Goal: Task Accomplishment & Management: Complete application form

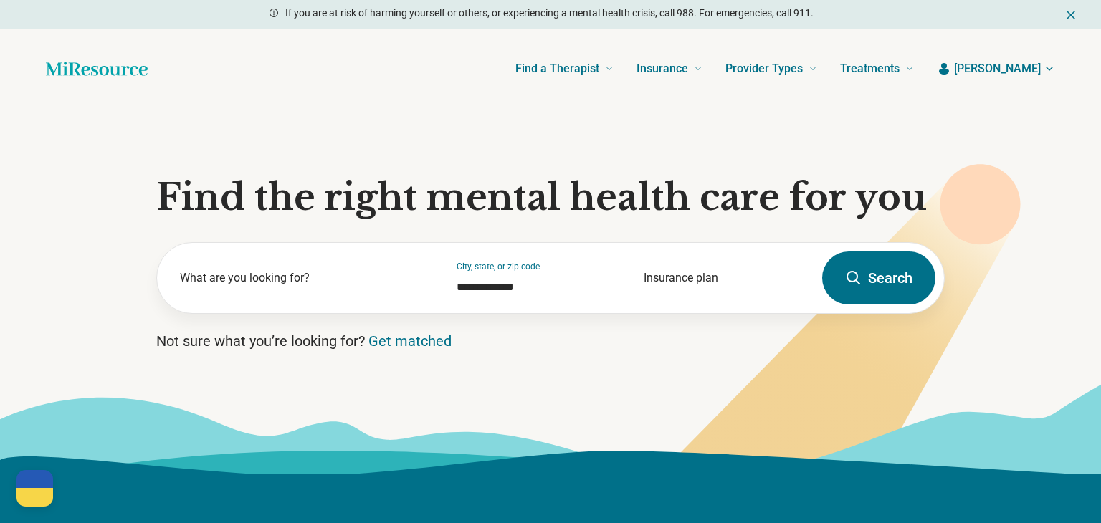
click at [1023, 66] on span "[PERSON_NAME]" at bounding box center [997, 68] width 87 height 17
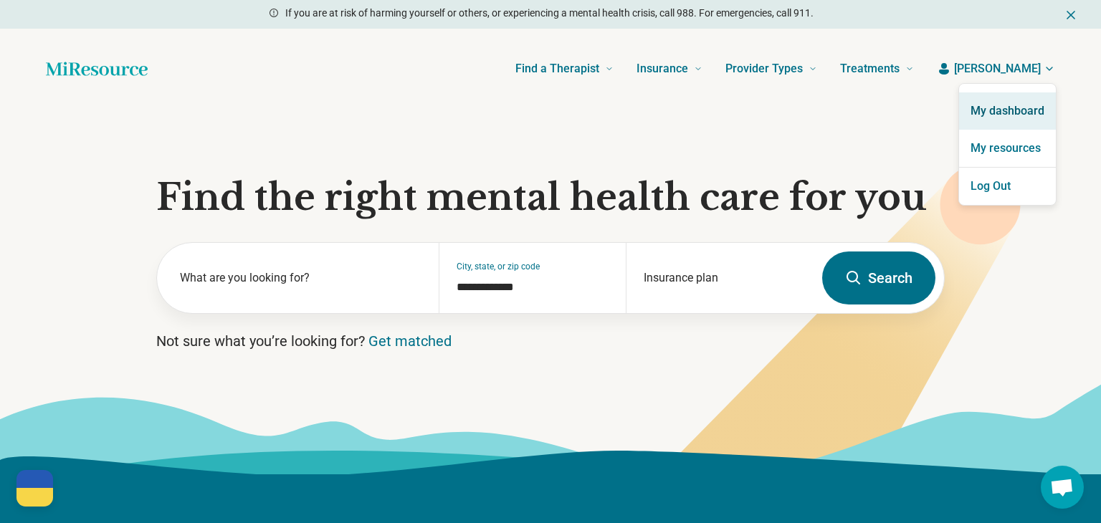
click at [1003, 118] on link "My dashboard" at bounding box center [1007, 110] width 97 height 37
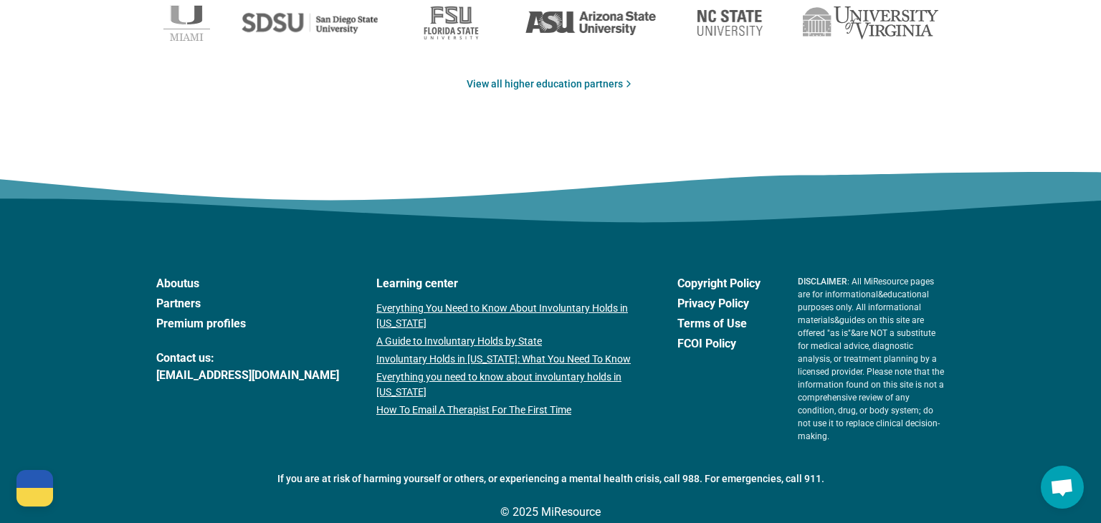
scroll to position [2475, 0]
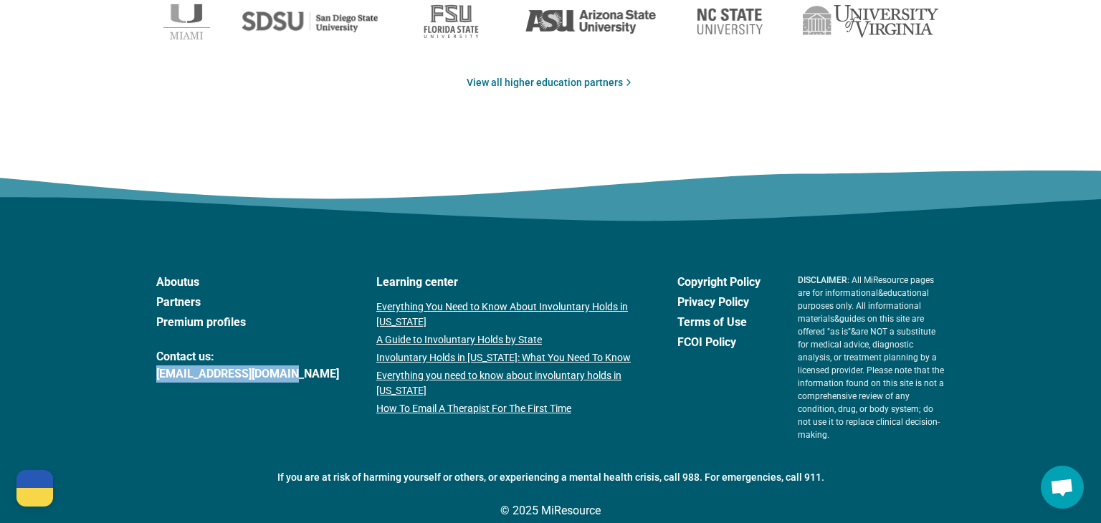
drag, startPoint x: 150, startPoint y: 377, endPoint x: 291, endPoint y: 383, distance: 141.3
click at [291, 383] on footer "About us Partners Premium profiles Contact us: support@miresource.com Learning …" at bounding box center [550, 393] width 1101 height 309
copy link "[EMAIL_ADDRESS][DOMAIN_NAME]"
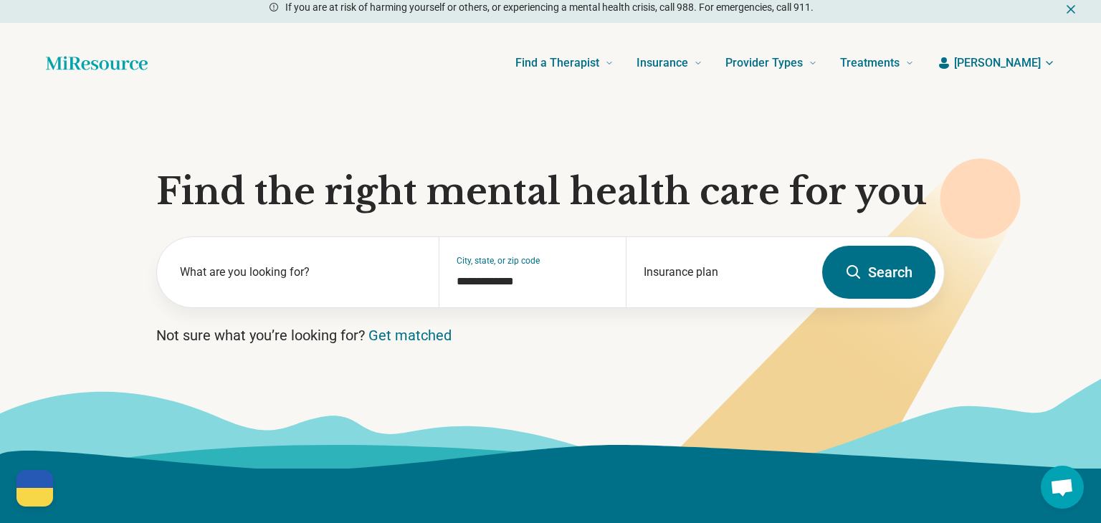
scroll to position [0, 0]
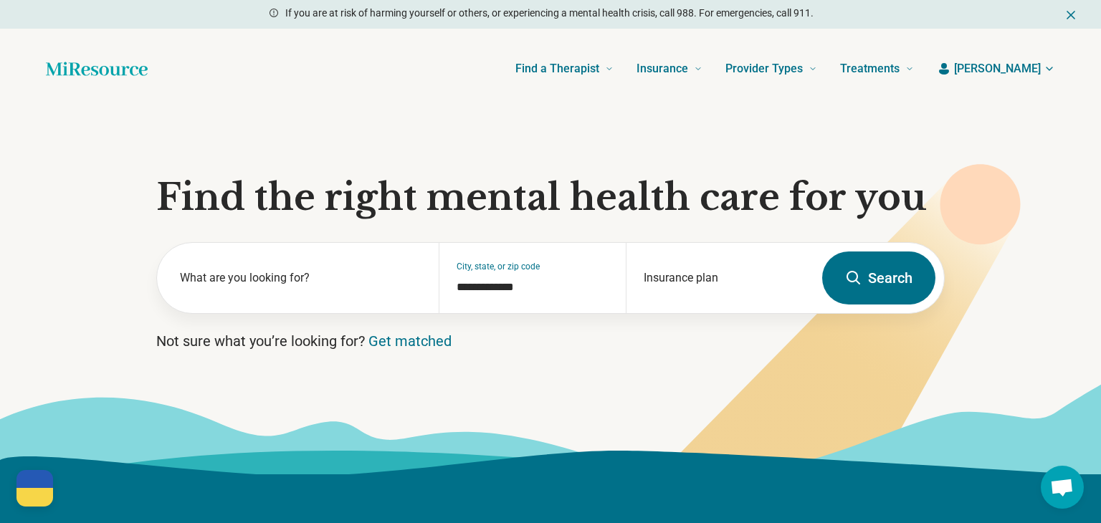
click at [1016, 73] on button "[PERSON_NAME]" at bounding box center [996, 68] width 118 height 17
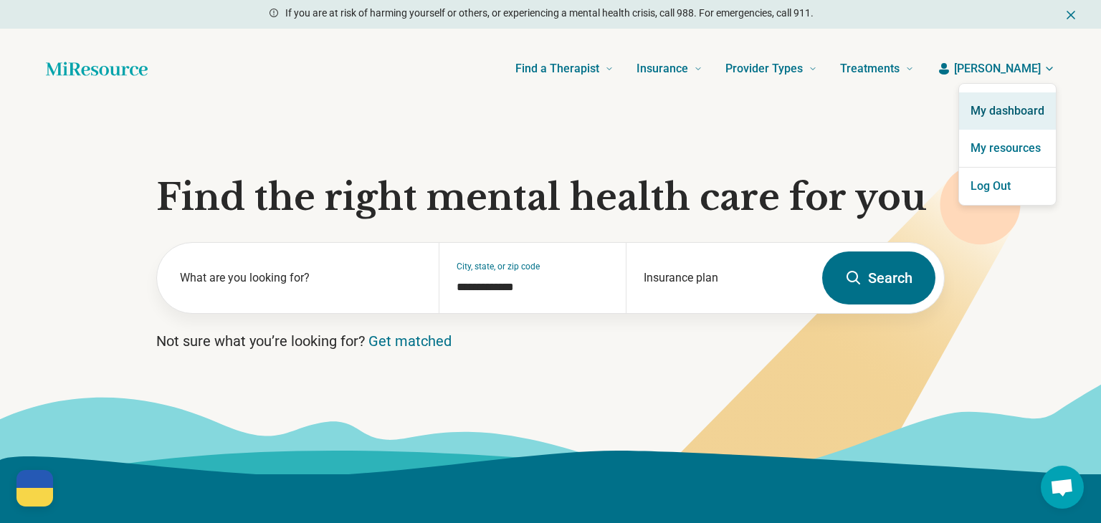
click at [1019, 110] on link "My dashboard" at bounding box center [1007, 110] width 97 height 37
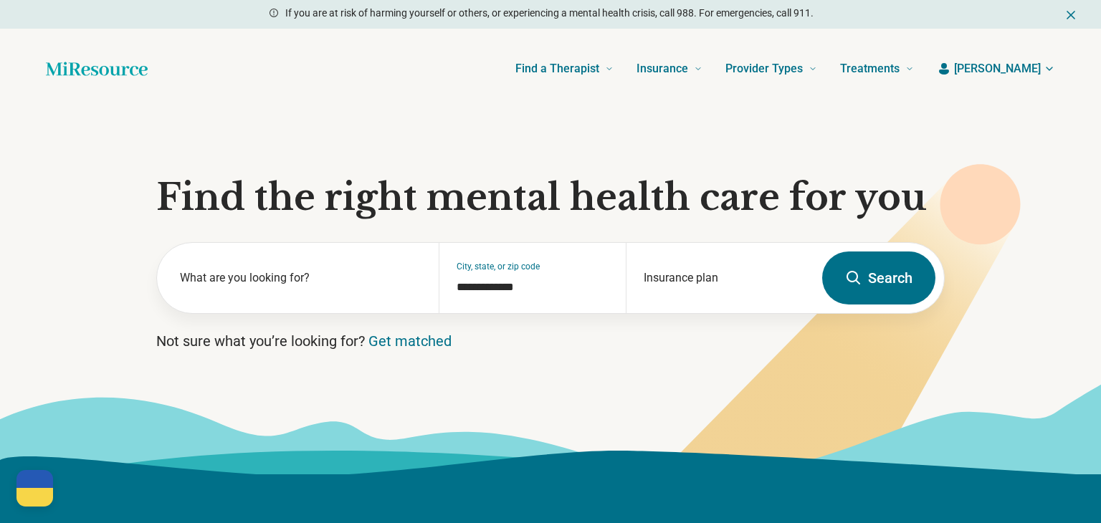
click at [1026, 68] on span "[PERSON_NAME]" at bounding box center [997, 68] width 87 height 17
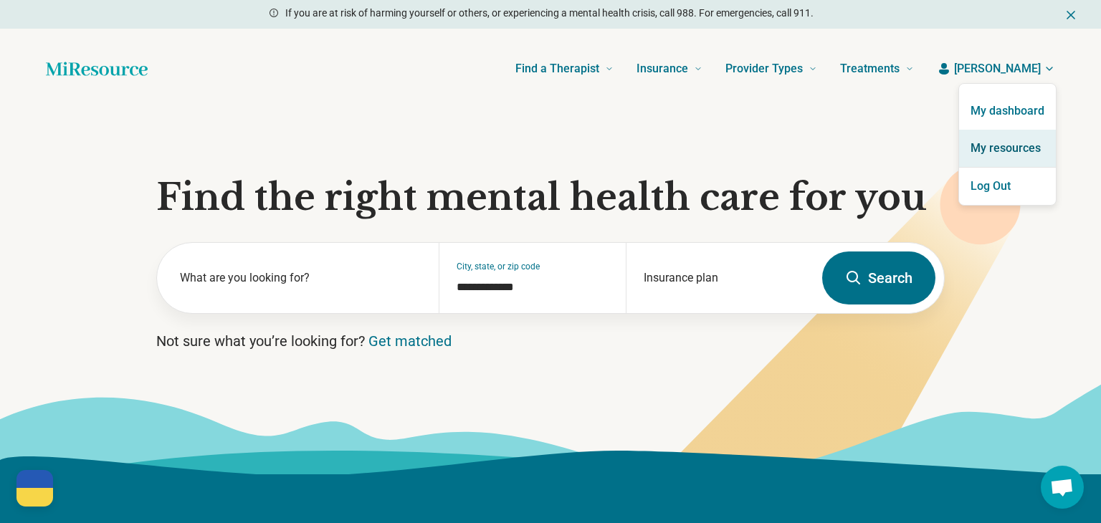
click at [991, 144] on link "My resources" at bounding box center [1007, 148] width 97 height 37
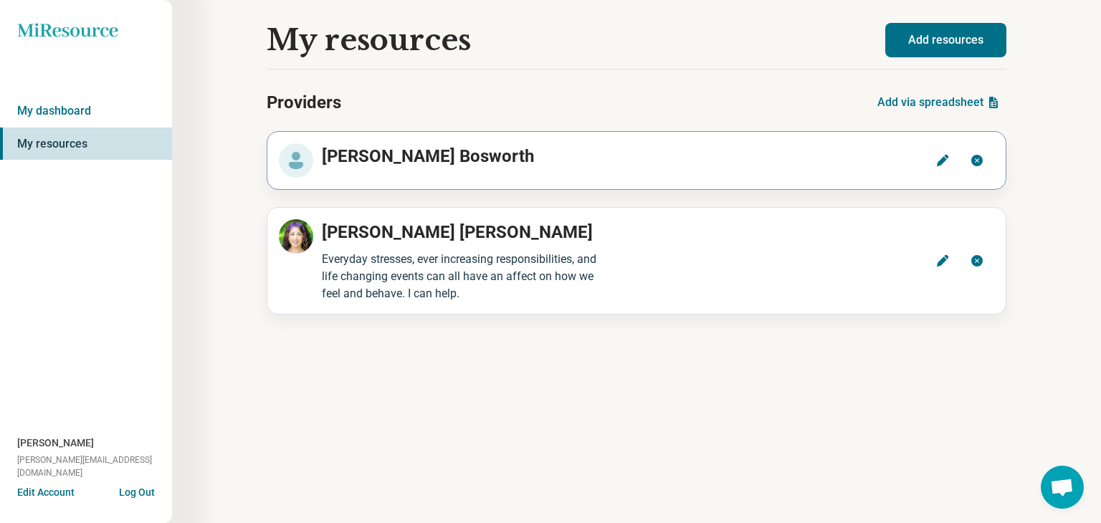
click at [937, 168] on button "Edit" at bounding box center [942, 160] width 34 height 34
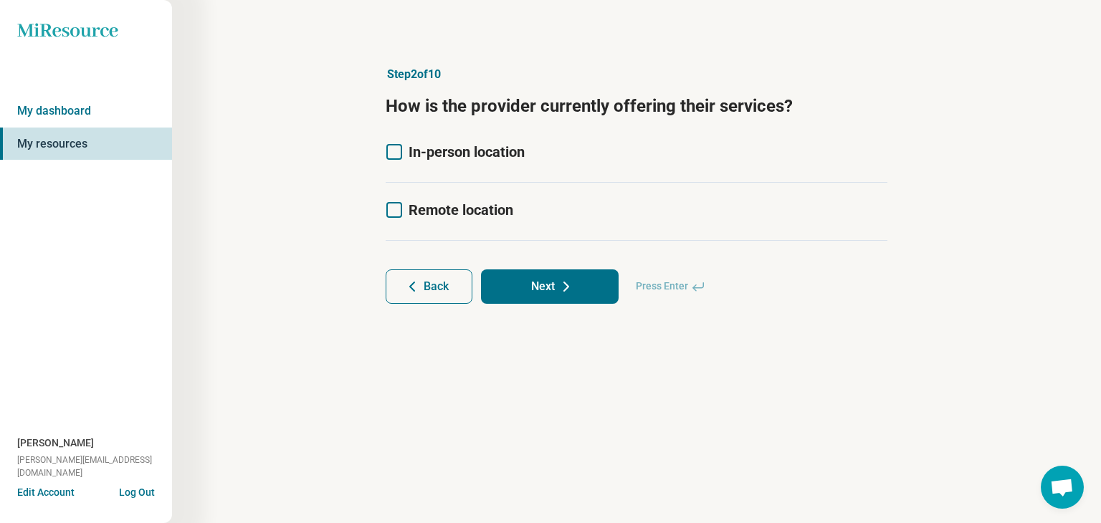
click at [397, 148] on icon at bounding box center [394, 152] width 16 height 16
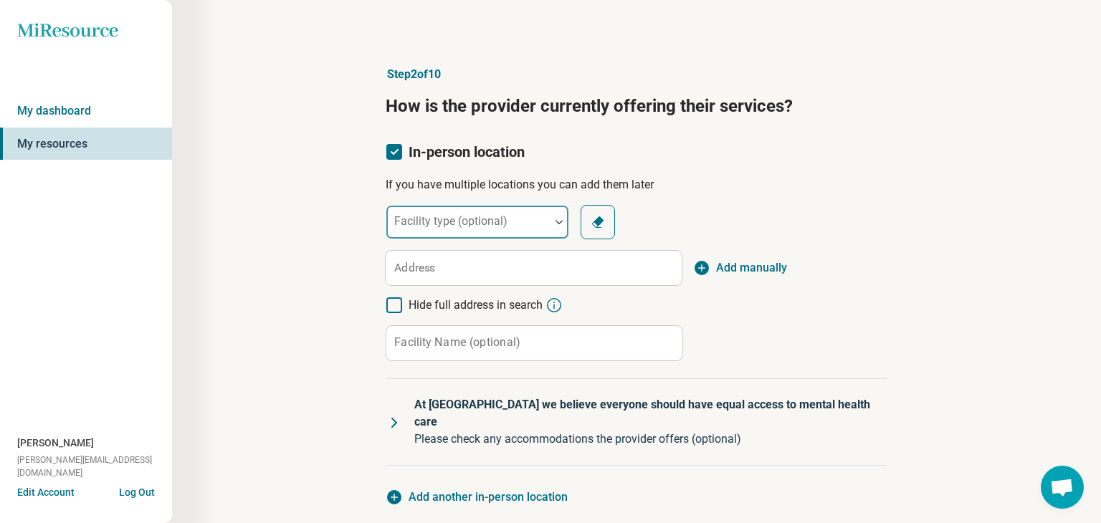
click at [552, 223] on div at bounding box center [559, 222] width 19 height 4
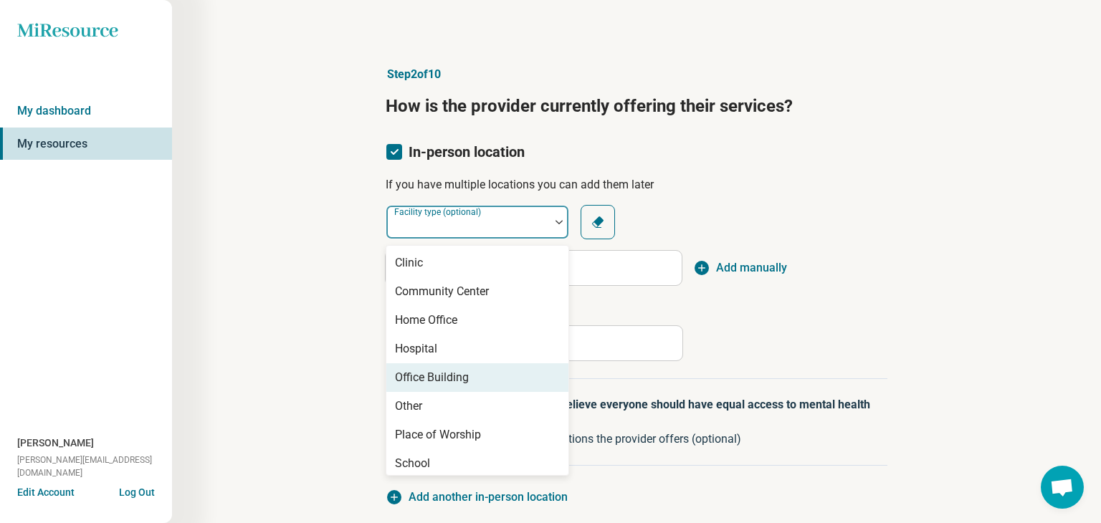
click at [401, 374] on div "Office Building" at bounding box center [432, 377] width 74 height 17
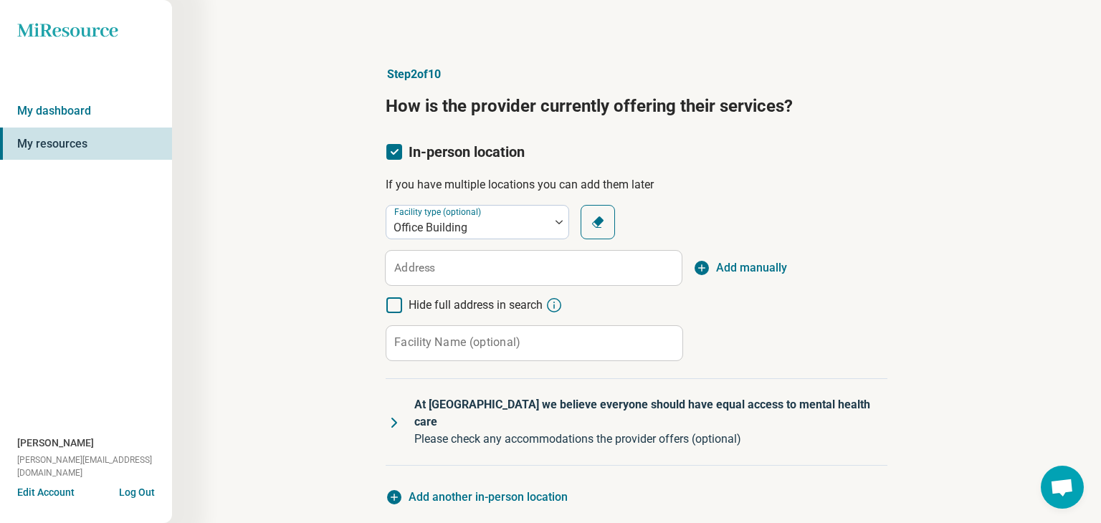
click at [421, 268] on label "Address" at bounding box center [414, 267] width 41 height 11
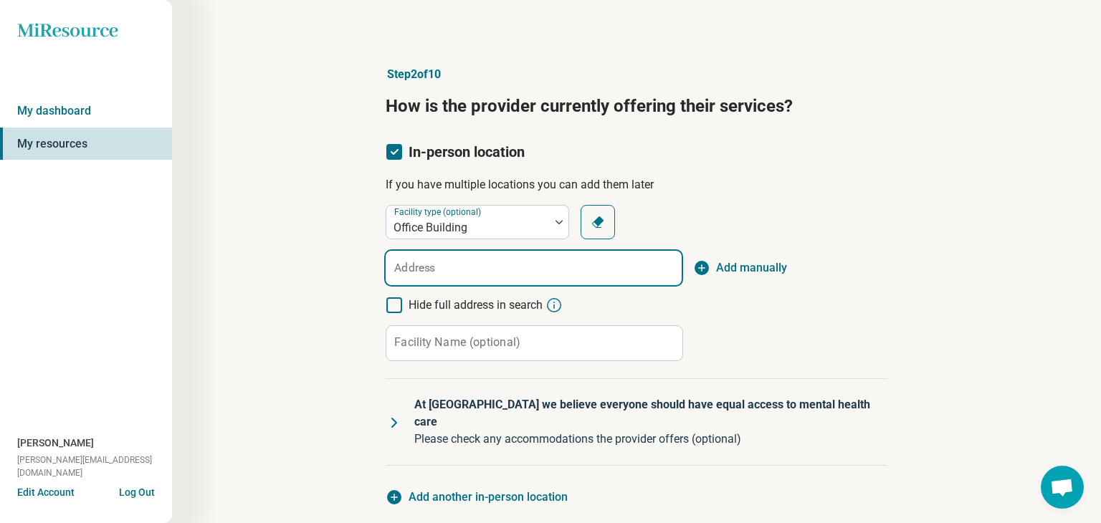
click at [421, 268] on input "Address" at bounding box center [534, 268] width 296 height 34
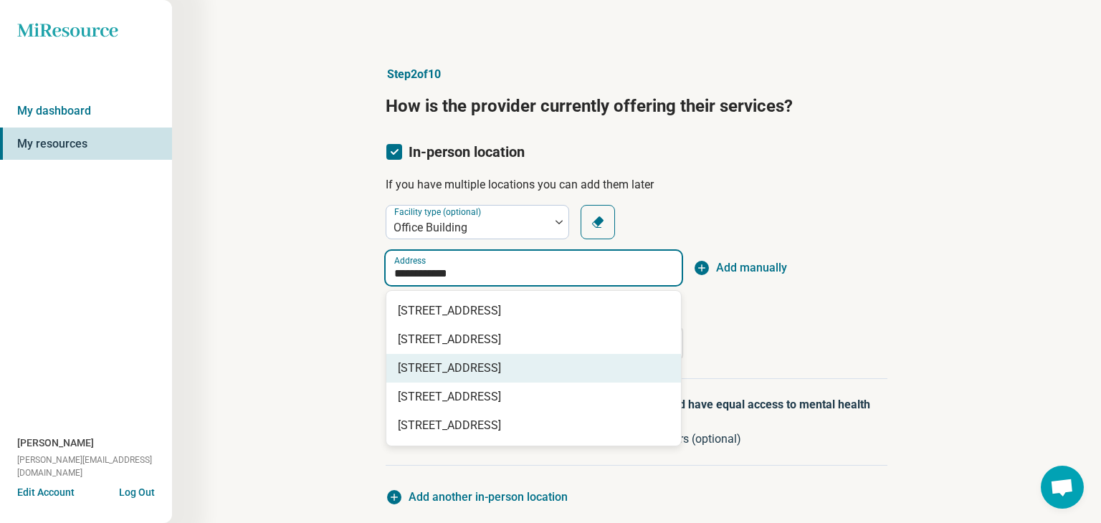
click at [437, 365] on span "294 Concord Road, Billerica, MA" at bounding box center [536, 368] width 277 height 17
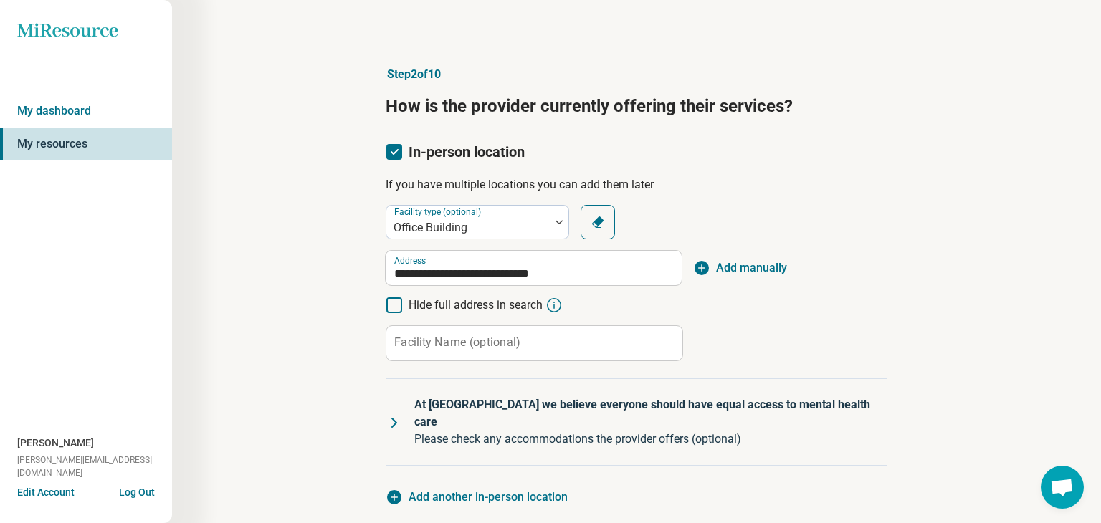
type input "**********"
click at [439, 345] on label "Facility Name (optional)" at bounding box center [457, 342] width 126 height 11
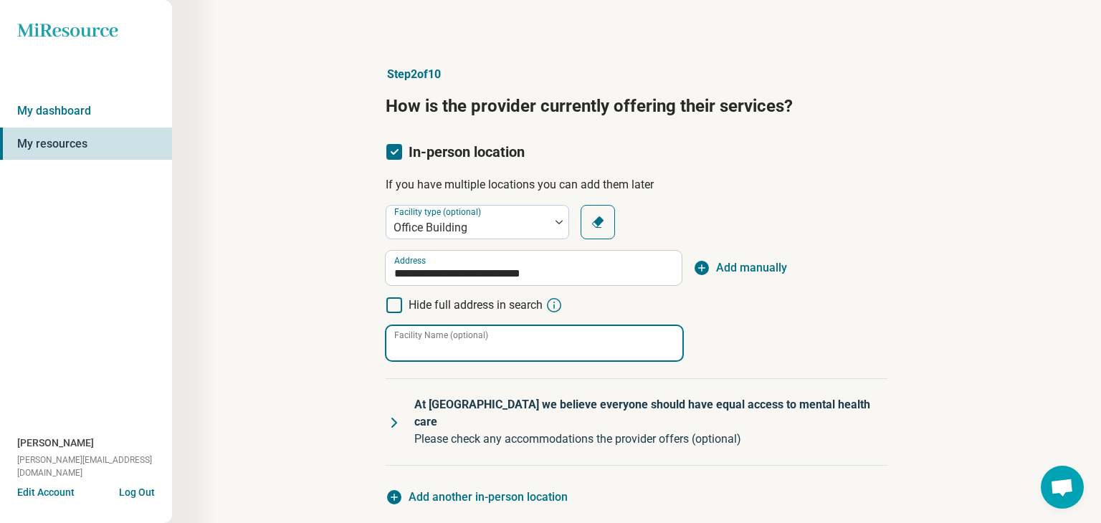
click at [439, 345] on input "Facility Name (optional)" at bounding box center [534, 343] width 296 height 34
type input "**********"
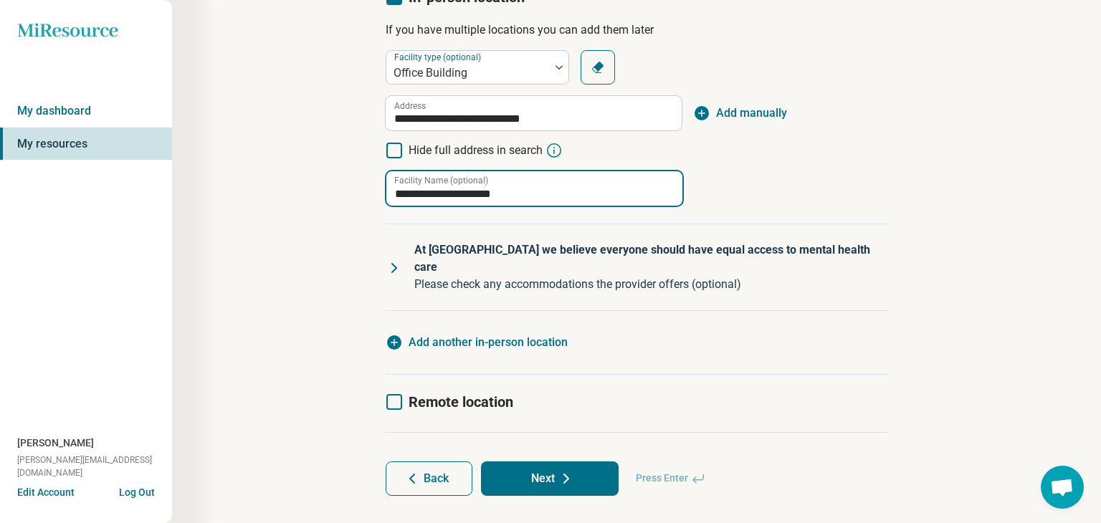
scroll to position [160, 0]
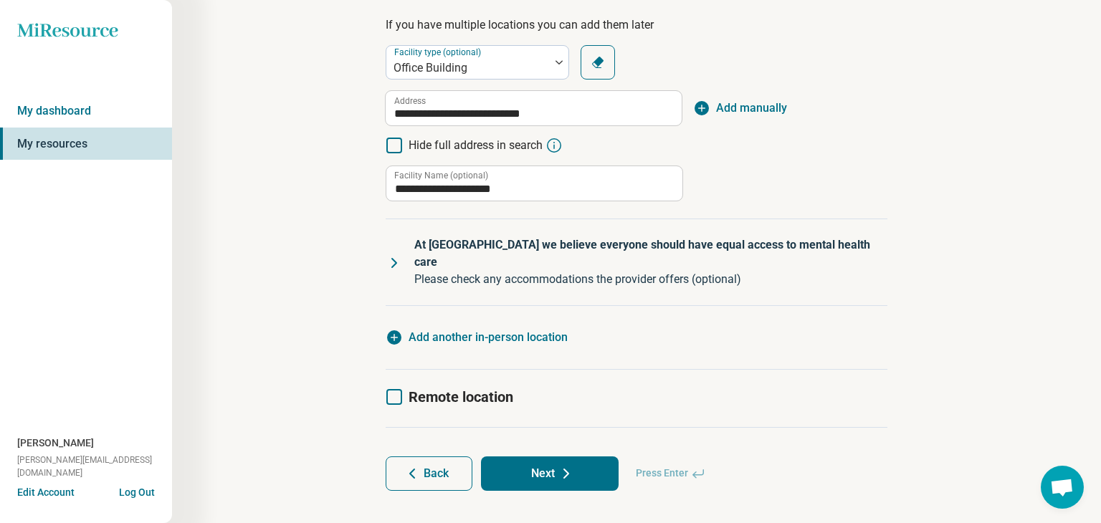
click at [395, 259] on icon at bounding box center [394, 263] width 4 height 9
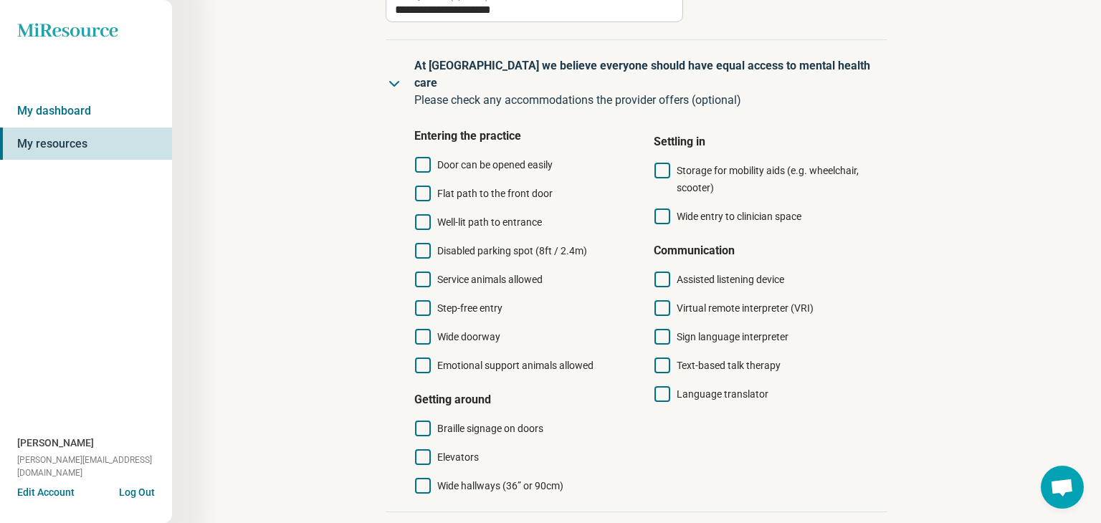
scroll to position [344, 0]
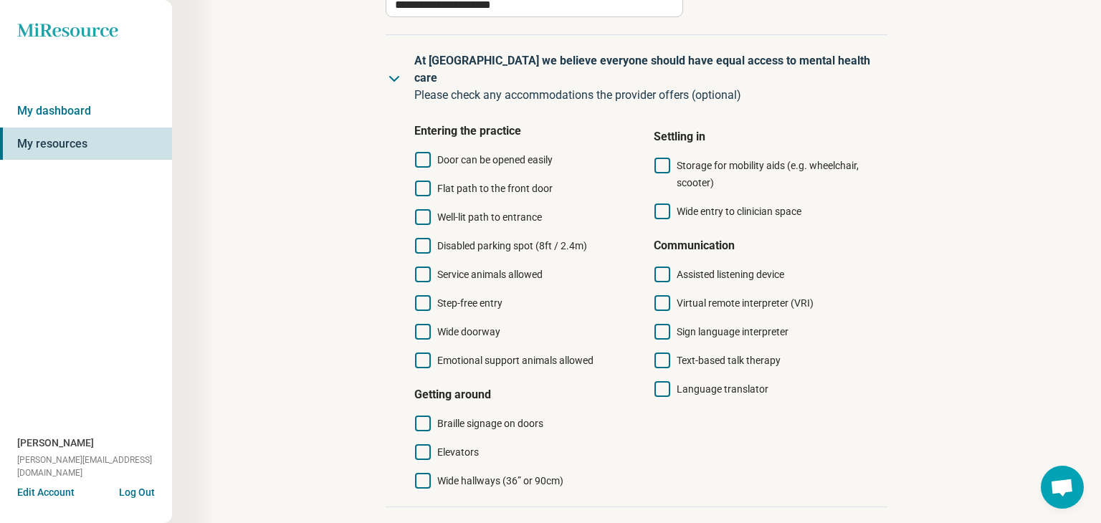
click at [424, 152] on icon at bounding box center [423, 160] width 16 height 16
click at [419, 181] on icon at bounding box center [423, 189] width 16 height 16
click at [421, 209] on icon at bounding box center [423, 217] width 16 height 16
click at [421, 238] on icon at bounding box center [423, 246] width 16 height 16
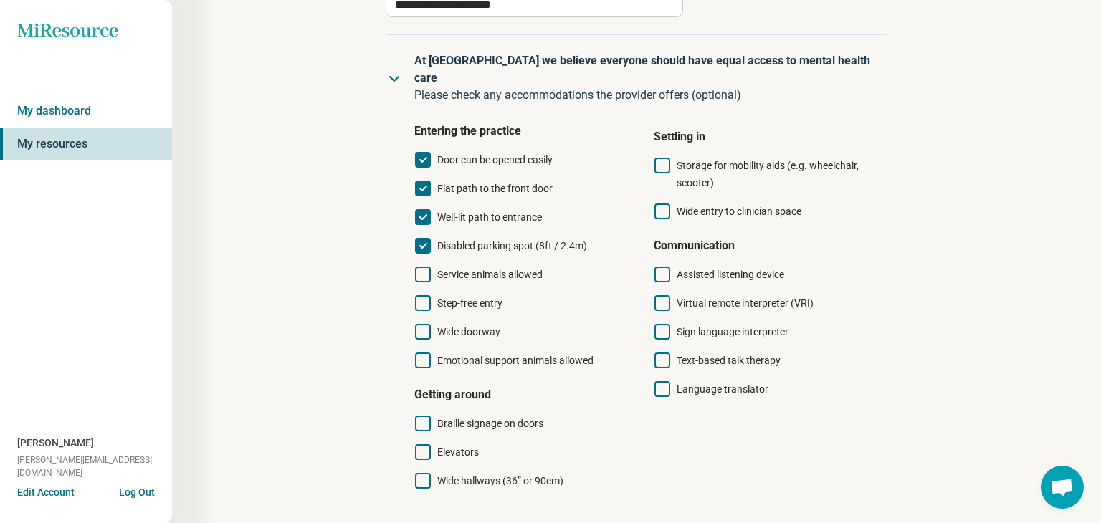
click at [425, 267] on icon at bounding box center [423, 275] width 16 height 16
click at [422, 353] on icon at bounding box center [423, 361] width 16 height 16
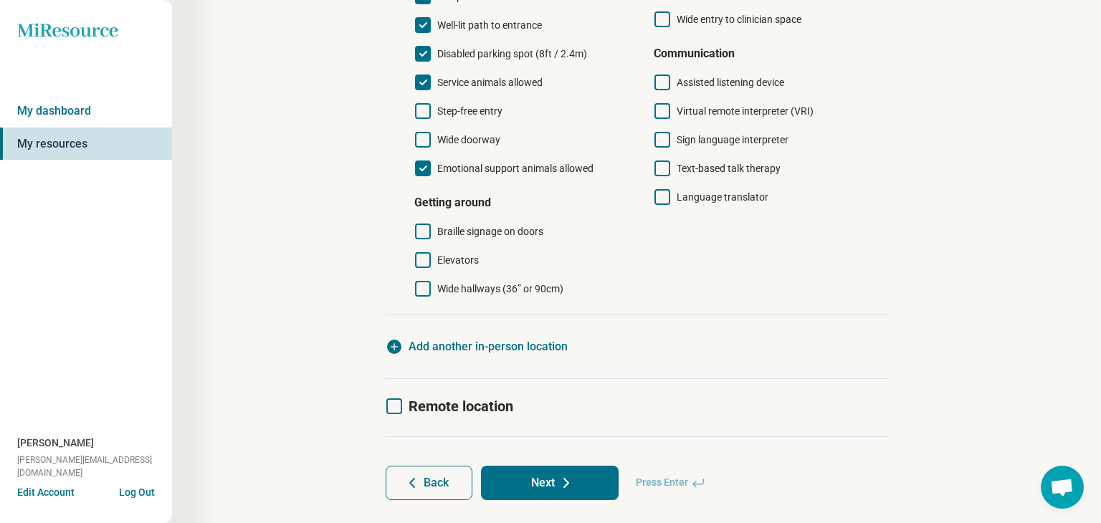
scroll to position [548, 0]
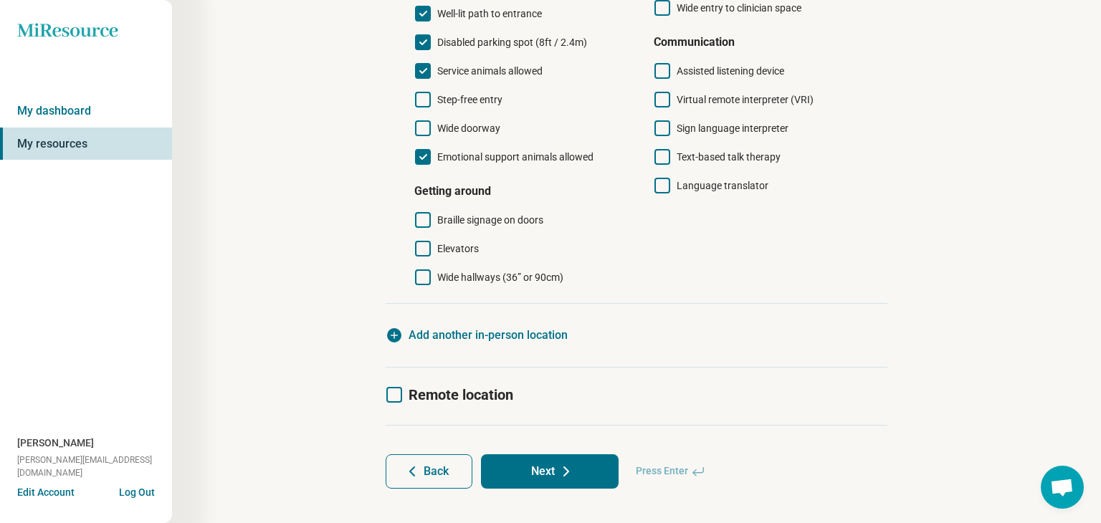
click at [555, 454] on button "Next" at bounding box center [550, 471] width 138 height 34
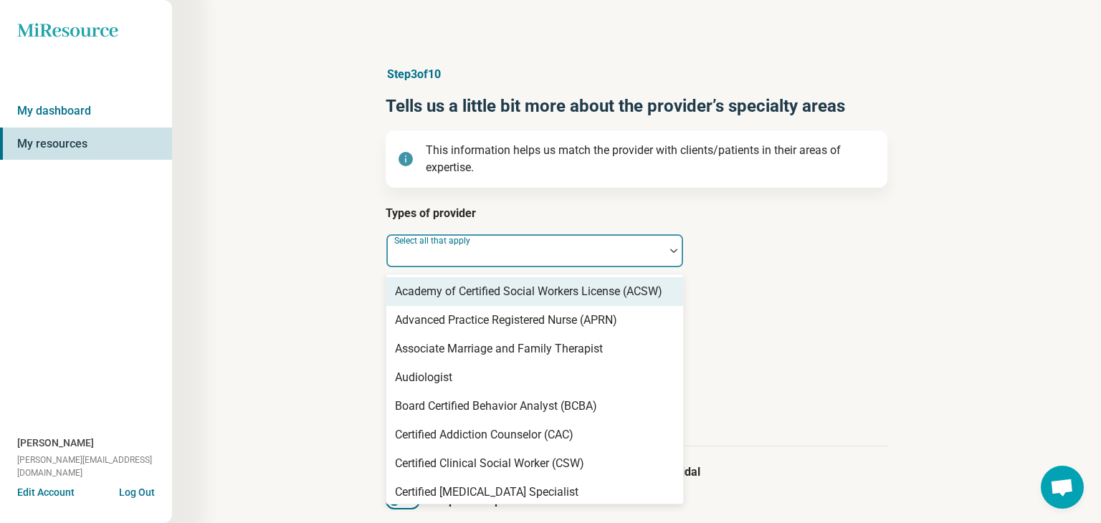
click at [667, 249] on div at bounding box center [673, 251] width 19 height 4
click at [498, 245] on div at bounding box center [525, 251] width 278 height 32
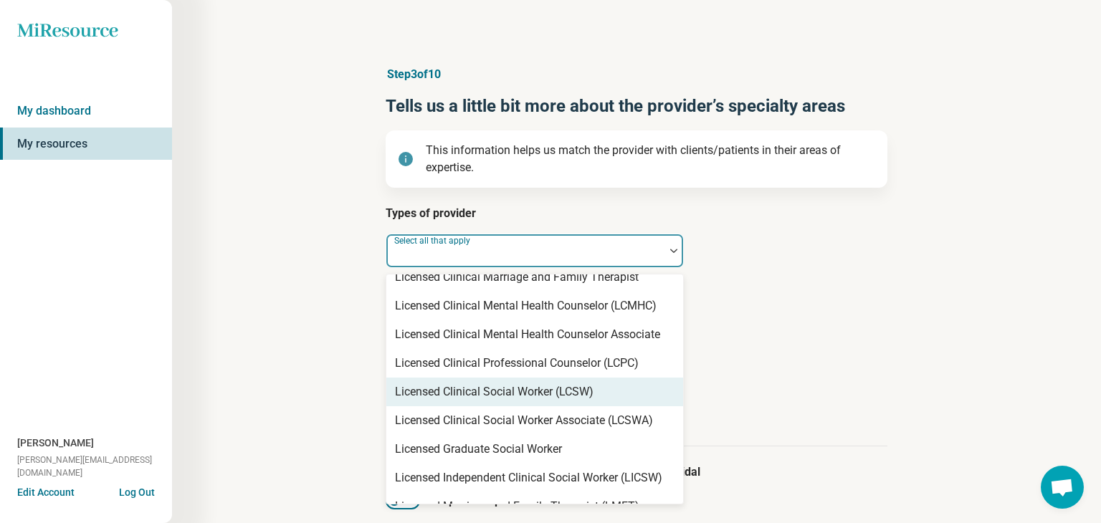
scroll to position [711, 0]
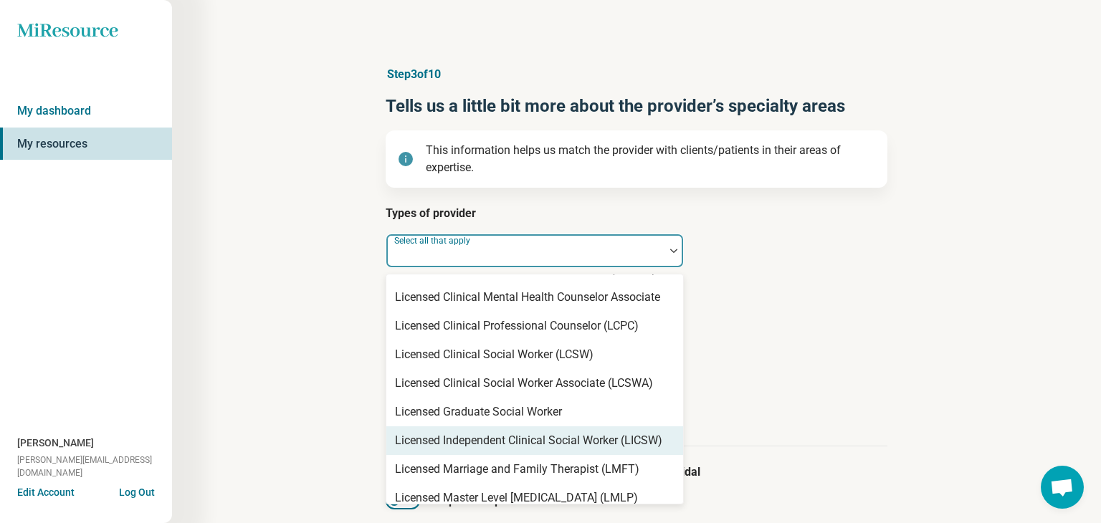
click at [482, 445] on div "Licensed Independent Clinical Social Worker (LICSW)" at bounding box center [528, 440] width 267 height 17
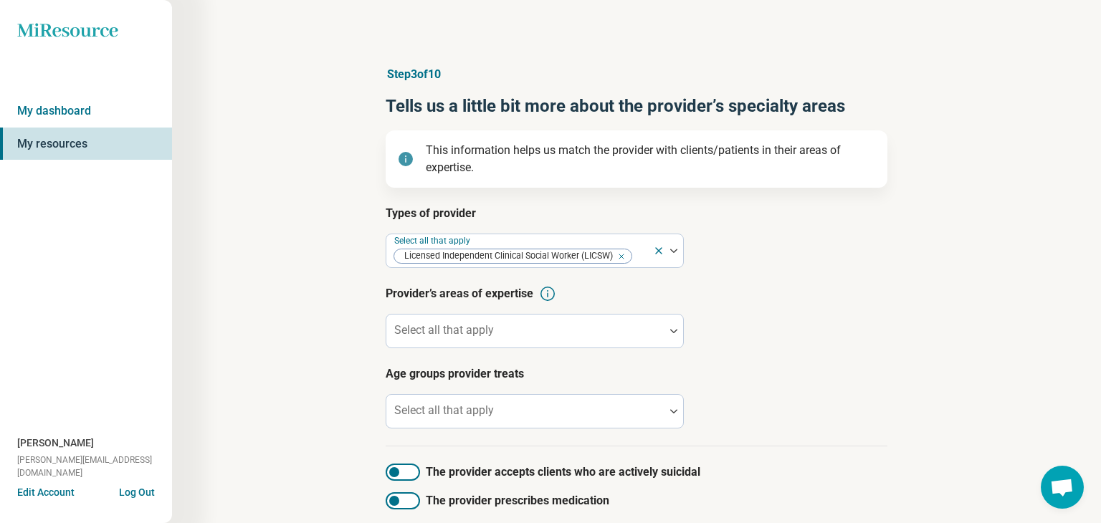
click at [850, 345] on article "Provider’s areas of expertise Select all that apply" at bounding box center [637, 316] width 502 height 63
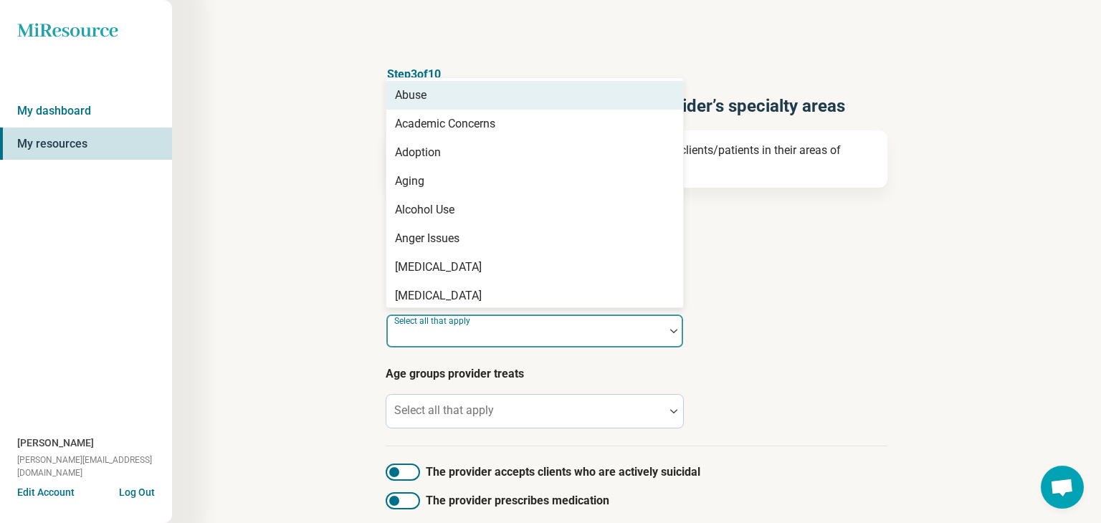
click at [526, 335] on div at bounding box center [525, 337] width 267 height 20
click at [669, 332] on div at bounding box center [673, 331] width 19 height 4
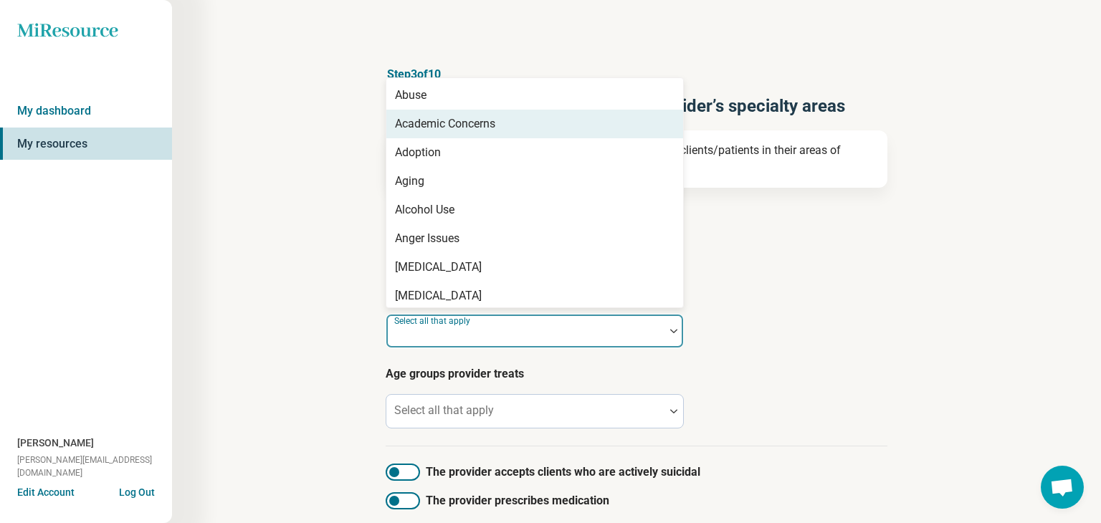
click at [454, 126] on div "Academic Concerns" at bounding box center [445, 123] width 100 height 17
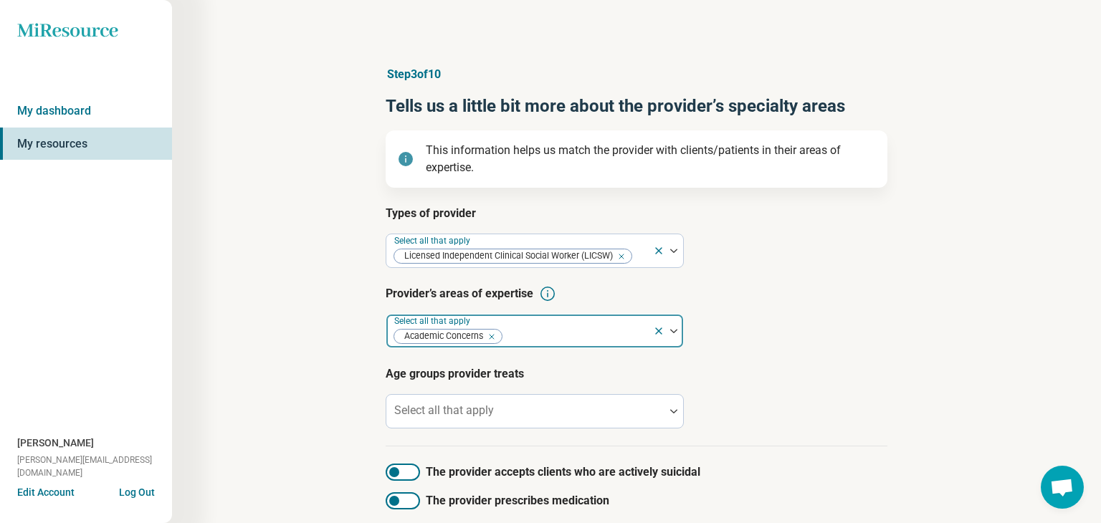
click at [676, 330] on img at bounding box center [673, 331] width 7 height 4
click at [675, 330] on img at bounding box center [673, 331] width 7 height 4
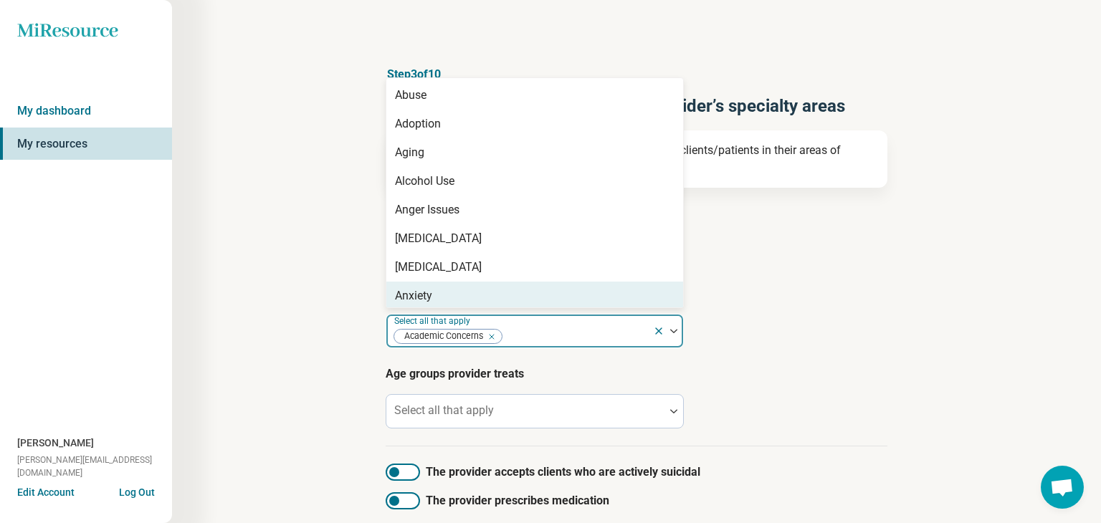
click at [425, 294] on div "Anxiety" at bounding box center [413, 295] width 37 height 17
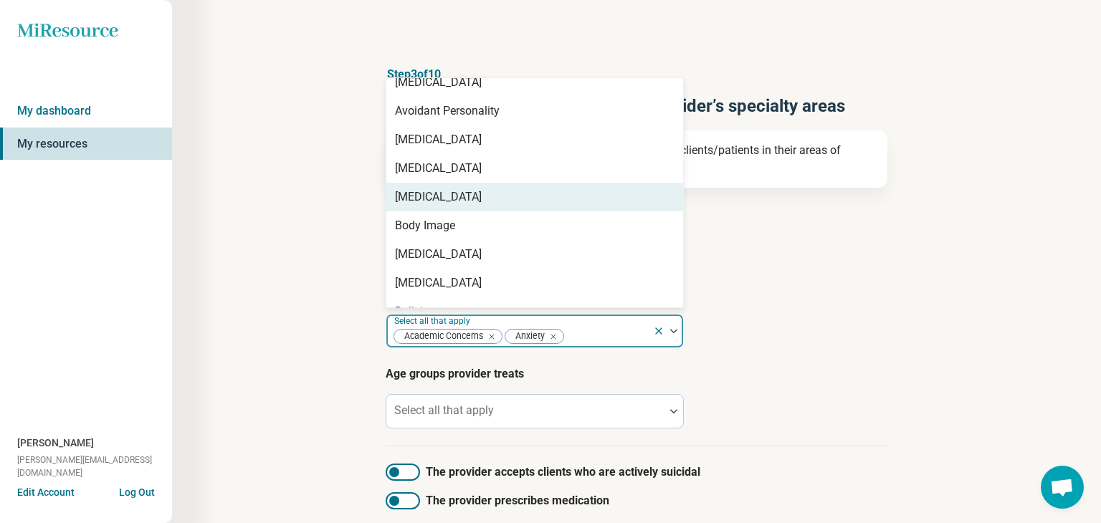
scroll to position [324, 0]
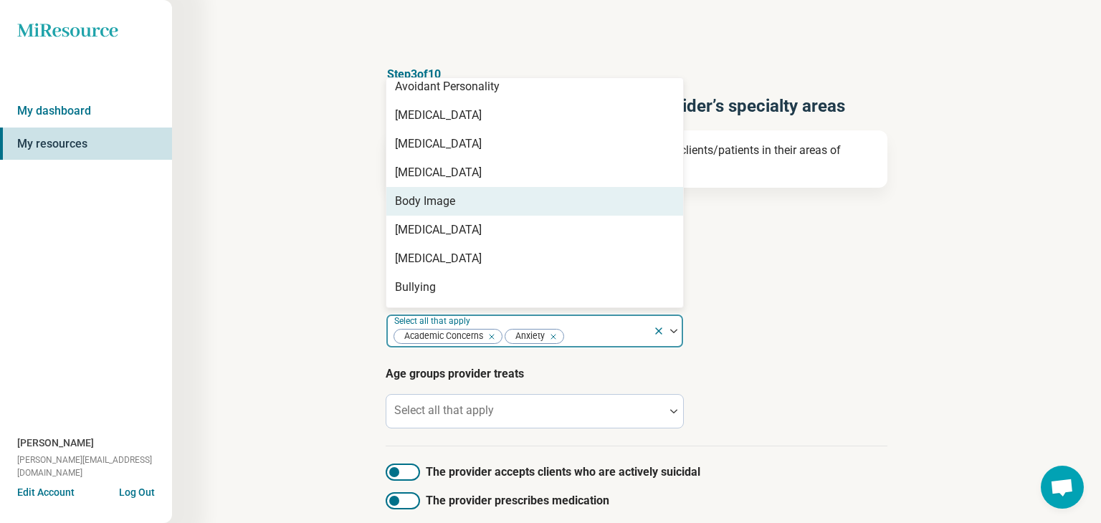
click at [455, 206] on div "Body Image" at bounding box center [534, 201] width 297 height 29
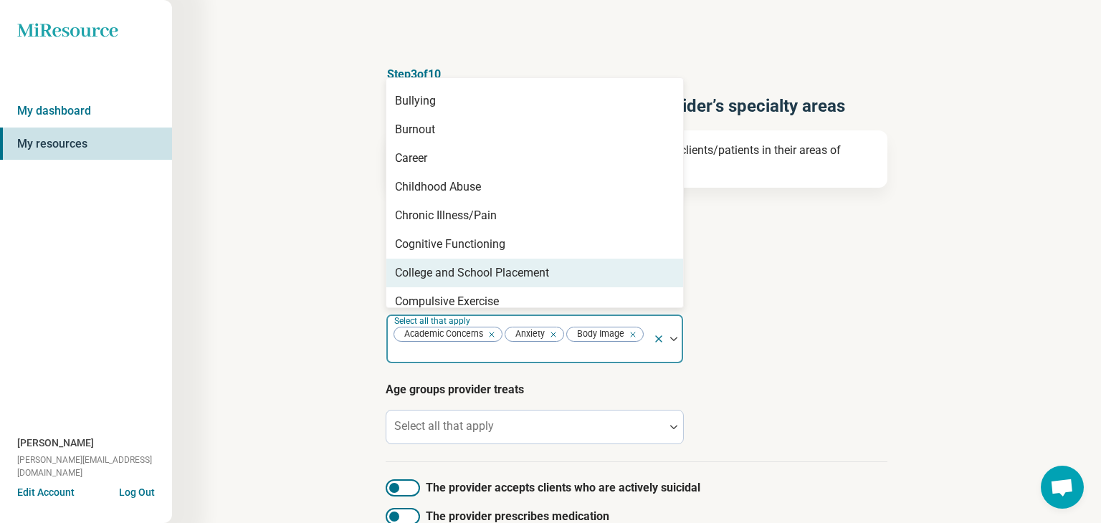
scroll to position [525, 0]
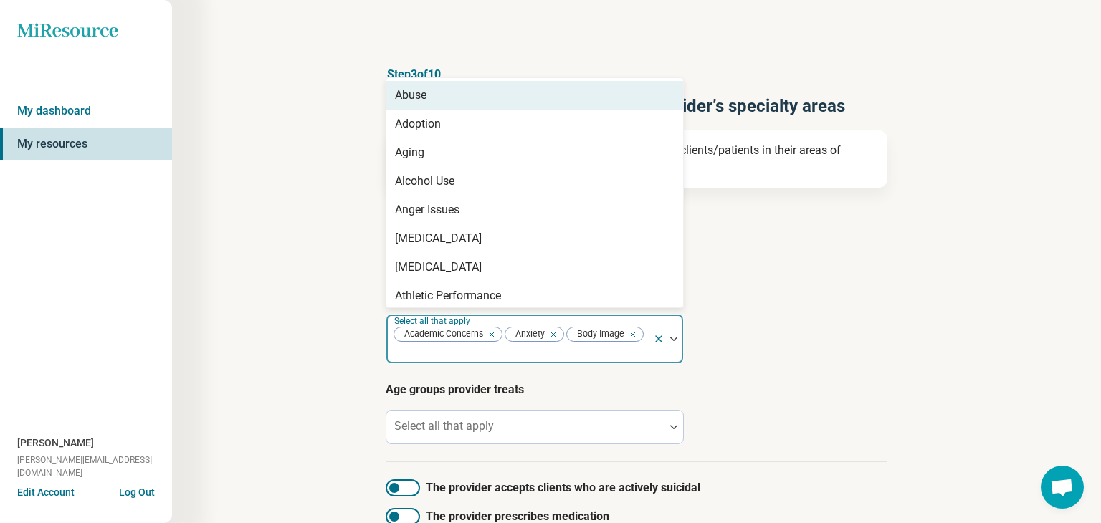
click at [673, 339] on img at bounding box center [673, 339] width 7 height 4
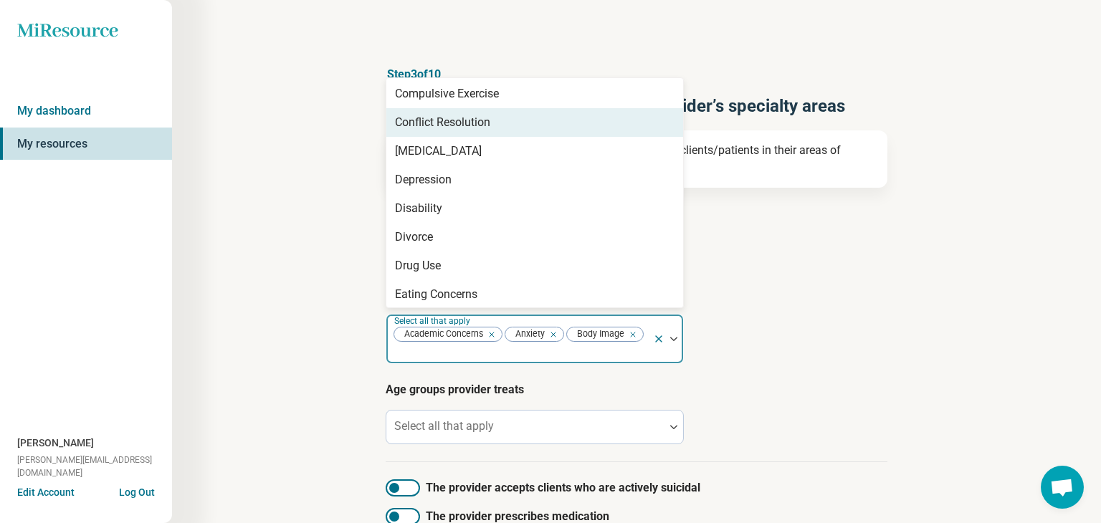
scroll to position [691, 0]
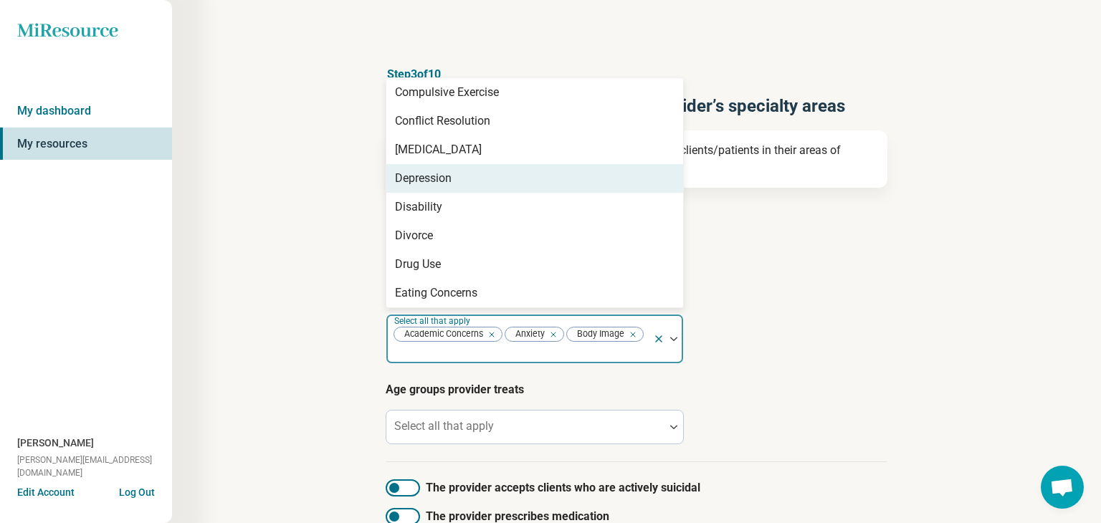
click at [448, 183] on div "Depression" at bounding box center [423, 178] width 57 height 17
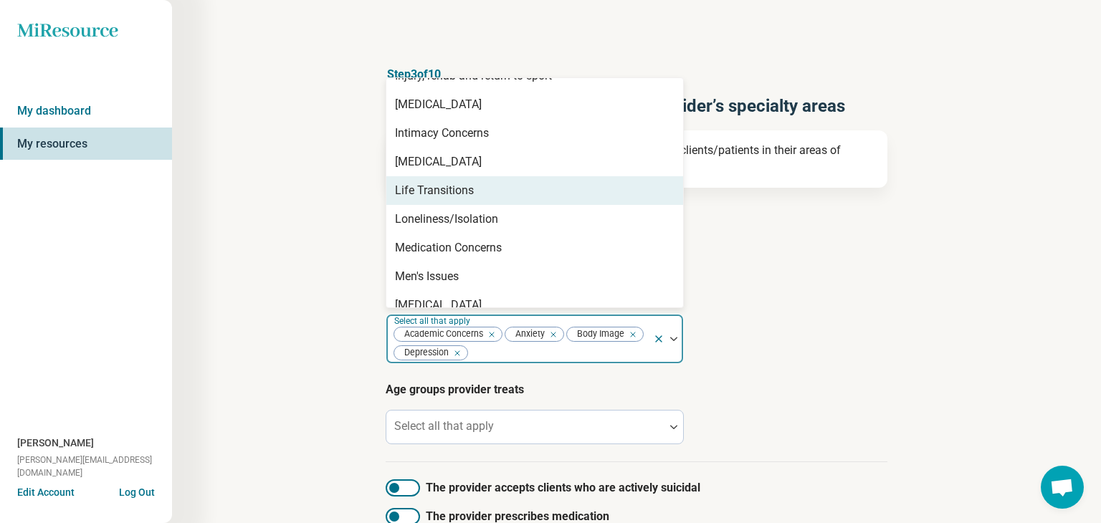
click at [478, 191] on div "Life Transitions" at bounding box center [534, 190] width 297 height 29
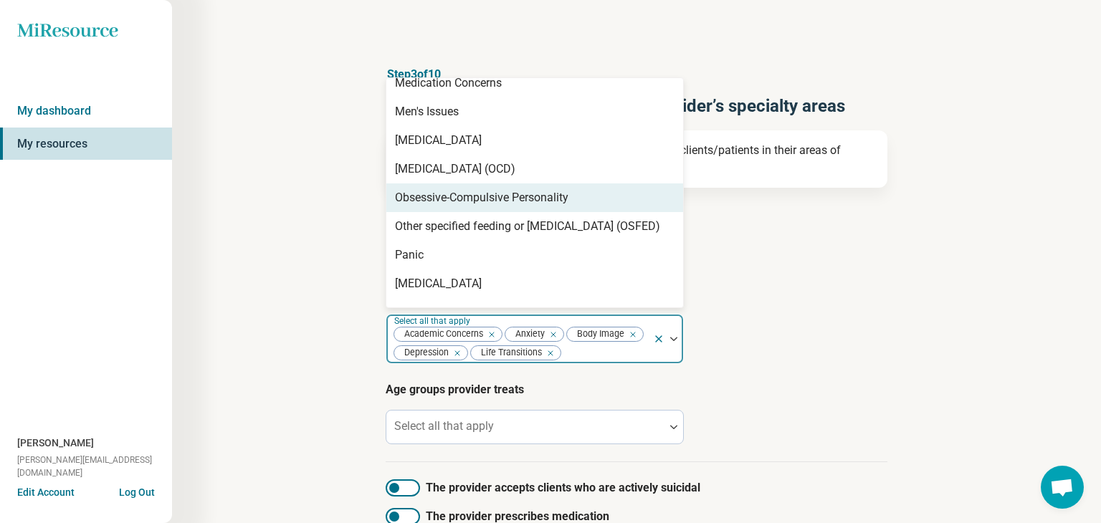
scroll to position [1418, 0]
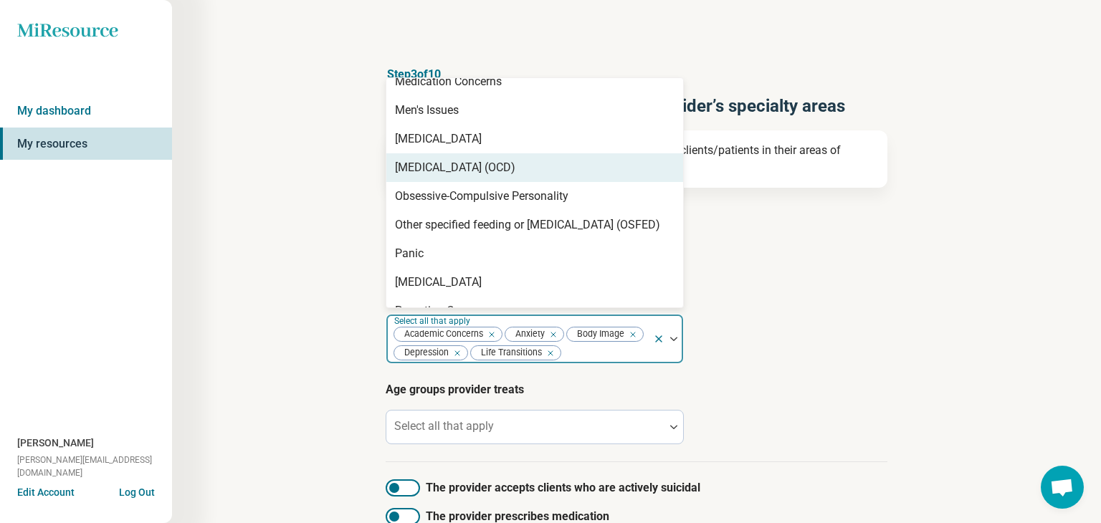
click at [501, 170] on div "Obsessive Compulsive Disorder (OCD)" at bounding box center [455, 167] width 120 height 17
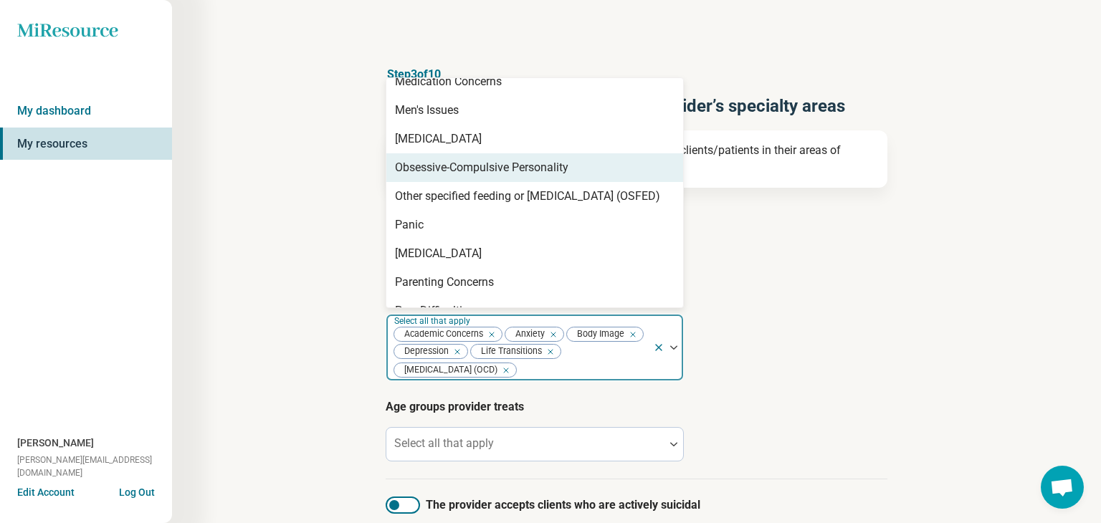
click at [502, 168] on div "Obsessive-Compulsive Personality" at bounding box center [481, 167] width 173 height 17
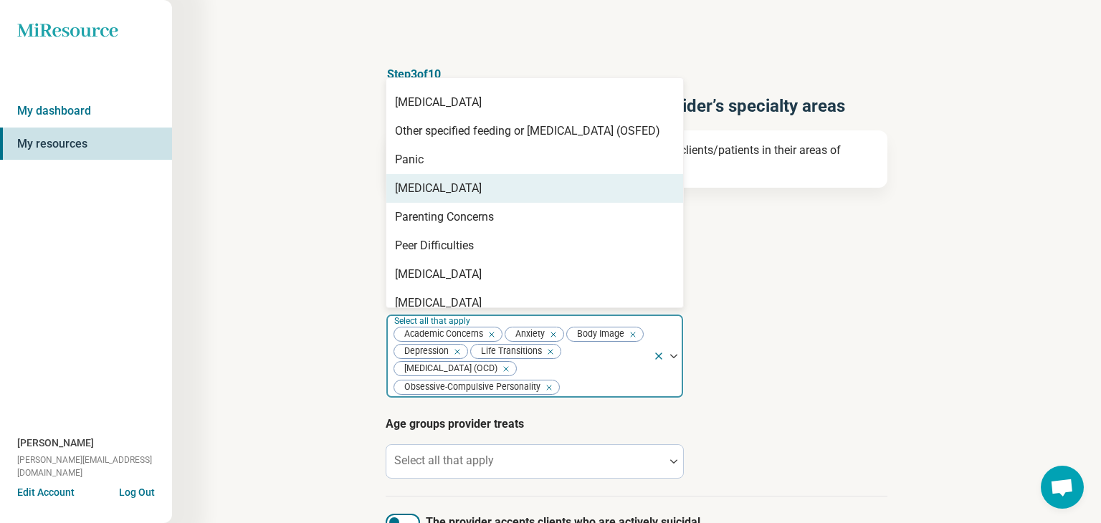
scroll to position [1456, 0]
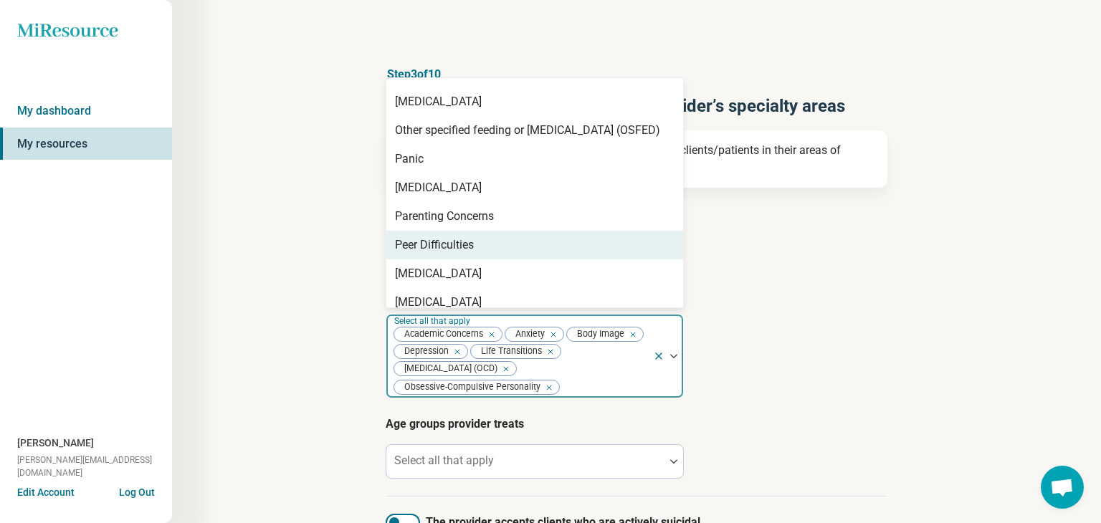
click at [475, 246] on div "Peer Difficulties" at bounding box center [534, 245] width 297 height 29
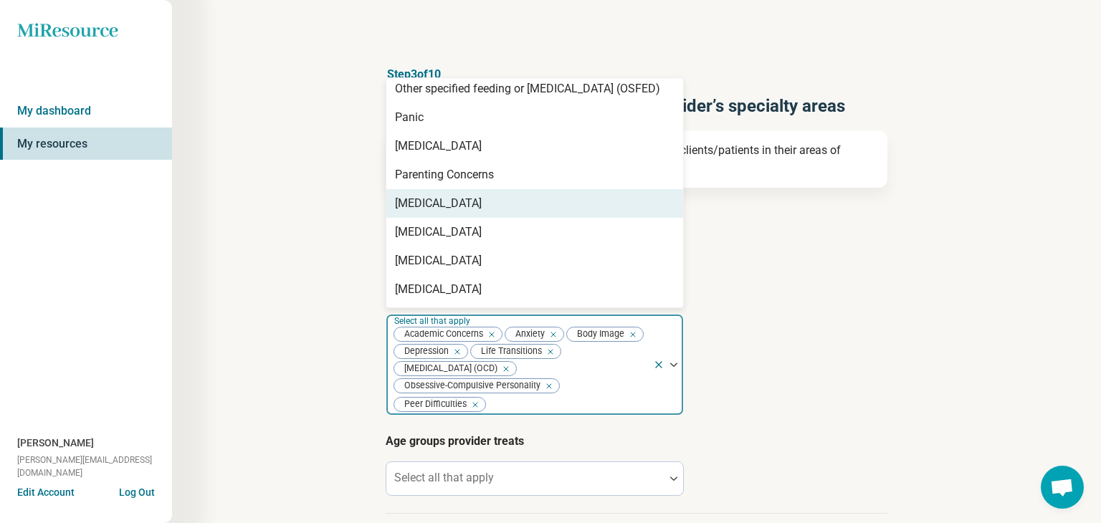
scroll to position [1531, 0]
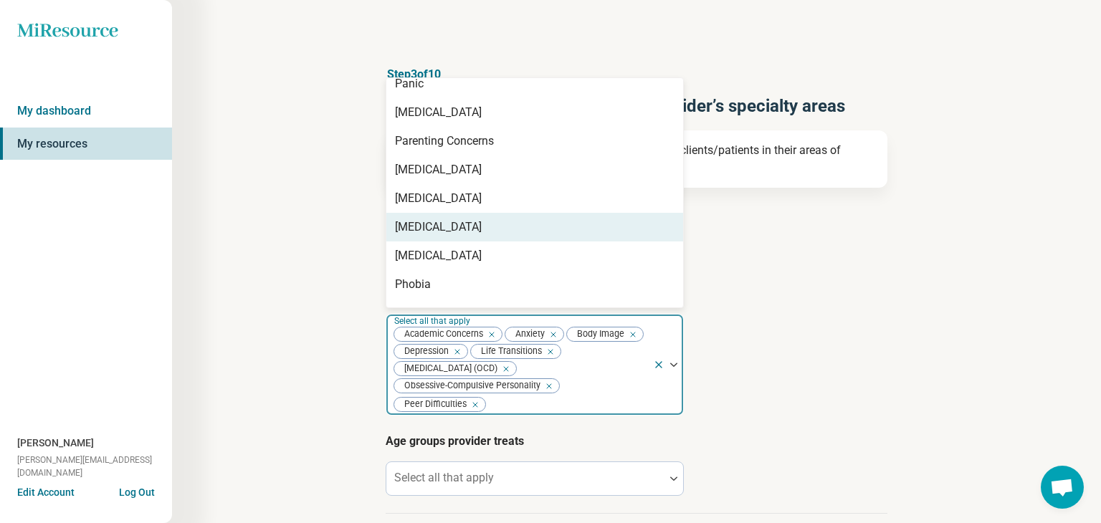
click at [470, 226] on div "Personal Growth" at bounding box center [438, 227] width 87 height 17
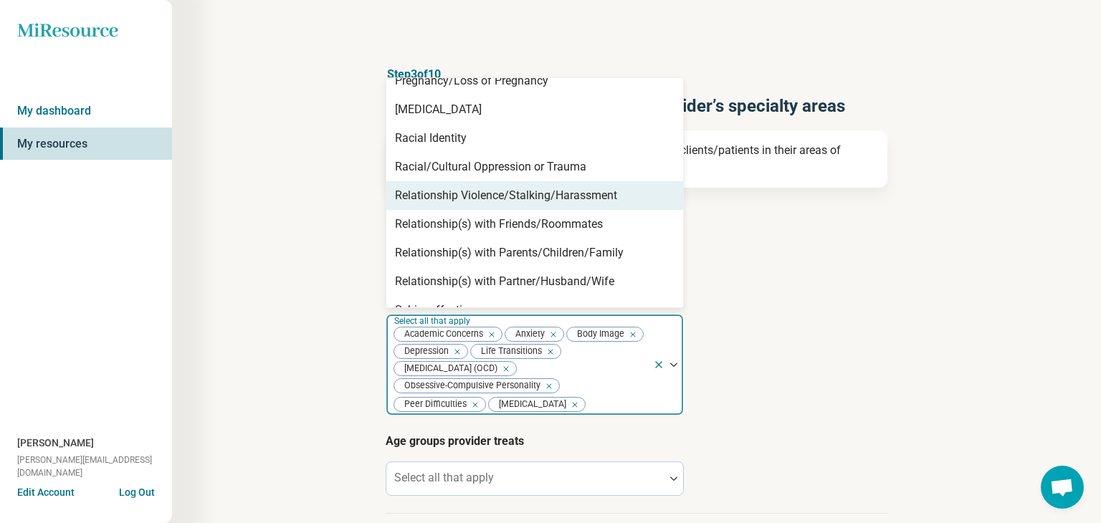
scroll to position [1916, 0]
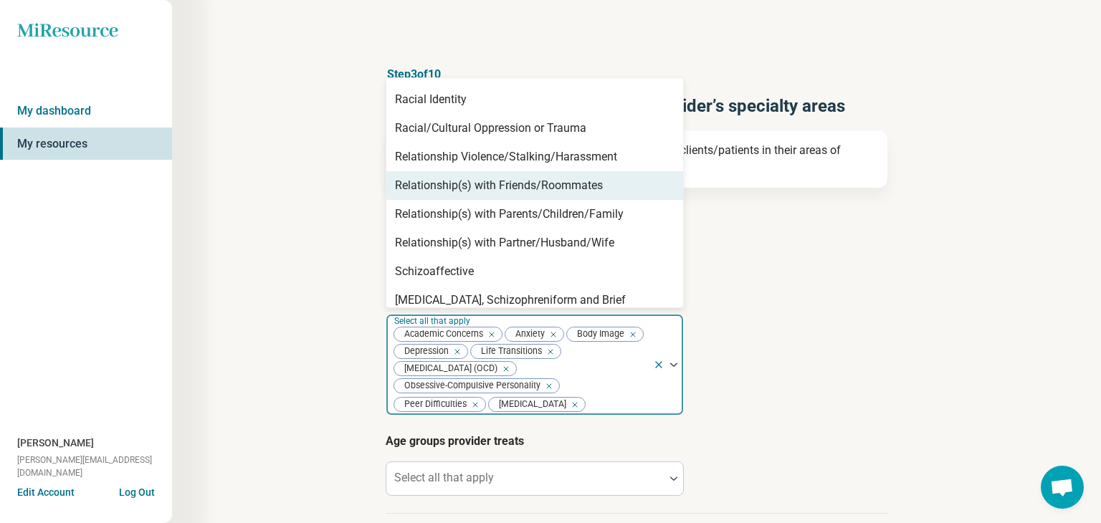
click at [505, 188] on div "Relationship(s) with Friends/Roommates" at bounding box center [499, 185] width 208 height 17
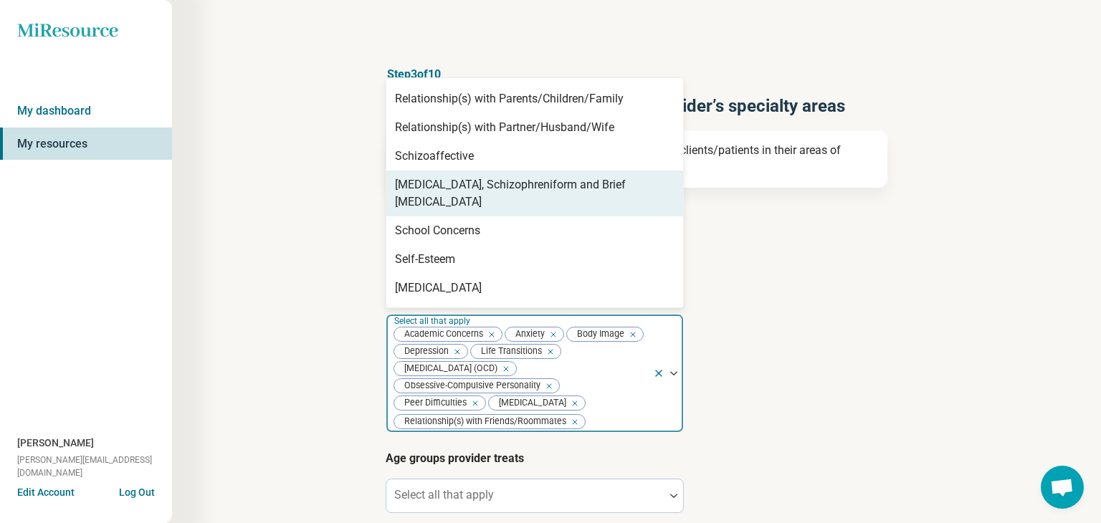
scroll to position [2018, 0]
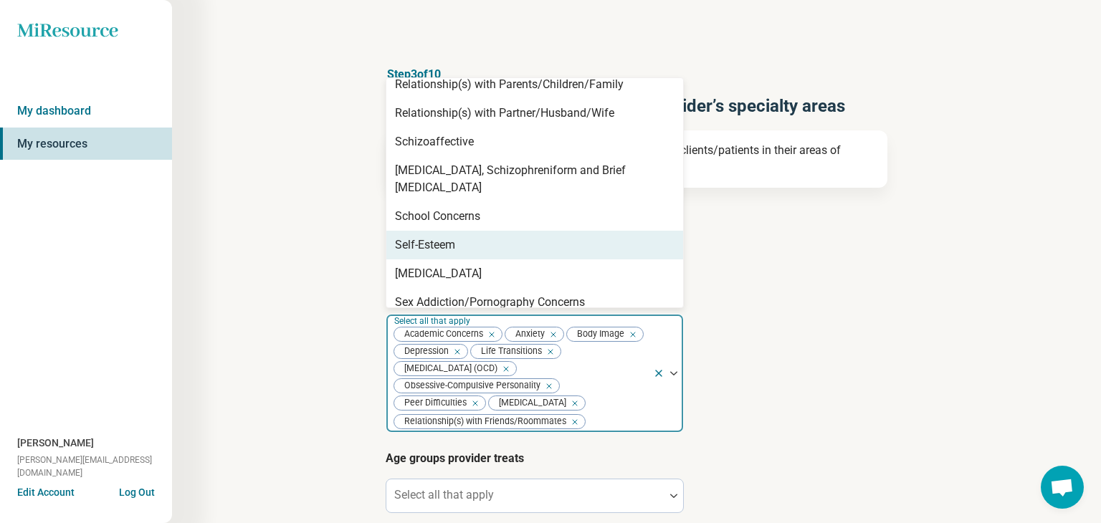
click at [491, 231] on div "Self-Esteem" at bounding box center [534, 245] width 297 height 29
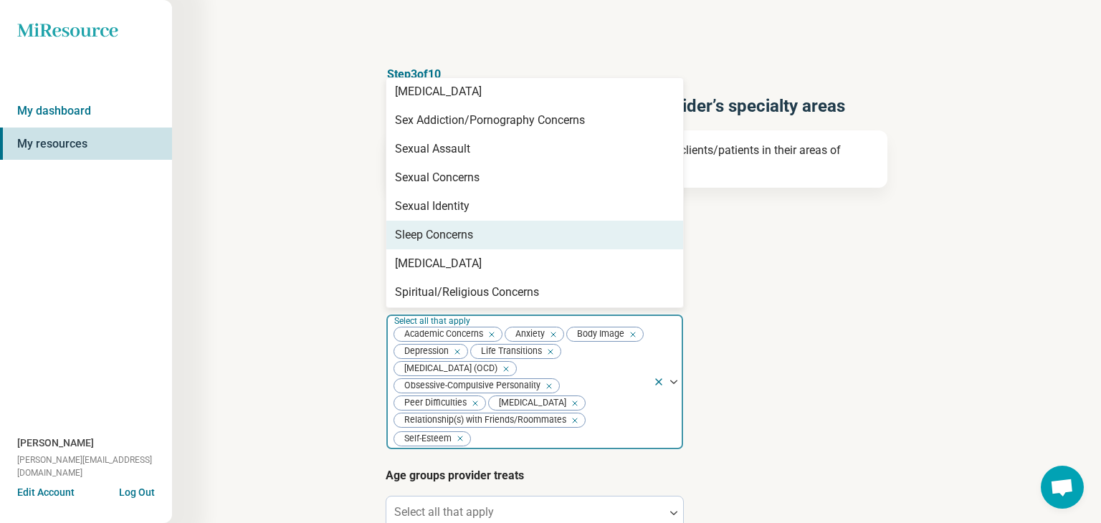
scroll to position [2177, 0]
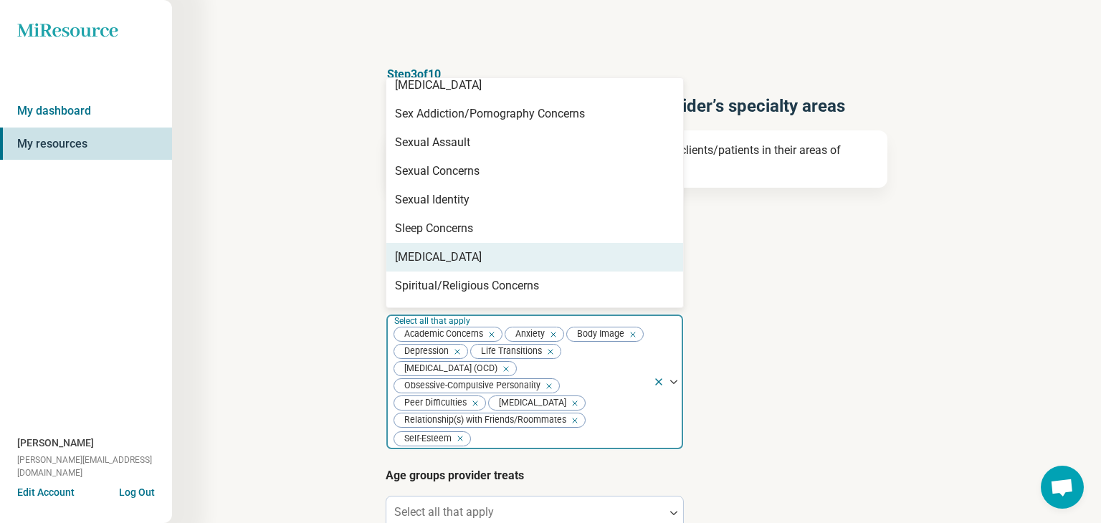
click at [553, 243] on div "Social Anxiety" at bounding box center [534, 257] width 297 height 29
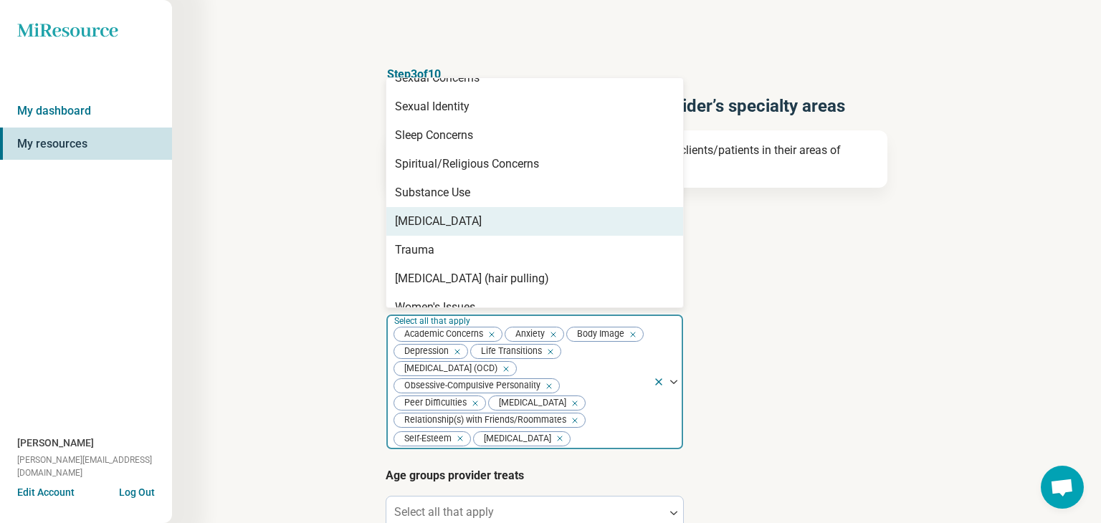
scroll to position [2279, 0]
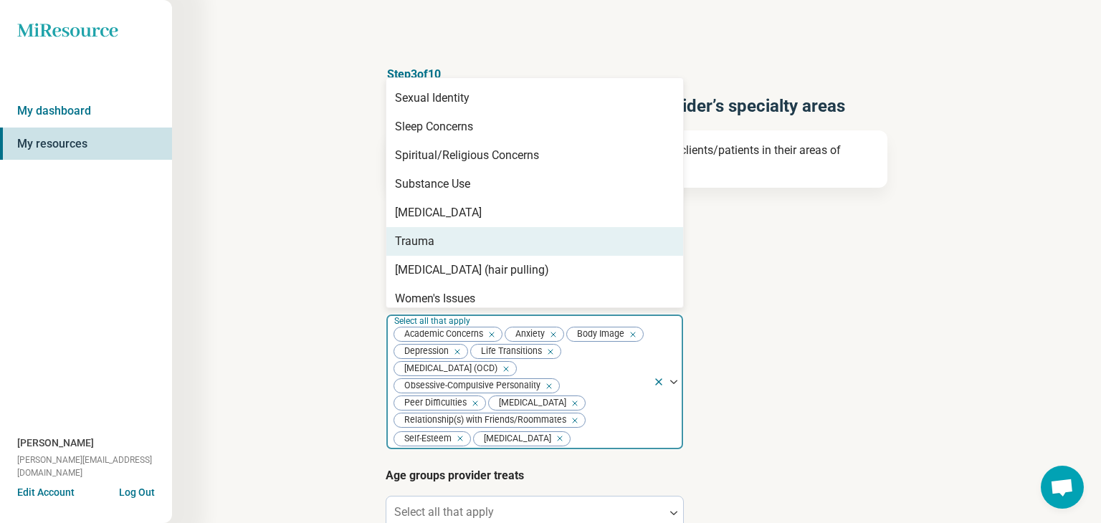
click at [558, 227] on div "Trauma" at bounding box center [534, 241] width 297 height 29
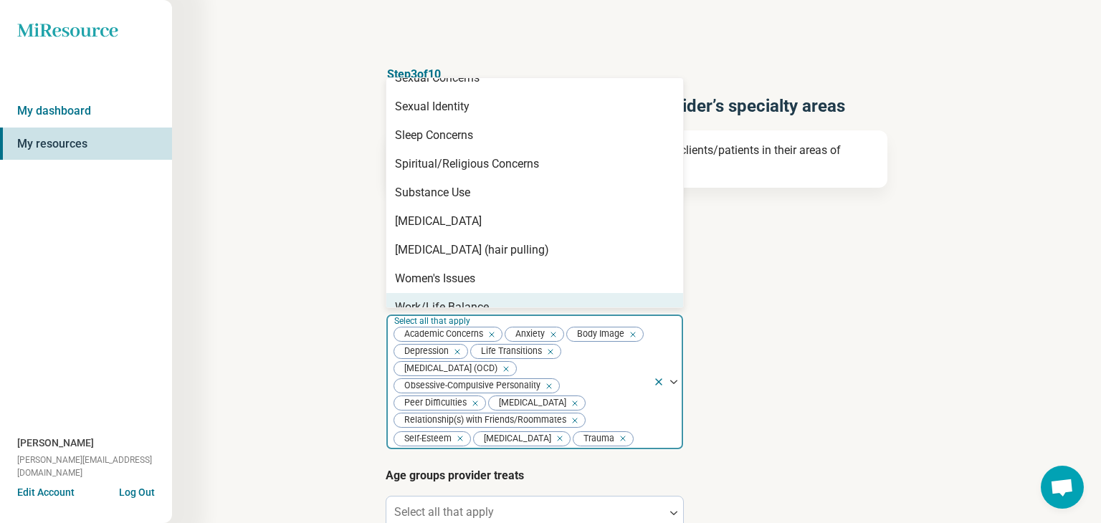
click at [467, 299] on div "Work/Life Balance" at bounding box center [442, 307] width 94 height 17
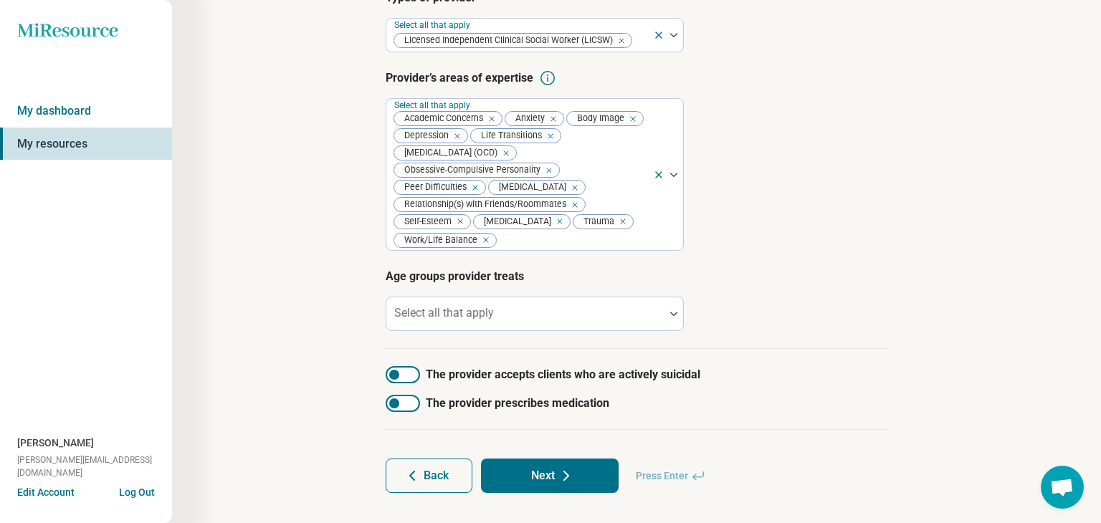
scroll to position [242, 0]
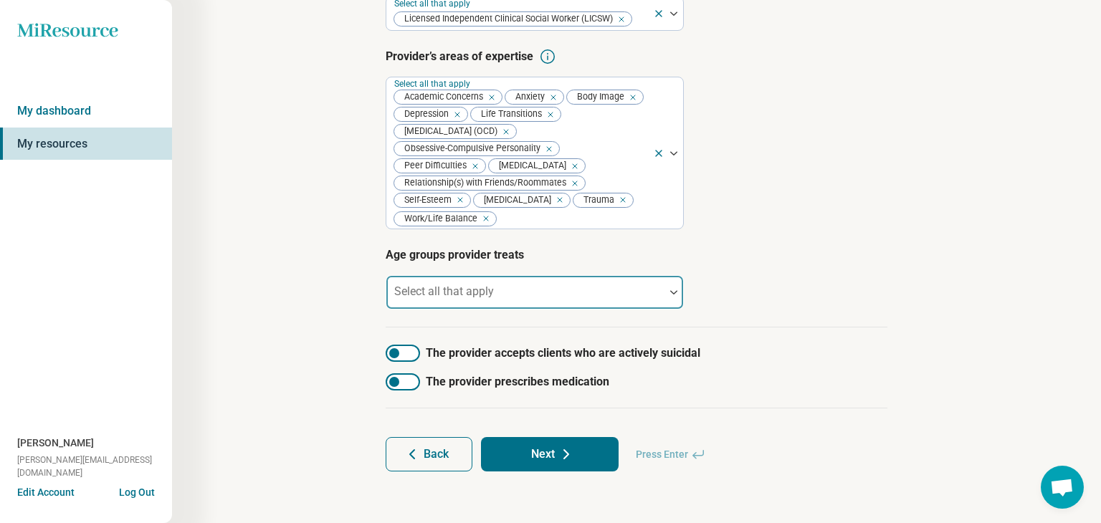
click at [670, 290] on img at bounding box center [673, 292] width 7 height 4
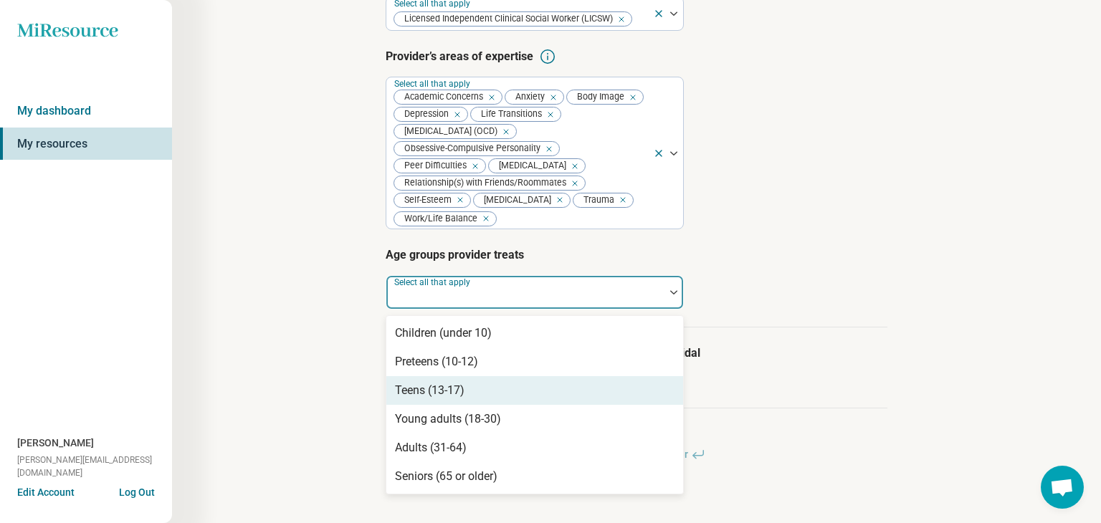
click at [431, 395] on div "Teens (13-17)" at bounding box center [430, 390] width 70 height 17
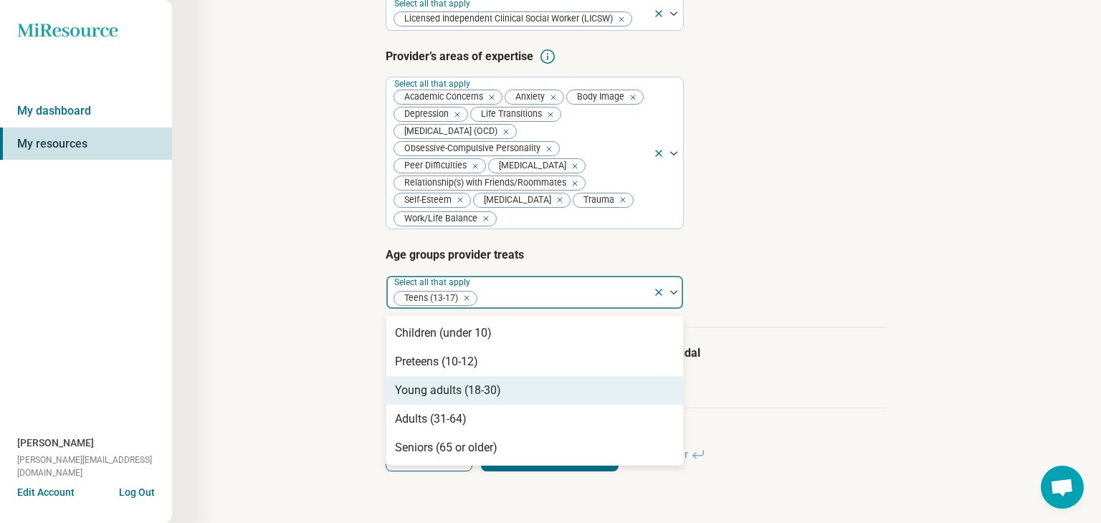
click at [434, 397] on div "Young adults (18-30)" at bounding box center [448, 390] width 106 height 17
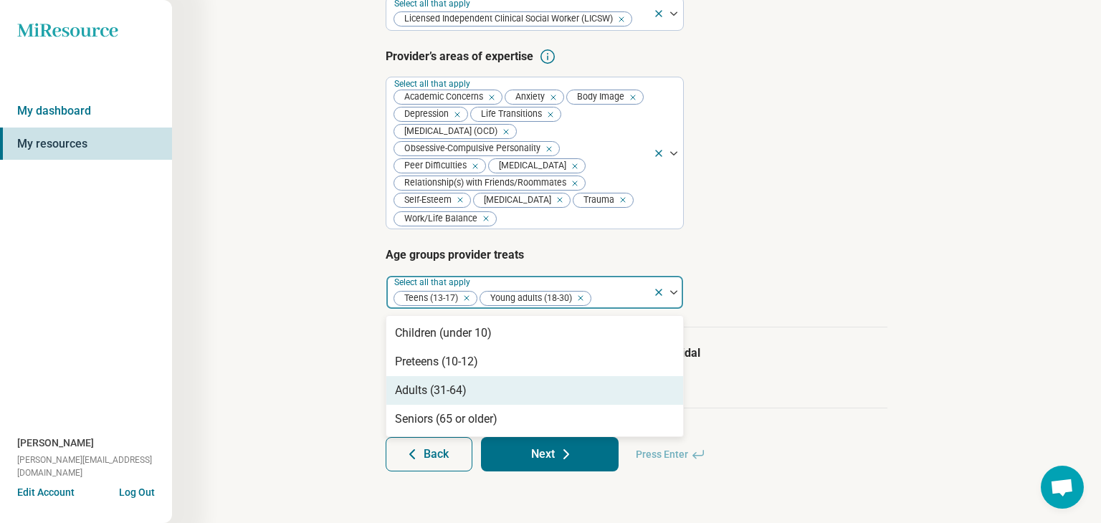
click at [456, 396] on div "Adults (31-64)" at bounding box center [431, 390] width 72 height 17
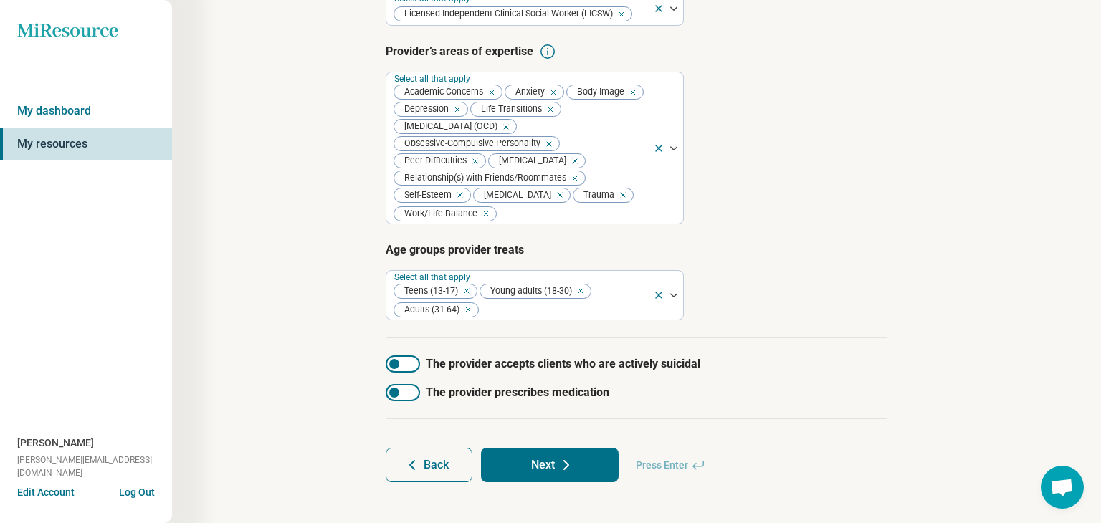
click at [890, 259] on article "Step 3 of 10 Tells us a little bit more about the provider’s specialty areas Th…" at bounding box center [637, 153] width 548 height 716
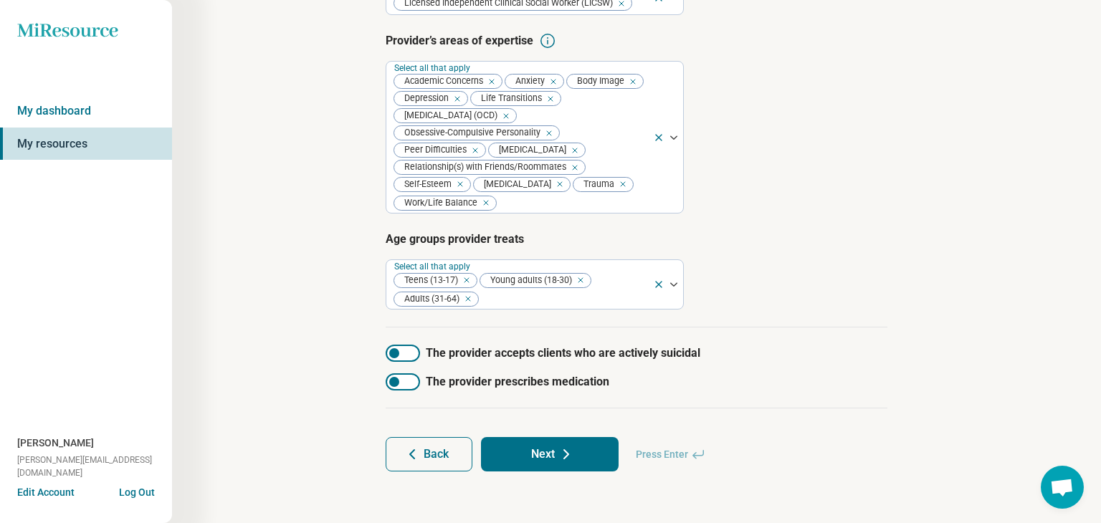
scroll to position [258, 0]
click at [535, 456] on button "Next" at bounding box center [550, 454] width 138 height 34
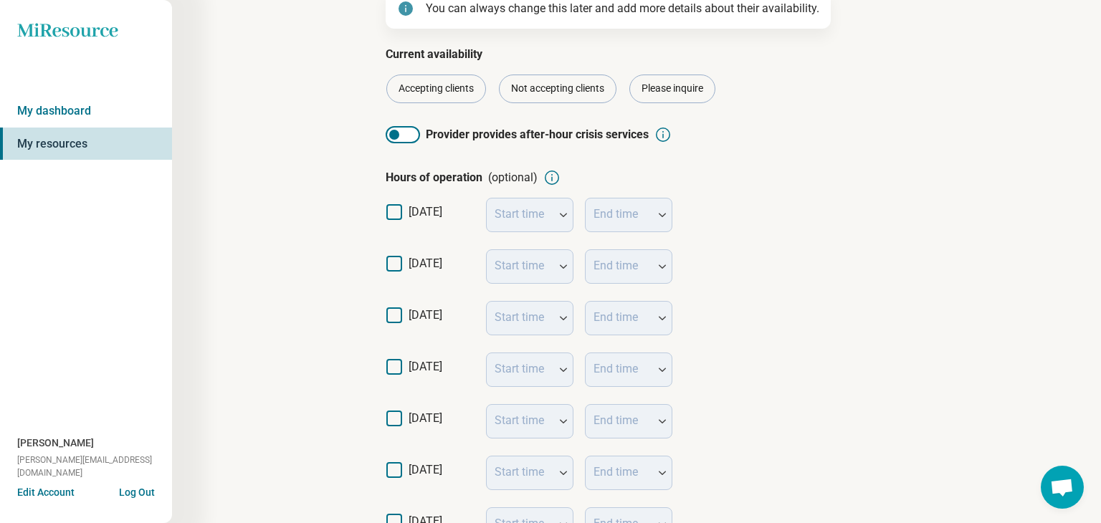
scroll to position [163, 0]
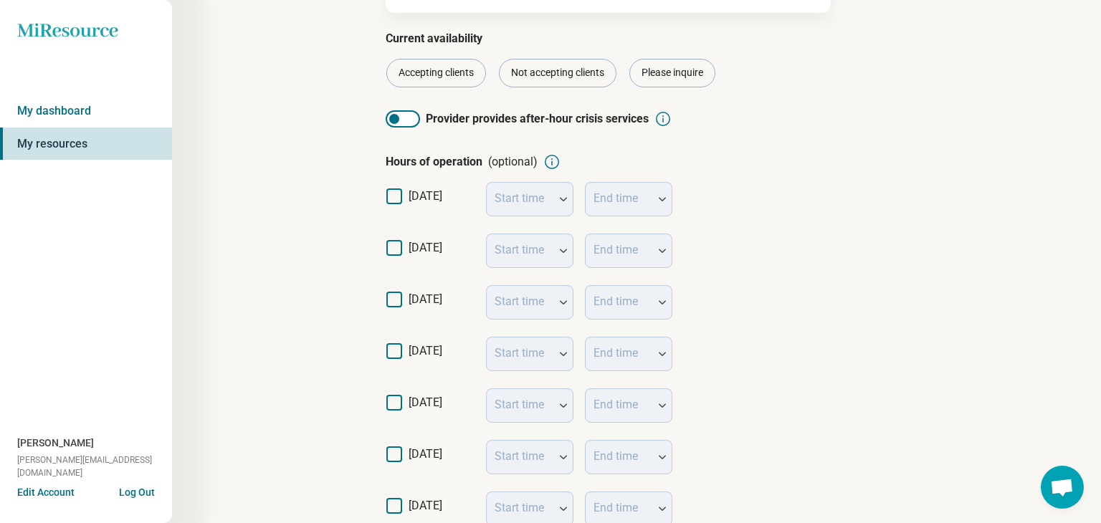
click at [396, 247] on icon at bounding box center [394, 248] width 16 height 16
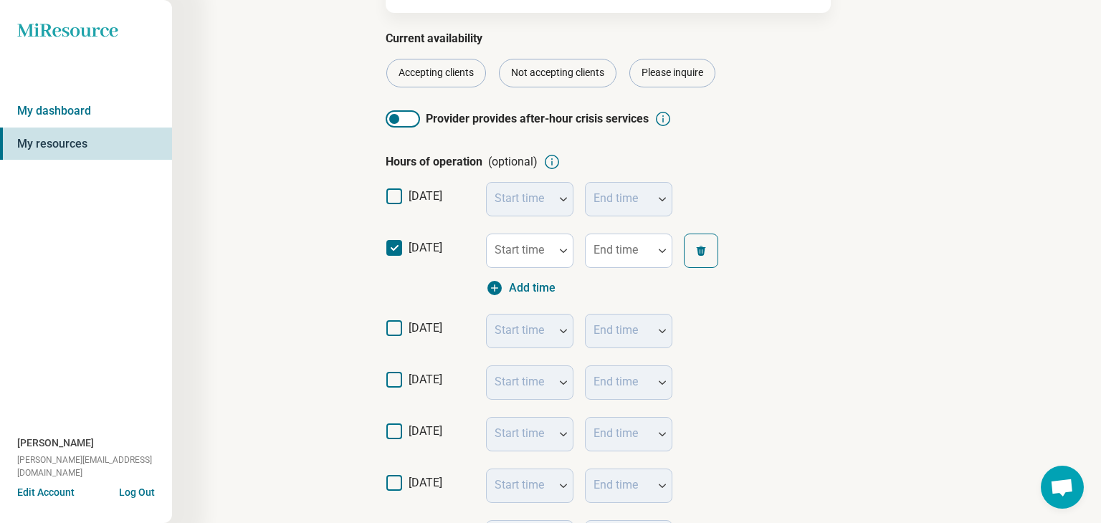
scroll to position [7, 0]
click at [560, 247] on div at bounding box center [563, 250] width 19 height 33
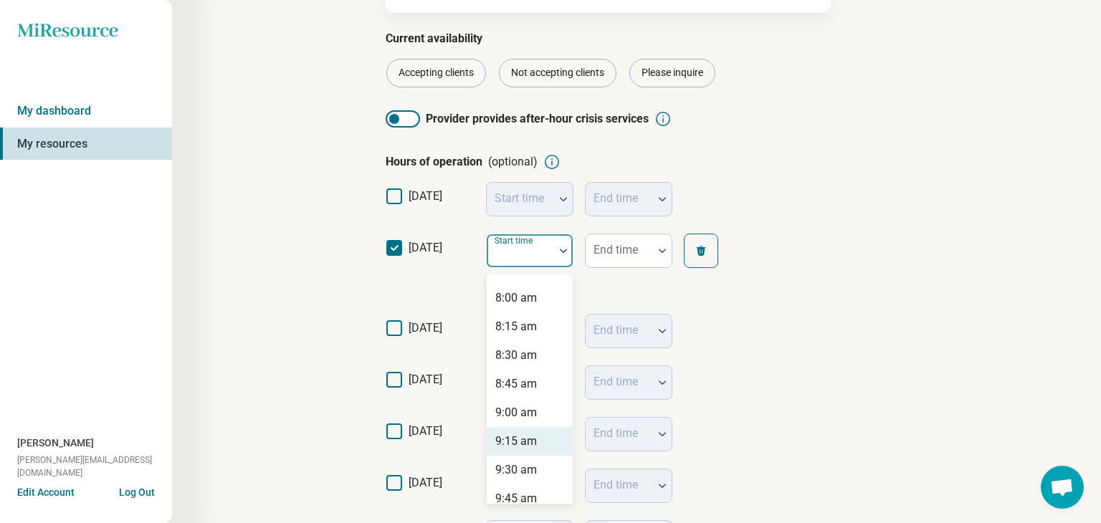
scroll to position [906, 0]
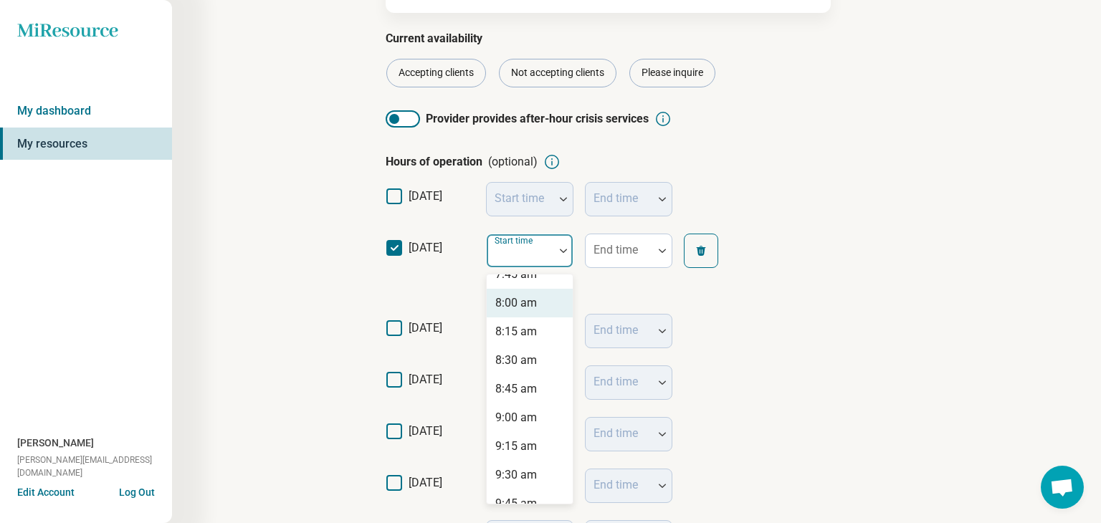
click at [530, 306] on div "8:00 am" at bounding box center [516, 303] width 42 height 17
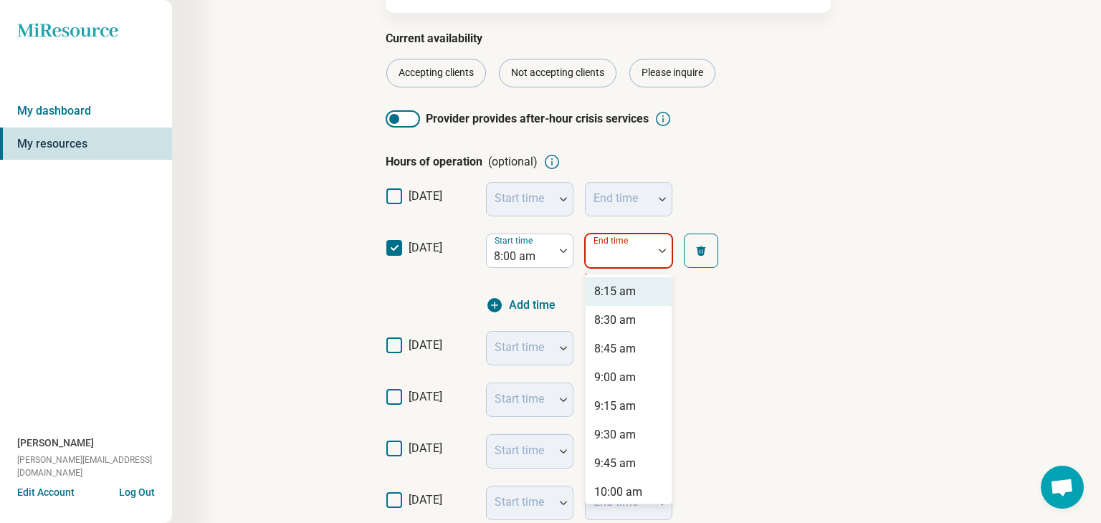
click at [660, 251] on img at bounding box center [662, 251] width 7 height 4
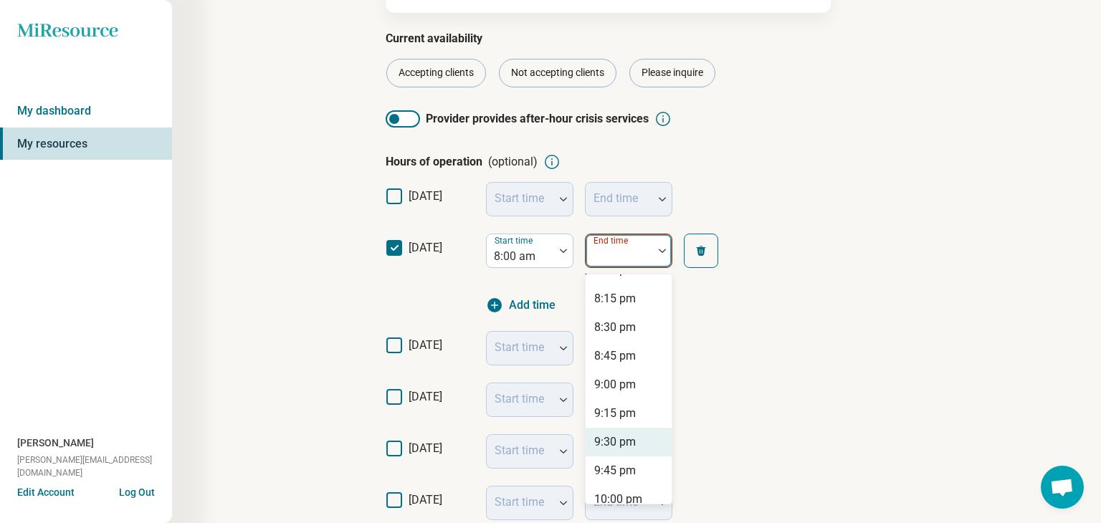
scroll to position [1333, 0]
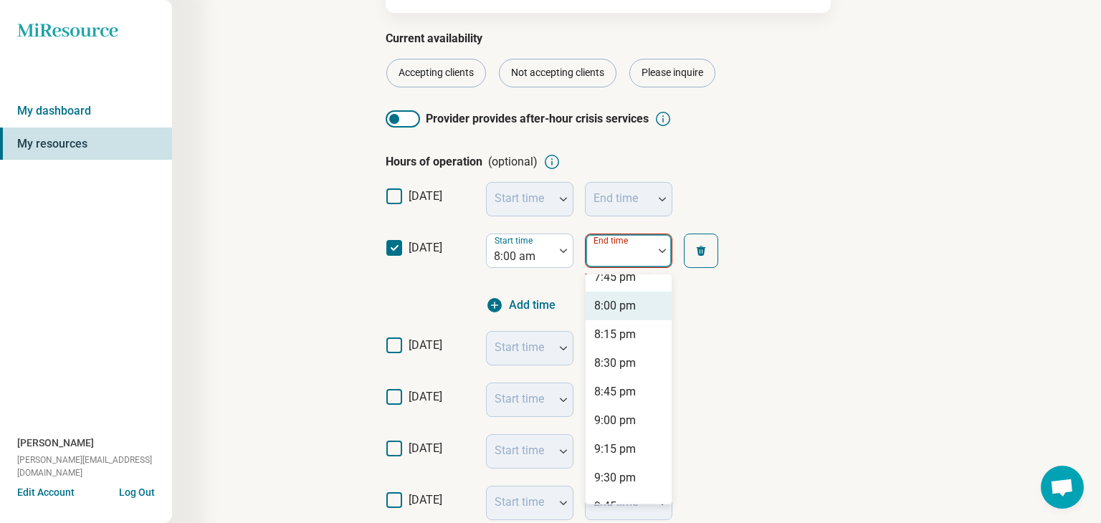
click at [629, 307] on div "8:00 pm" at bounding box center [615, 305] width 42 height 17
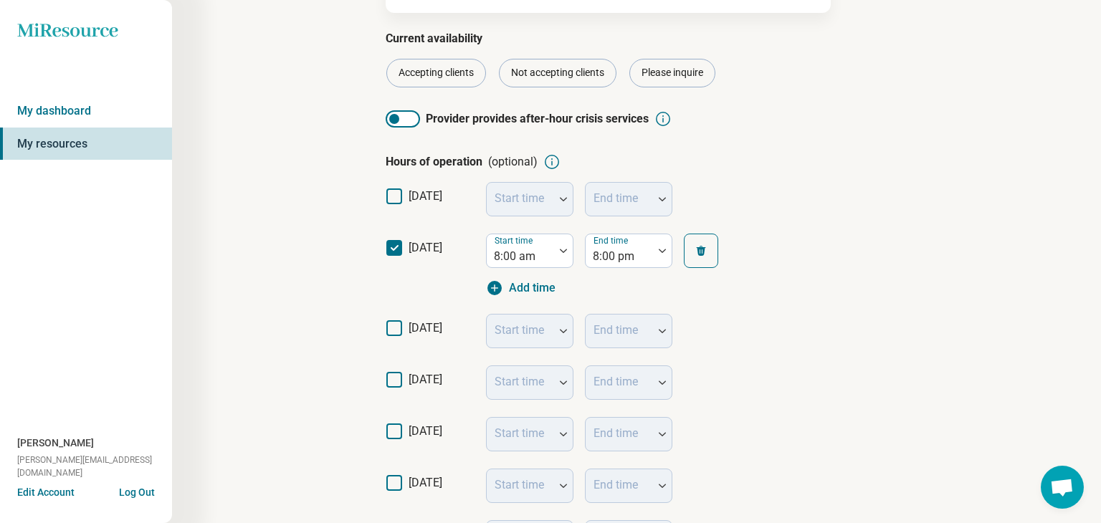
drag, startPoint x: 393, startPoint y: 330, endPoint x: 391, endPoint y: 368, distance: 38.0
click at [393, 330] on icon at bounding box center [394, 328] width 16 height 16
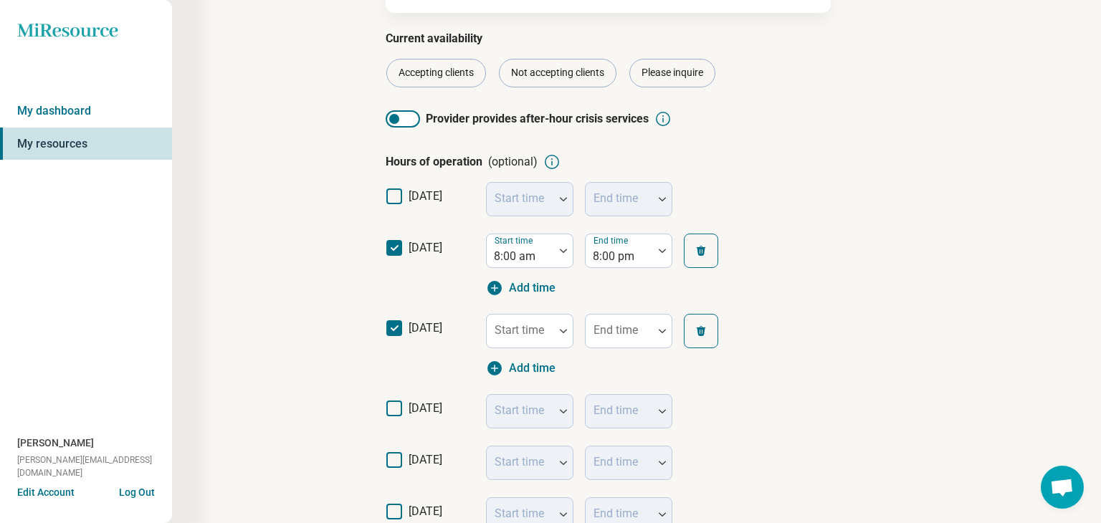
scroll to position [7, 0]
click at [394, 409] on icon at bounding box center [394, 409] width 16 height 16
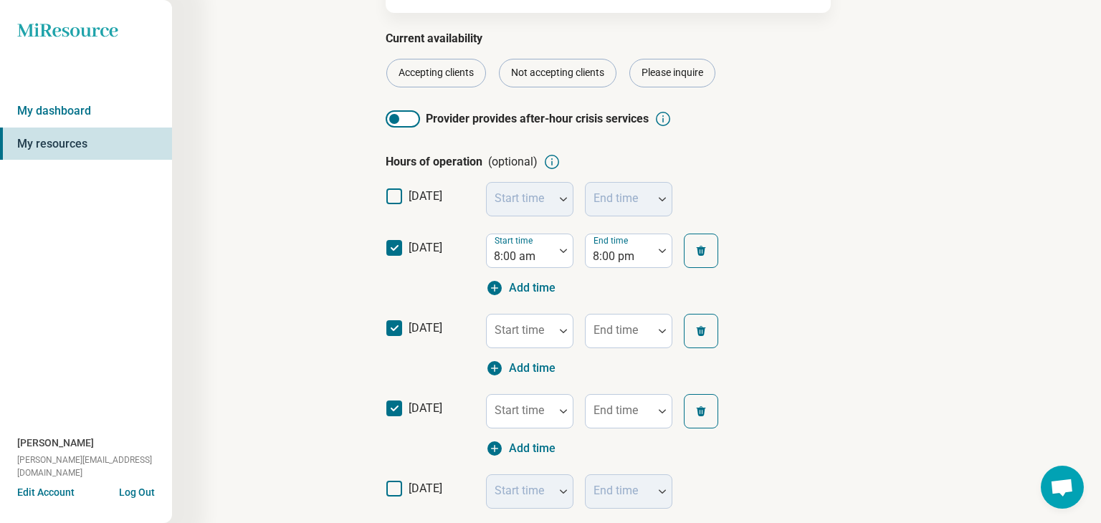
click at [391, 485] on icon at bounding box center [394, 489] width 16 height 16
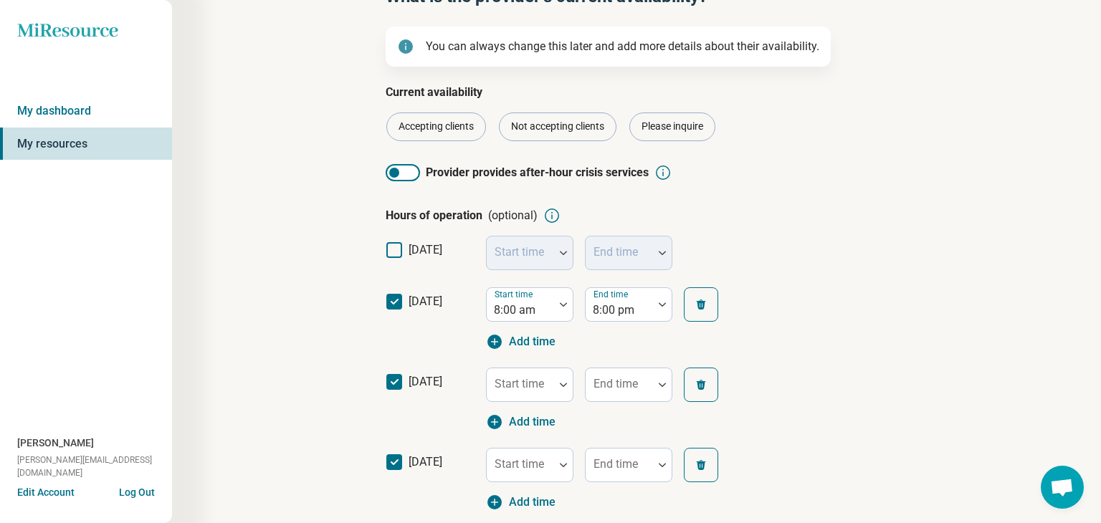
scroll to position [68, 0]
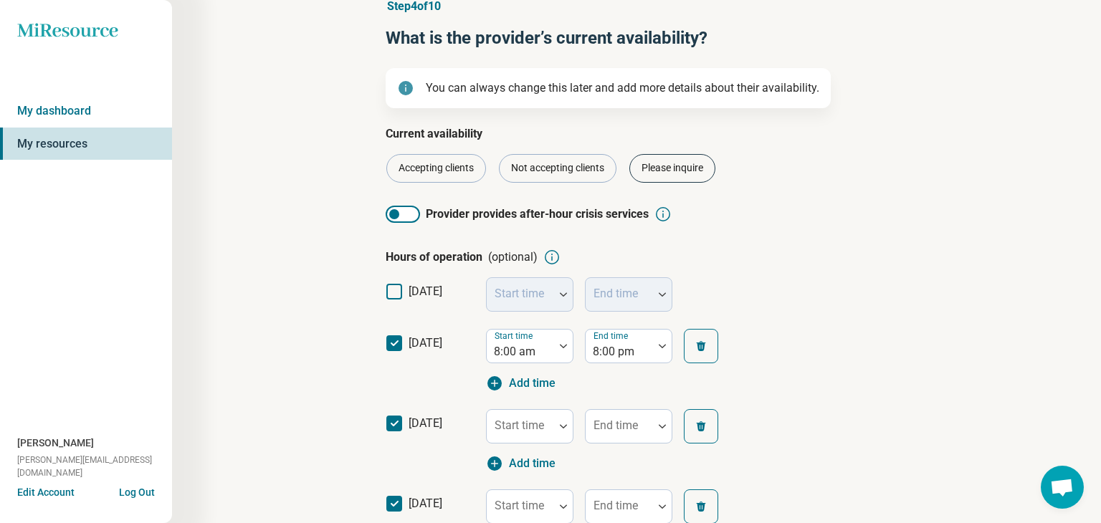
click at [689, 163] on div "Please inquire" at bounding box center [672, 168] width 86 height 29
click at [443, 165] on div "Accepting clients" at bounding box center [436, 168] width 100 height 29
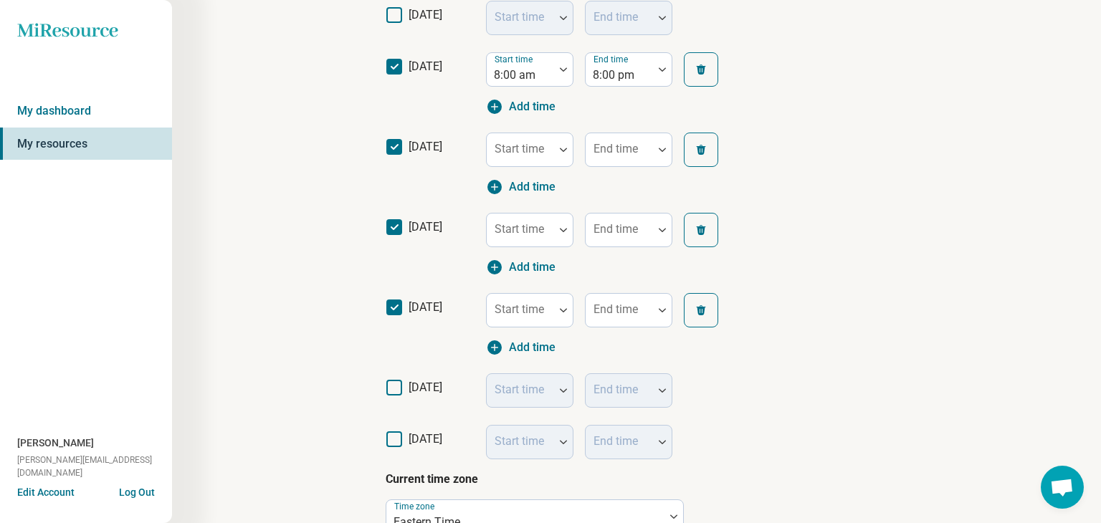
scroll to position [345, 0]
click at [395, 386] on icon at bounding box center [394, 387] width 16 height 16
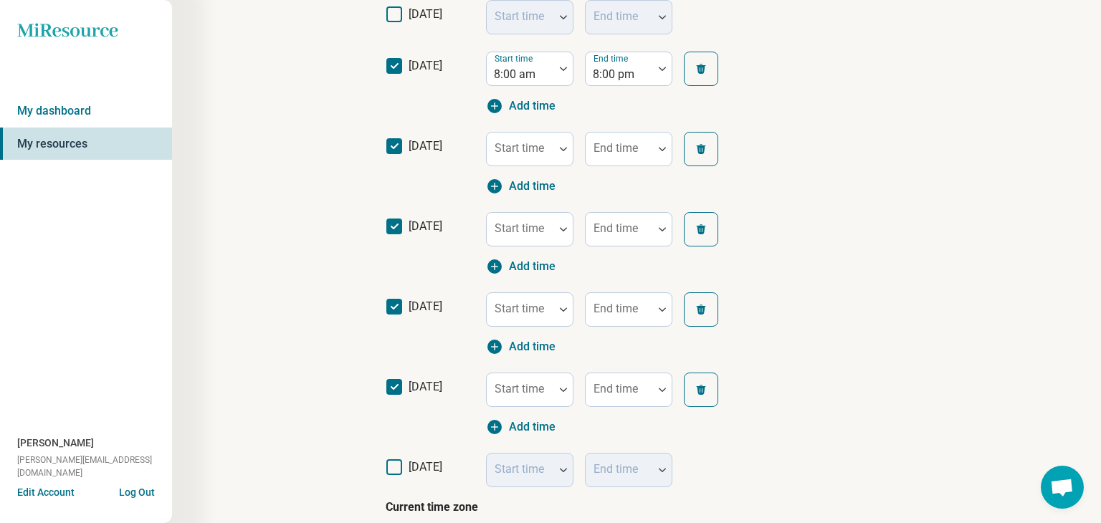
scroll to position [7, 0]
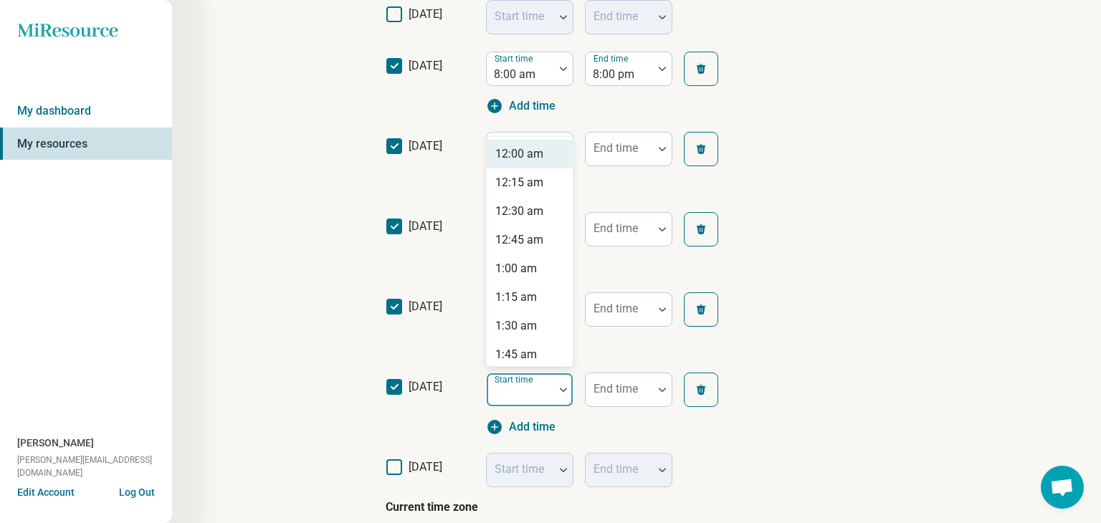
click at [555, 392] on div at bounding box center [563, 389] width 19 height 33
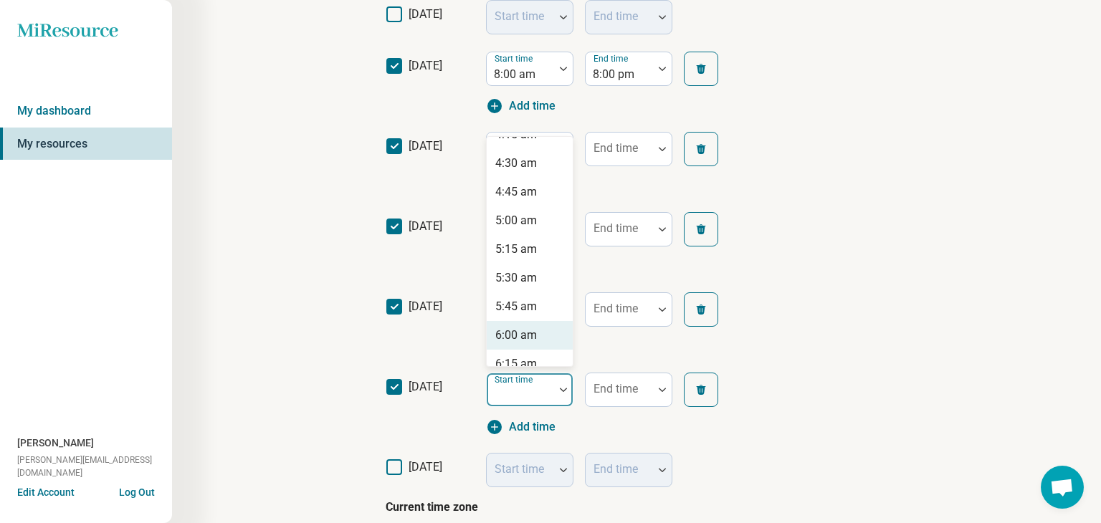
scroll to position [793, 0]
drag, startPoint x: 535, startPoint y: 278, endPoint x: 590, endPoint y: 317, distance: 66.8
click at [535, 278] on div "8:00 am" at bounding box center [516, 278] width 42 height 17
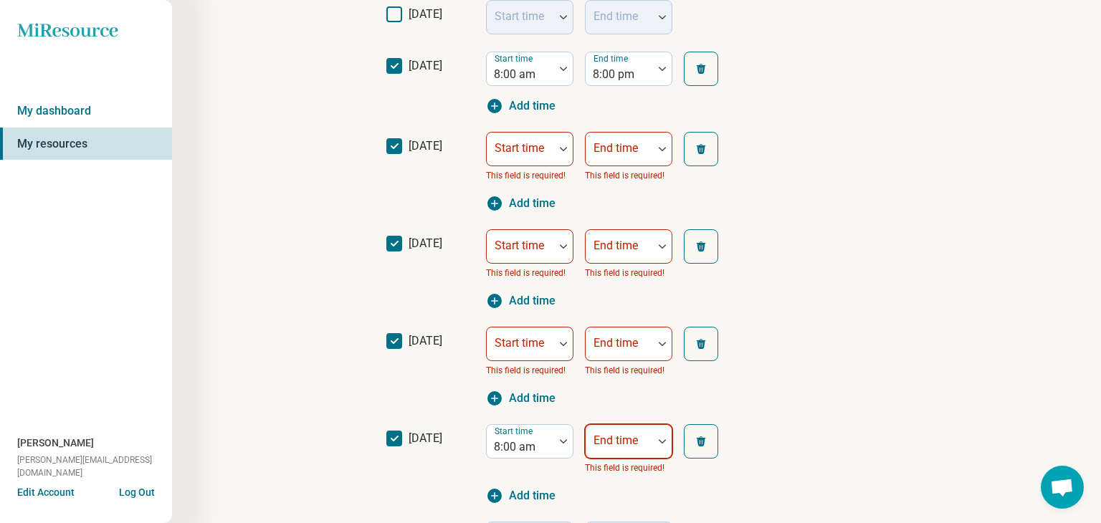
click at [666, 442] on div at bounding box center [662, 441] width 19 height 33
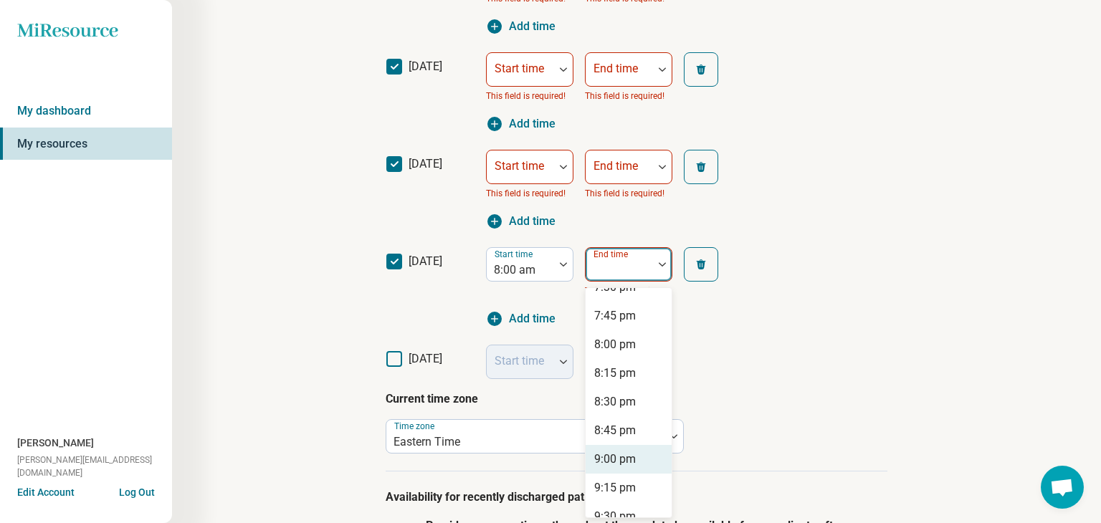
scroll to position [1302, 0]
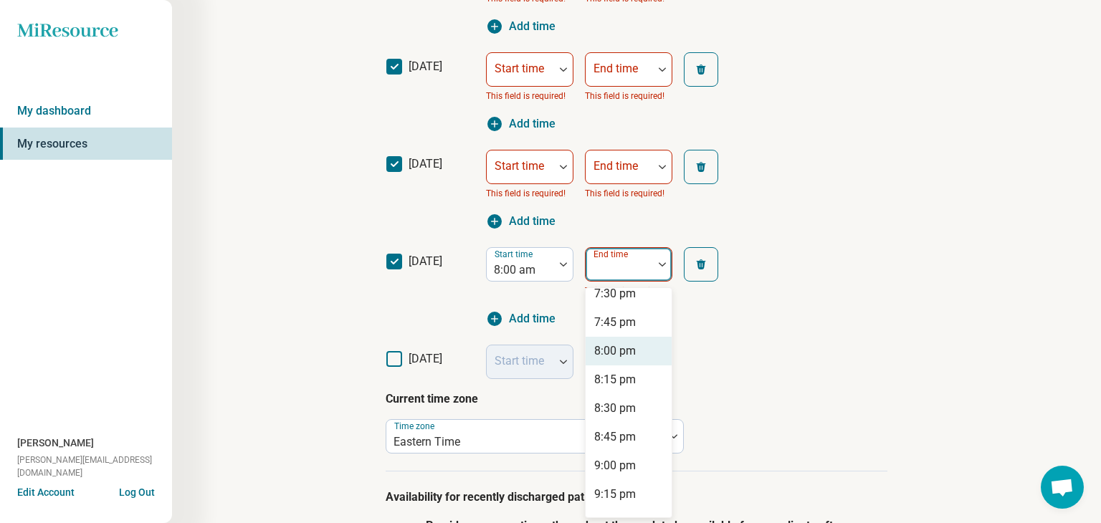
drag, startPoint x: 629, startPoint y: 353, endPoint x: 608, endPoint y: 355, distance: 21.6
click at [629, 353] on div "8:00 pm" at bounding box center [615, 351] width 42 height 17
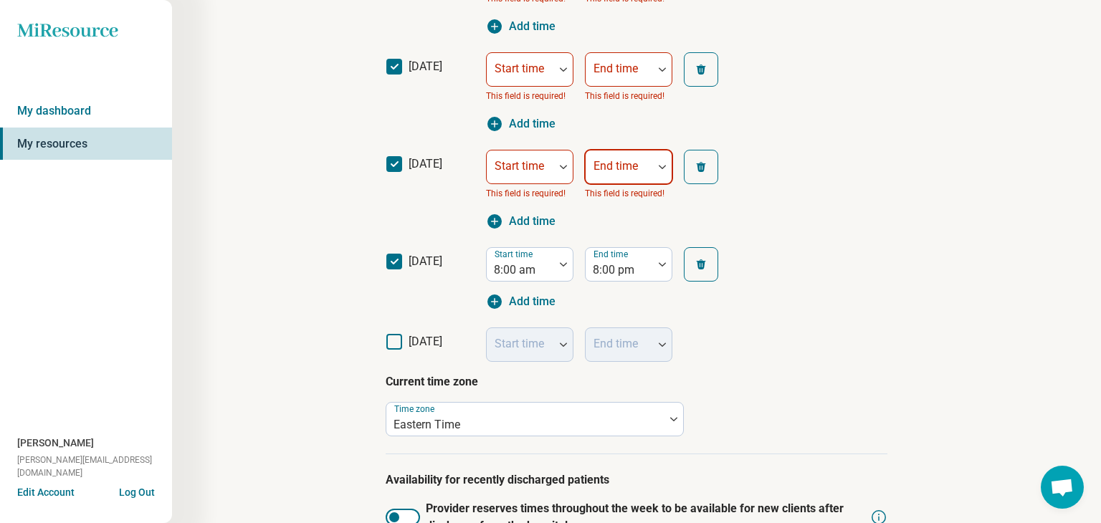
click at [626, 157] on div "End time" at bounding box center [628, 167] width 87 height 34
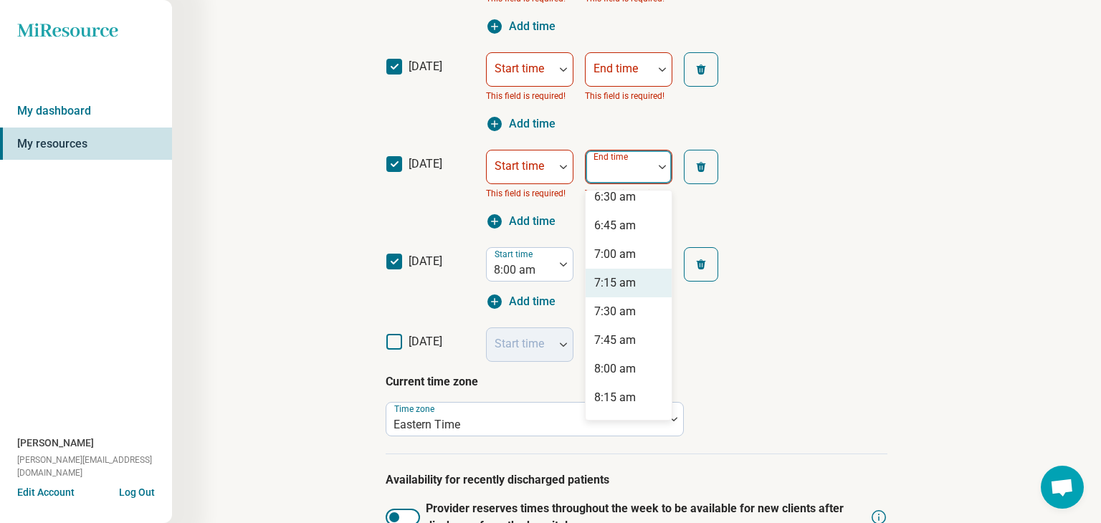
scroll to position [758, 0]
click at [629, 365] on div "8:00 am" at bounding box center [615, 366] width 42 height 17
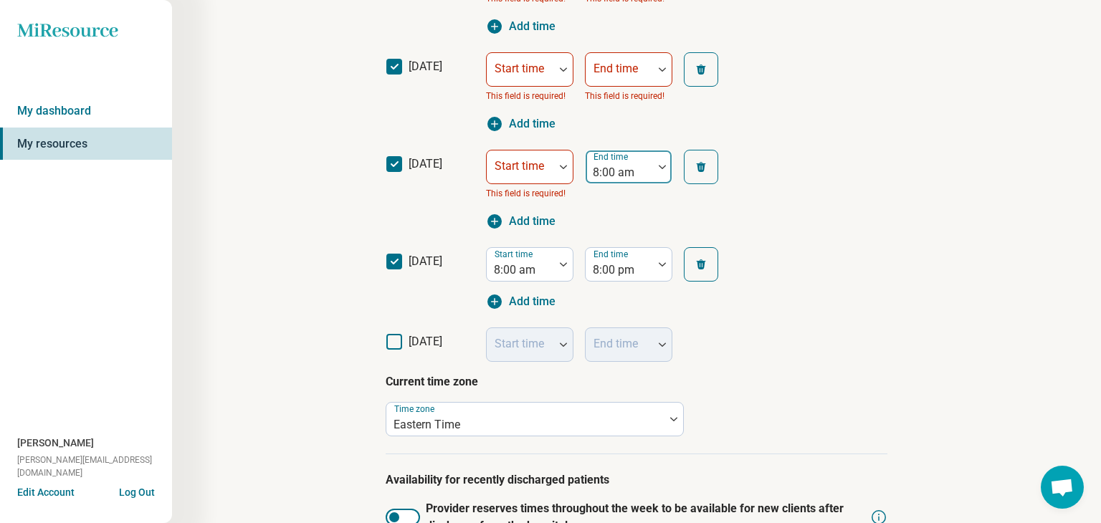
click at [661, 163] on div at bounding box center [662, 167] width 19 height 33
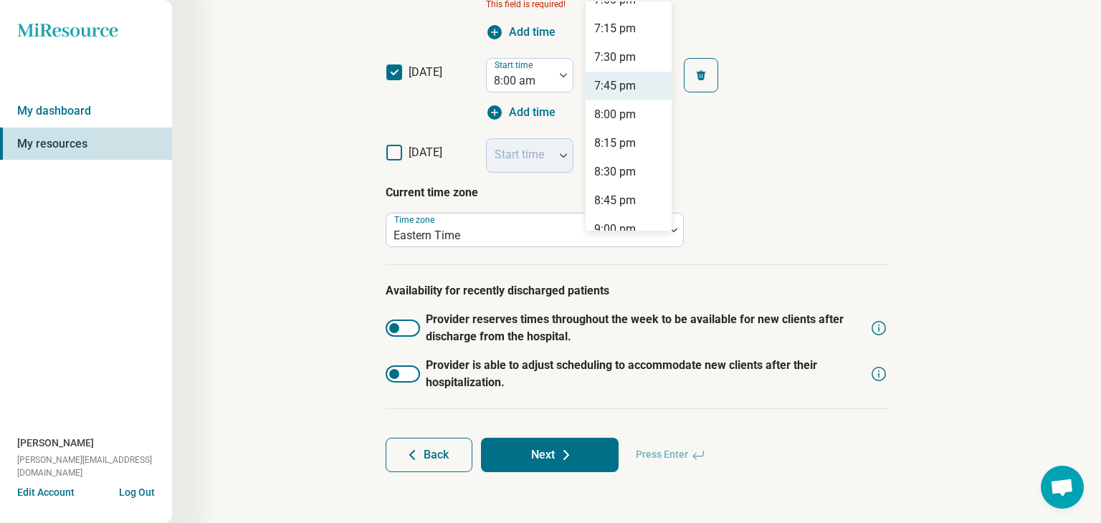
scroll to position [2220, 0]
click at [636, 95] on div "8:00 pm" at bounding box center [629, 91] width 86 height 29
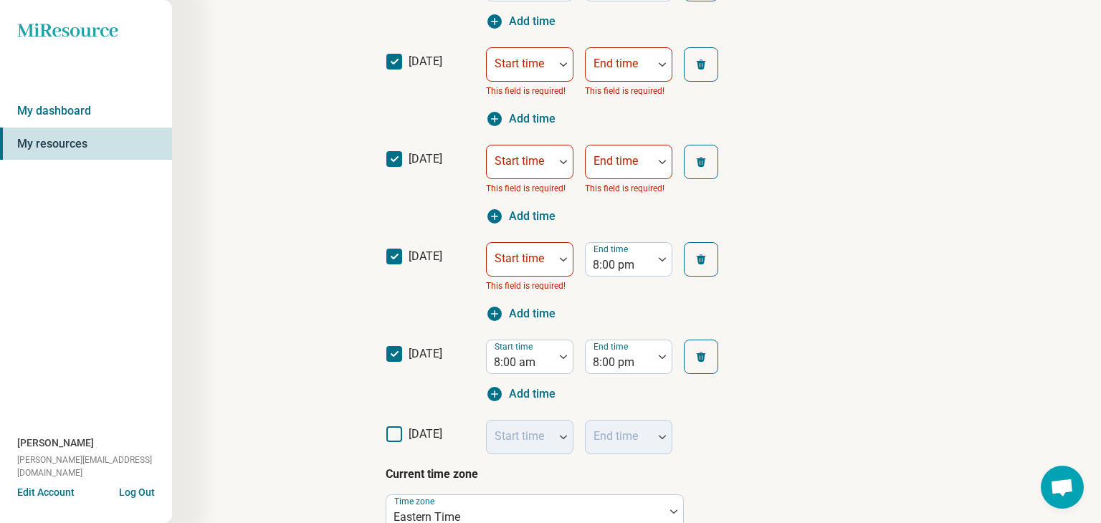
scroll to position [362, 0]
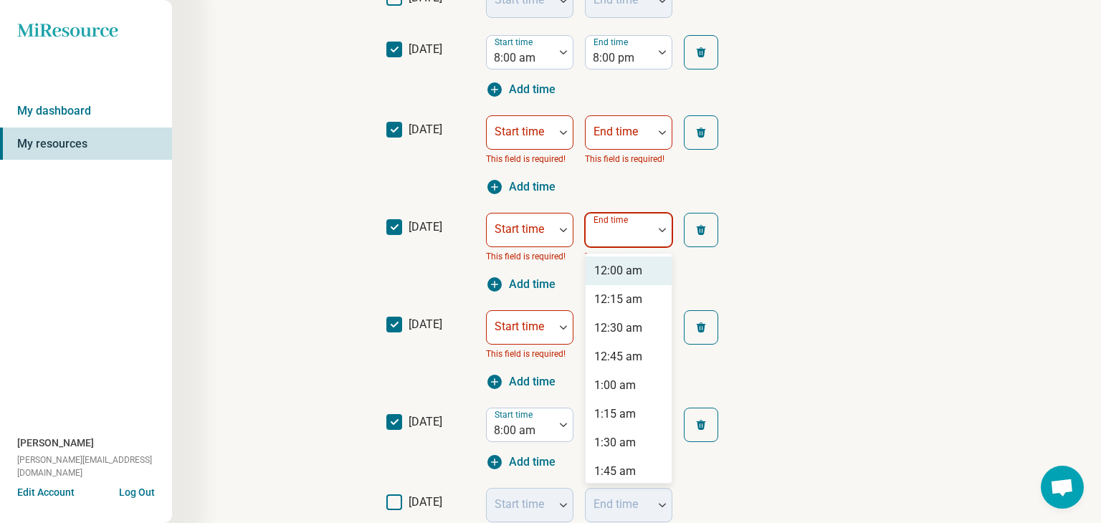
click at [651, 228] on div at bounding box center [619, 230] width 67 height 32
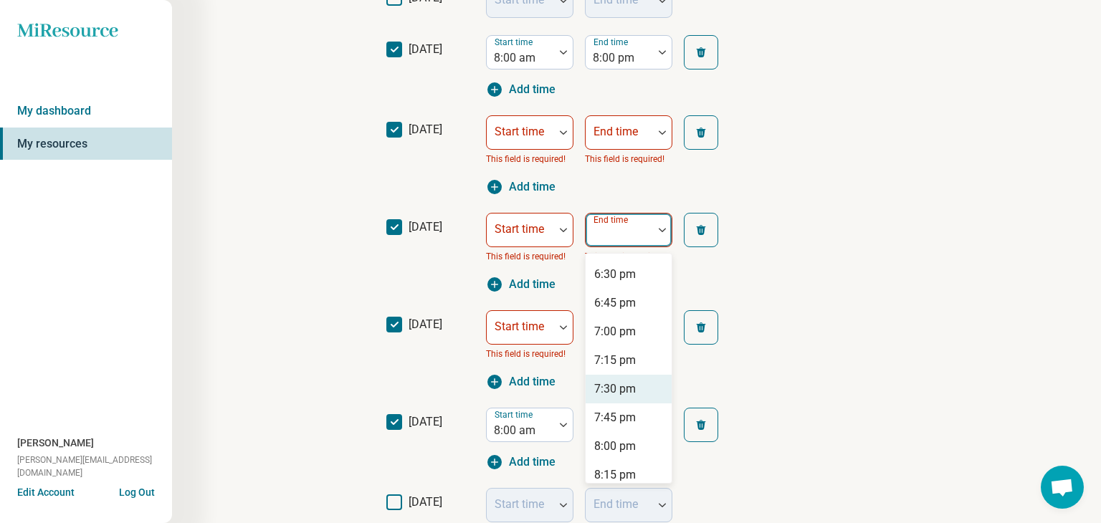
scroll to position [2126, 0]
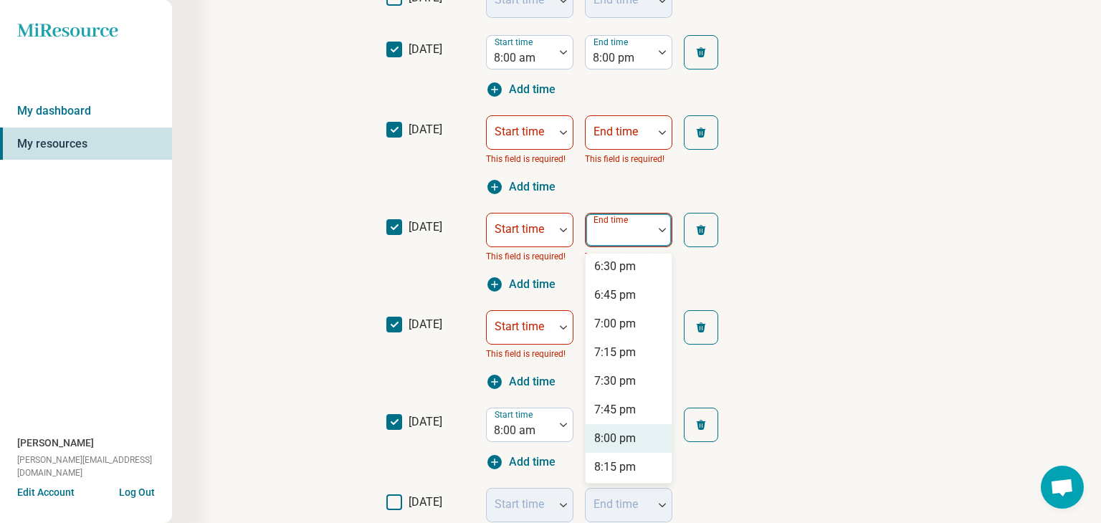
click at [626, 436] on div "8:00 pm" at bounding box center [615, 438] width 42 height 17
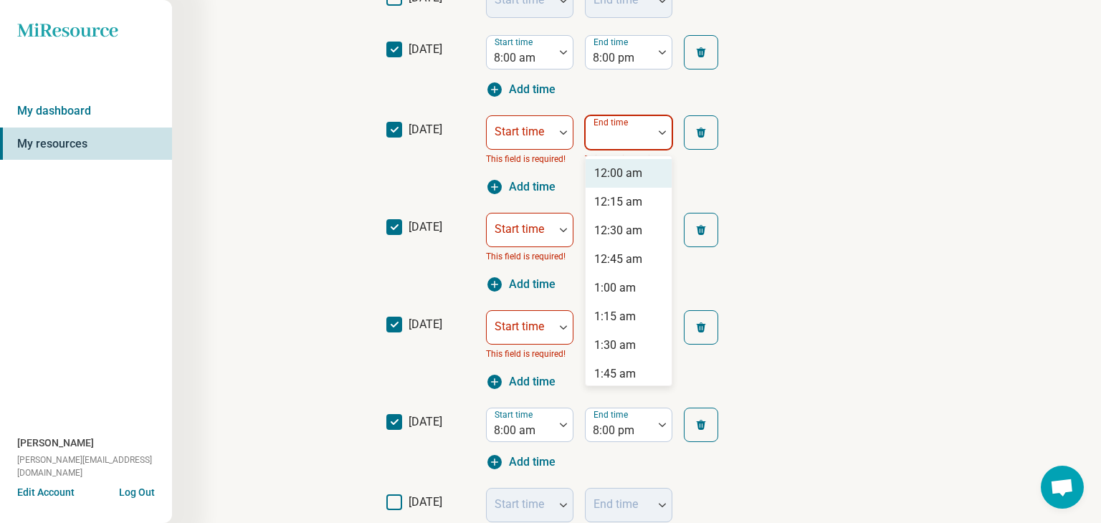
click at [650, 129] on div at bounding box center [619, 133] width 67 height 32
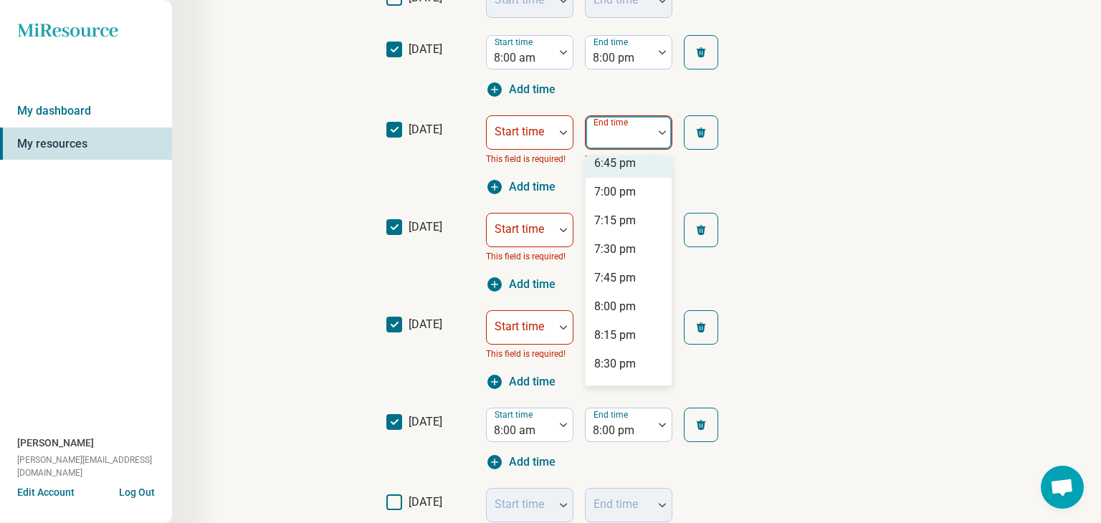
scroll to position [2184, 0]
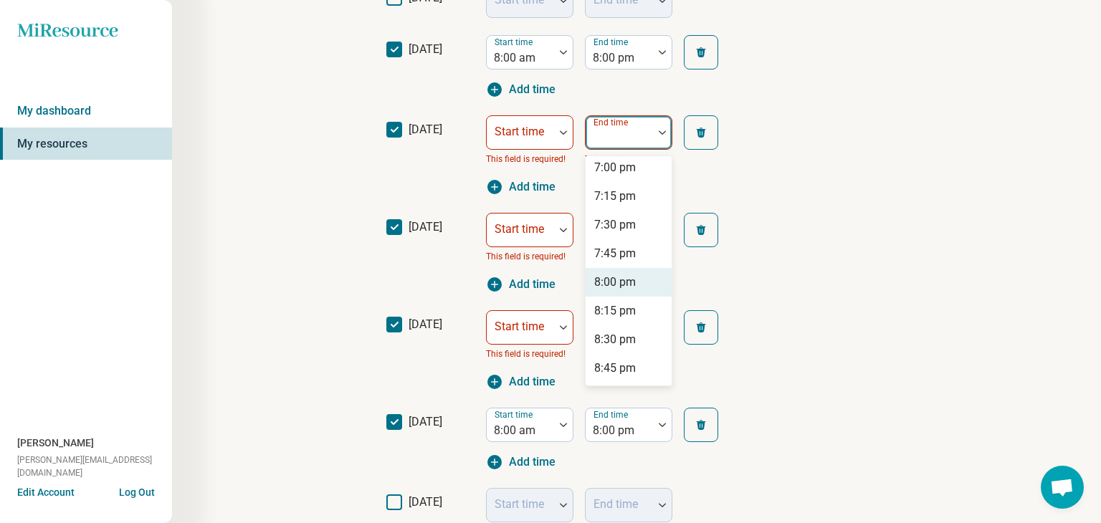
click at [646, 284] on div "8:00 pm" at bounding box center [629, 282] width 86 height 29
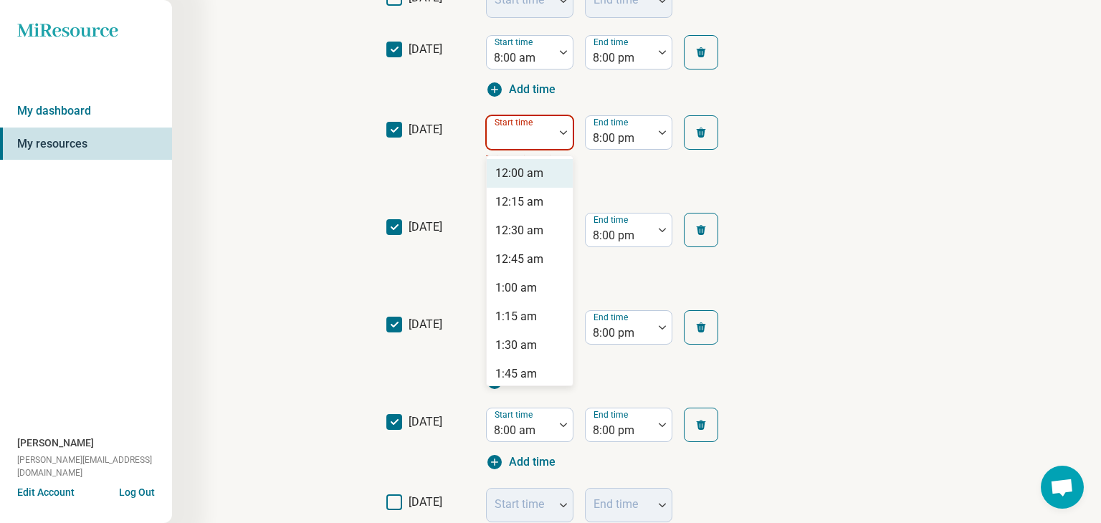
click at [561, 125] on div at bounding box center [563, 132] width 19 height 33
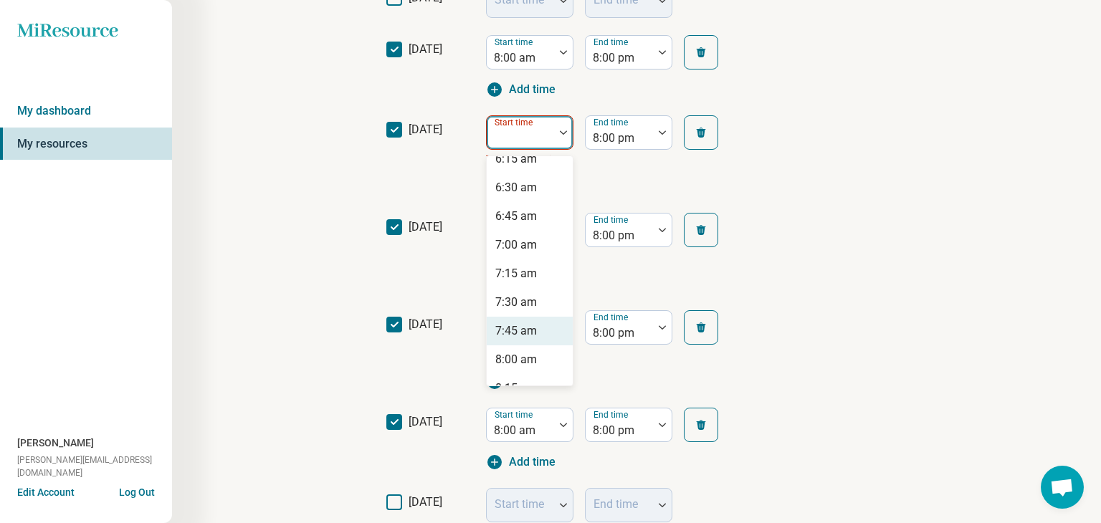
scroll to position [734, 0]
click at [531, 348] on div "8:00 am" at bounding box center [516, 356] width 42 height 17
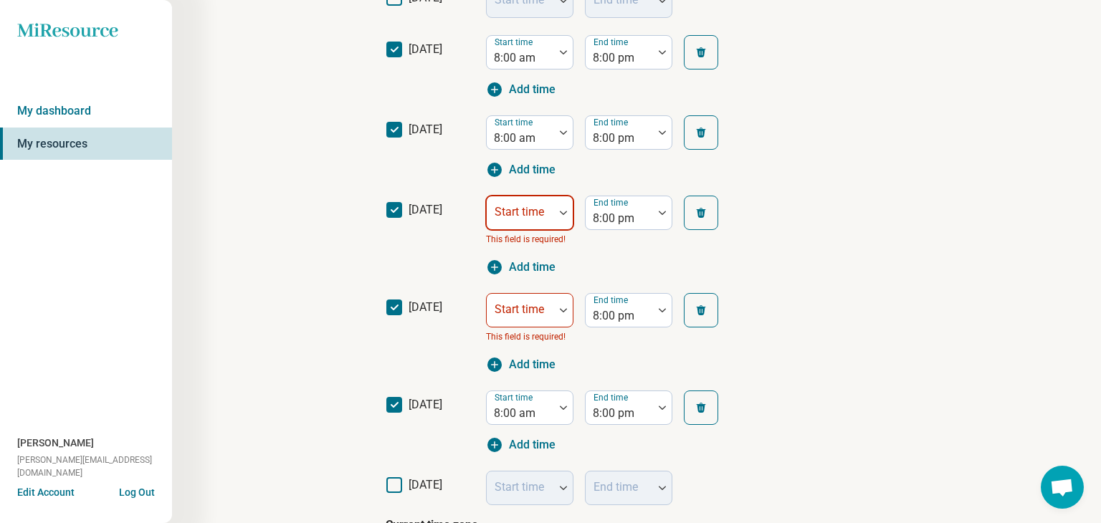
click at [565, 213] on img at bounding box center [563, 213] width 7 height 4
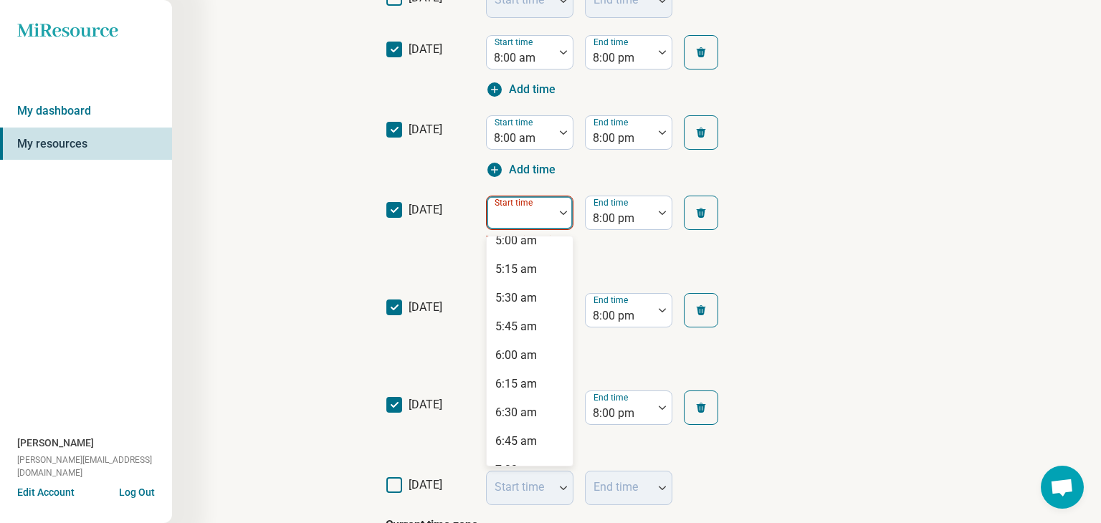
scroll to position [774, 0]
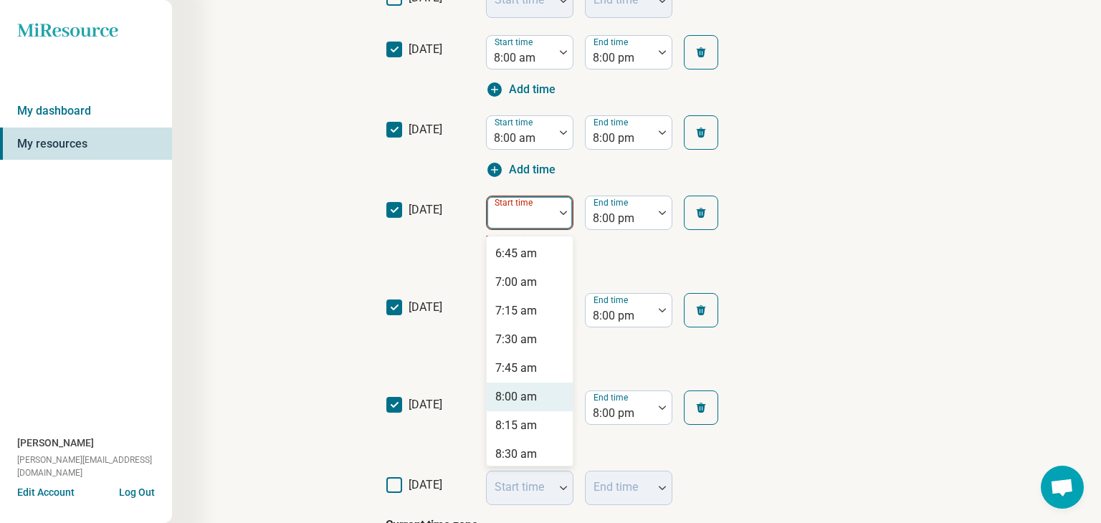
click at [527, 396] on div "8:00 am" at bounding box center [516, 396] width 42 height 17
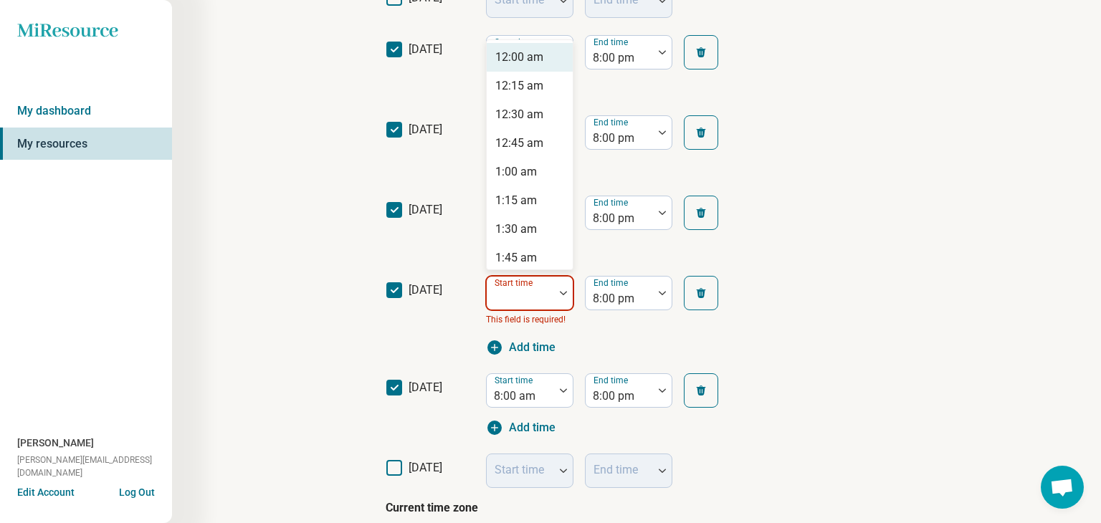
click at [550, 290] on div at bounding box center [520, 293] width 67 height 32
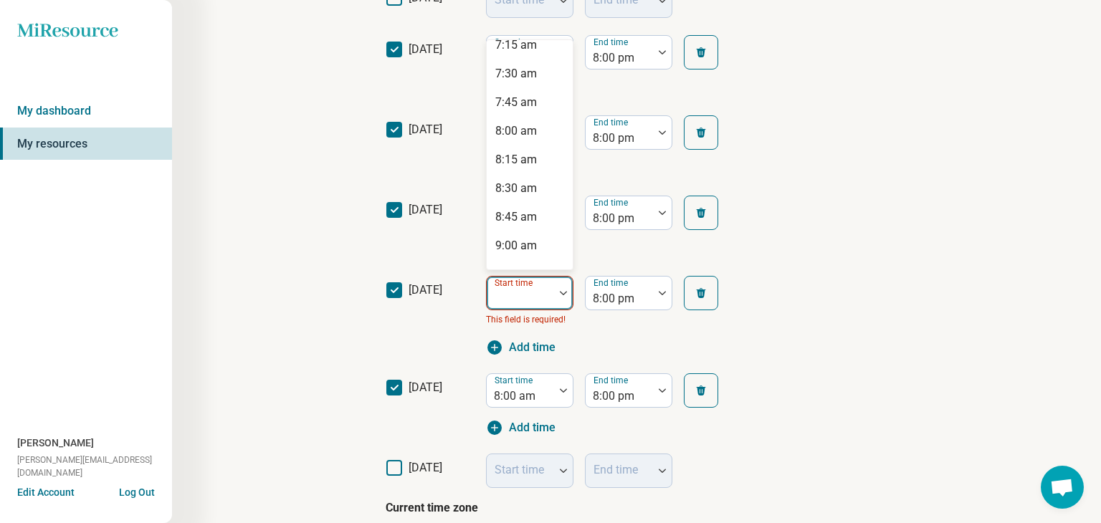
scroll to position [825, 0]
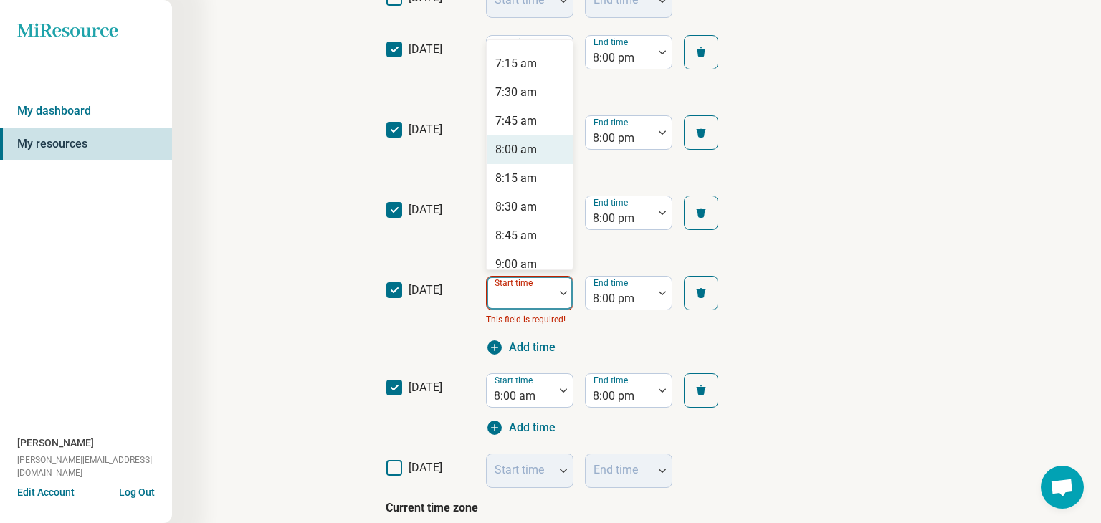
click at [535, 151] on div "8:00 am" at bounding box center [516, 149] width 42 height 17
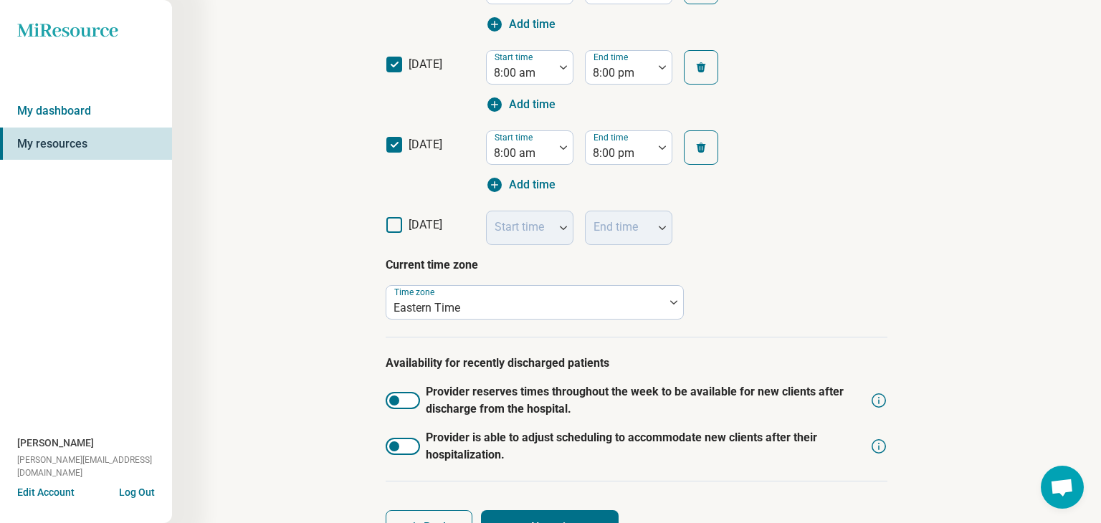
scroll to position [631, 0]
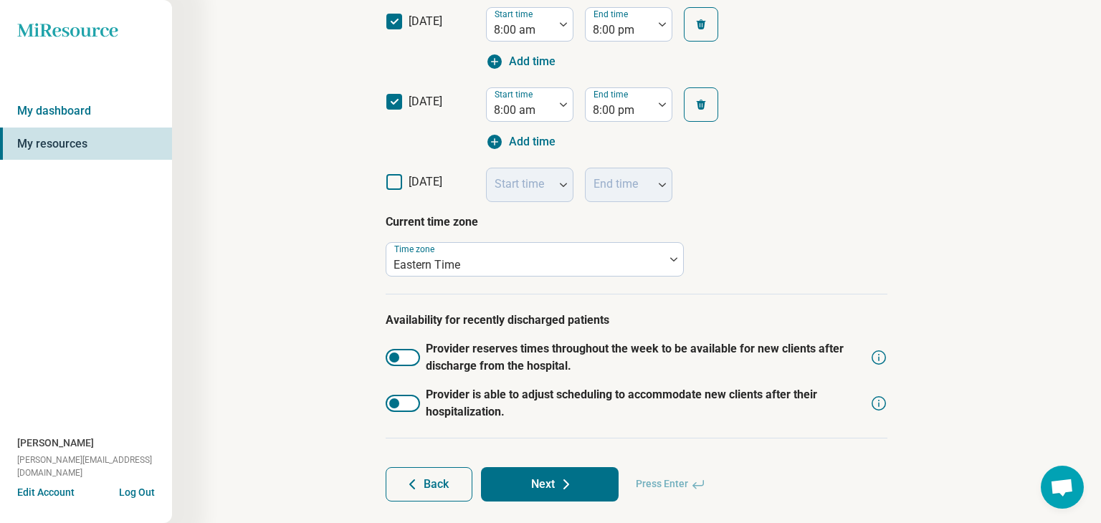
click at [546, 488] on button "Next" at bounding box center [550, 484] width 138 height 34
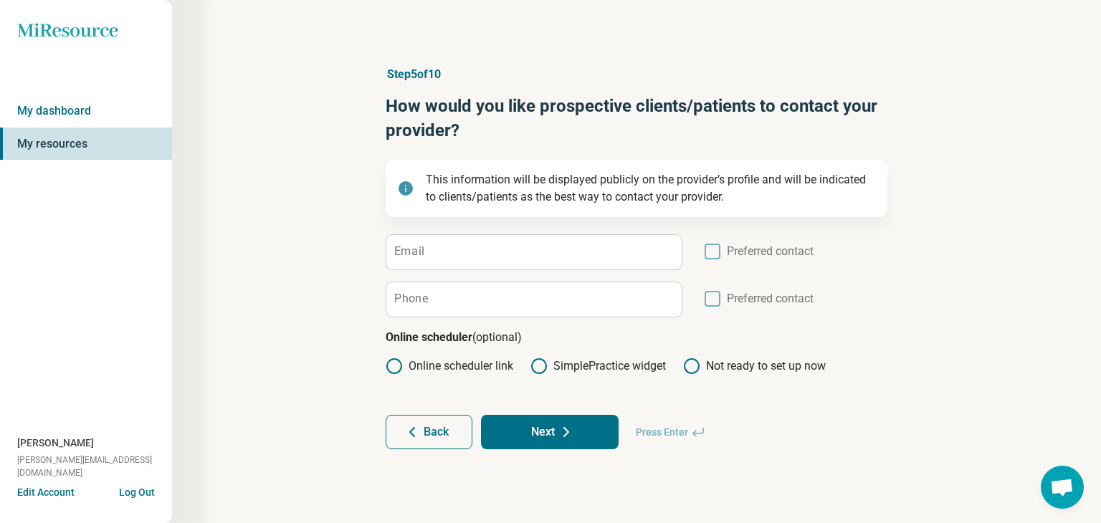
scroll to position [0, 0]
click at [462, 252] on input "Email" at bounding box center [533, 252] width 295 height 34
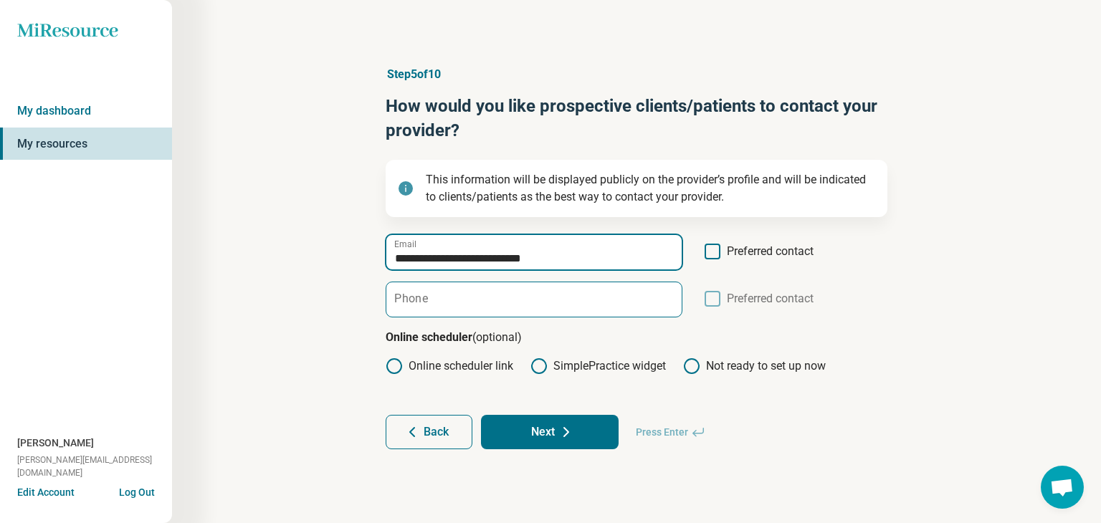
type input "**********"
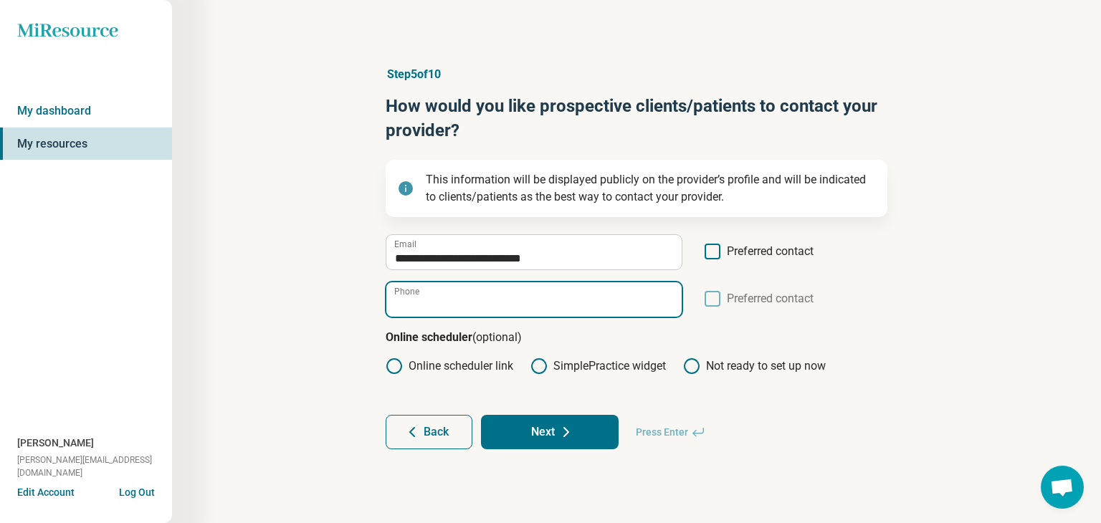
click at [529, 295] on input "Phone" at bounding box center [533, 299] width 295 height 34
paste input "********"
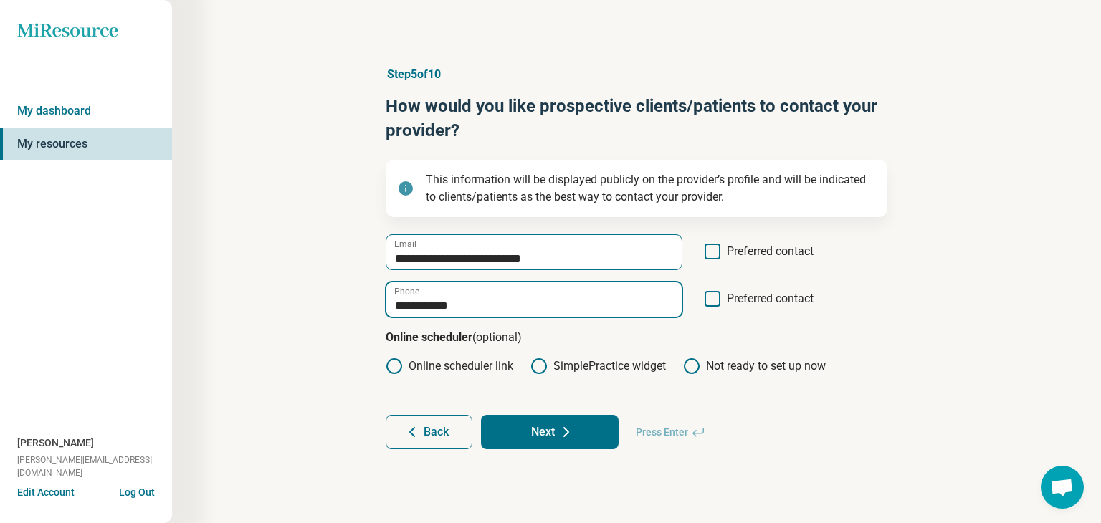
type input "**********"
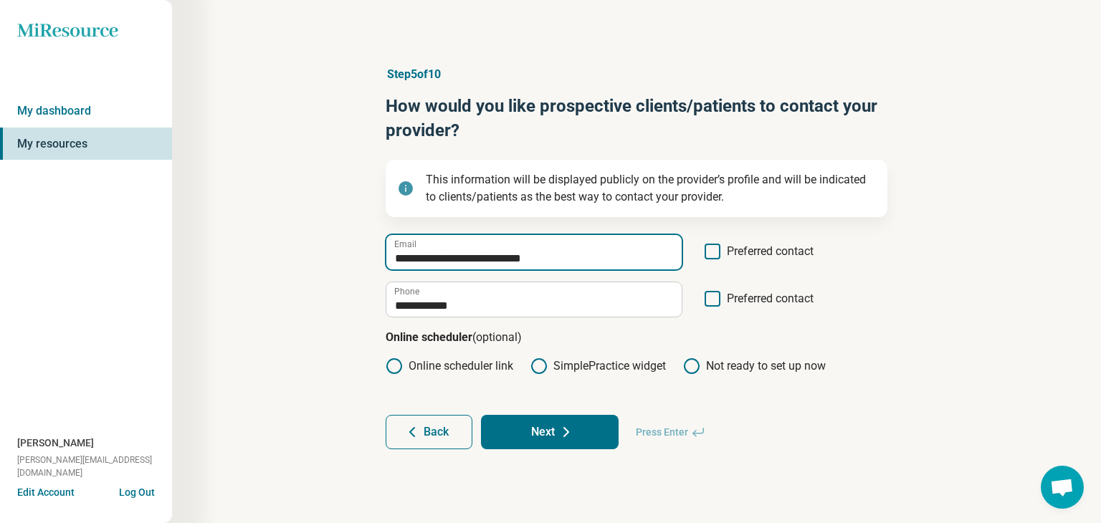
drag, startPoint x: 588, startPoint y: 266, endPoint x: 360, endPoint y: 266, distance: 228.6
click at [360, 265] on div "**********" at bounding box center [636, 257] width 791 height 441
paste input "**********"
type input "**********"
click at [553, 440] on button "Next" at bounding box center [550, 432] width 138 height 34
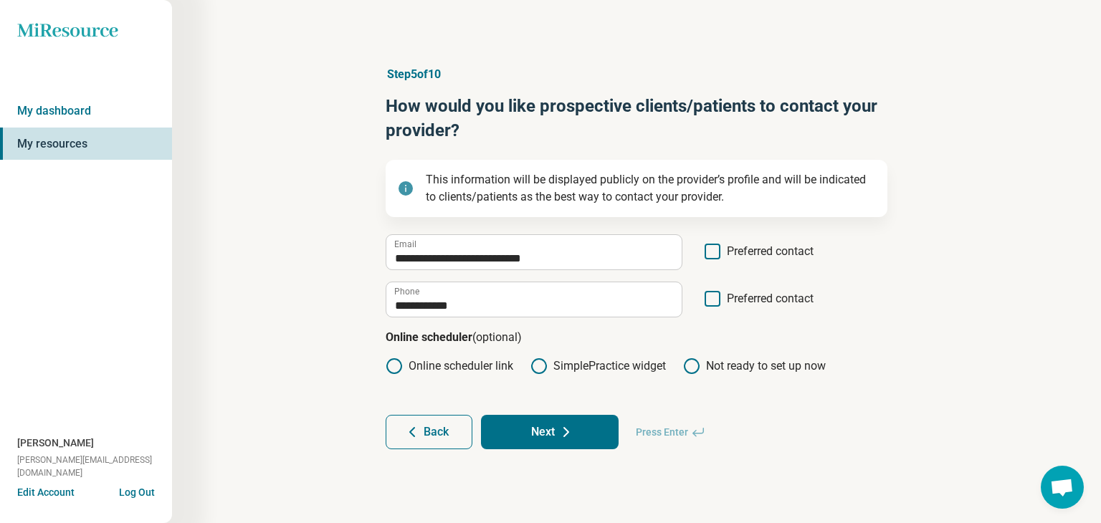
scroll to position [7, 0]
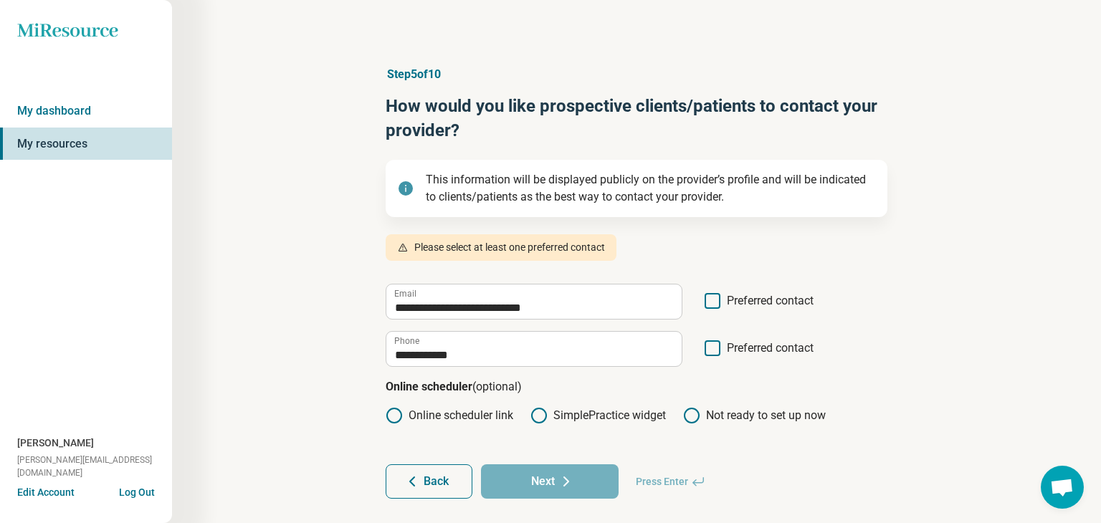
click at [708, 300] on icon at bounding box center [713, 301] width 16 height 16
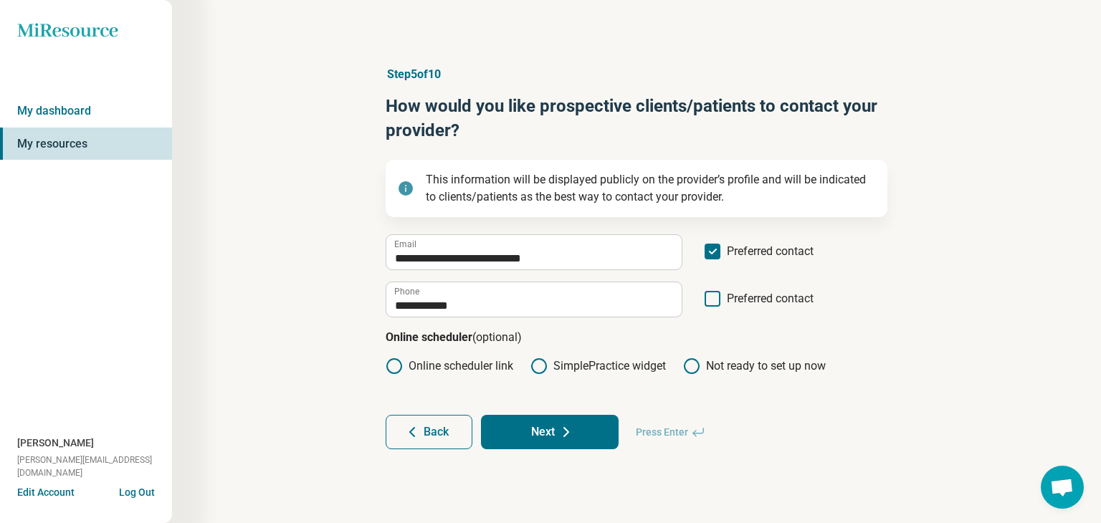
click at [540, 432] on button "Next" at bounding box center [550, 432] width 138 height 34
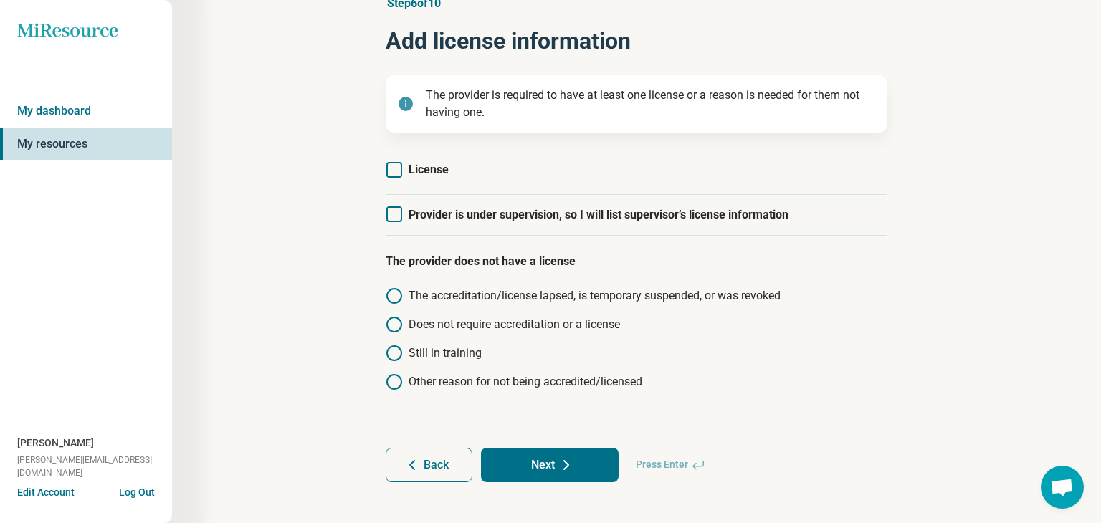
scroll to position [80, 0]
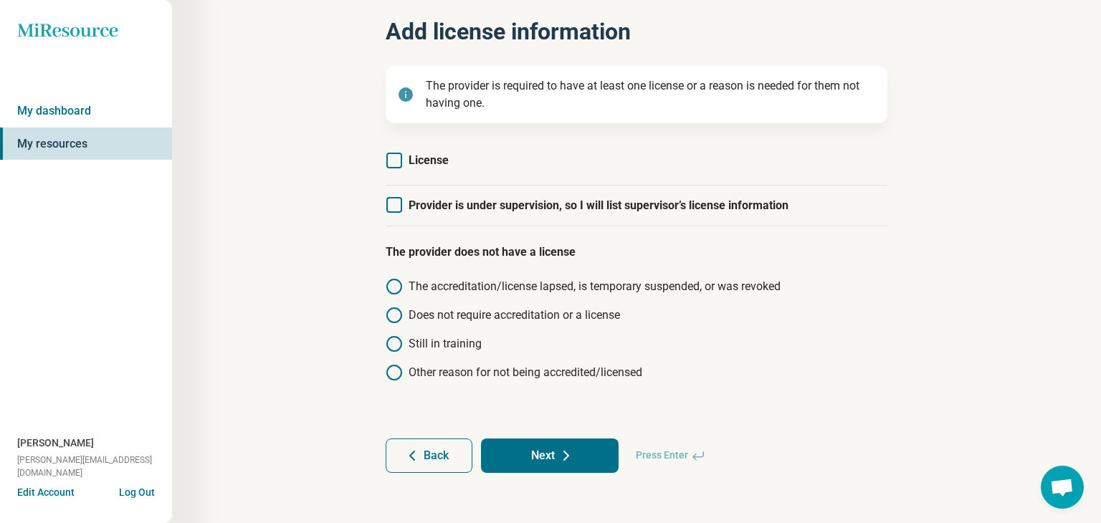
click at [394, 160] on icon at bounding box center [394, 161] width 16 height 16
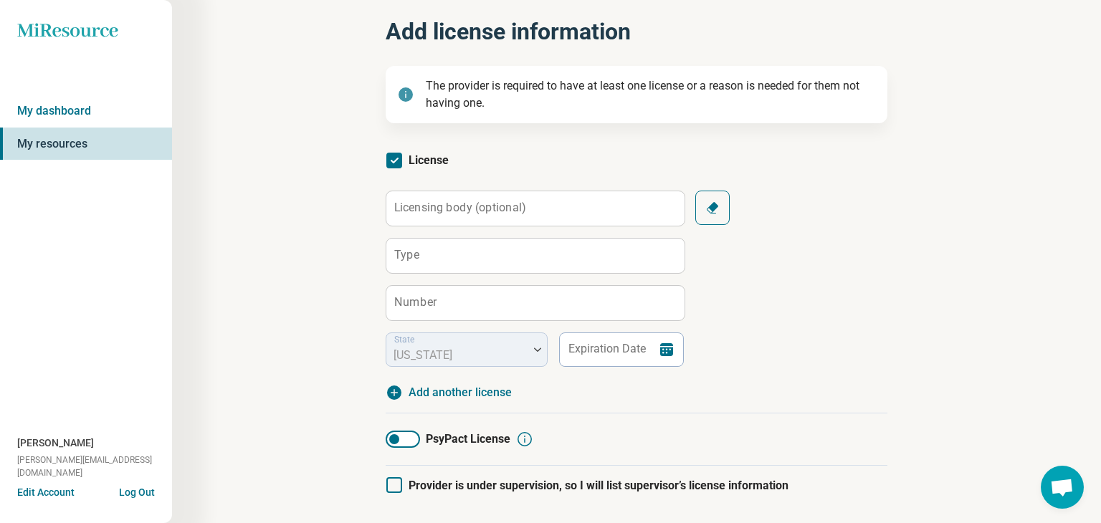
scroll to position [7, 0]
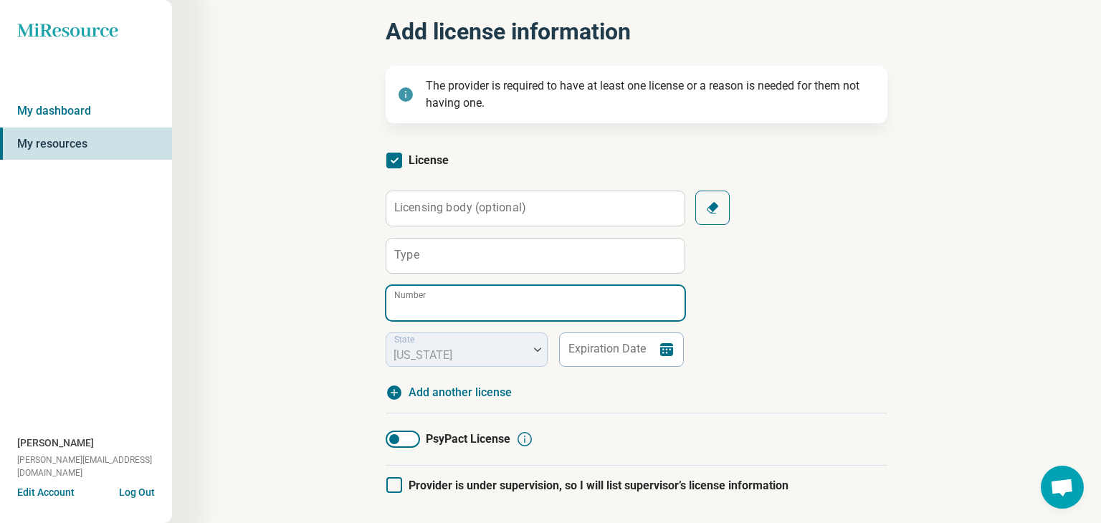
click at [447, 306] on input "Number" at bounding box center [535, 303] width 298 height 34
paste input "**********"
type input "**********"
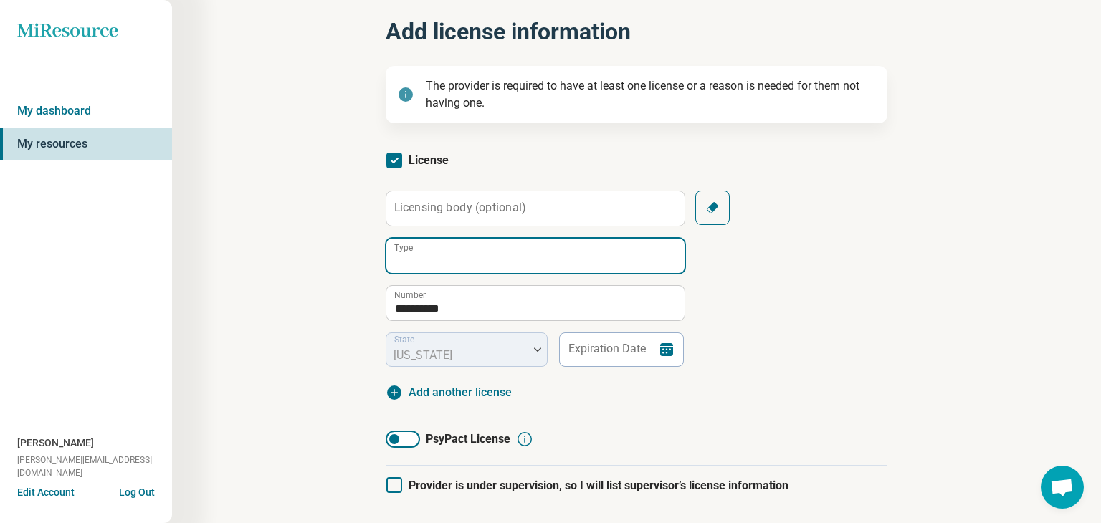
click at [470, 255] on input "Type" at bounding box center [535, 256] width 298 height 34
paste input "*****"
type input "*****"
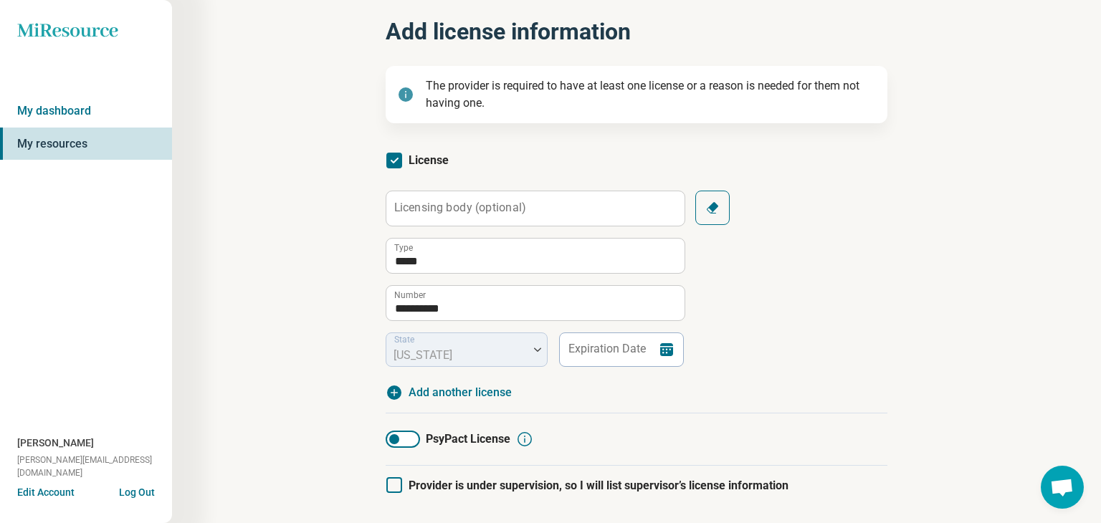
click at [664, 351] on icon at bounding box center [666, 349] width 13 height 13
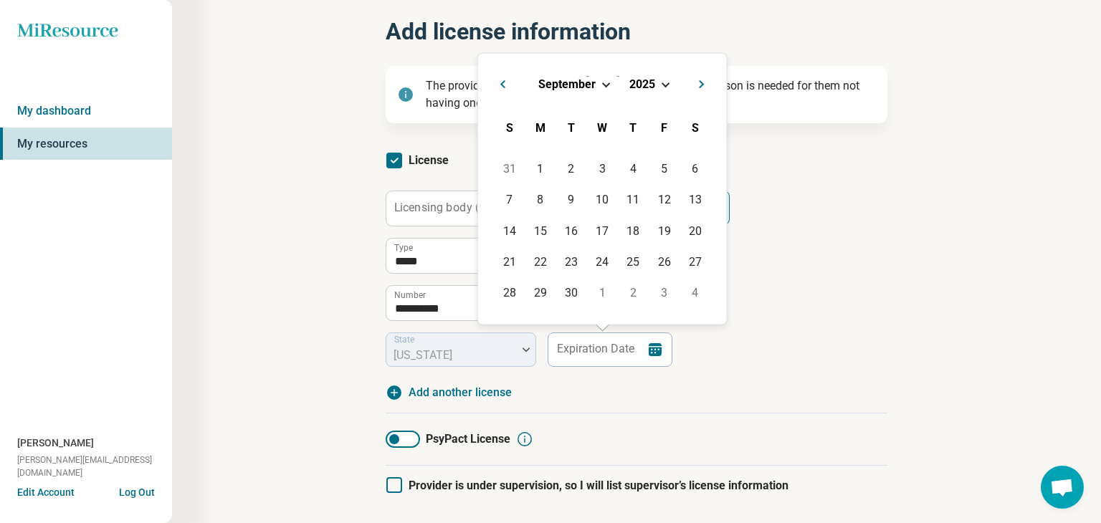
click at [603, 82] on span "Choose Date" at bounding box center [605, 84] width 8 height 8
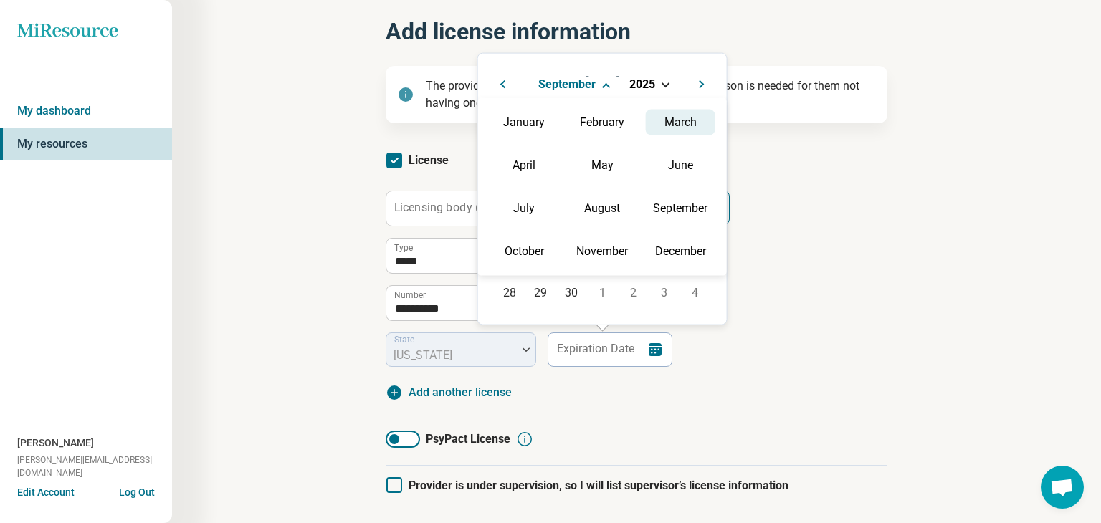
click at [679, 121] on div "March" at bounding box center [681, 122] width 70 height 26
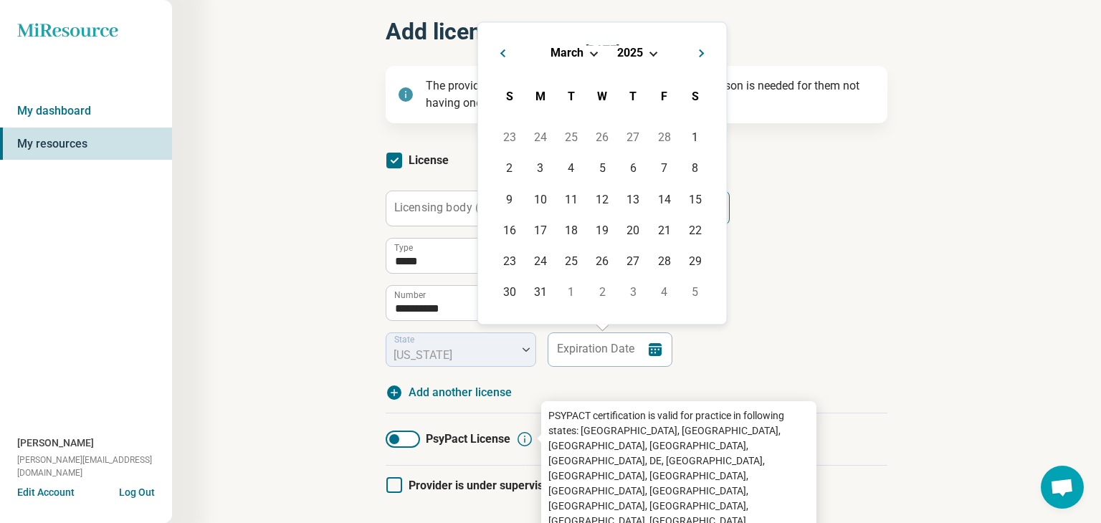
click at [527, 437] on icon at bounding box center [524, 439] width 17 height 17
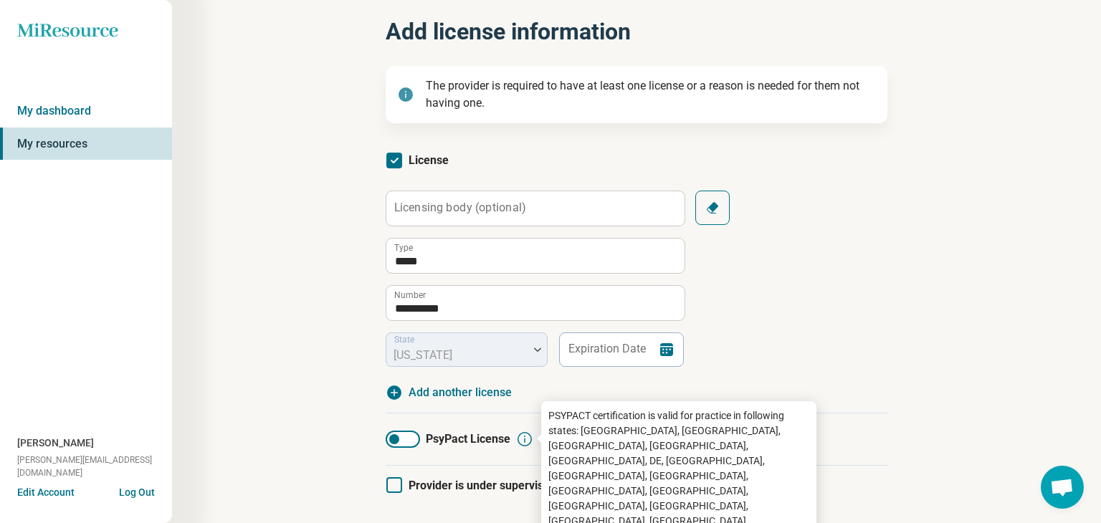
click at [914, 346] on div "**********" at bounding box center [636, 291] width 791 height 669
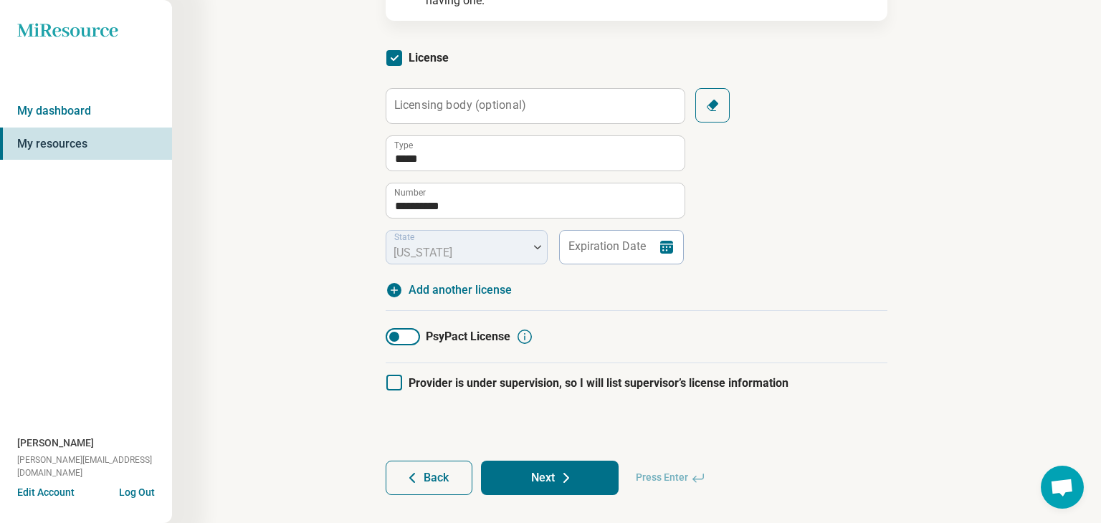
scroll to position [165, 0]
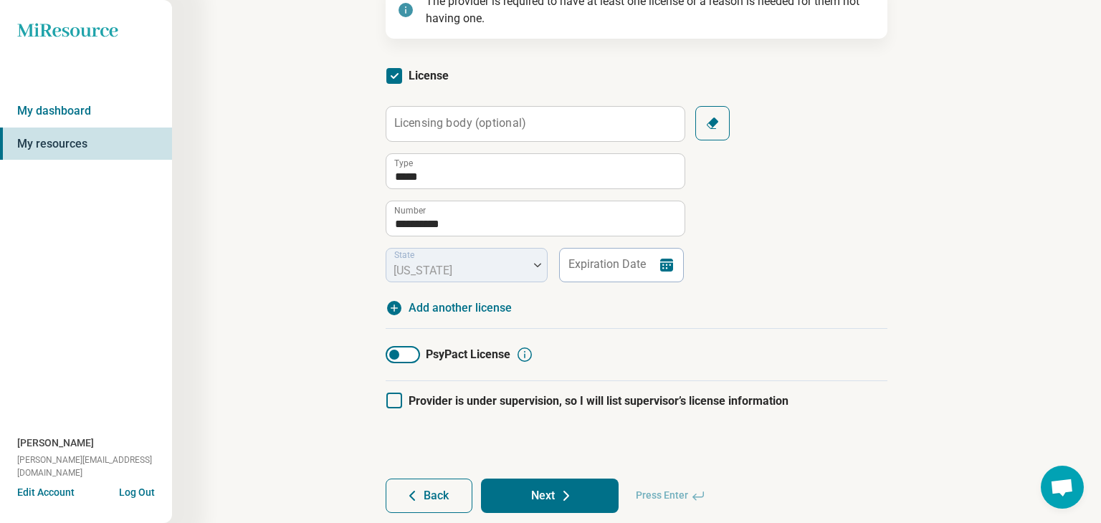
click at [554, 497] on button "Next" at bounding box center [550, 496] width 138 height 34
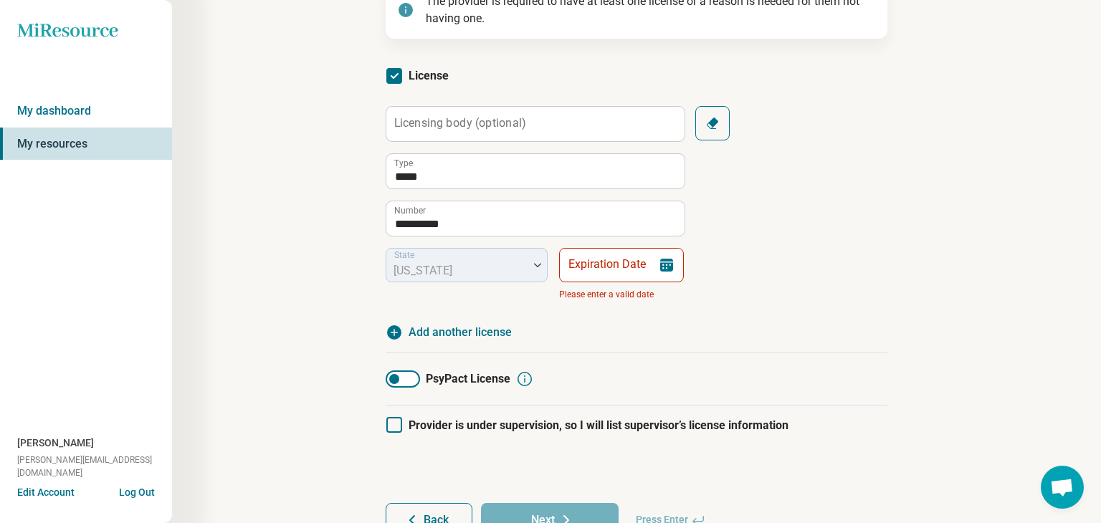
click at [669, 260] on icon at bounding box center [666, 265] width 17 height 17
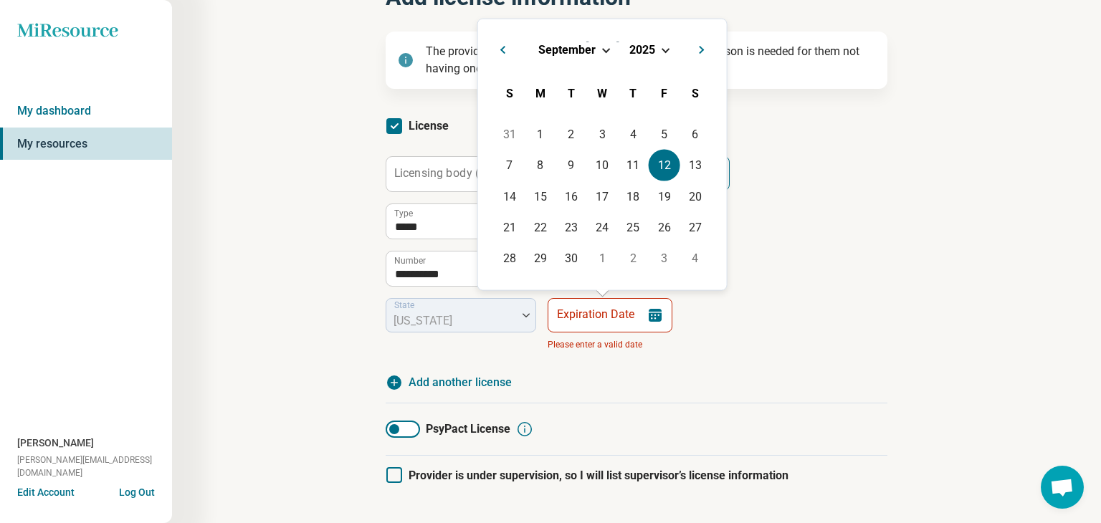
scroll to position [115, 0]
click at [603, 49] on span "Choose Date" at bounding box center [605, 49] width 8 height 8
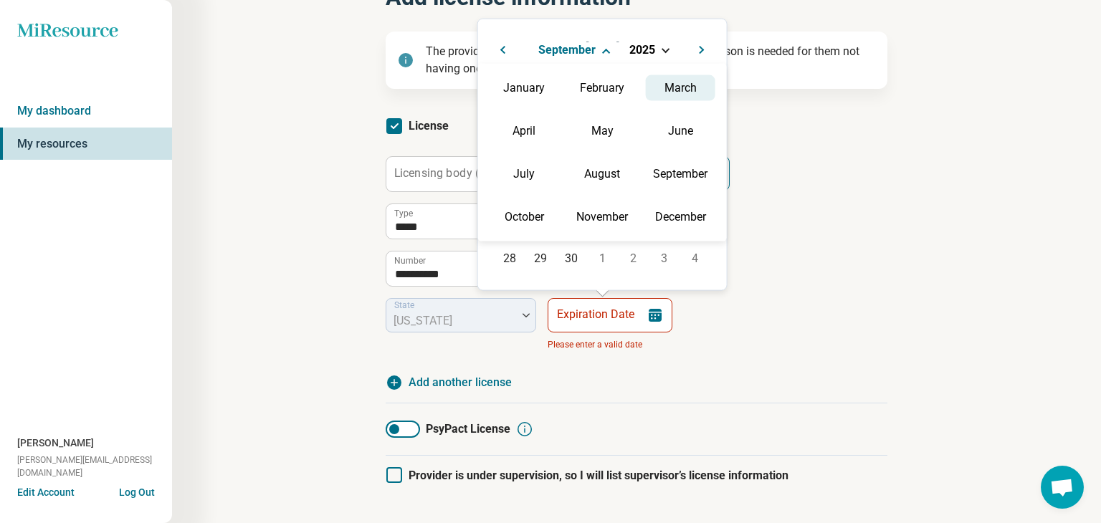
click at [686, 85] on div "March" at bounding box center [681, 88] width 70 height 26
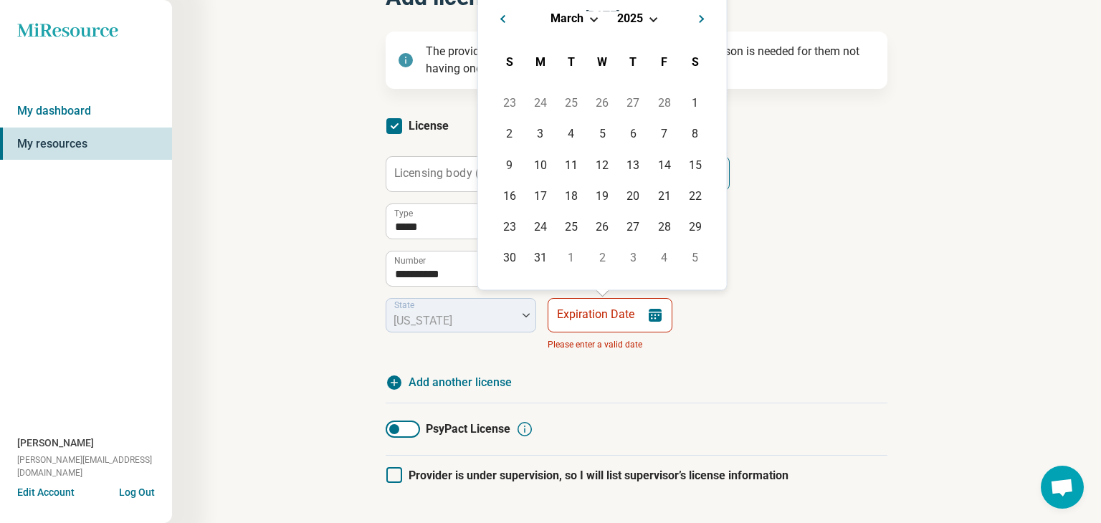
click at [632, 138] on div "6" at bounding box center [633, 134] width 31 height 31
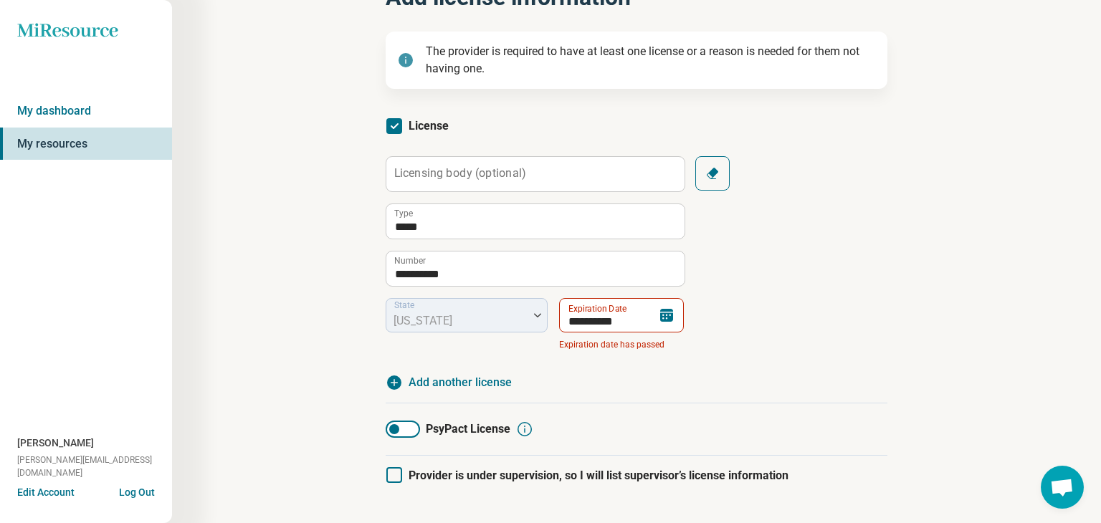
click at [669, 316] on icon at bounding box center [666, 315] width 13 height 13
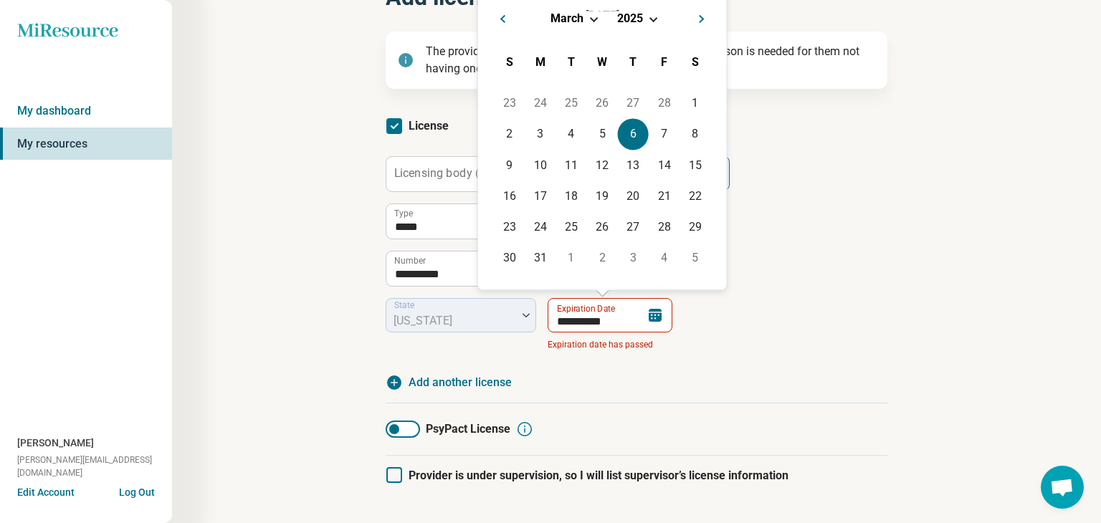
click at [652, 19] on span "Choose Date" at bounding box center [653, 18] width 8 height 8
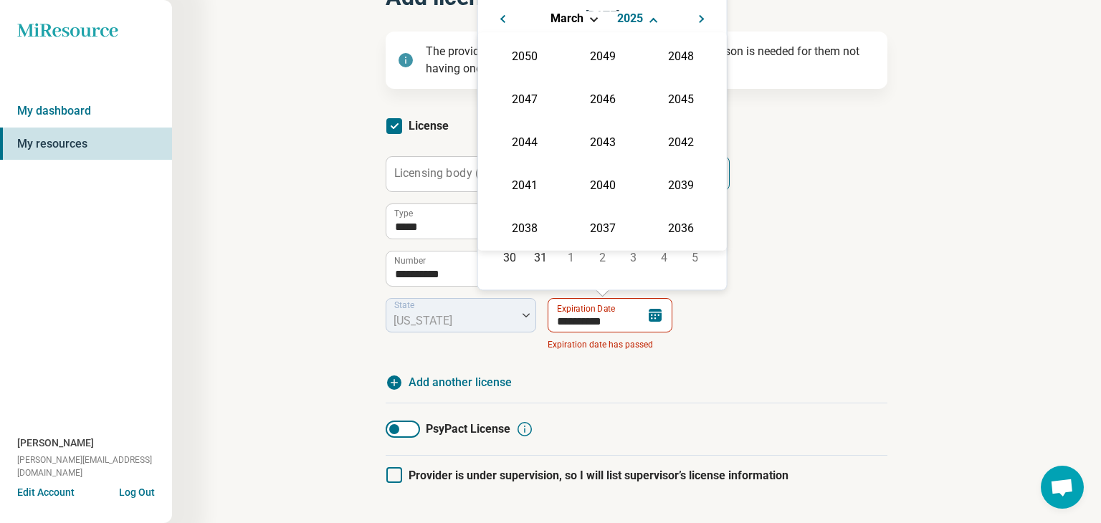
scroll to position [259, 0]
click at [677, 98] on div "2027" at bounding box center [681, 98] width 70 height 26
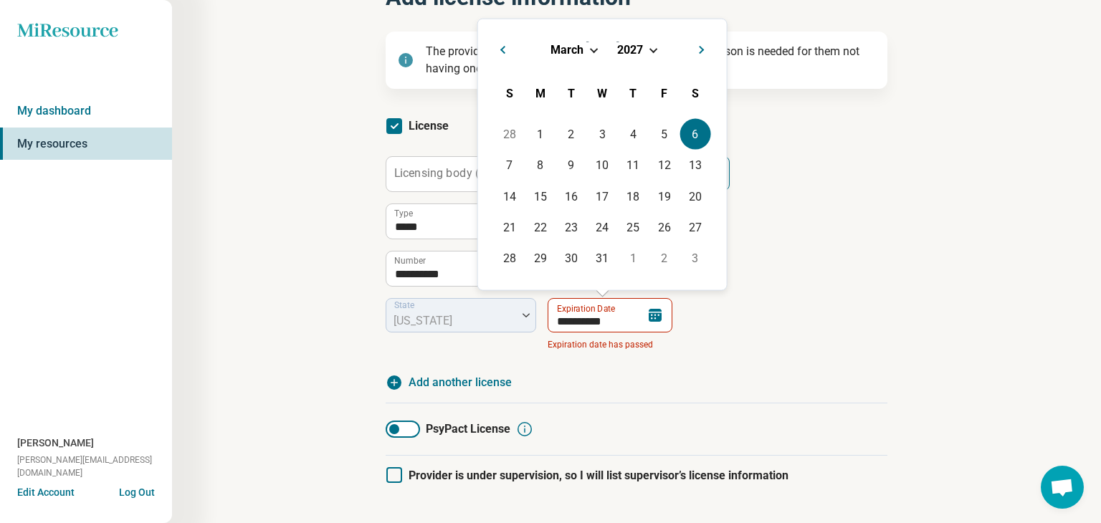
click at [691, 135] on div "6" at bounding box center [694, 134] width 31 height 31
type input "**********"
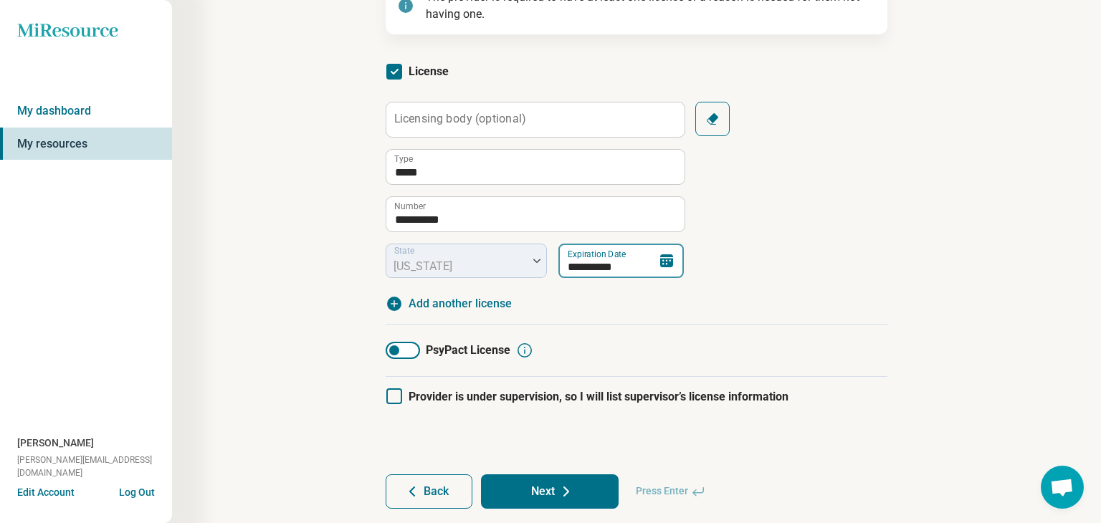
scroll to position [206, 0]
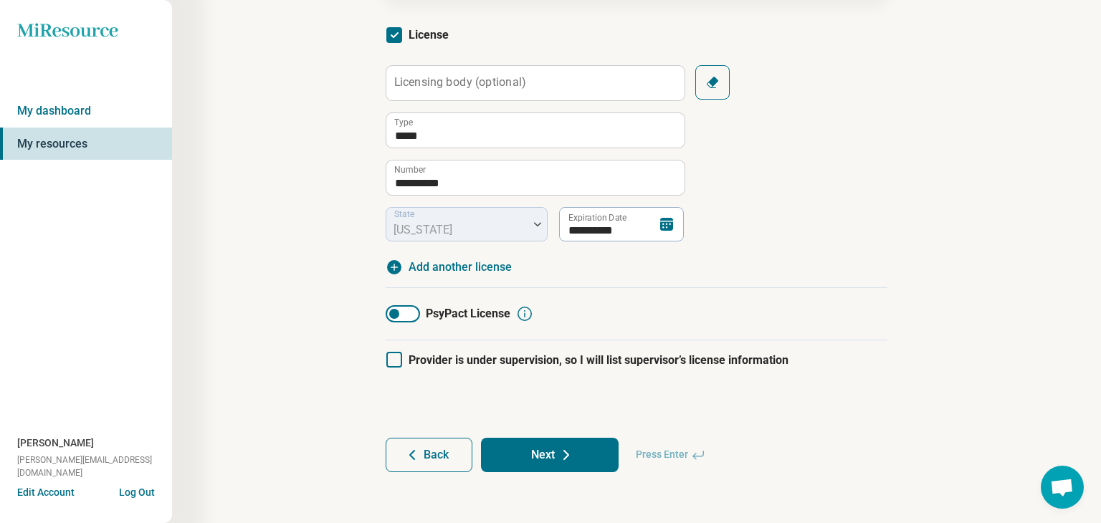
click at [573, 448] on icon at bounding box center [566, 455] width 17 height 17
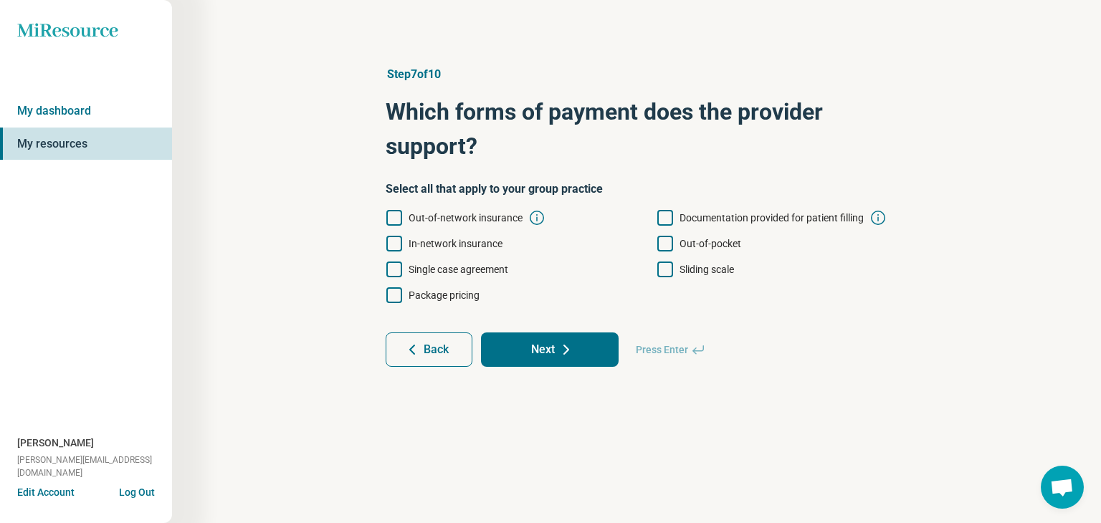
click at [396, 220] on icon at bounding box center [394, 218] width 16 height 16
click at [393, 240] on icon at bounding box center [394, 244] width 16 height 16
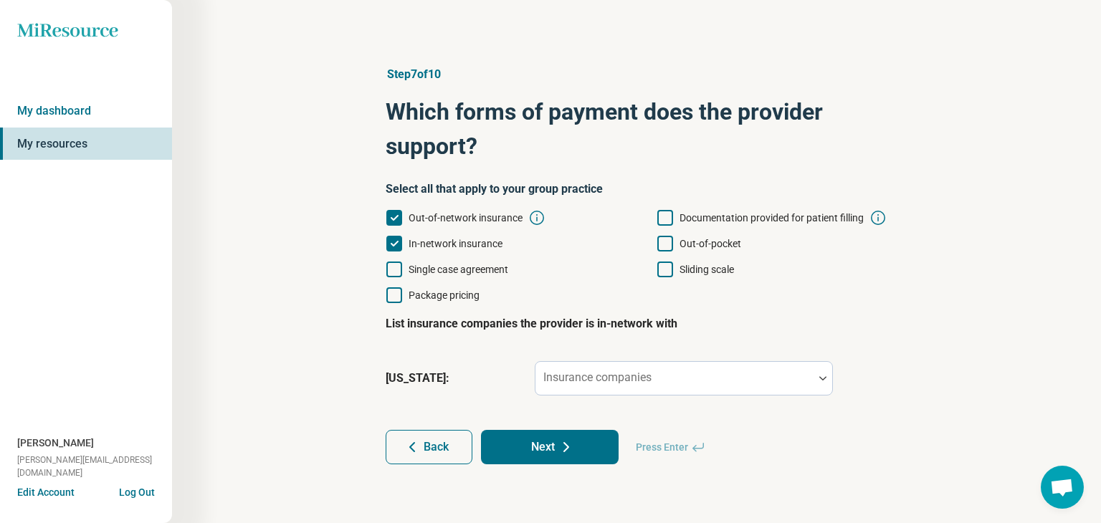
click at [393, 270] on icon at bounding box center [394, 270] width 16 height 16
click at [661, 213] on icon at bounding box center [665, 218] width 16 height 16
click at [666, 244] on icon at bounding box center [665, 244] width 16 height 16
click at [663, 270] on icon at bounding box center [665, 270] width 16 height 16
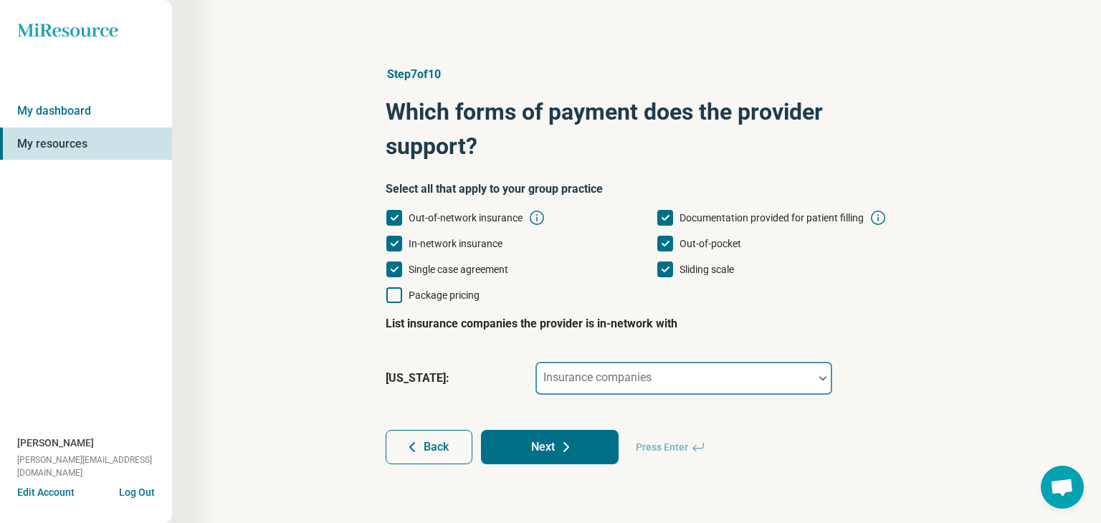
click at [817, 381] on div at bounding box center [822, 378] width 19 height 33
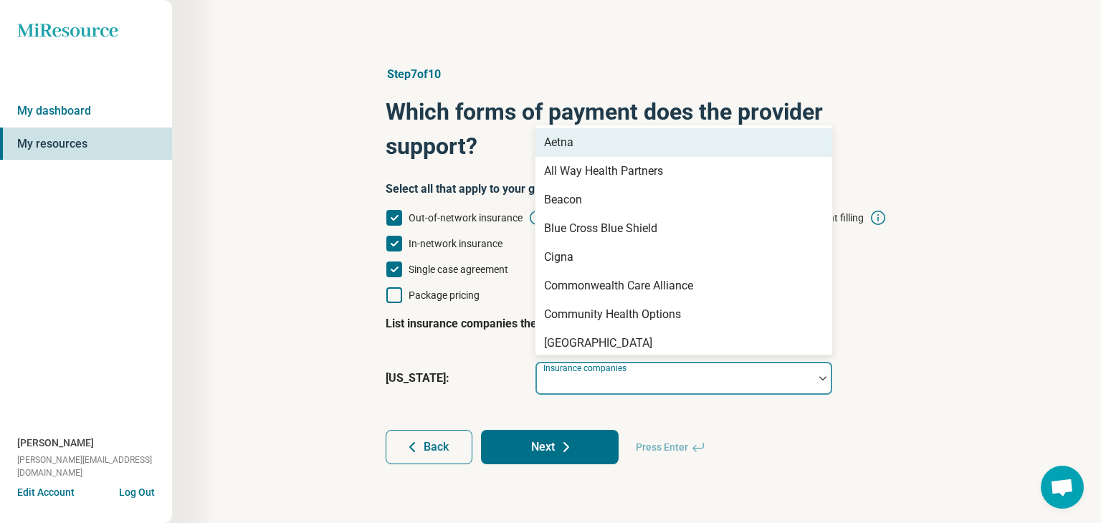
click at [593, 145] on div "Aetna" at bounding box center [683, 142] width 297 height 29
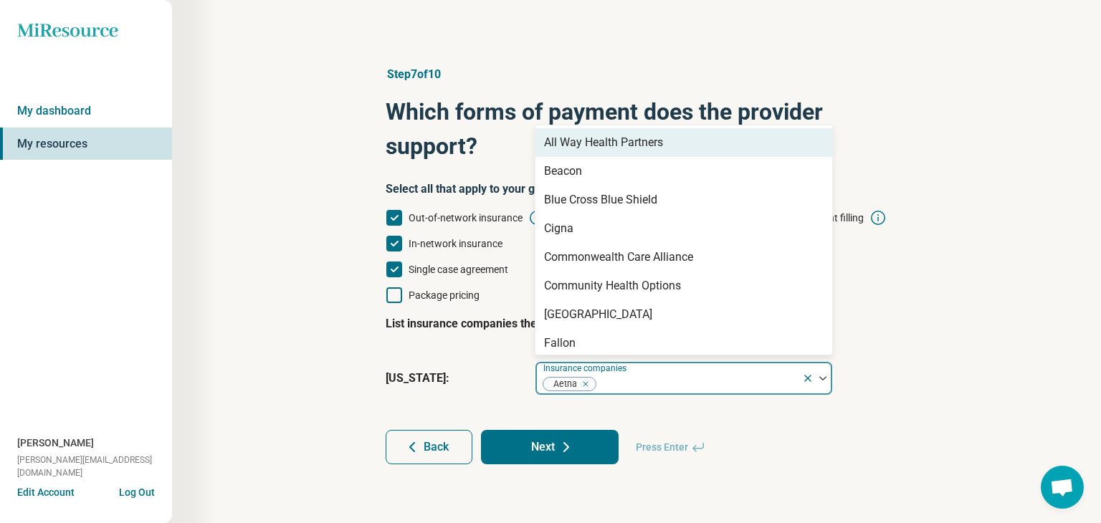
click at [826, 379] on img at bounding box center [822, 378] width 7 height 4
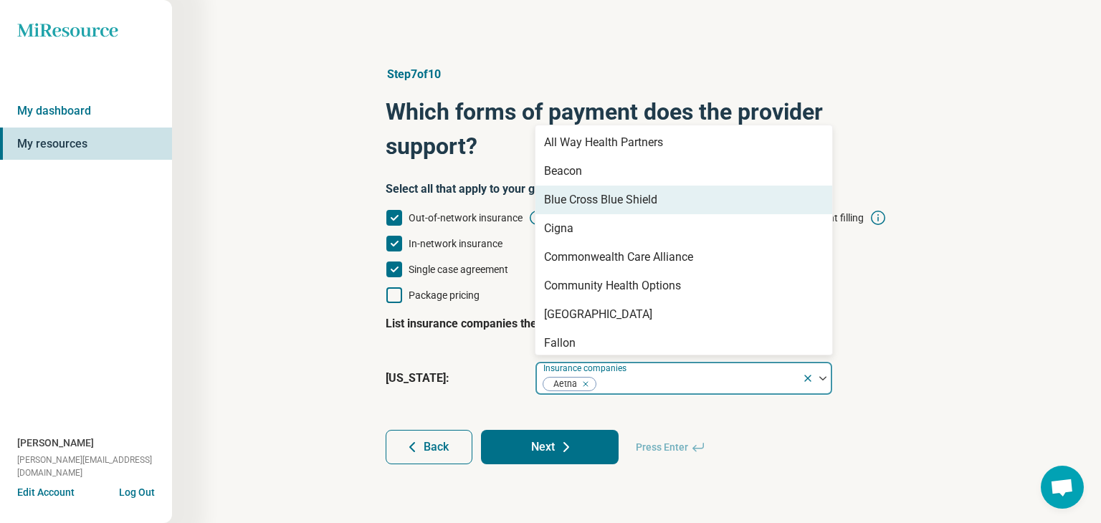
click at [577, 201] on div "Blue Cross Blue Shield" at bounding box center [600, 199] width 113 height 17
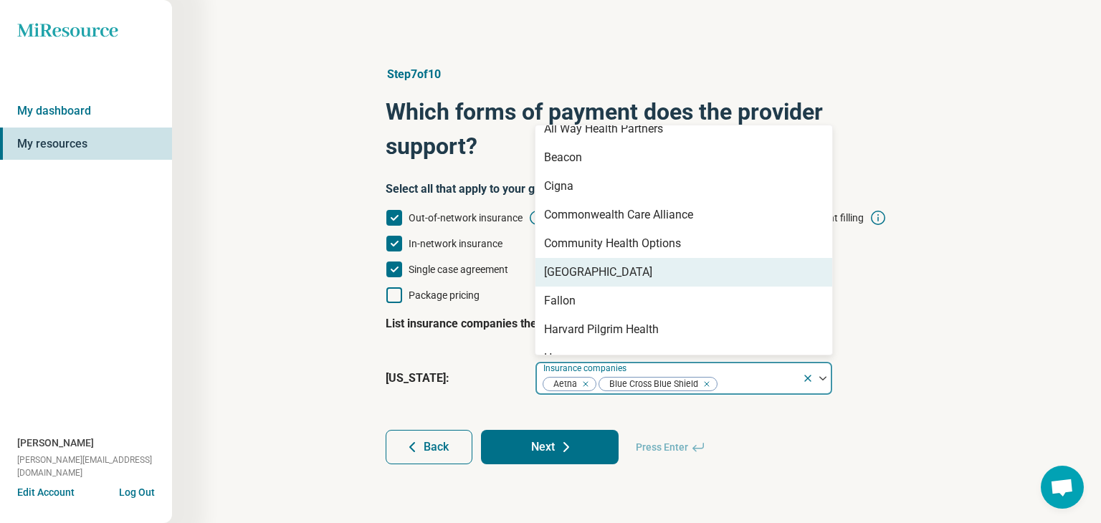
scroll to position [14, 0]
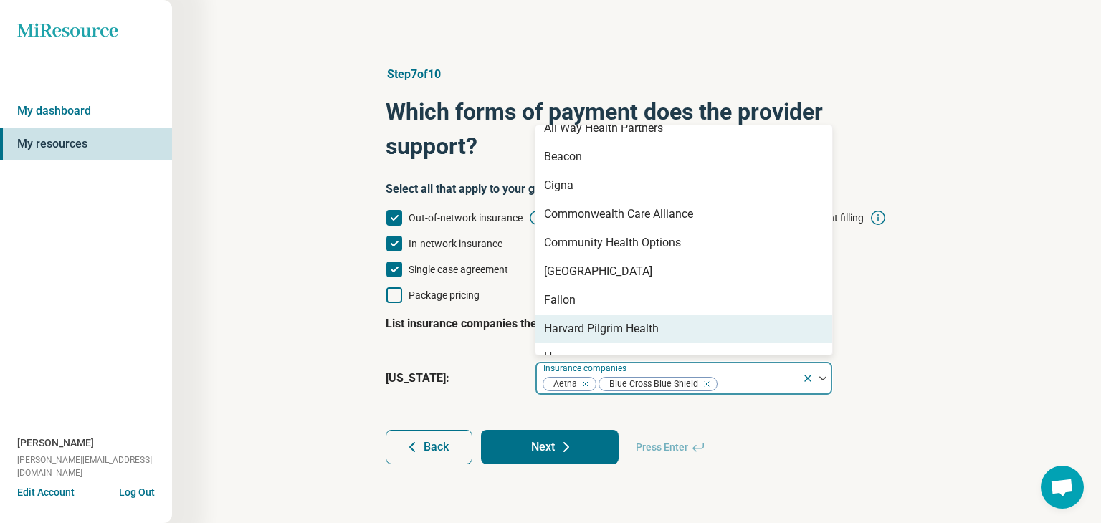
click at [626, 328] on div "Harvard Pilgrim Health" at bounding box center [601, 328] width 115 height 17
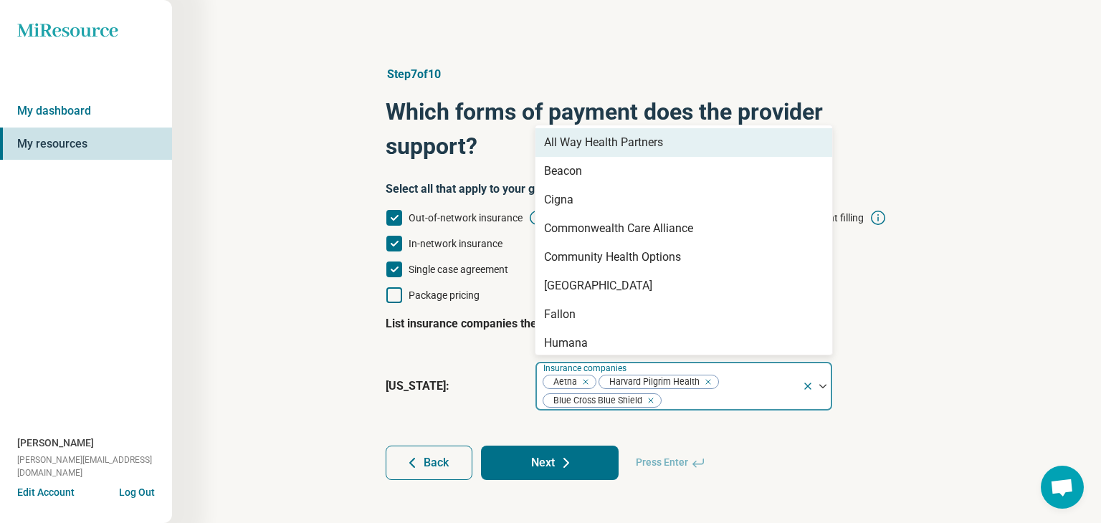
click at [821, 387] on img at bounding box center [822, 386] width 7 height 4
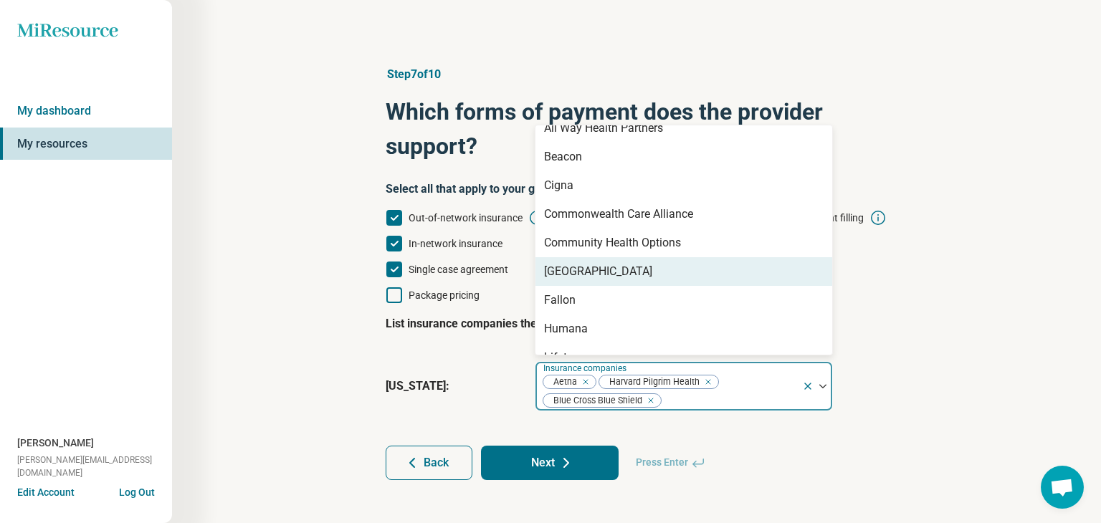
scroll to position [0, 0]
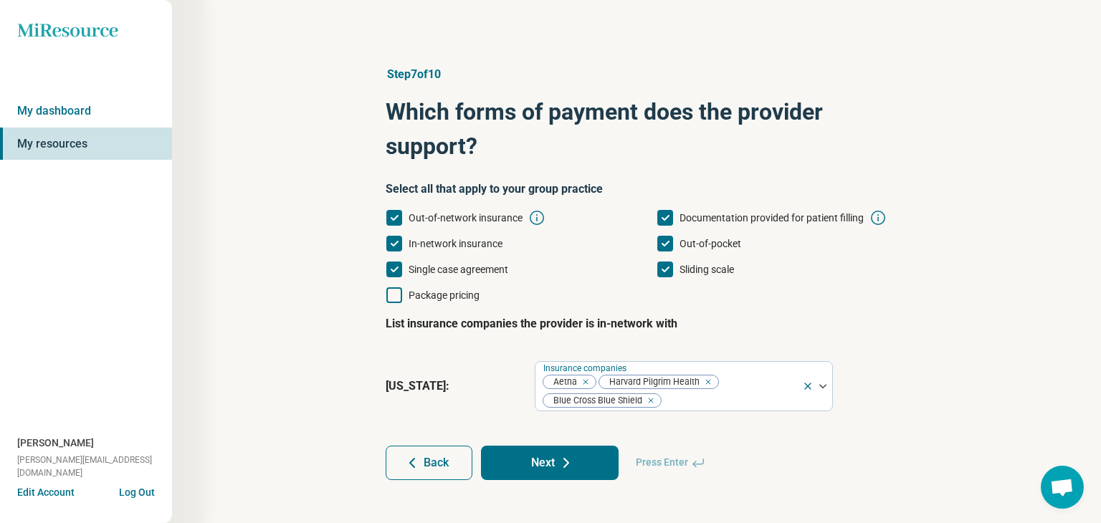
click at [993, 277] on div "Step 7 of 10 Which forms of payment does the provider support? Select all that …" at bounding box center [636, 273] width 791 height 472
click at [565, 465] on icon at bounding box center [566, 463] width 4 height 9
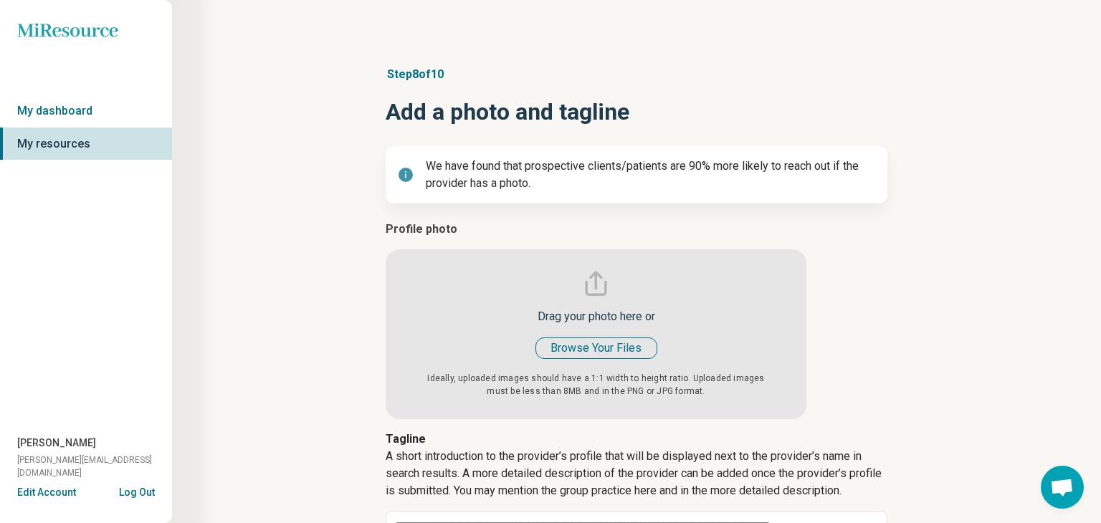
type textarea "*"
click at [594, 345] on input "file" at bounding box center [596, 320] width 421 height 199
type input "**********"
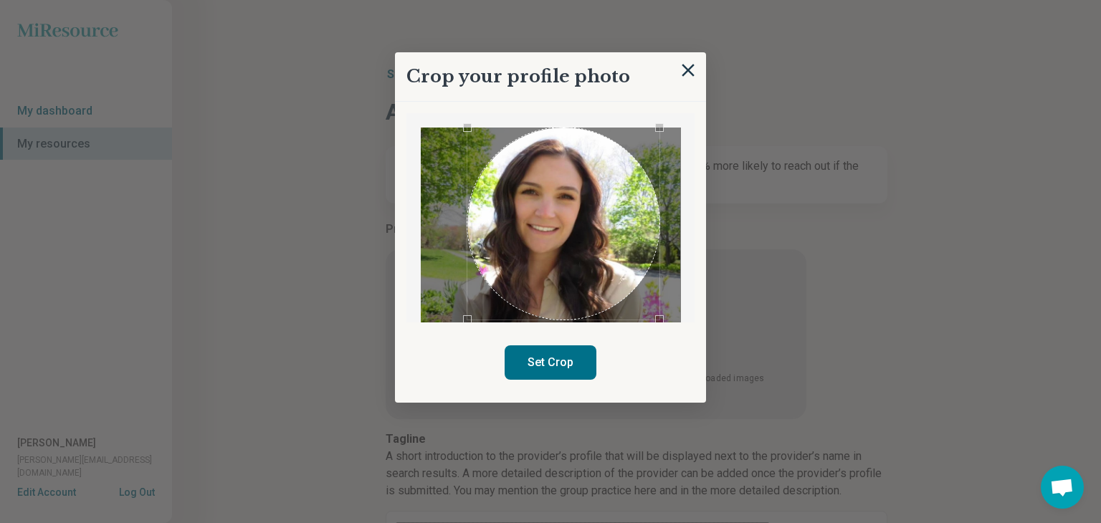
click at [660, 317] on div "Use the arrow keys to move the south east drag handle to change the crop select…" at bounding box center [659, 319] width 9 height 9
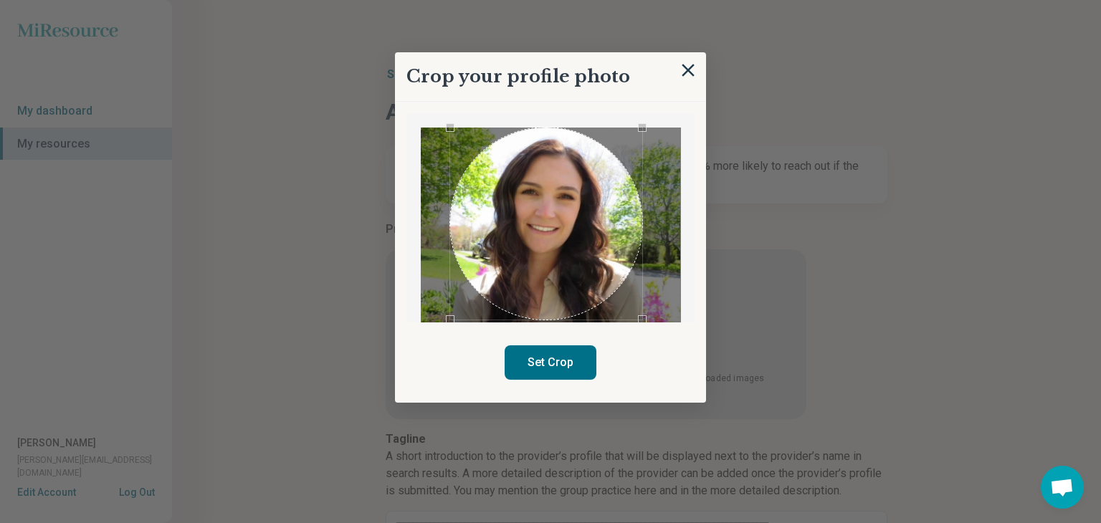
click at [562, 270] on div "Use the arrow keys to move the crop selection area" at bounding box center [546, 224] width 192 height 192
click at [536, 359] on button "Set Crop" at bounding box center [551, 362] width 92 height 34
type textarea "*"
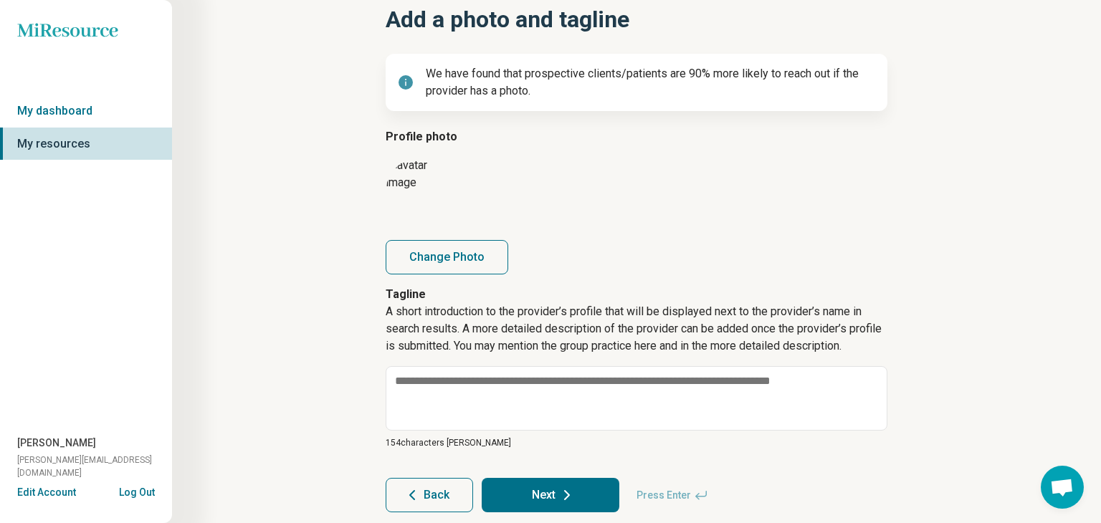
scroll to position [97, 0]
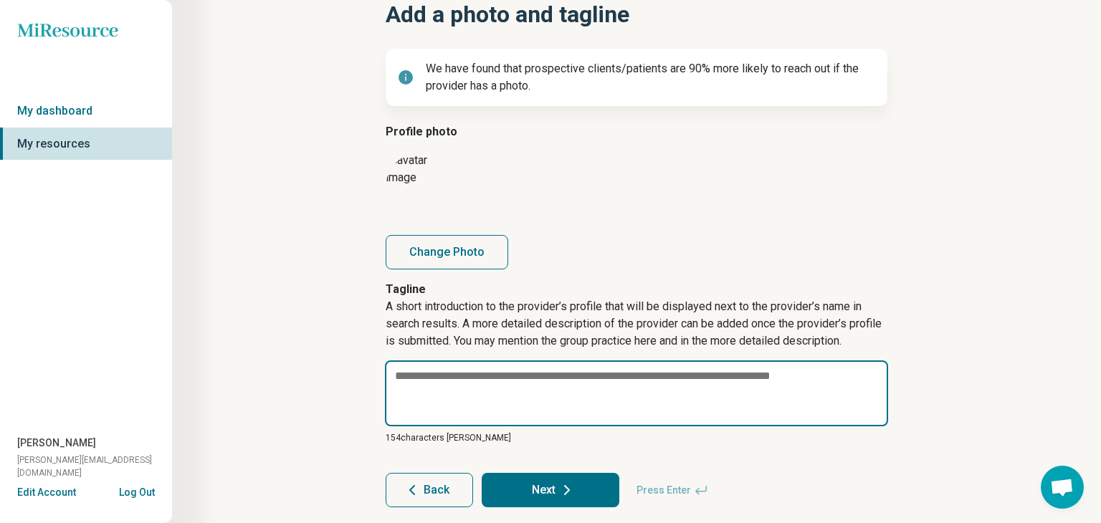
click at [461, 379] on textarea at bounding box center [636, 393] width 503 height 66
paste textarea "**********"
type textarea "**********"
type textarea "*"
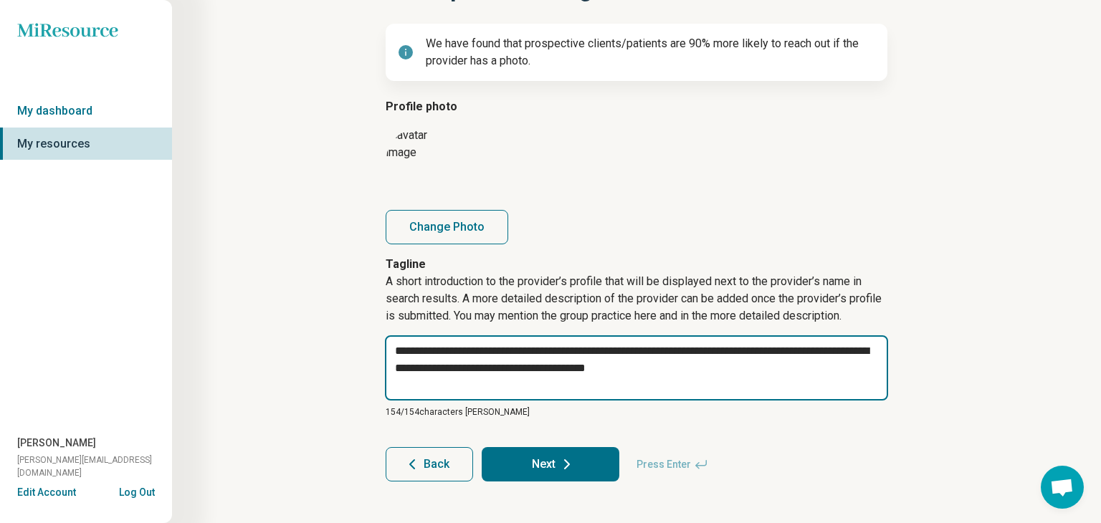
scroll to position [133, 0]
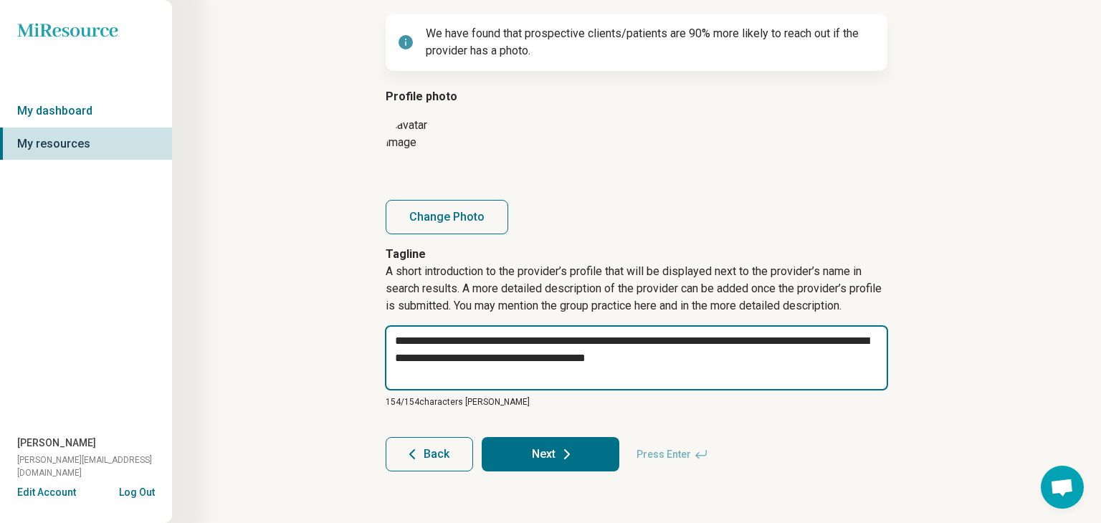
type textarea "**********"
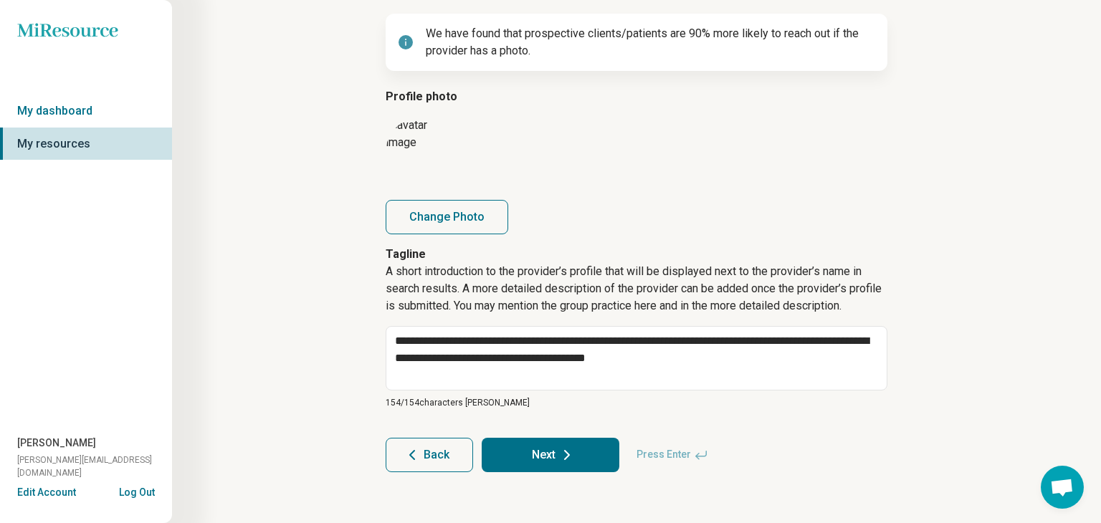
click at [546, 455] on button "Next" at bounding box center [551, 455] width 138 height 34
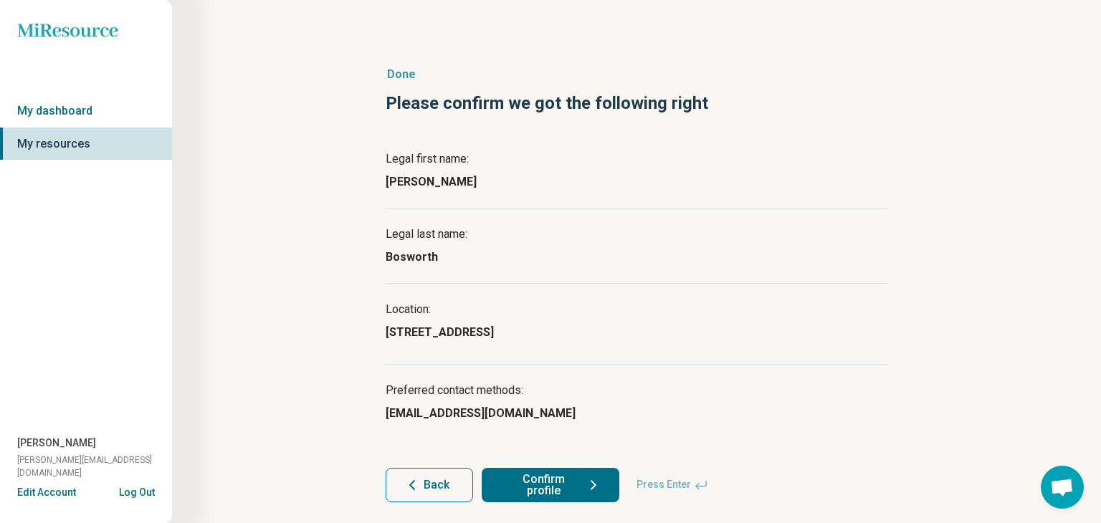
click at [451, 480] on button "Back" at bounding box center [429, 485] width 87 height 34
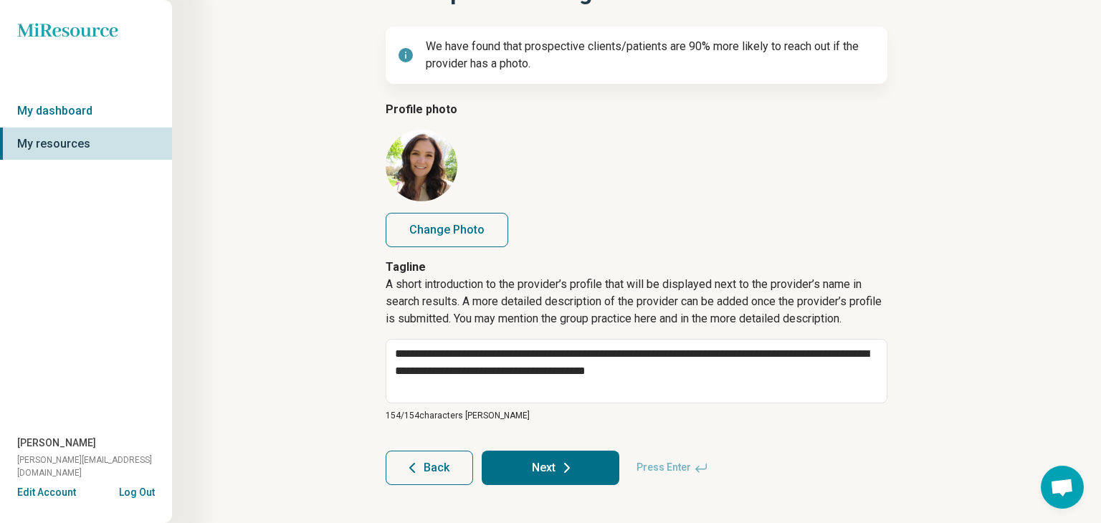
scroll to position [133, 0]
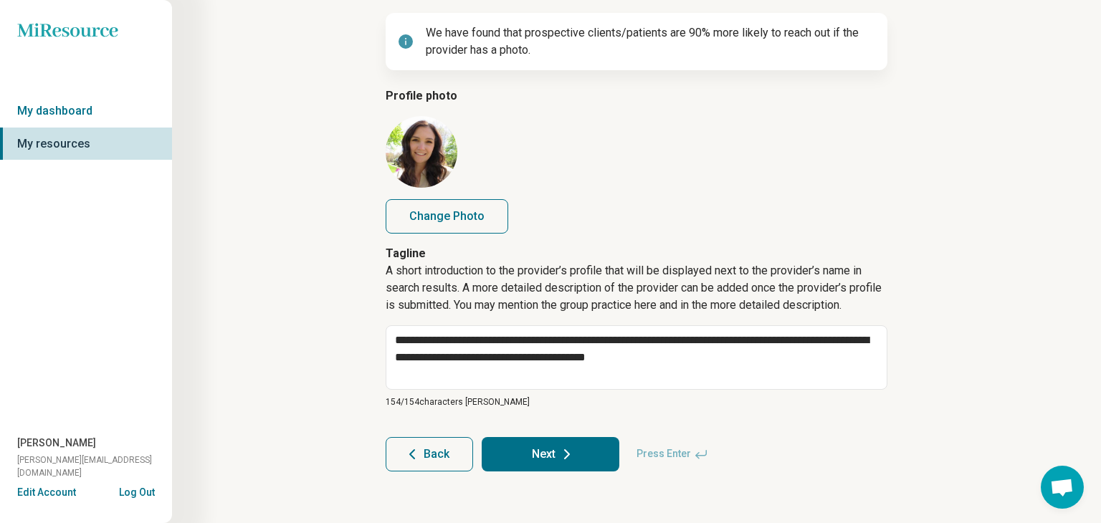
click at [540, 454] on button "Next" at bounding box center [551, 454] width 138 height 34
type textarea "*"
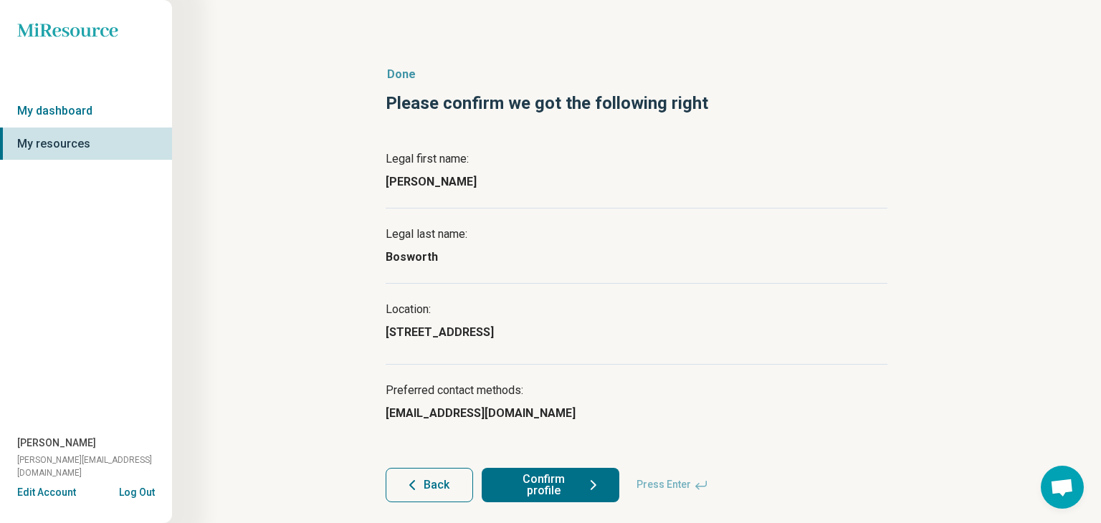
click at [556, 481] on button "Confirm profile" at bounding box center [551, 485] width 138 height 34
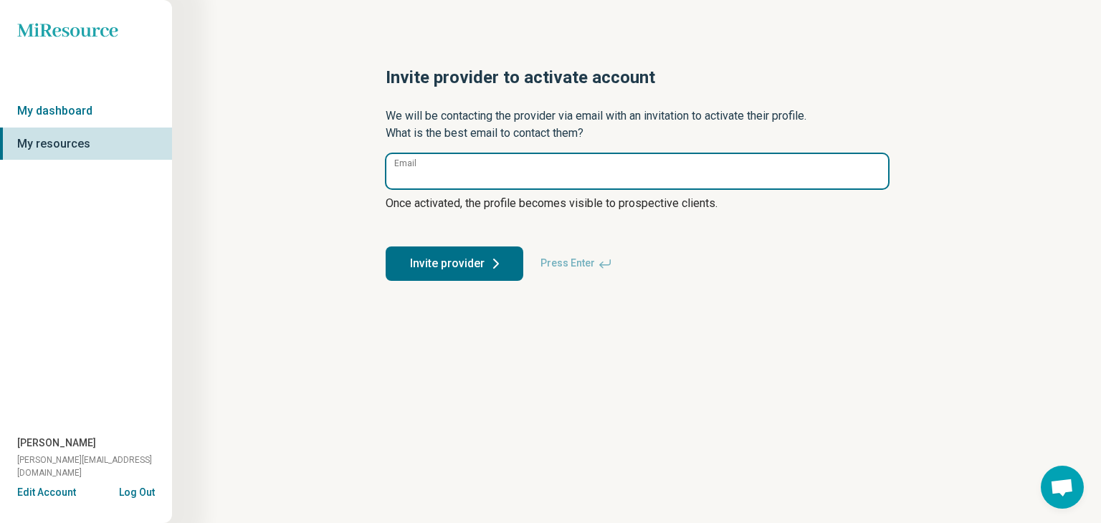
click at [431, 175] on input "Email" at bounding box center [637, 171] width 502 height 34
drag, startPoint x: 414, startPoint y: 178, endPoint x: 396, endPoint y: 176, distance: 18.0
click at [396, 176] on input "**********" at bounding box center [637, 171] width 502 height 34
type input "**********"
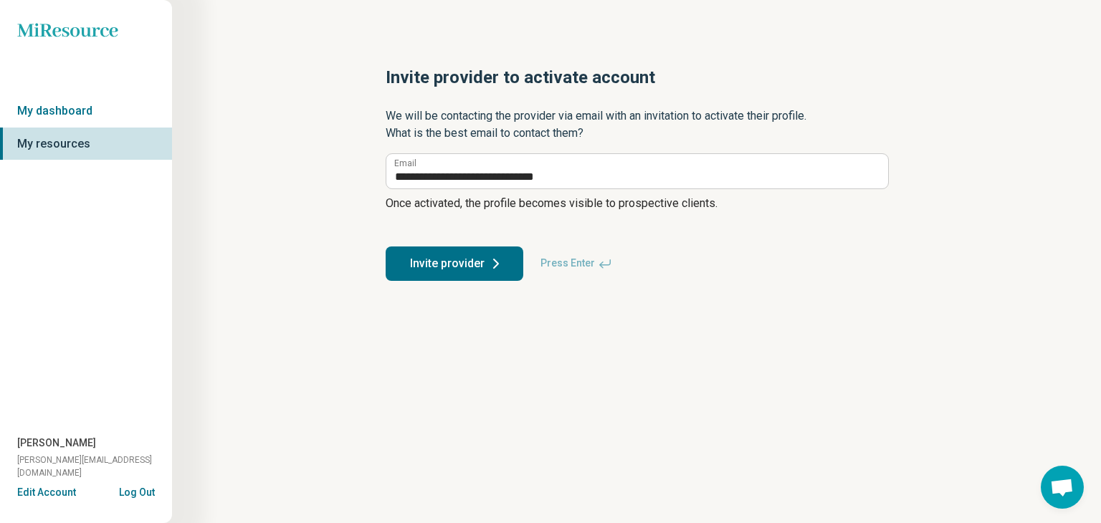
click at [467, 264] on button "Invite provider" at bounding box center [455, 264] width 138 height 34
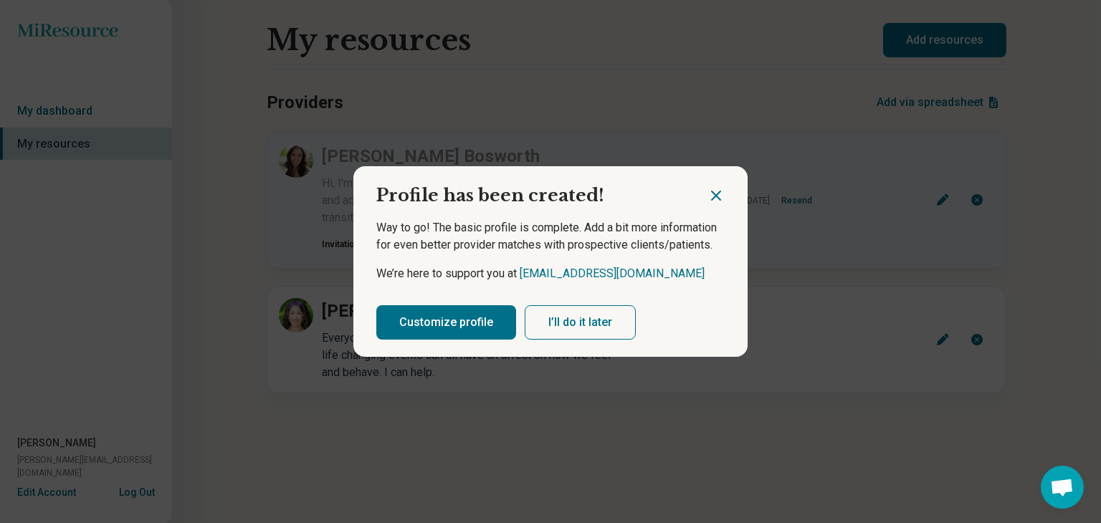
click at [577, 329] on button "I’ll do it later" at bounding box center [580, 322] width 111 height 34
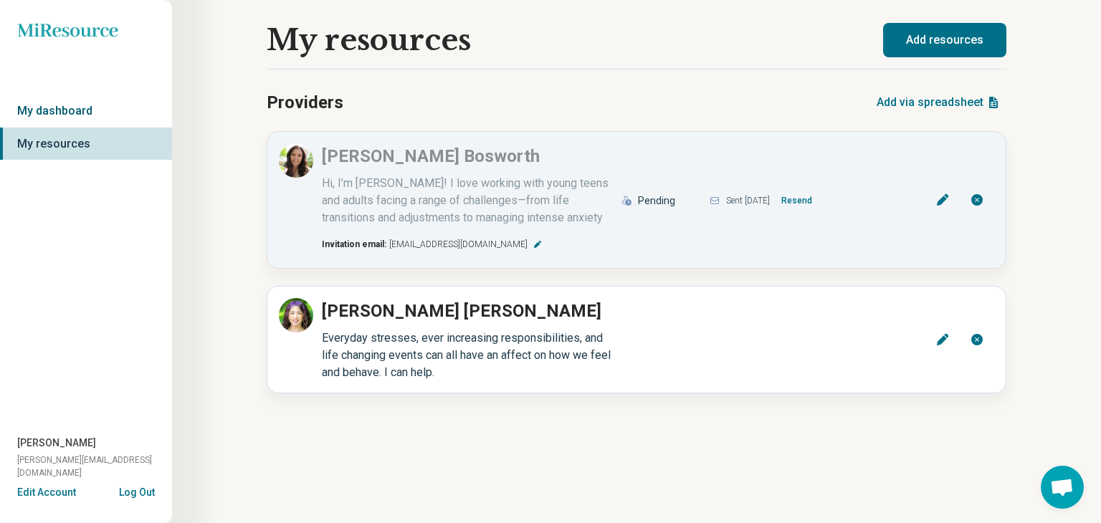
click at [75, 114] on link "My dashboard" at bounding box center [86, 111] width 172 height 33
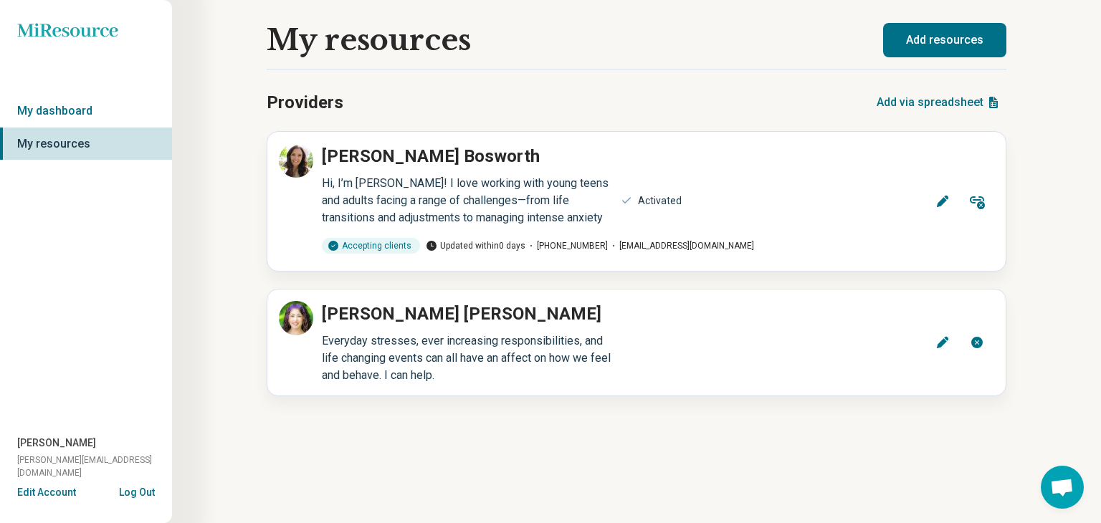
click at [135, 489] on button "Log Out" at bounding box center [137, 490] width 36 height 11
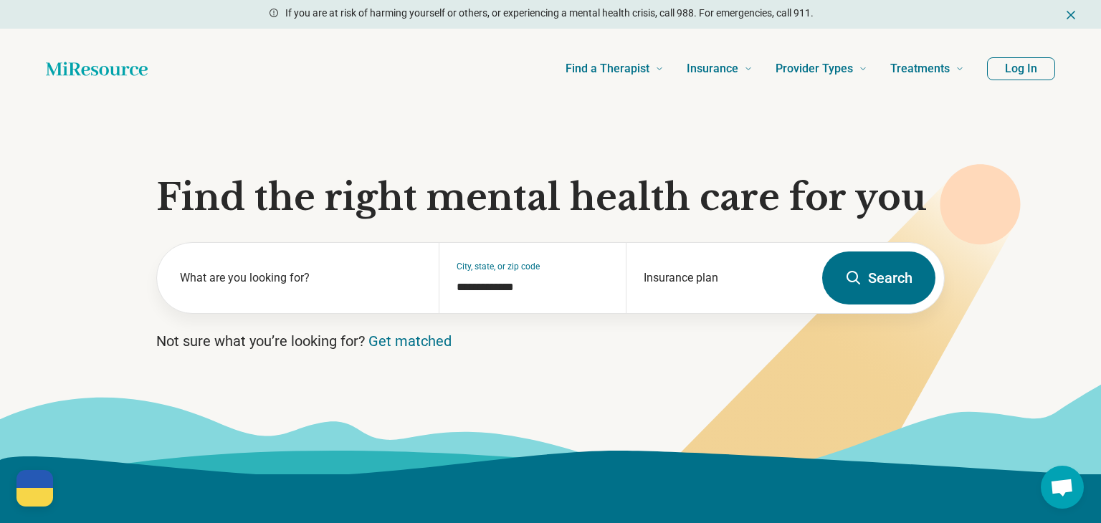
click at [1028, 67] on button "Log In" at bounding box center [1021, 68] width 68 height 23
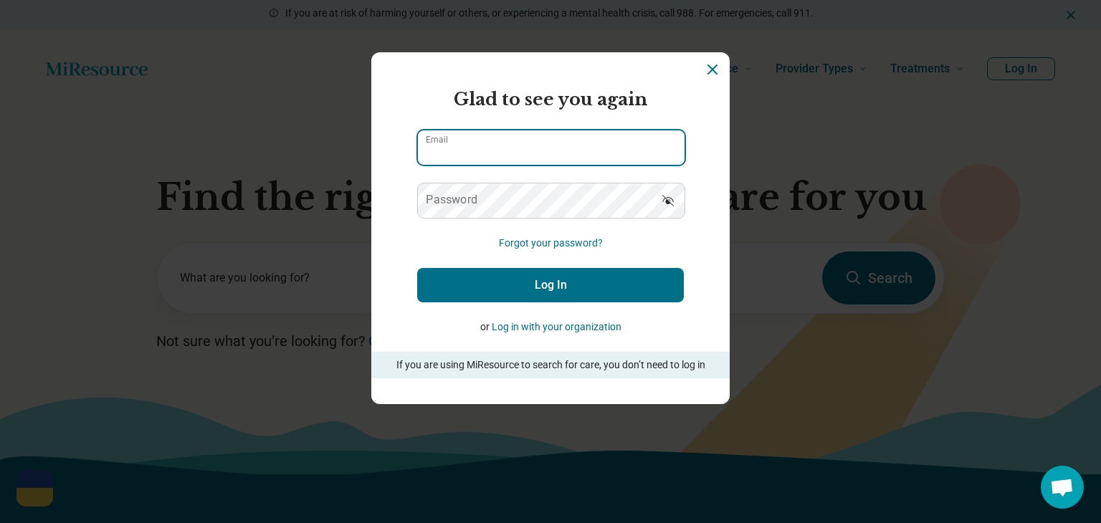
type input "**********"
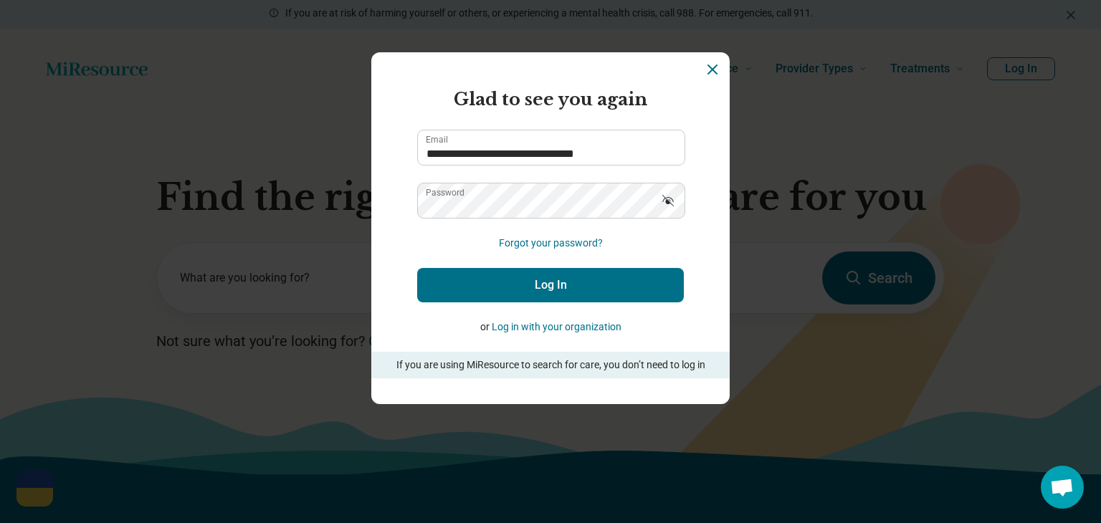
click at [534, 288] on button "Log In" at bounding box center [550, 285] width 267 height 34
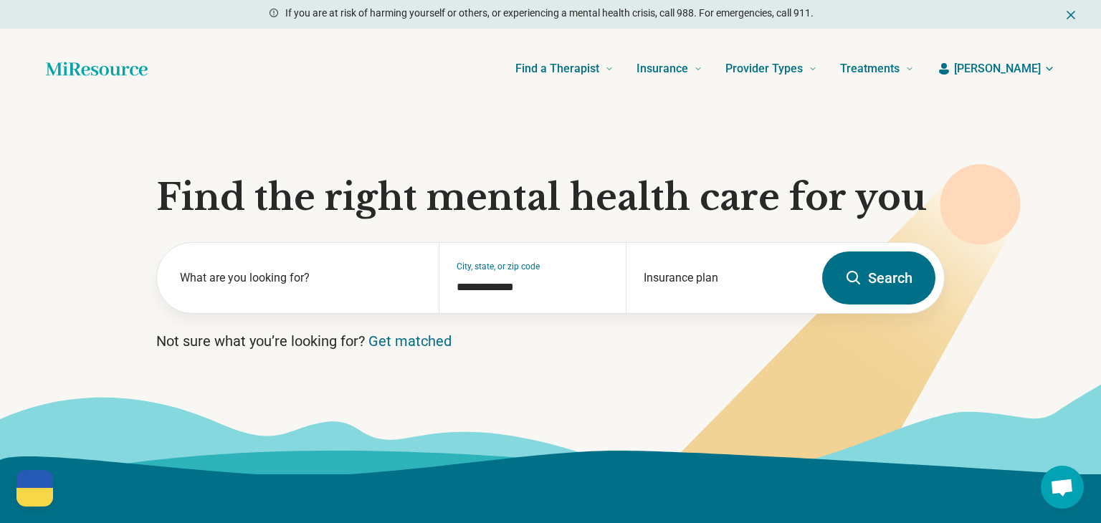
click at [1034, 67] on span "[PERSON_NAME]" at bounding box center [997, 68] width 87 height 17
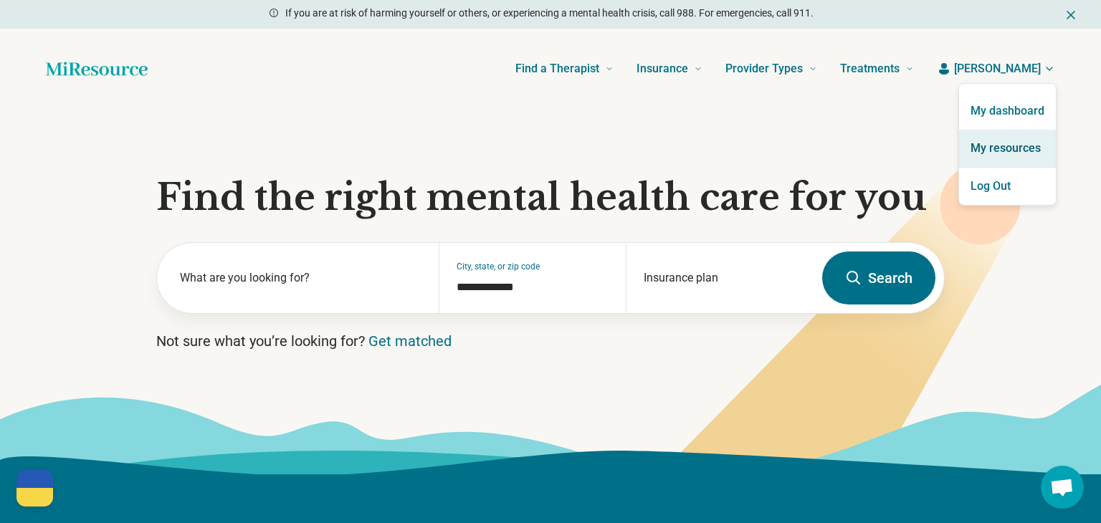
click at [996, 151] on link "My resources" at bounding box center [1007, 148] width 97 height 37
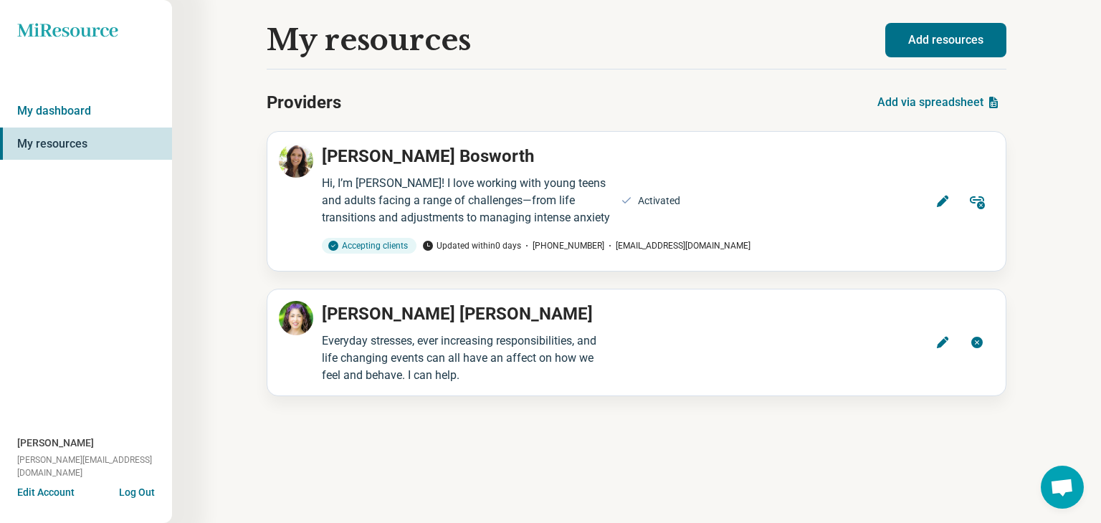
click at [956, 34] on button "Add resources" at bounding box center [945, 40] width 121 height 34
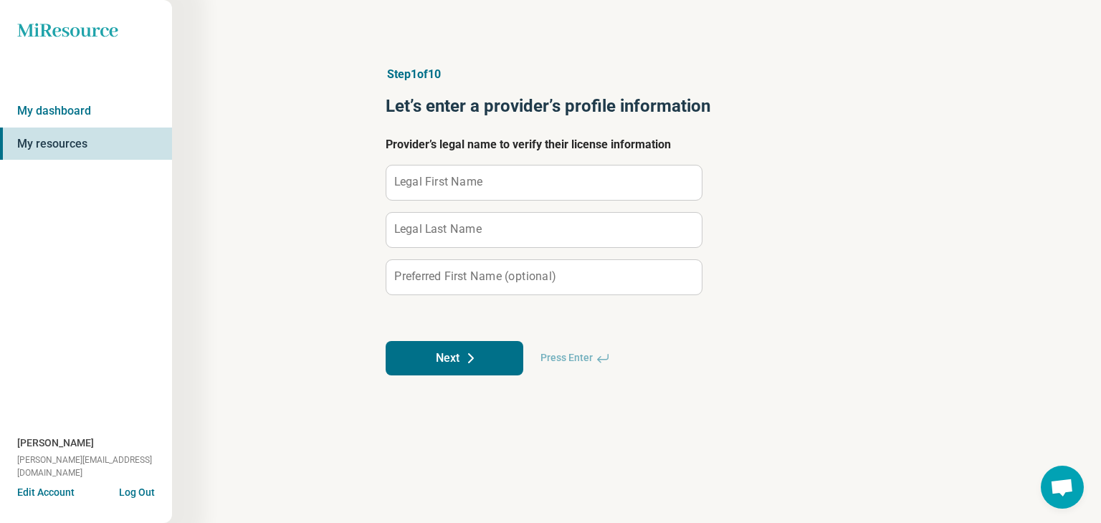
click at [441, 176] on label "Legal First Name" at bounding box center [438, 181] width 88 height 11
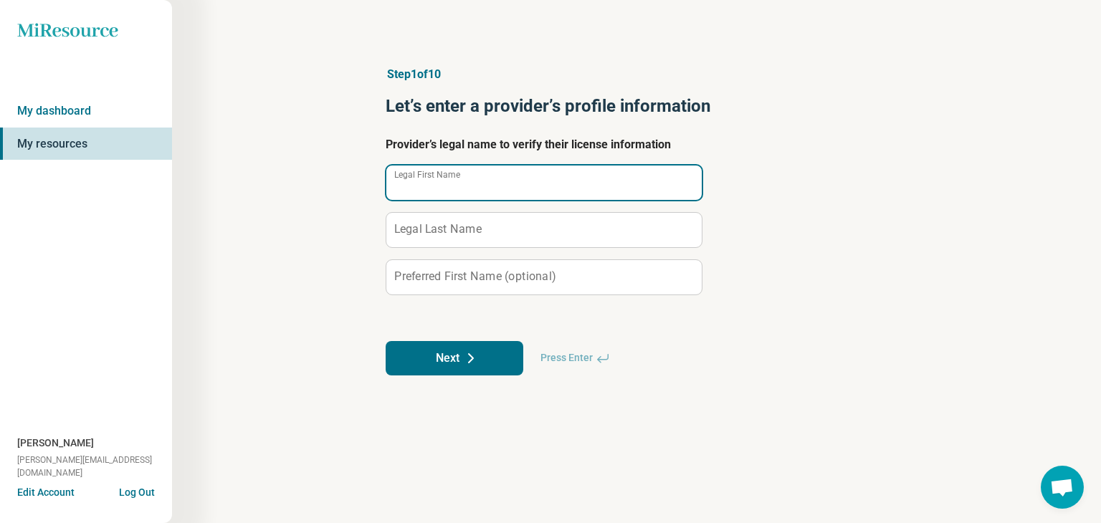
click at [441, 176] on input "Legal First Name" at bounding box center [543, 183] width 315 height 34
type input "*****"
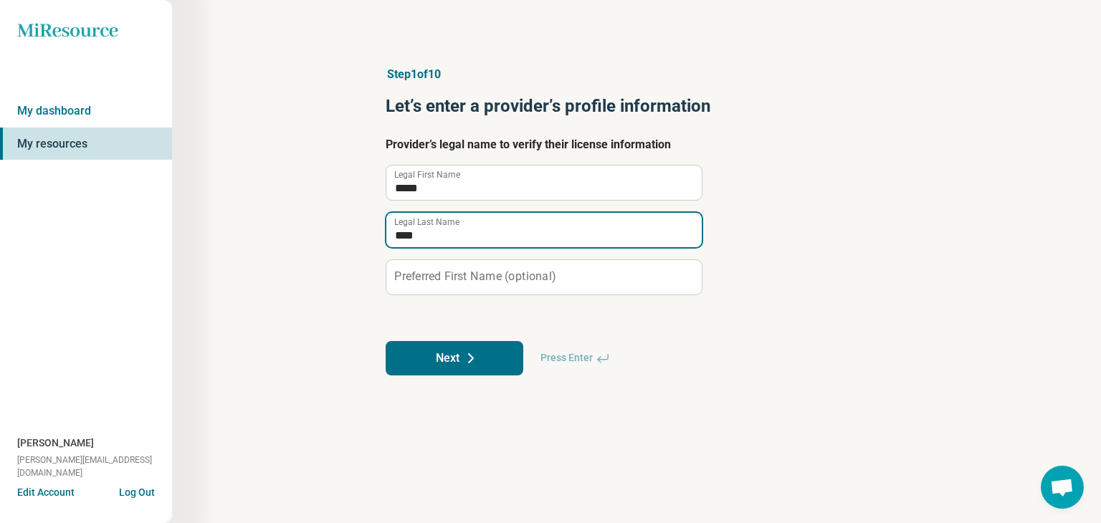
type input "****"
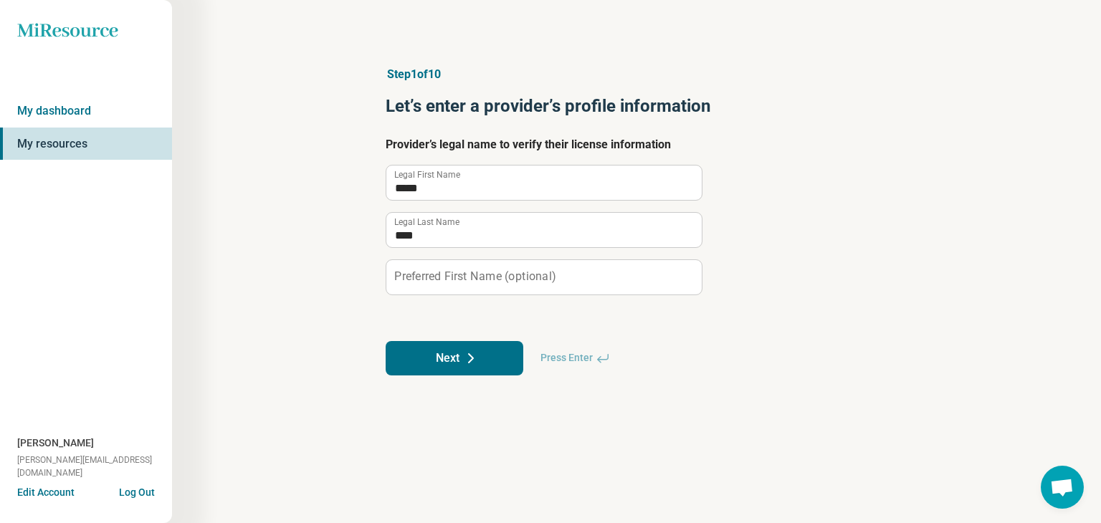
click at [445, 366] on button "Next" at bounding box center [455, 358] width 138 height 34
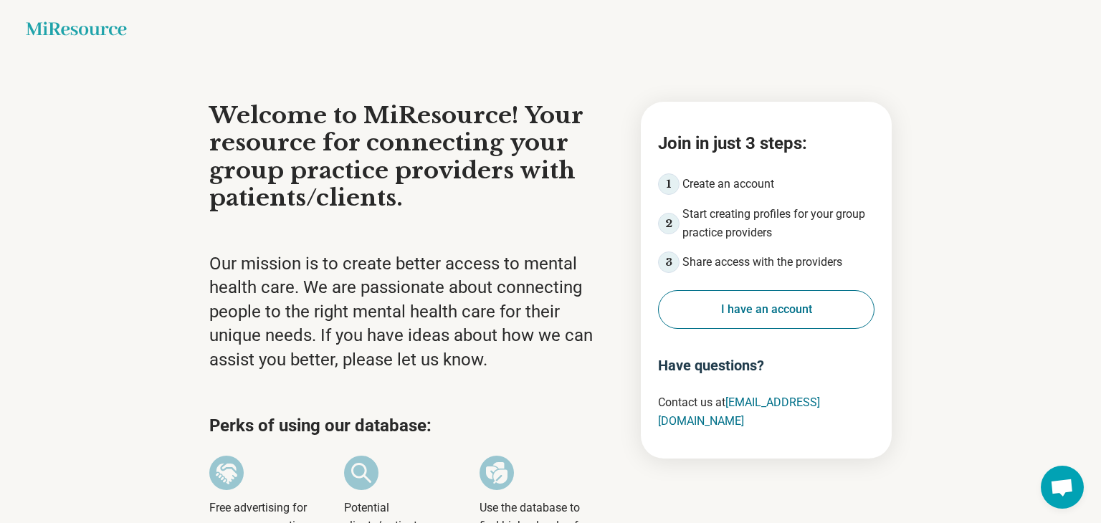
click at [767, 310] on button "I have an account" at bounding box center [766, 309] width 216 height 39
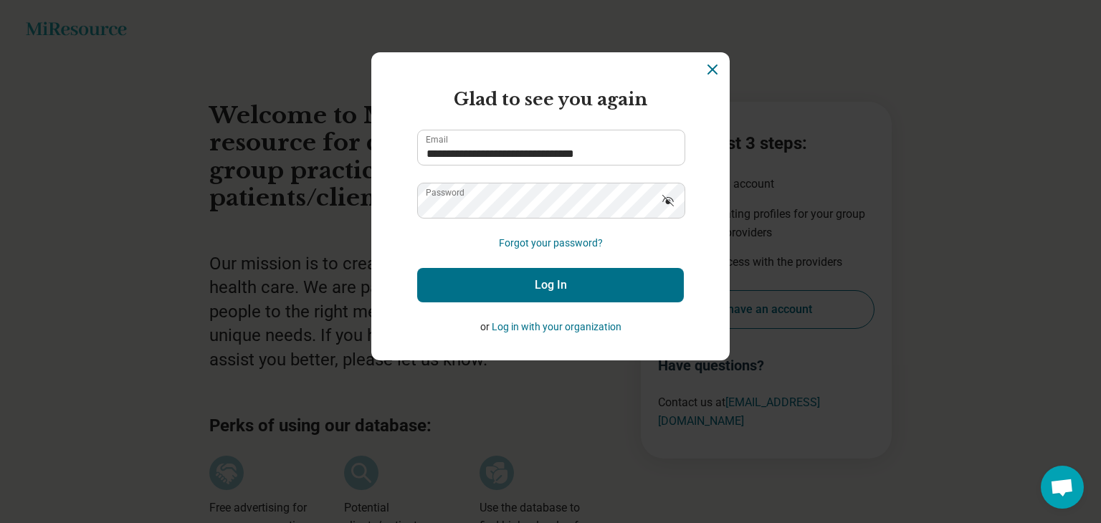
click at [584, 293] on button "Log In" at bounding box center [550, 285] width 267 height 34
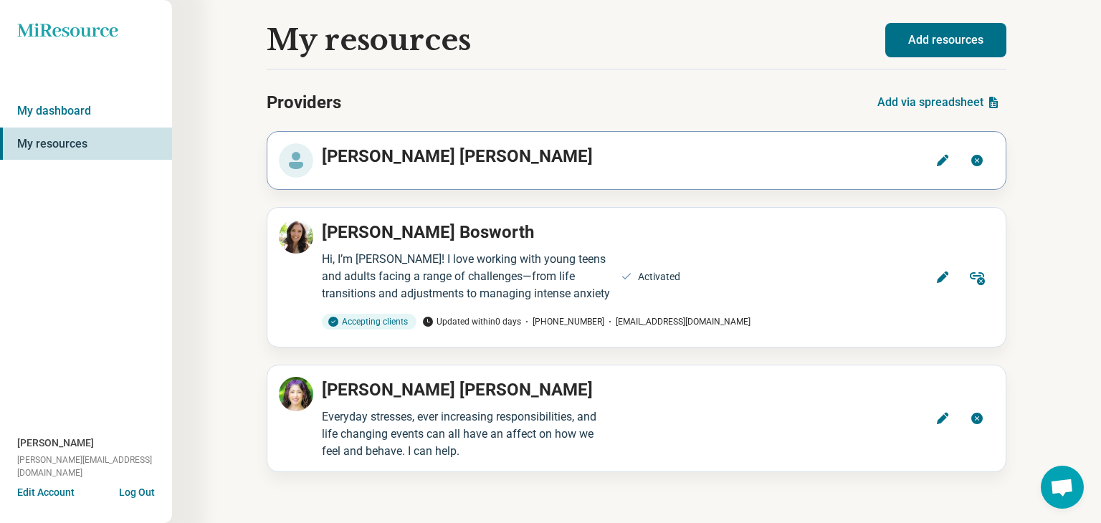
click at [940, 157] on icon at bounding box center [942, 160] width 14 height 14
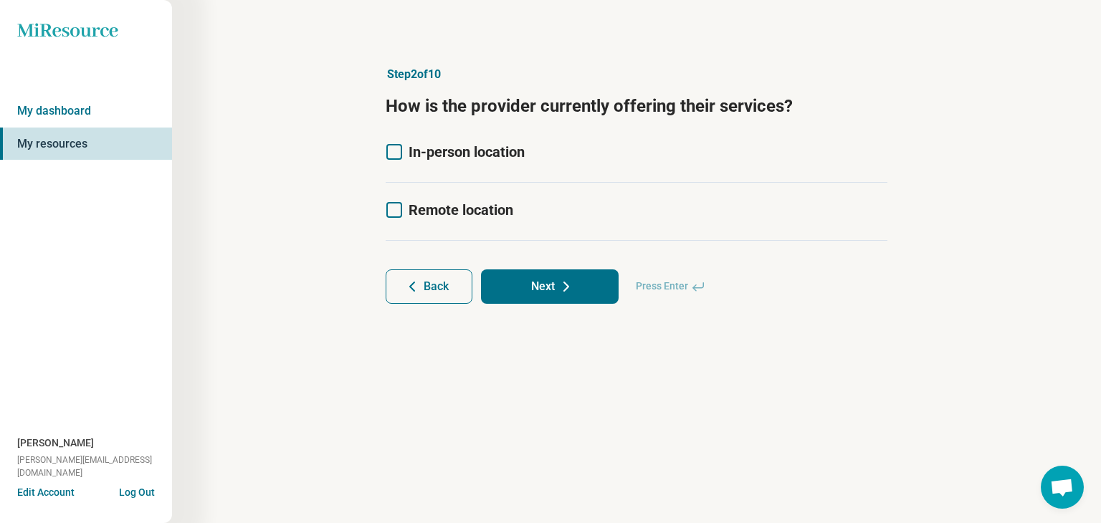
click at [394, 153] on icon at bounding box center [394, 152] width 16 height 16
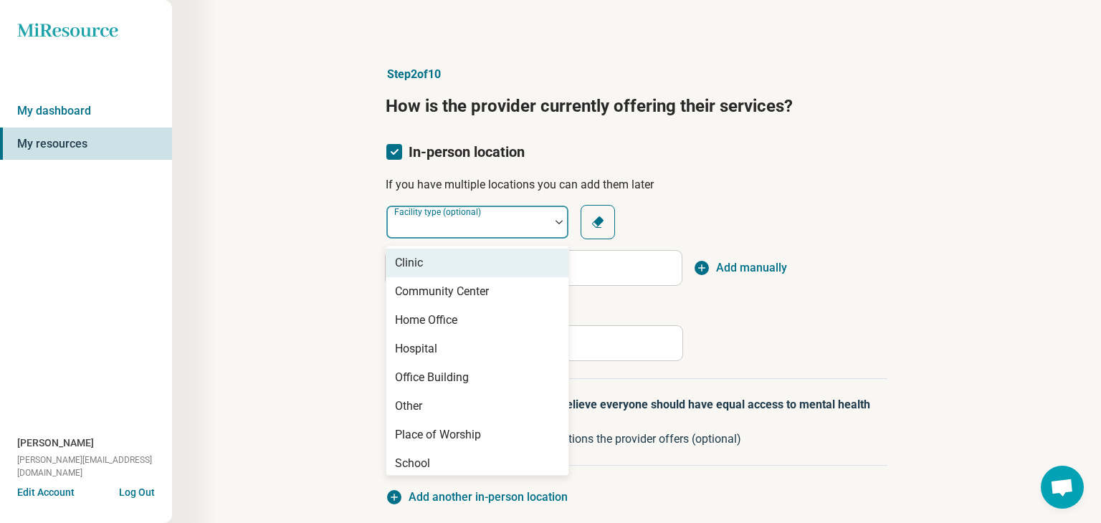
click at [555, 218] on div at bounding box center [559, 222] width 19 height 33
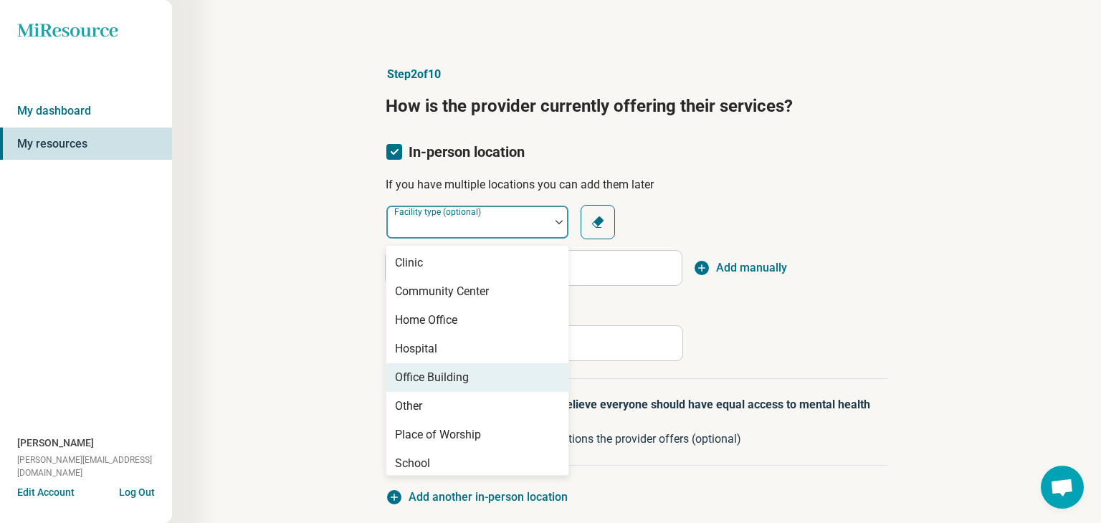
click at [467, 378] on div "Office Building" at bounding box center [432, 377] width 74 height 17
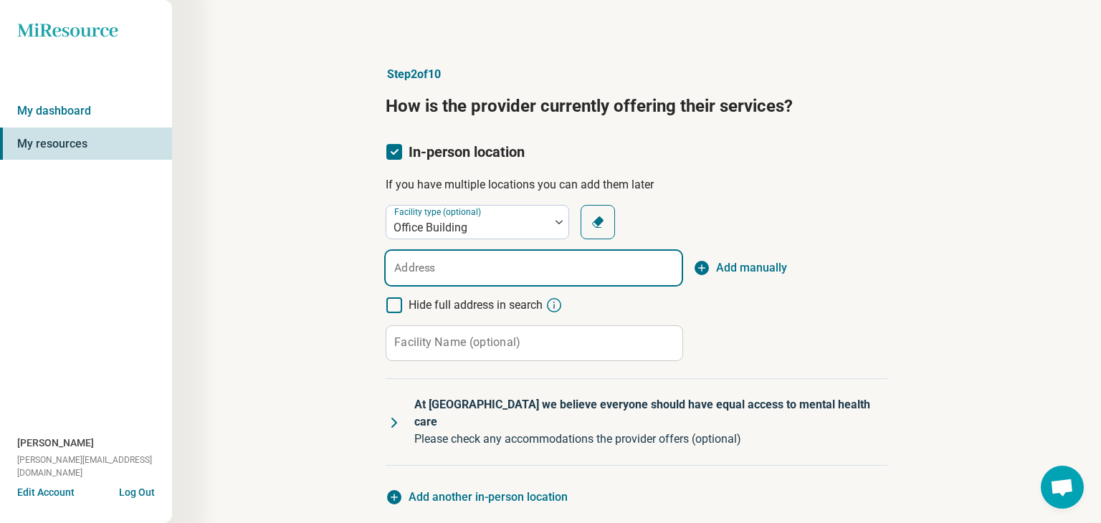
click at [444, 272] on input "Address" at bounding box center [534, 268] width 296 height 34
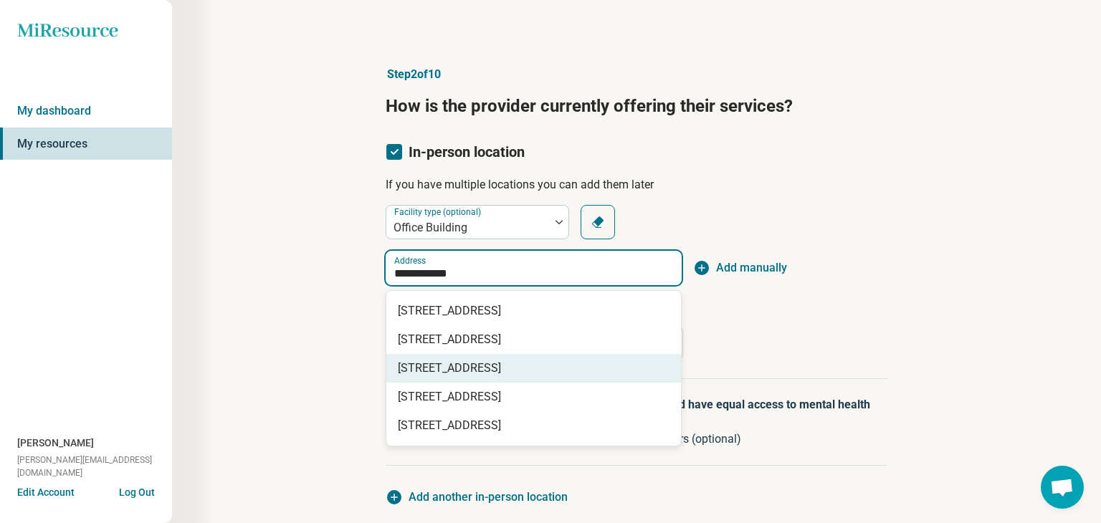
click at [455, 371] on span "294 Concord Road, Billerica, MA" at bounding box center [536, 368] width 277 height 17
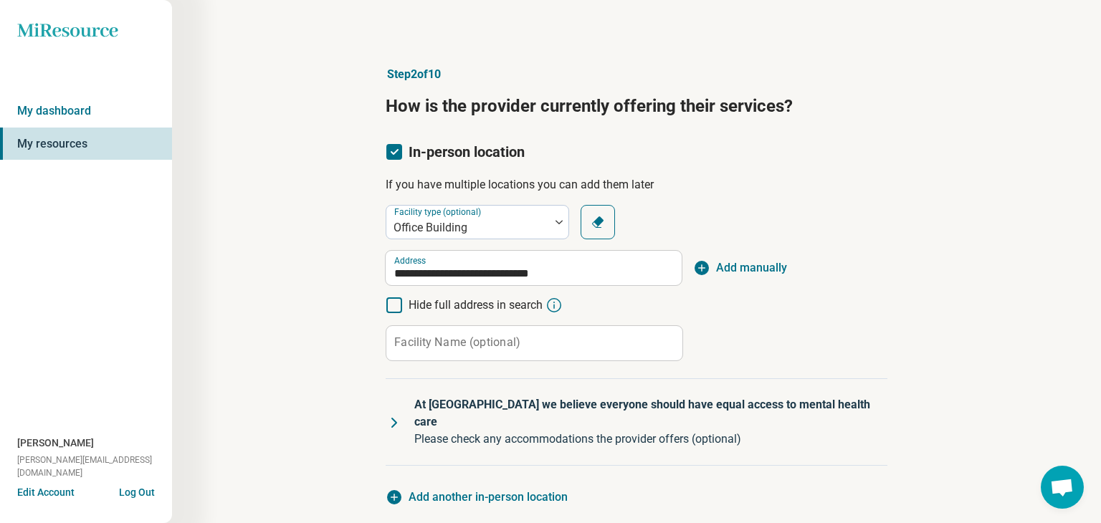
type input "**********"
click at [437, 337] on label "Facility Name (optional)" at bounding box center [457, 342] width 126 height 11
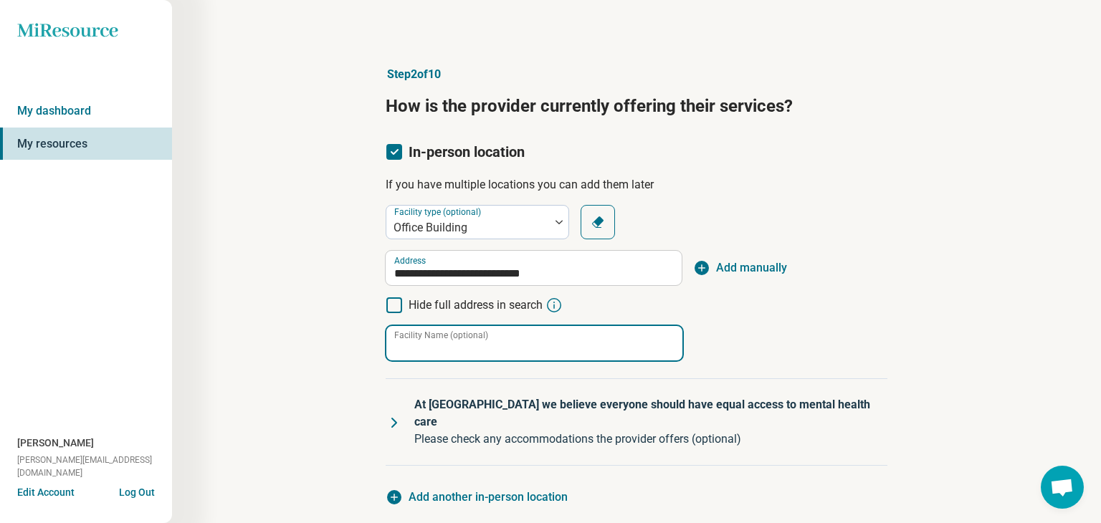
click at [437, 335] on input "Facility Name (optional)" at bounding box center [534, 343] width 296 height 34
type input "**********"
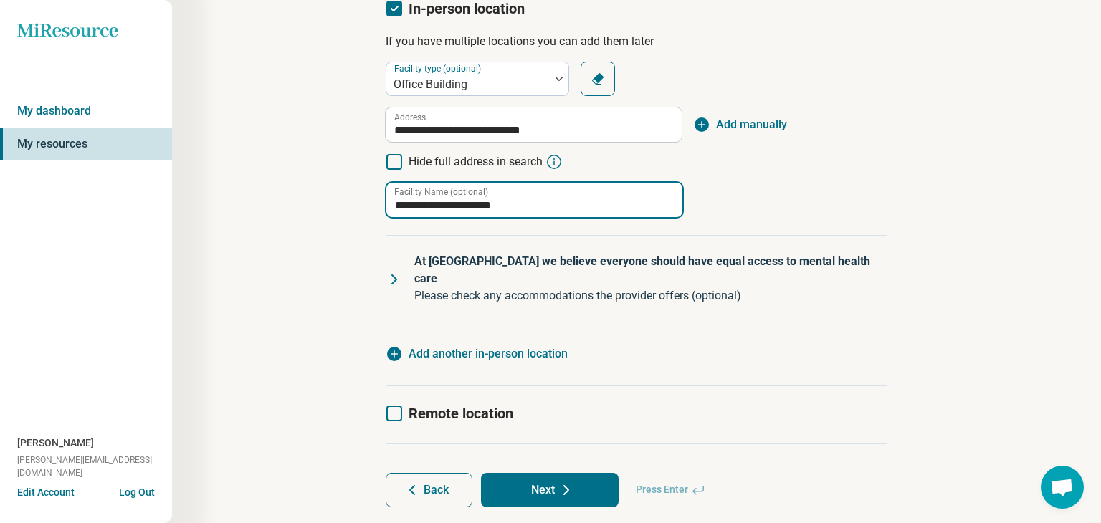
scroll to position [149, 0]
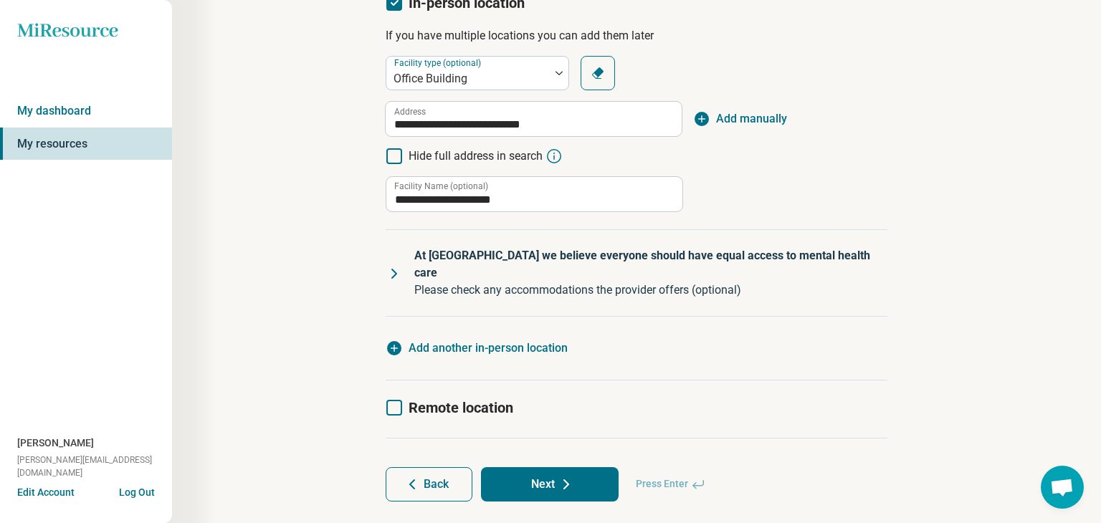
click at [397, 341] on icon "button" at bounding box center [394, 348] width 14 height 14
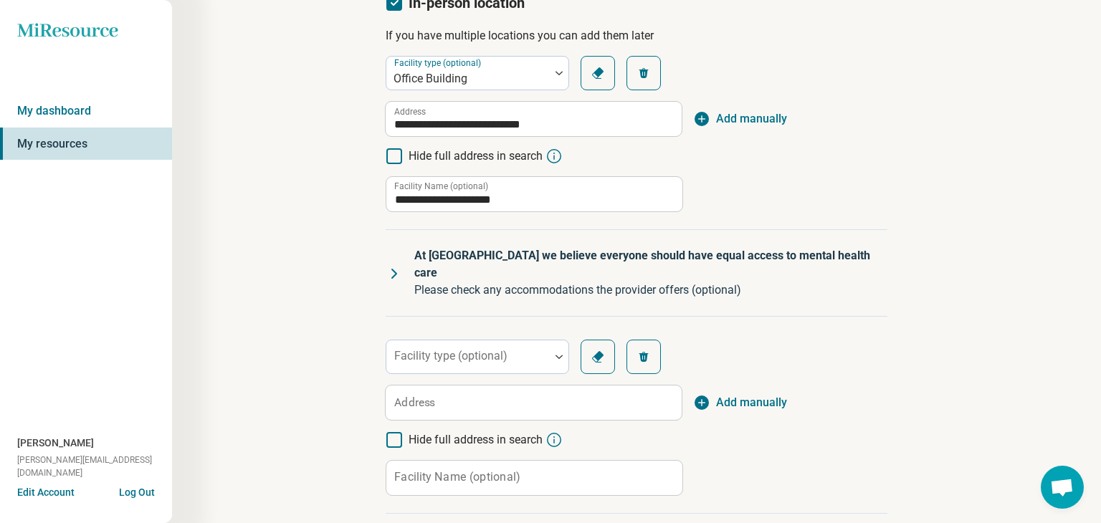
scroll to position [7, 0]
click at [480, 343] on div "Facility type (optional)" at bounding box center [477, 357] width 183 height 34
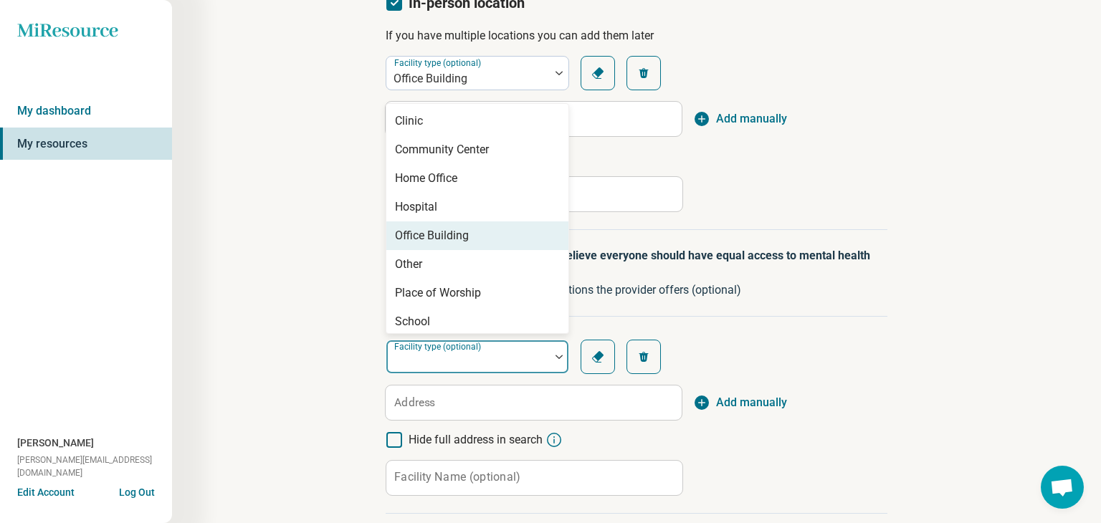
click at [455, 227] on div "Office Building" at bounding box center [432, 235] width 74 height 17
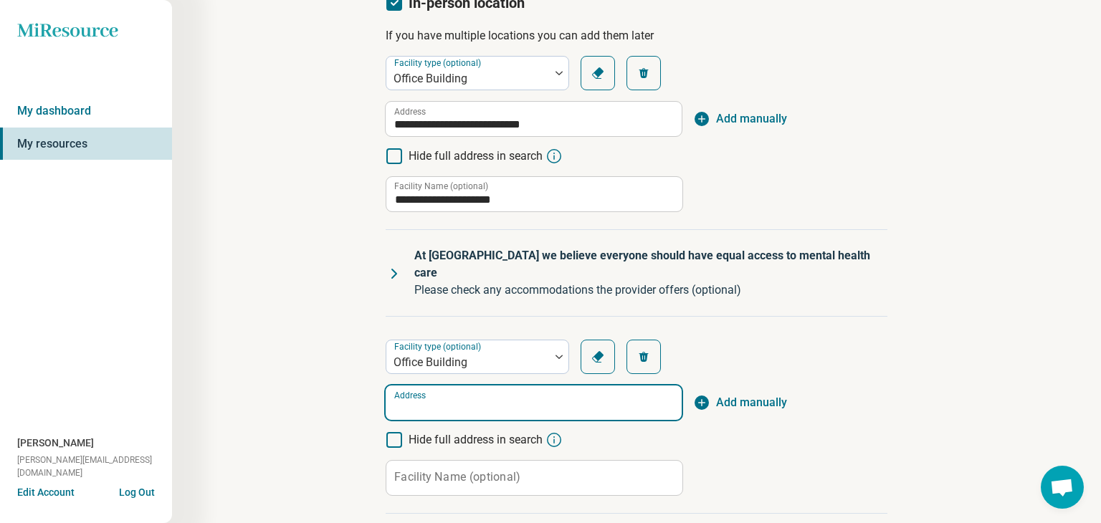
click at [451, 386] on input "Address" at bounding box center [534, 403] width 296 height 34
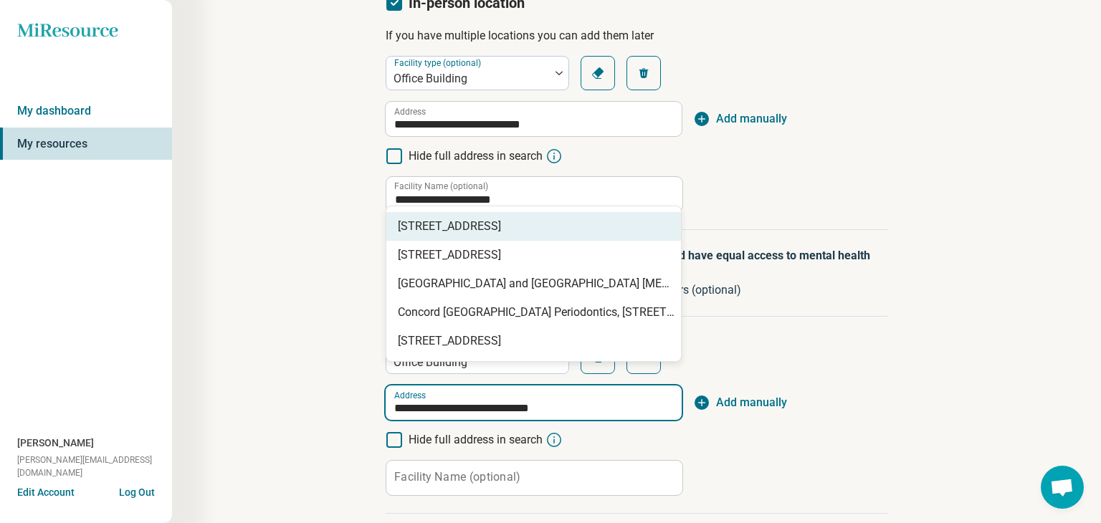
click at [477, 230] on span "35 Bedford Street #5, Lexington, MA" at bounding box center [536, 226] width 277 height 17
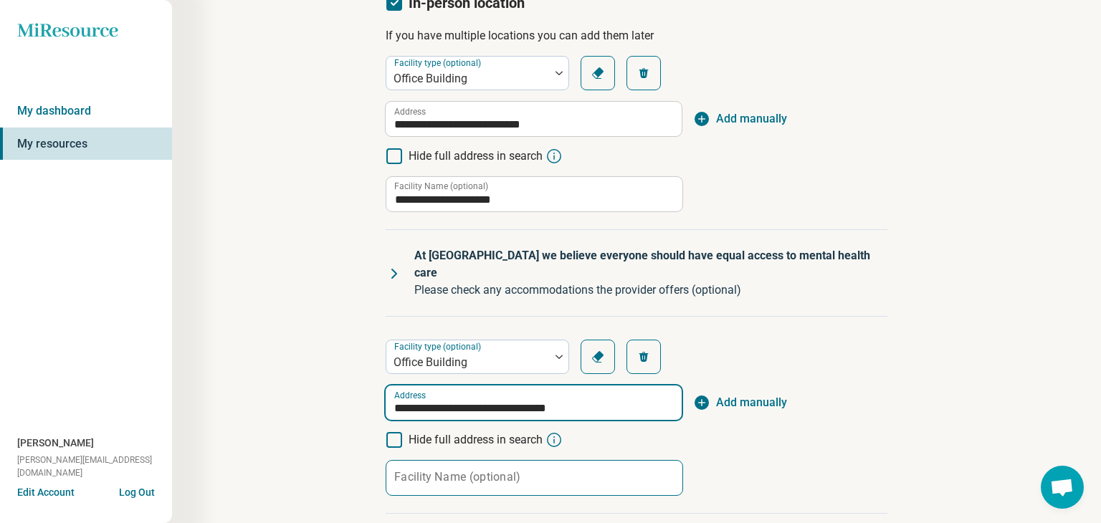
type input "**********"
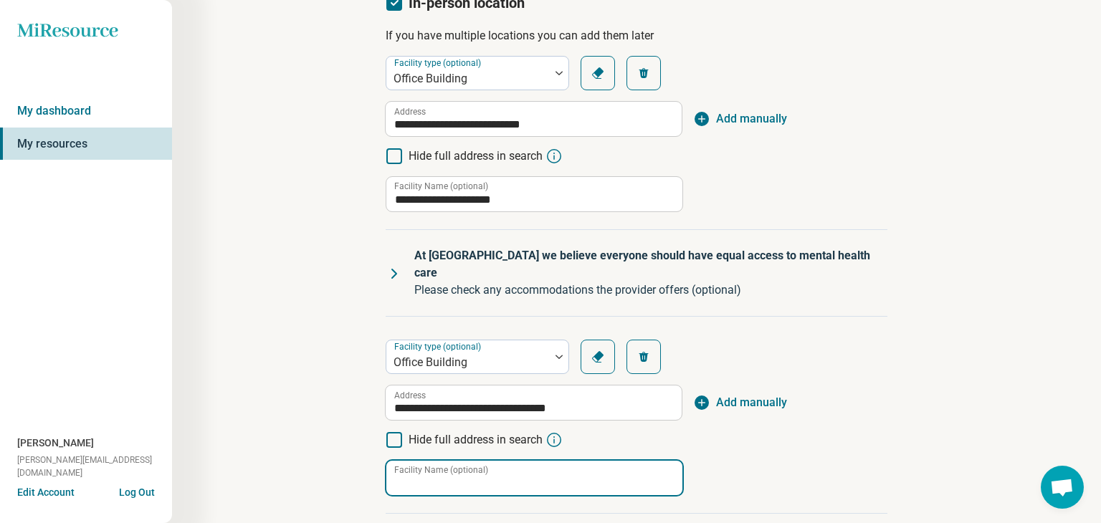
click at [487, 467] on input "Facility Name (optional)" at bounding box center [534, 478] width 296 height 34
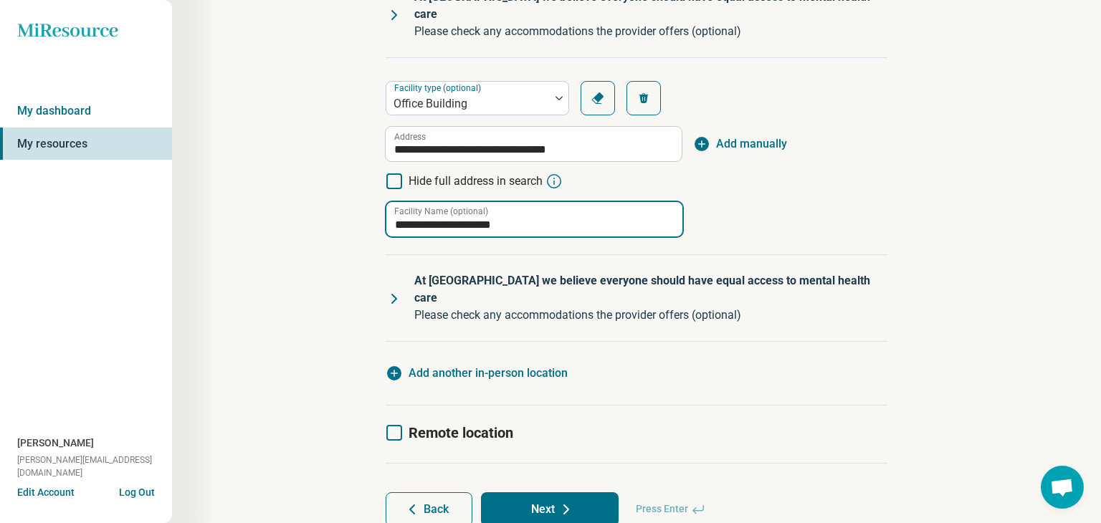
scroll to position [427, 0]
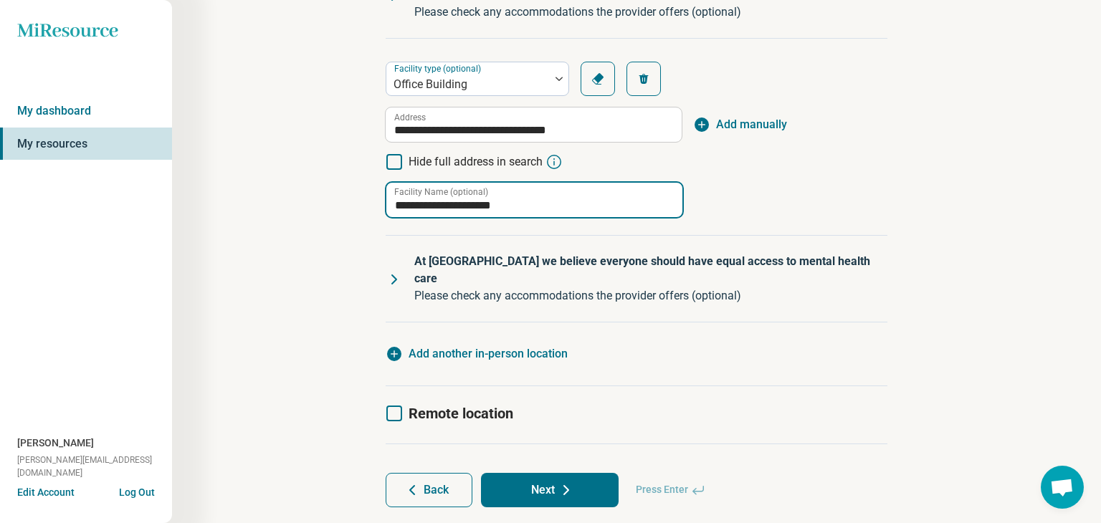
type input "**********"
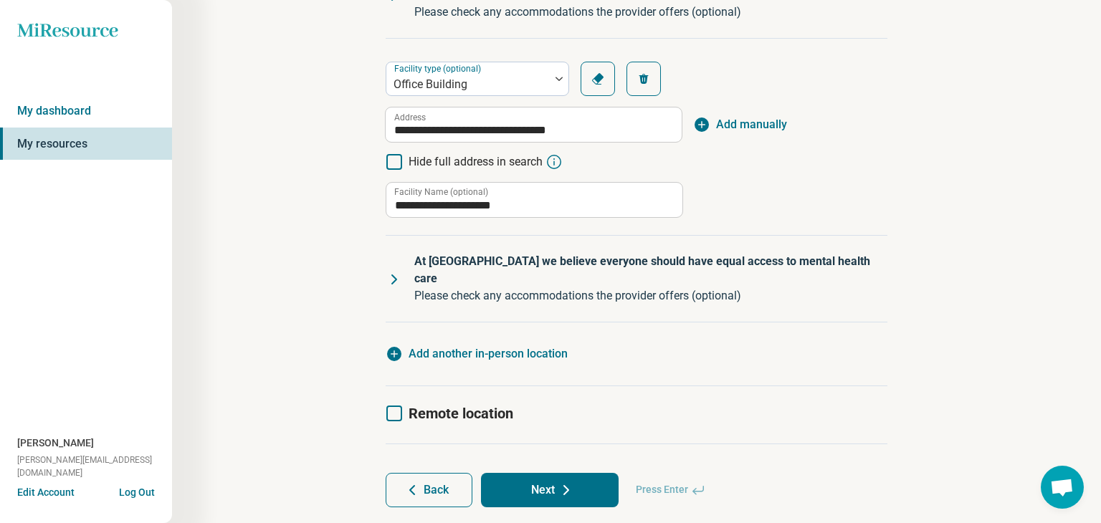
click at [542, 473] on button "Next" at bounding box center [550, 490] width 138 height 34
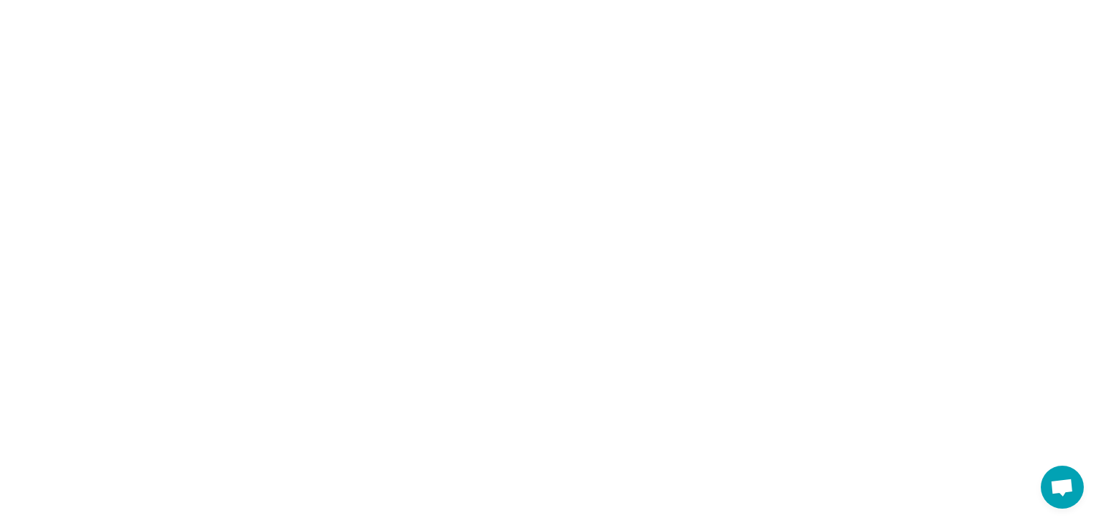
scroll to position [0, 0]
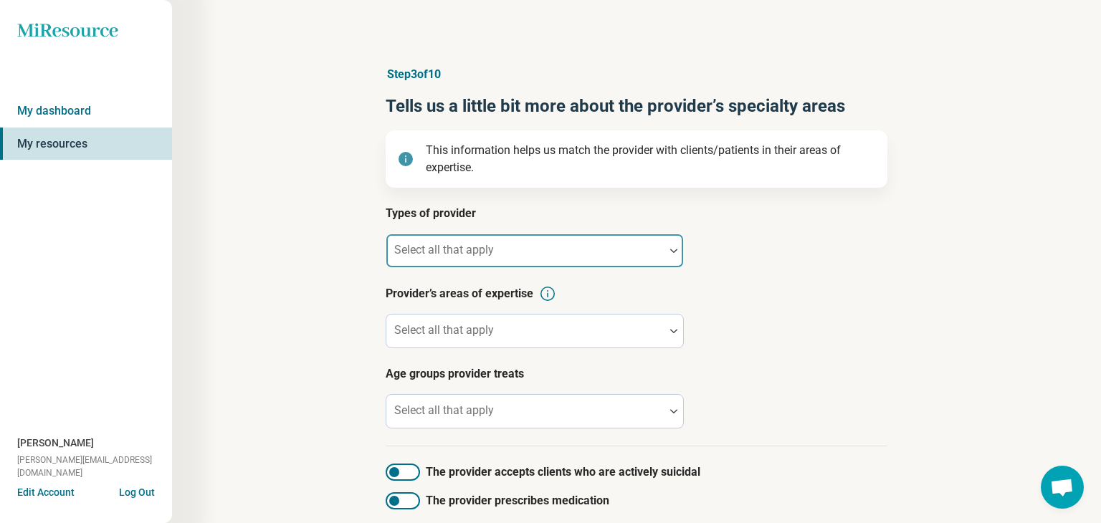
click at [678, 252] on div at bounding box center [673, 250] width 19 height 33
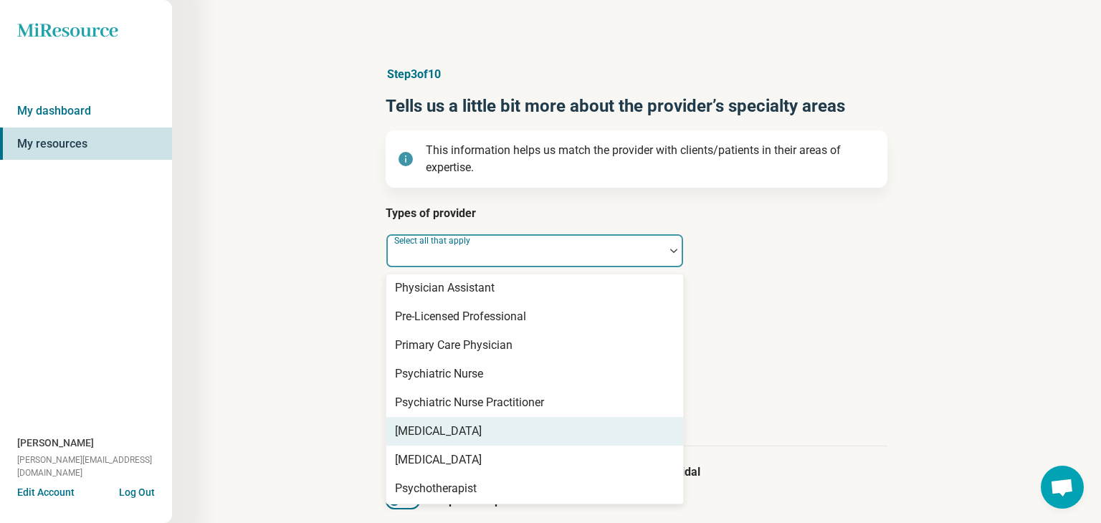
scroll to position [1637, 0]
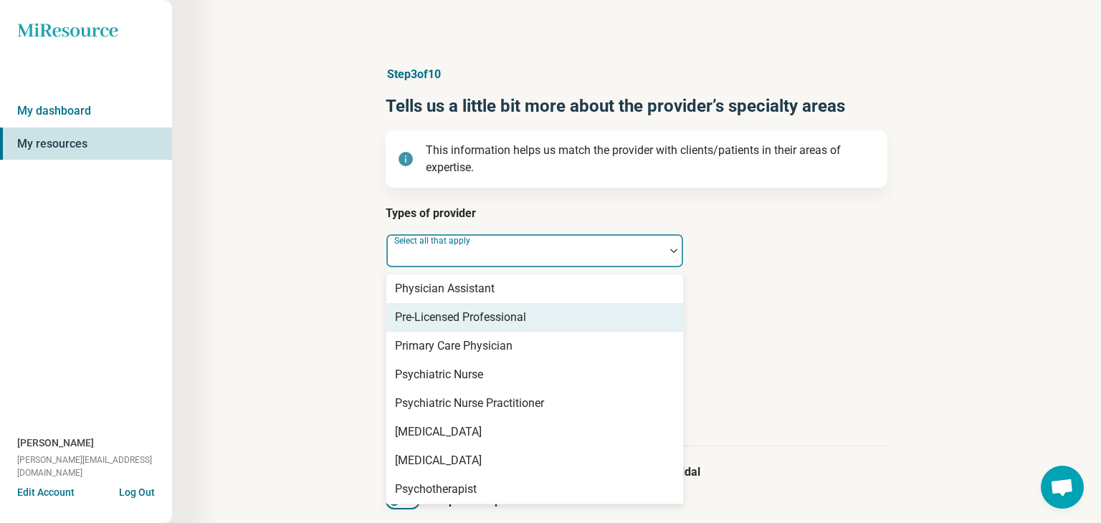
click at [537, 317] on div "Pre-Licensed Professional" at bounding box center [534, 317] width 297 height 29
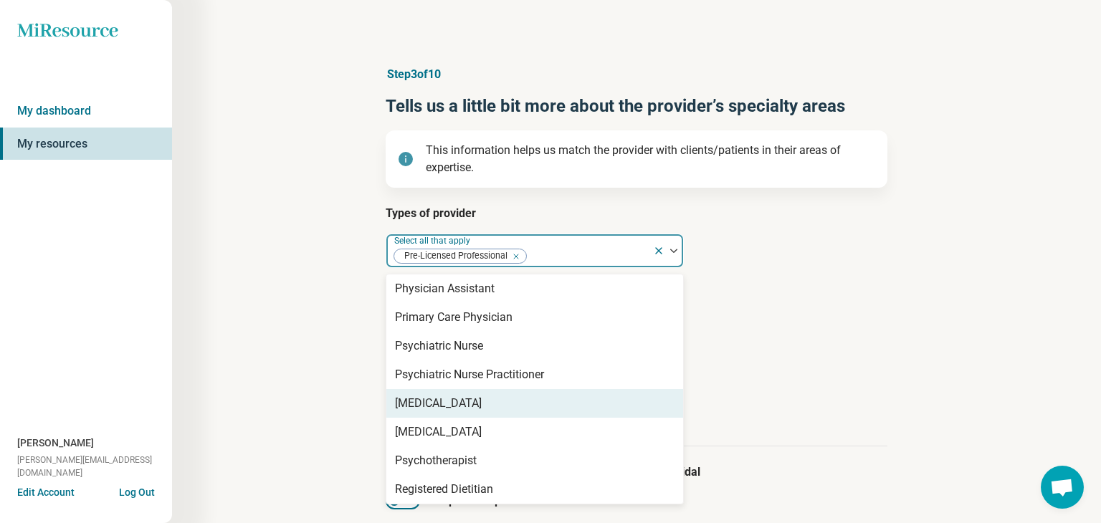
click at [791, 352] on div "Types of provider option Pre-Licensed Professional, selected. 68 results availa…" at bounding box center [637, 326] width 502 height 242
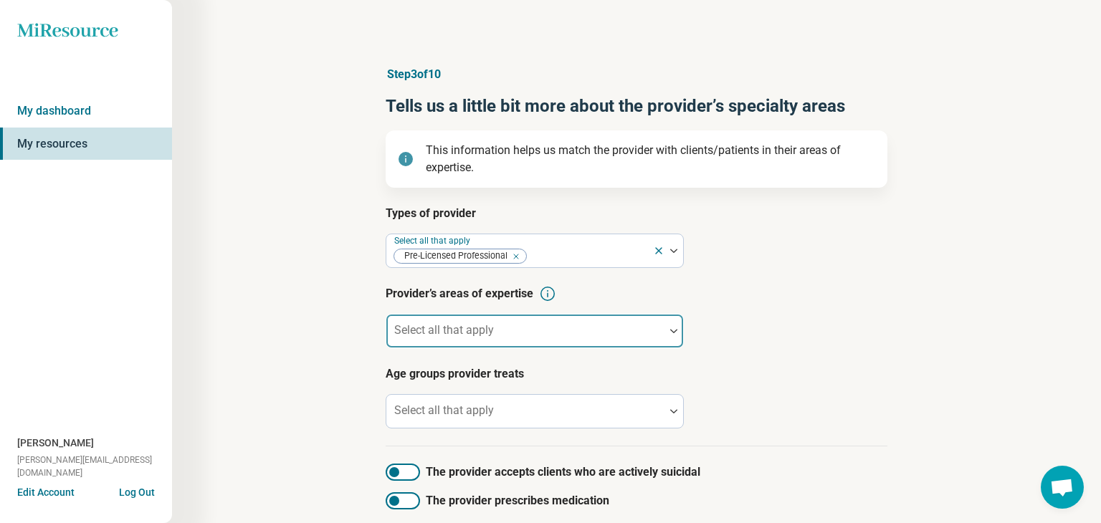
click at [464, 329] on div "Select all that apply" at bounding box center [535, 331] width 298 height 34
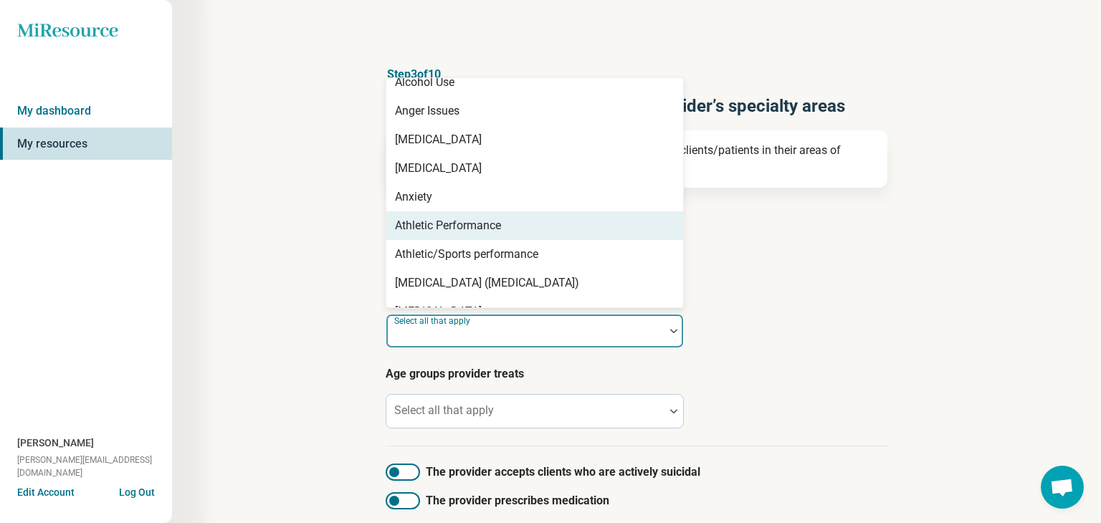
scroll to position [135, 0]
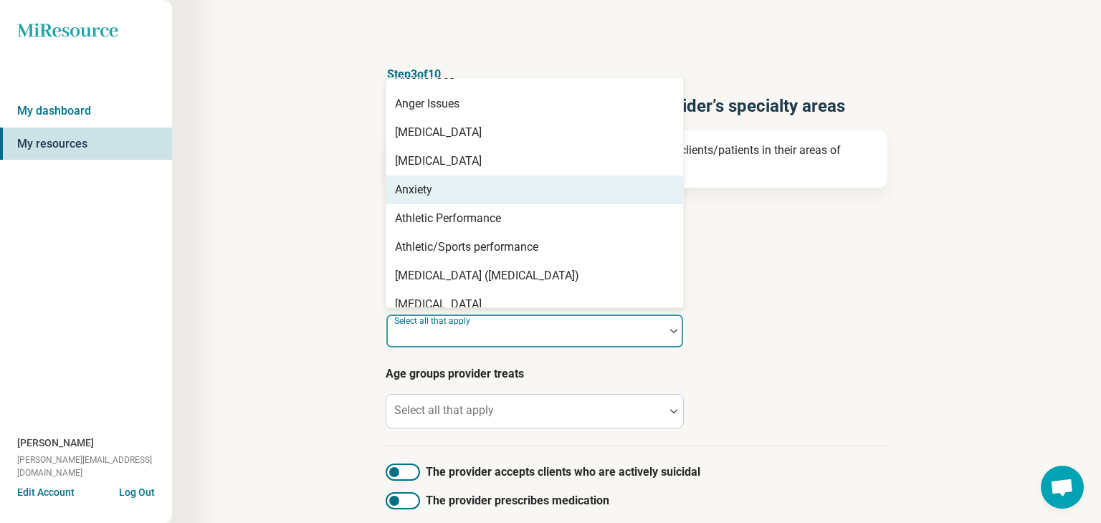
click at [429, 190] on div "Anxiety" at bounding box center [413, 189] width 37 height 17
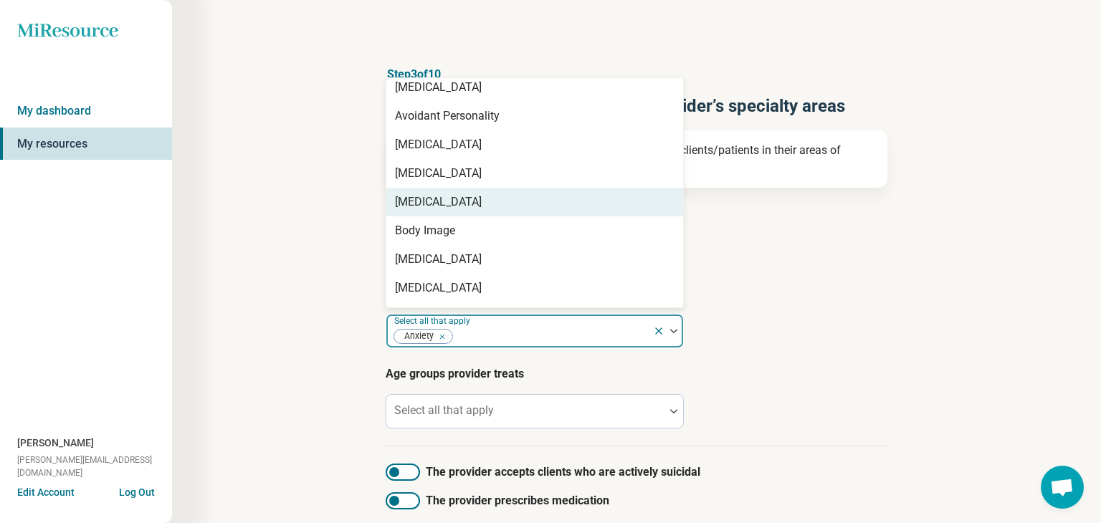
scroll to position [327, 0]
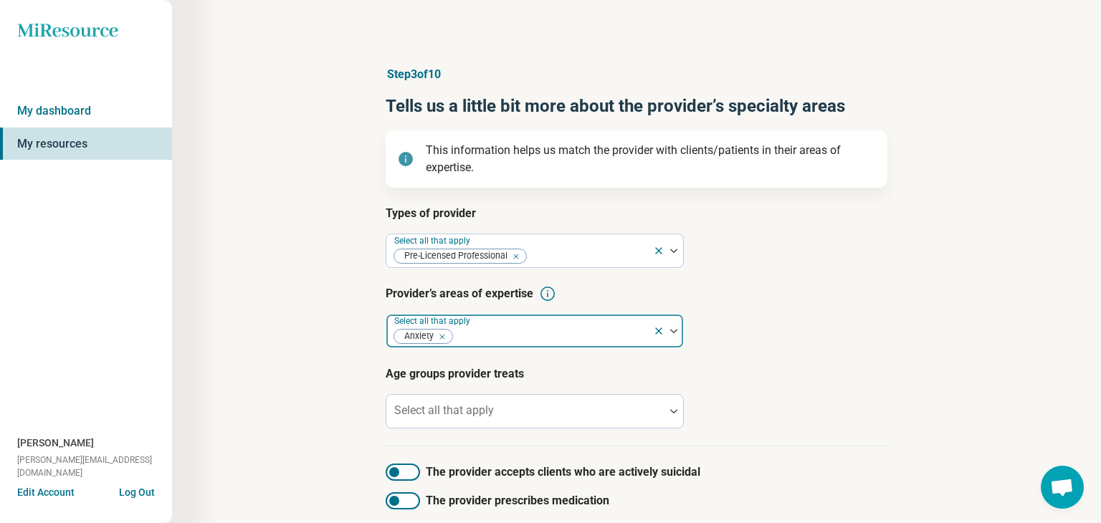
click at [678, 332] on div at bounding box center [673, 331] width 19 height 4
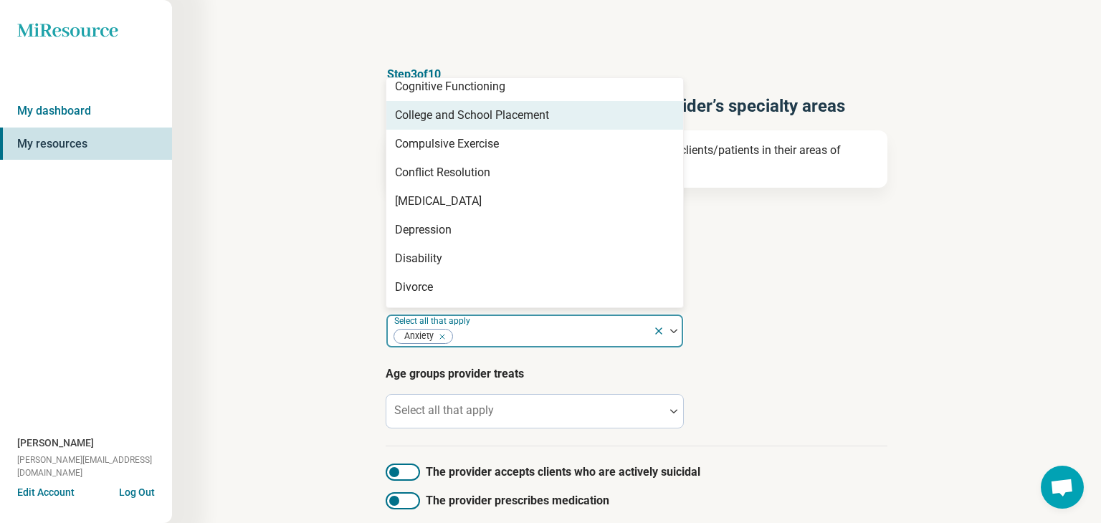
scroll to position [740, 0]
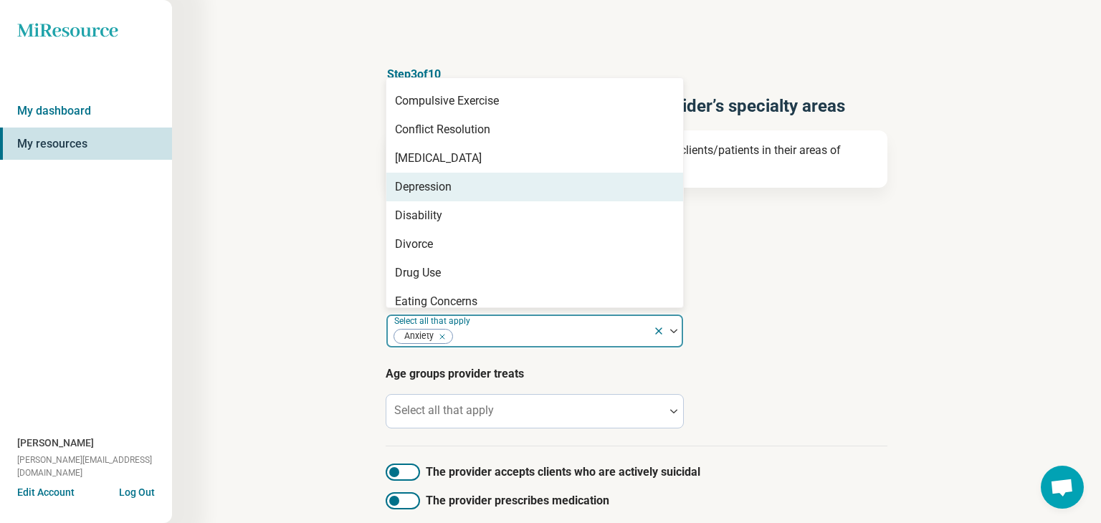
click at [487, 194] on div "Depression" at bounding box center [534, 187] width 297 height 29
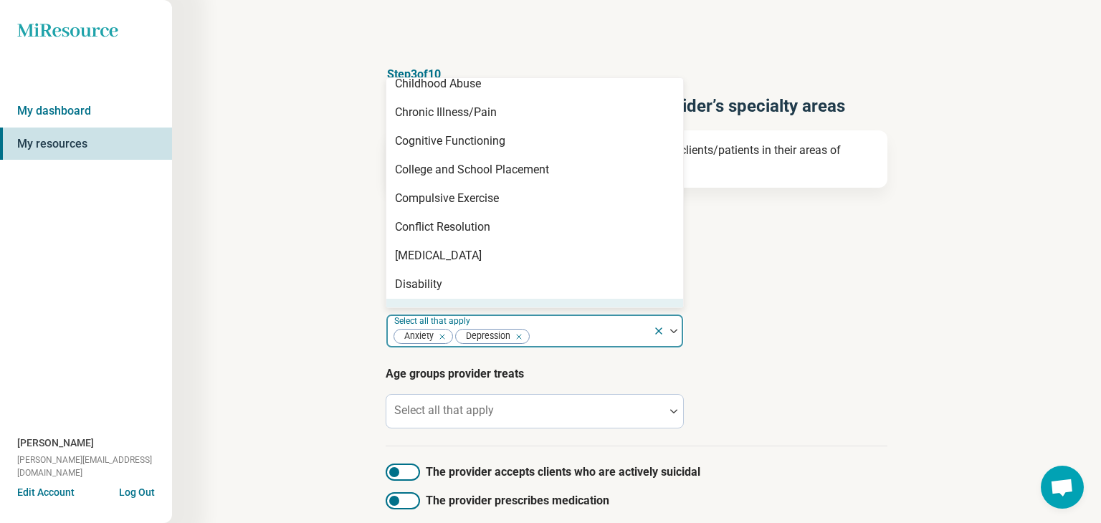
scroll to position [641, 0]
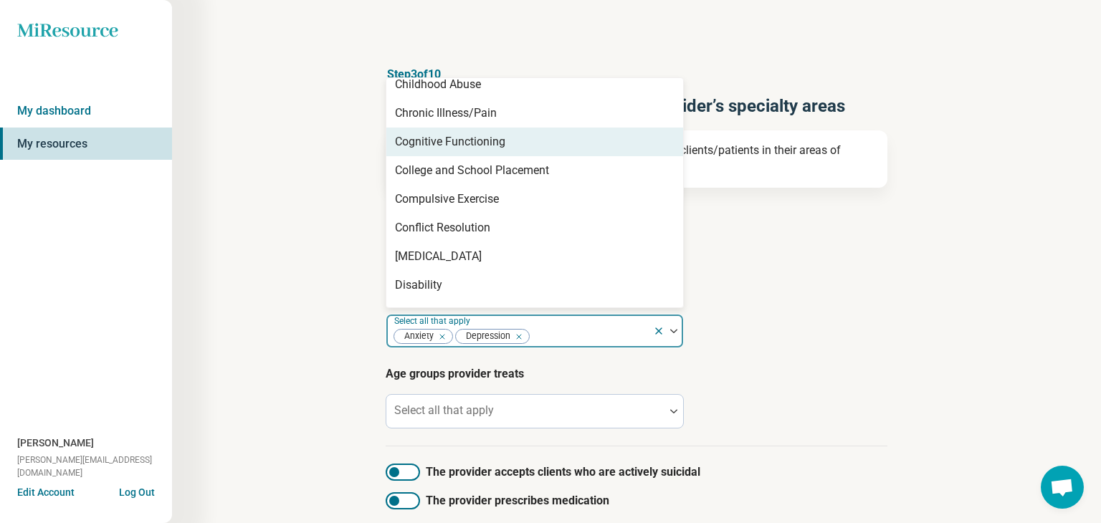
click at [502, 146] on div "Cognitive Functioning" at bounding box center [450, 141] width 110 height 17
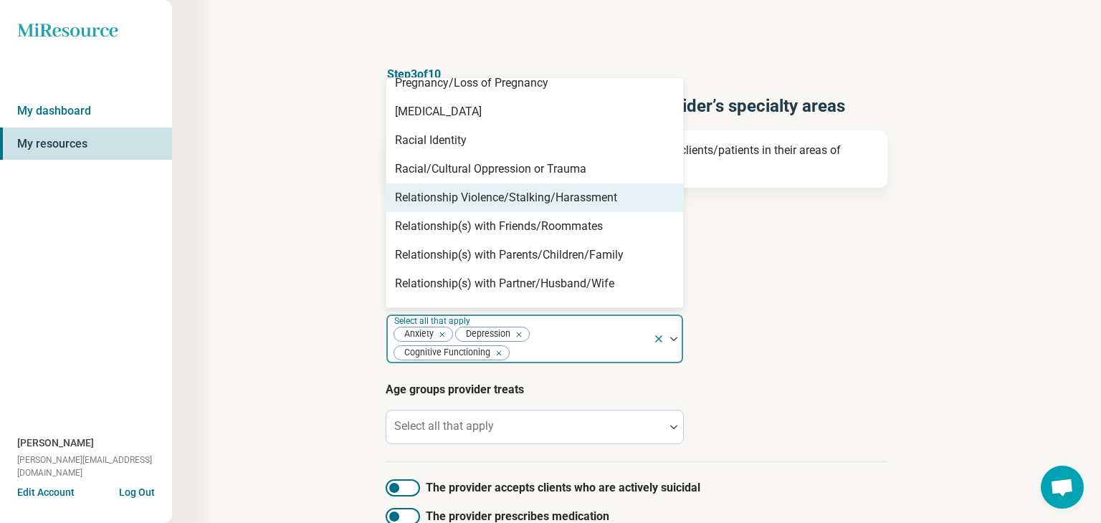
scroll to position [2096, 0]
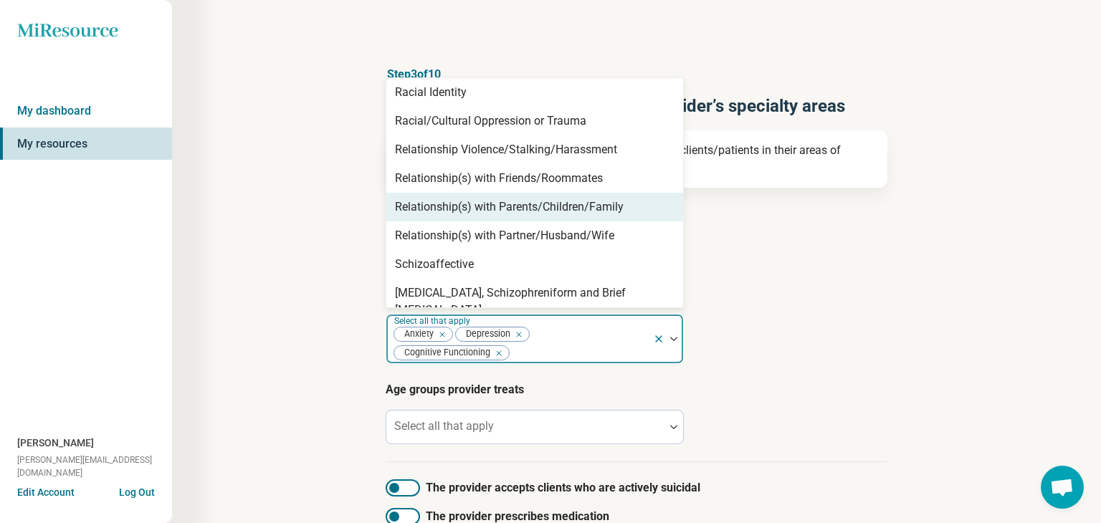
click at [593, 207] on div "Relationship(s) with Parents/Children/Family" at bounding box center [509, 207] width 229 height 17
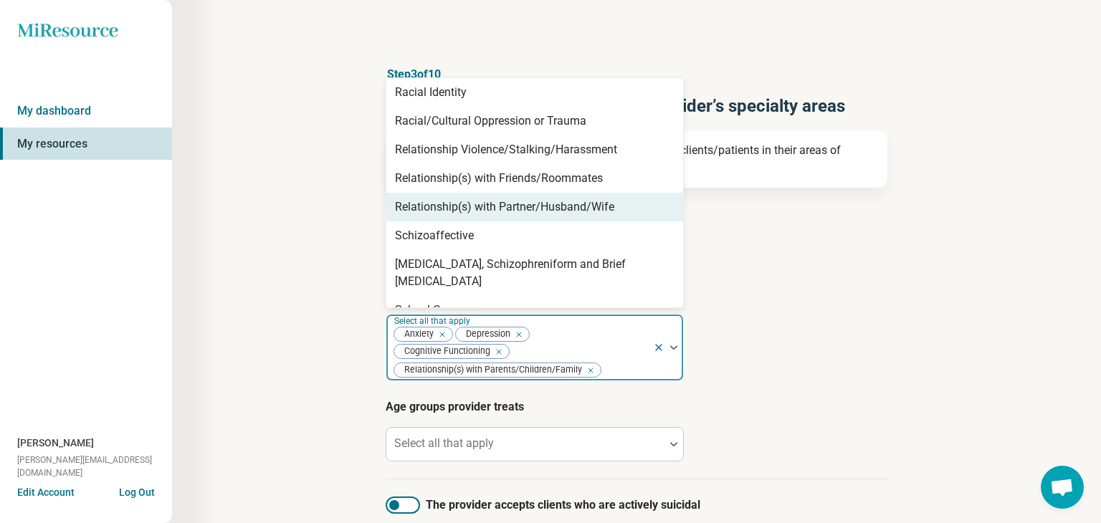
click at [586, 209] on div "Relationship(s) with Partner/Husband/Wife" at bounding box center [504, 207] width 219 height 17
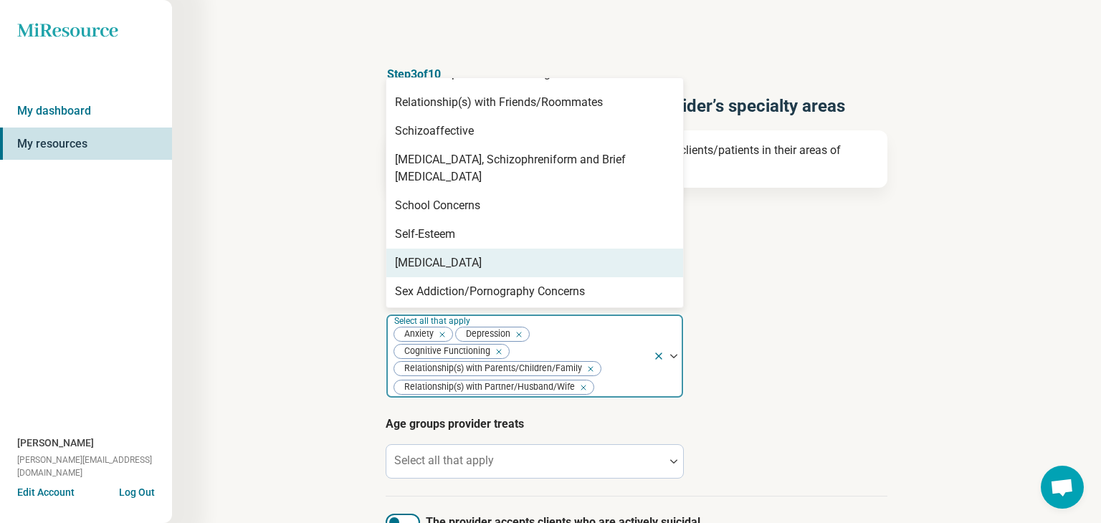
scroll to position [2172, 0]
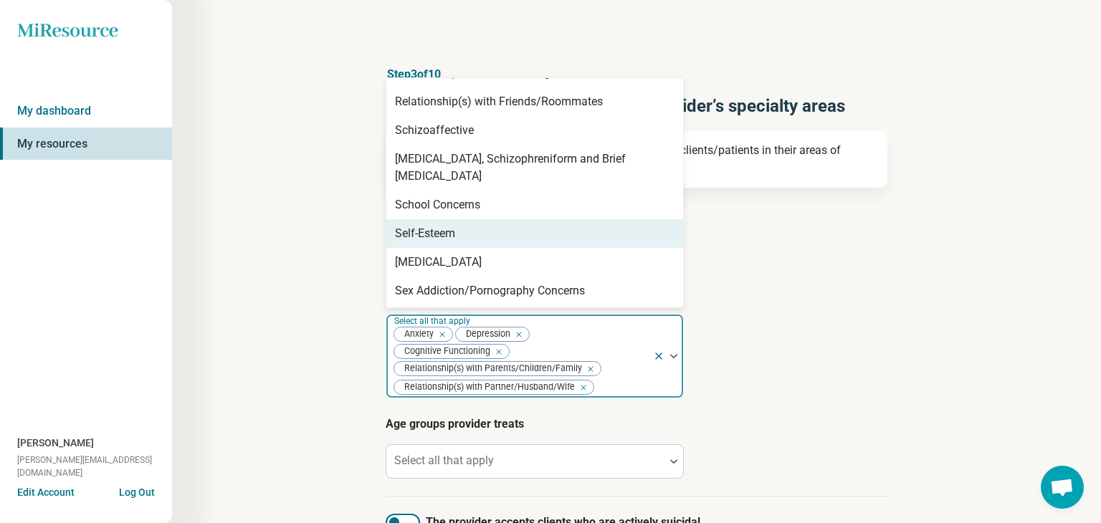
click at [554, 224] on div "Self-Esteem" at bounding box center [534, 233] width 297 height 29
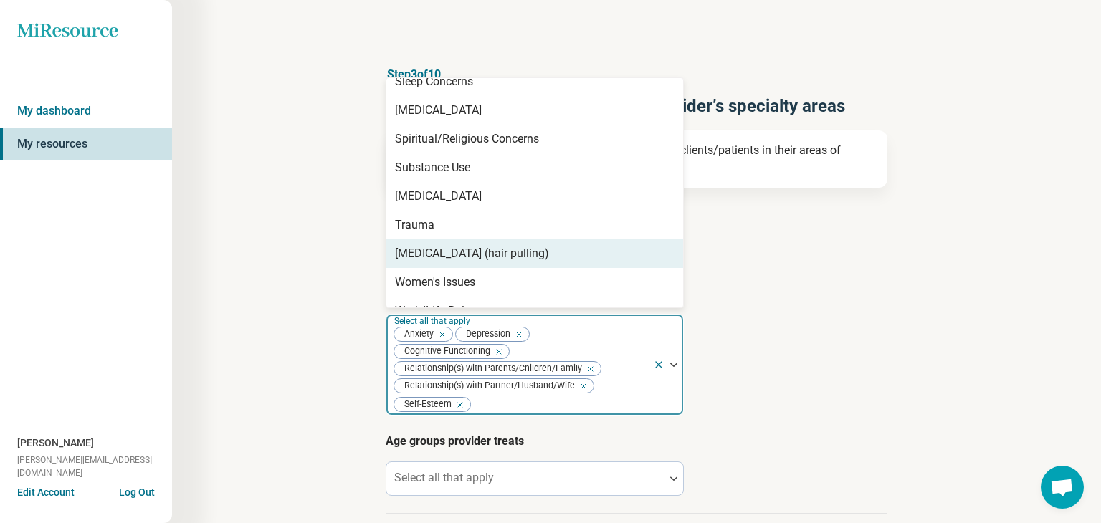
scroll to position [2471, 0]
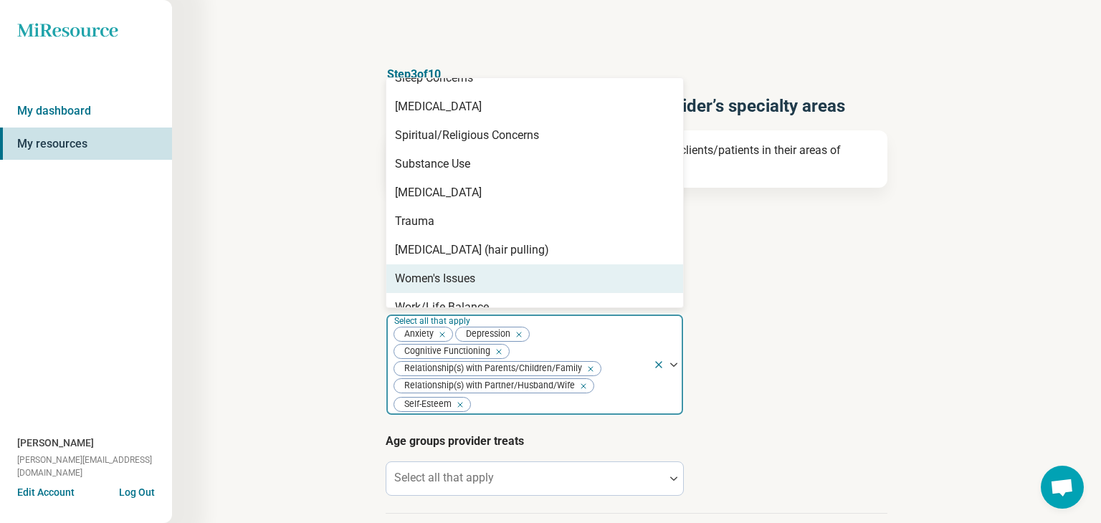
click at [808, 419] on div "Types of provider Select all that apply Pre-Licensed Professional Provider’s ar…" at bounding box center [637, 359] width 502 height 309
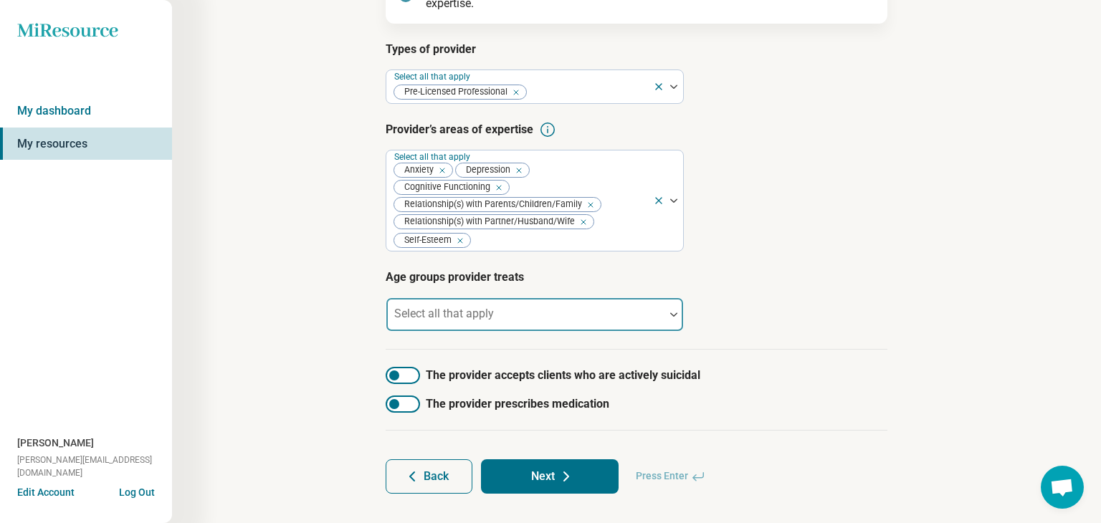
scroll to position [188, 0]
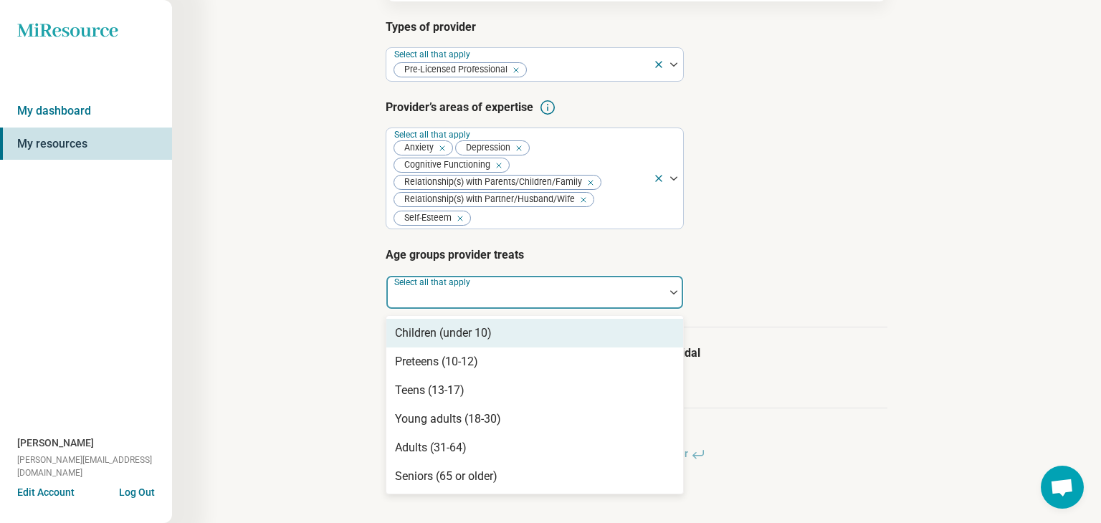
click at [666, 291] on div at bounding box center [673, 292] width 19 height 4
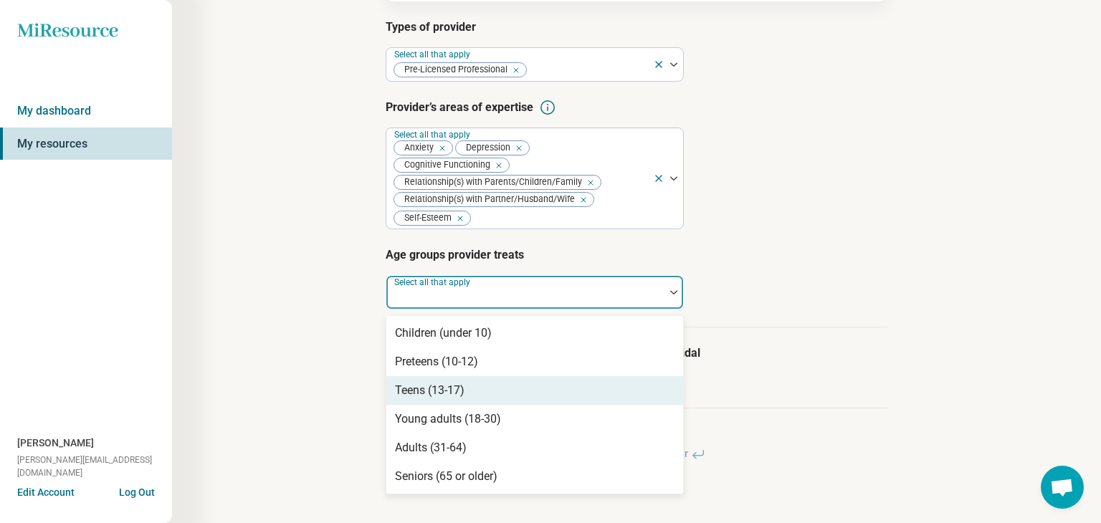
click at [422, 384] on div "Teens (13-17)" at bounding box center [430, 390] width 70 height 17
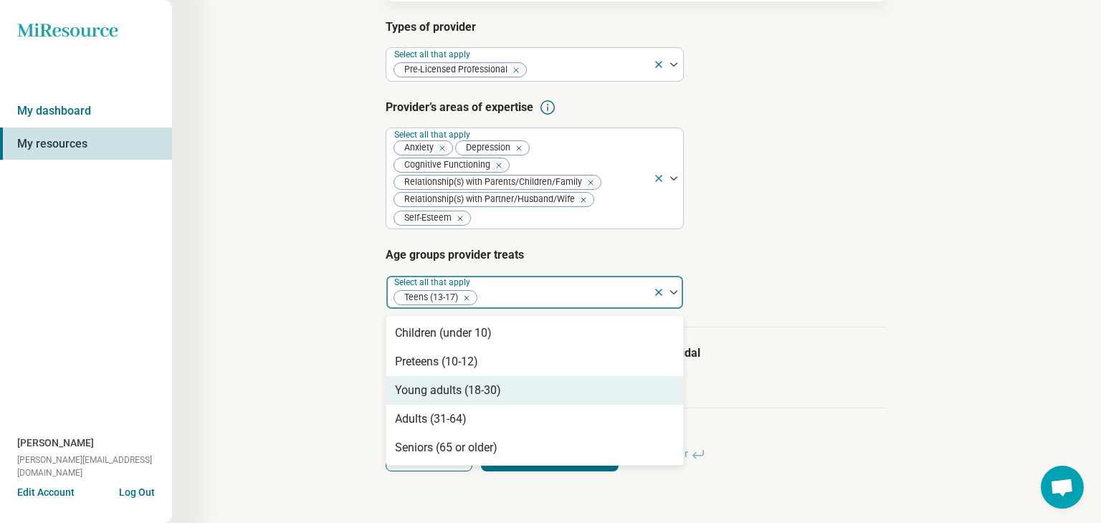
click at [437, 396] on div "Young adults (18-30)" at bounding box center [448, 390] width 106 height 17
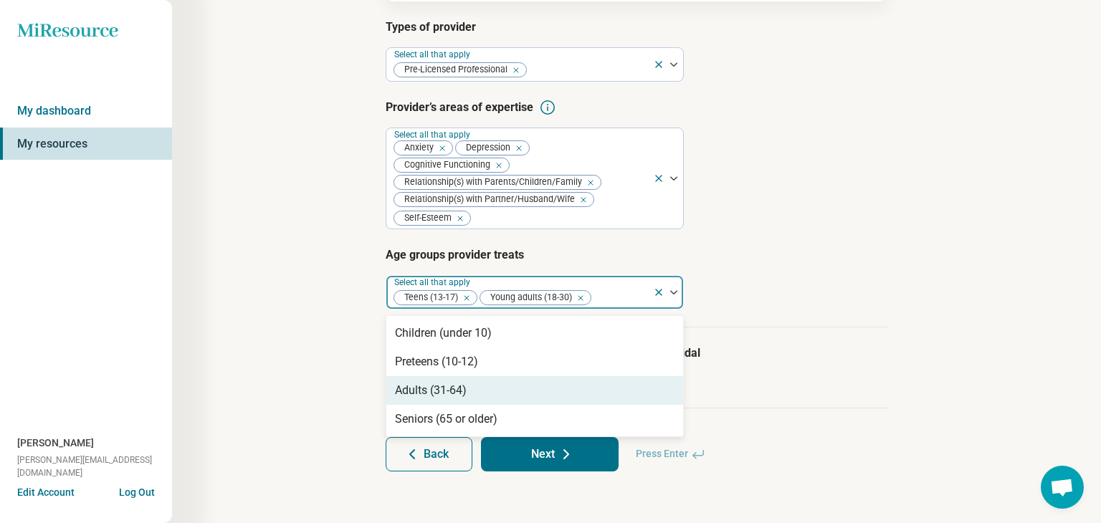
click at [437, 396] on div "Adults (31-64)" at bounding box center [431, 390] width 72 height 17
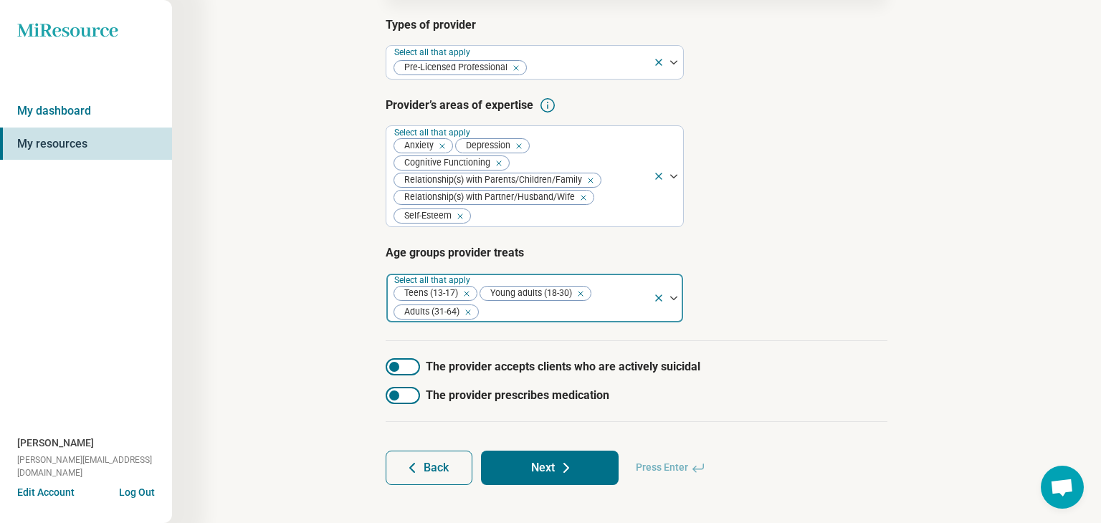
click at [468, 297] on icon "Remove [object Object]" at bounding box center [463, 294] width 10 height 10
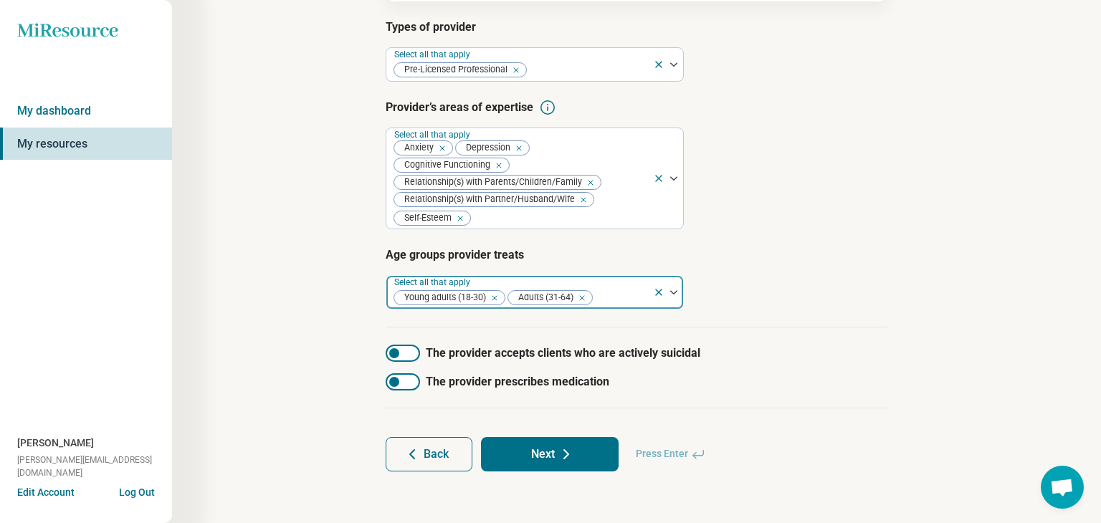
click at [553, 457] on button "Next" at bounding box center [550, 454] width 138 height 34
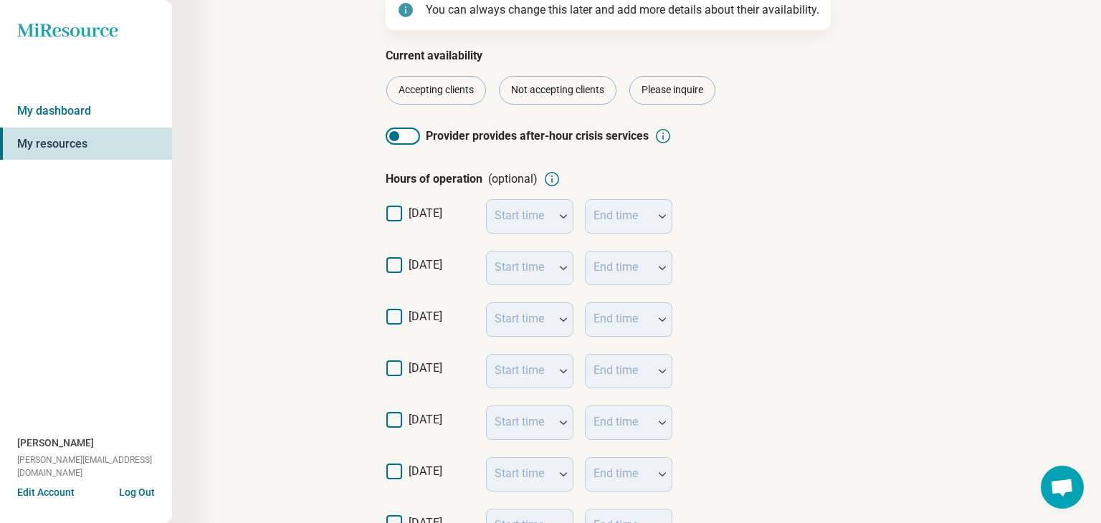
scroll to position [148, 0]
drag, startPoint x: 394, startPoint y: 258, endPoint x: 391, endPoint y: 314, distance: 56.0
click at [394, 258] on icon at bounding box center [394, 263] width 16 height 16
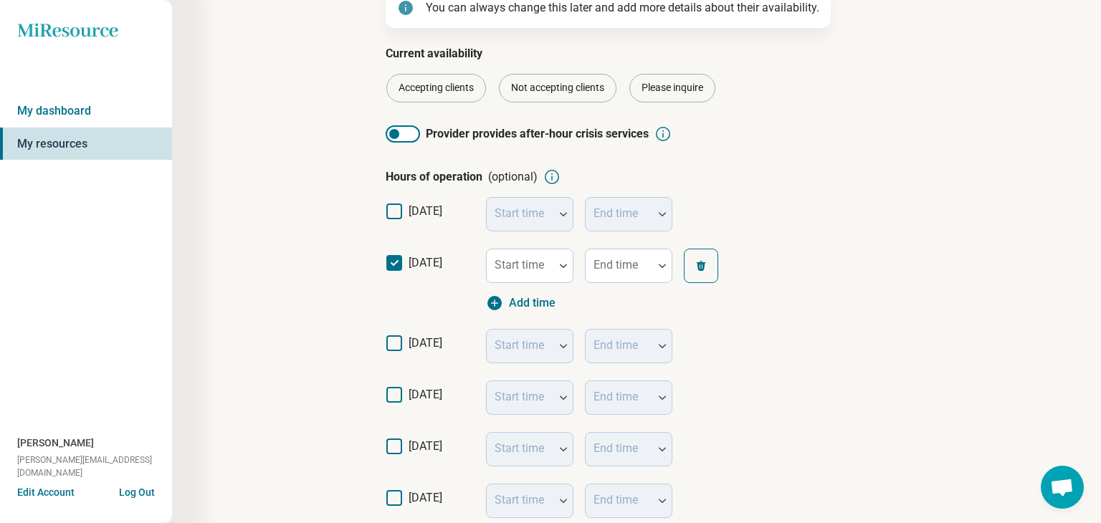
scroll to position [7, 0]
click at [391, 312] on div "monday Start time End time Add time" at bounding box center [637, 280] width 502 height 80
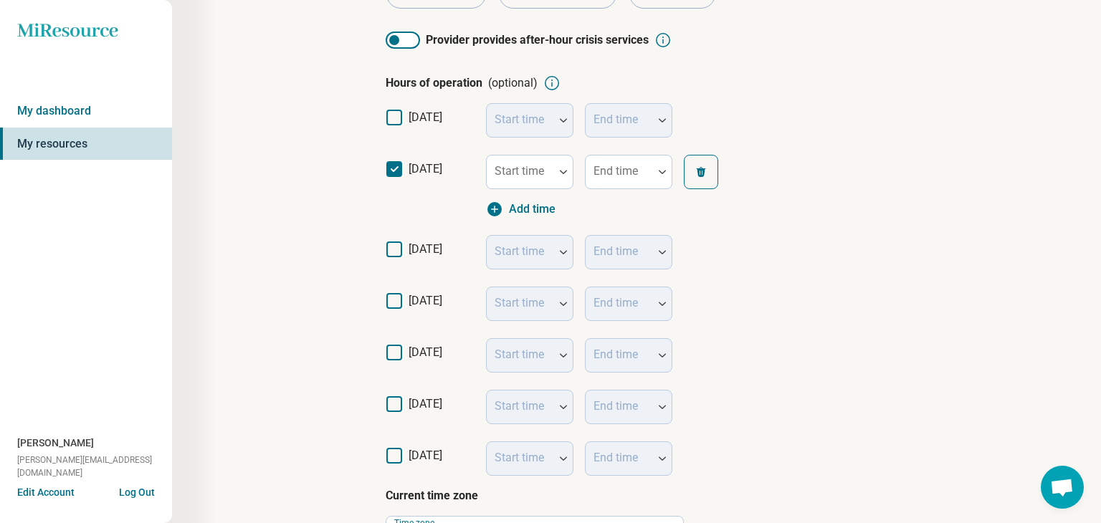
scroll to position [266, 0]
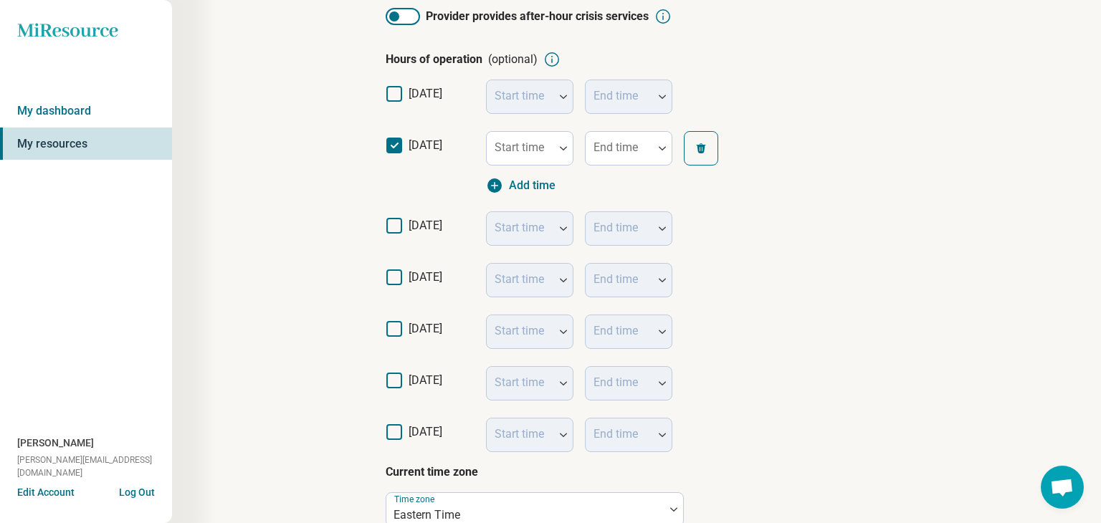
click at [389, 231] on icon at bounding box center [394, 226] width 16 height 16
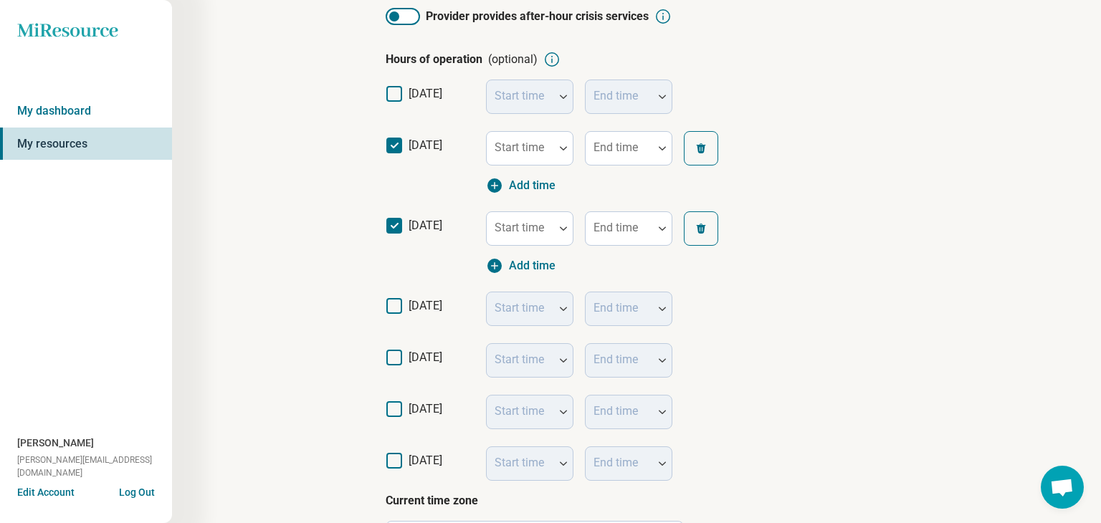
scroll to position [7, 0]
click at [392, 304] on icon at bounding box center [394, 306] width 16 height 16
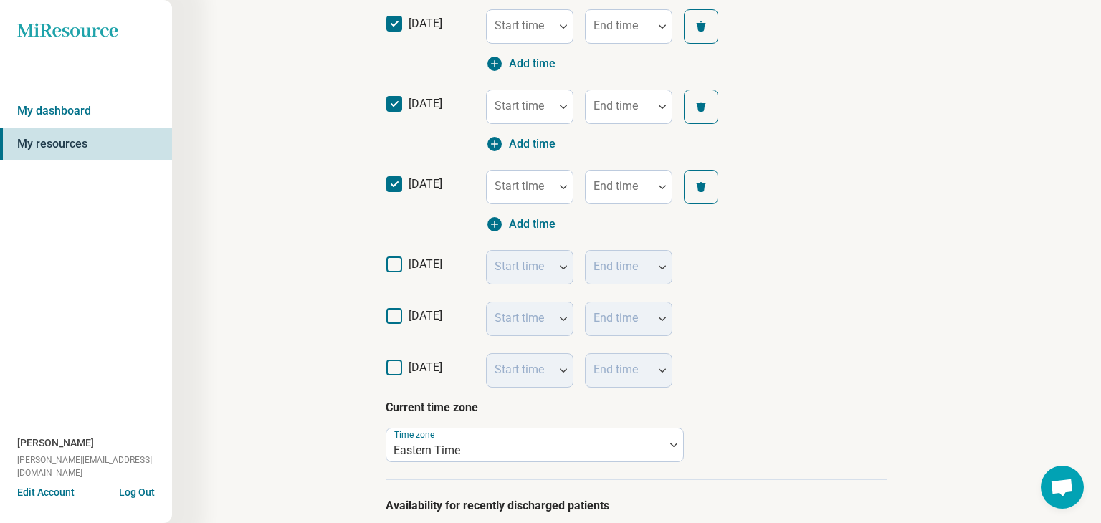
scroll to position [409, 0]
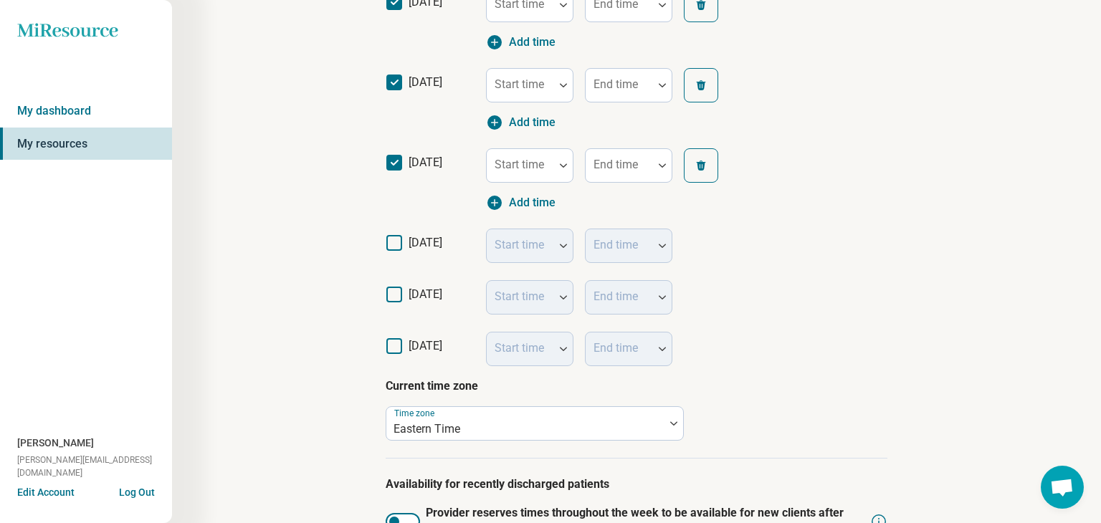
click at [396, 292] on icon at bounding box center [394, 295] width 16 height 16
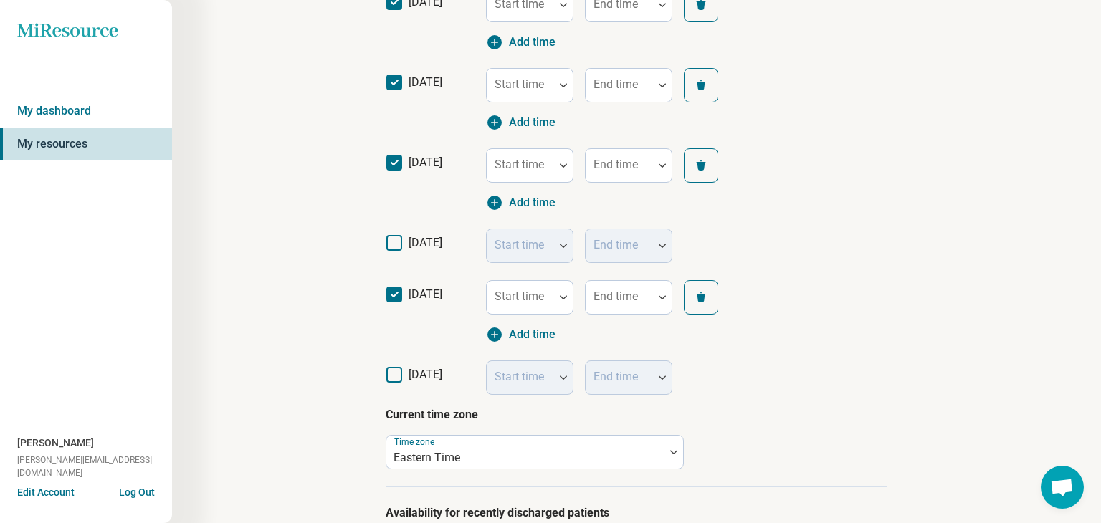
click at [391, 237] on icon at bounding box center [394, 243] width 16 height 16
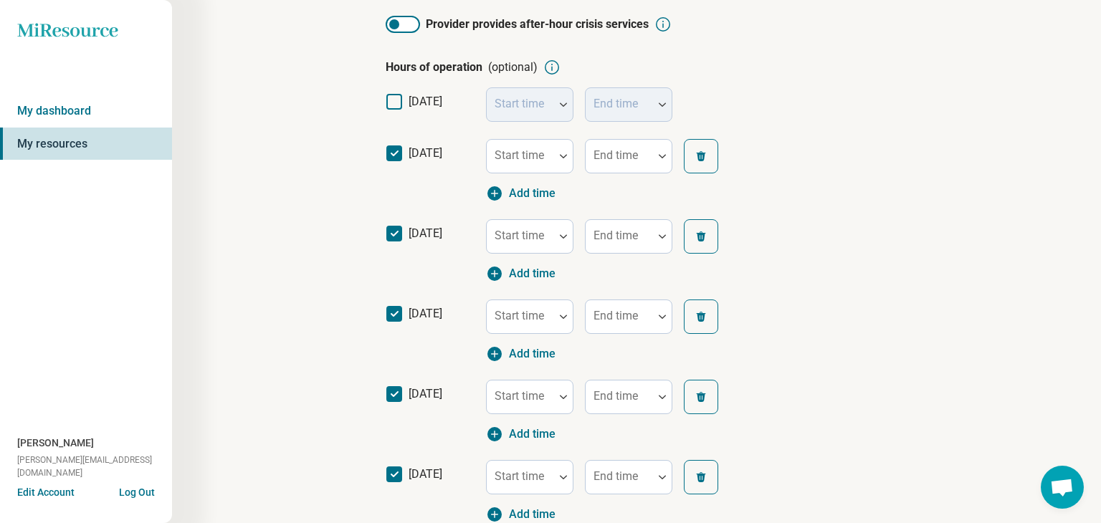
scroll to position [257, 0]
drag, startPoint x: 398, startPoint y: 156, endPoint x: 398, endPoint y: 173, distance: 16.5
click at [398, 156] on icon at bounding box center [394, 154] width 16 height 16
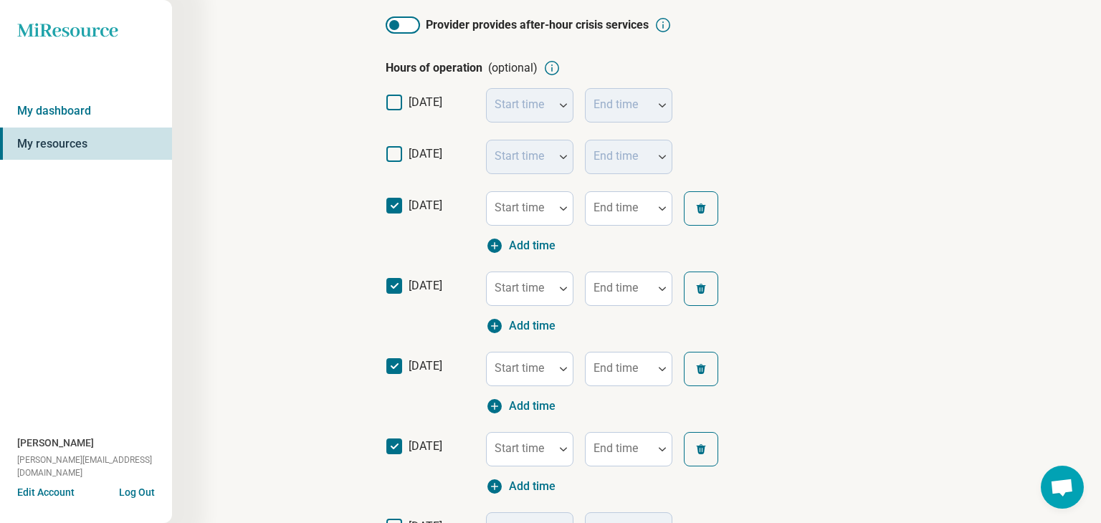
click at [400, 209] on icon at bounding box center [394, 206] width 16 height 16
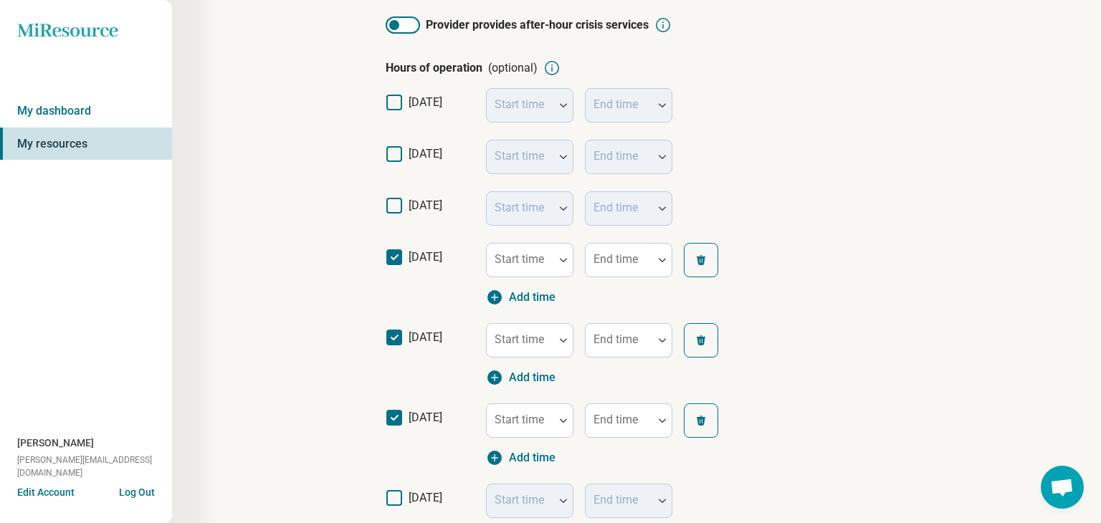
drag, startPoint x: 389, startPoint y: 258, endPoint x: 392, endPoint y: 285, distance: 27.4
click at [389, 258] on icon at bounding box center [394, 257] width 16 height 16
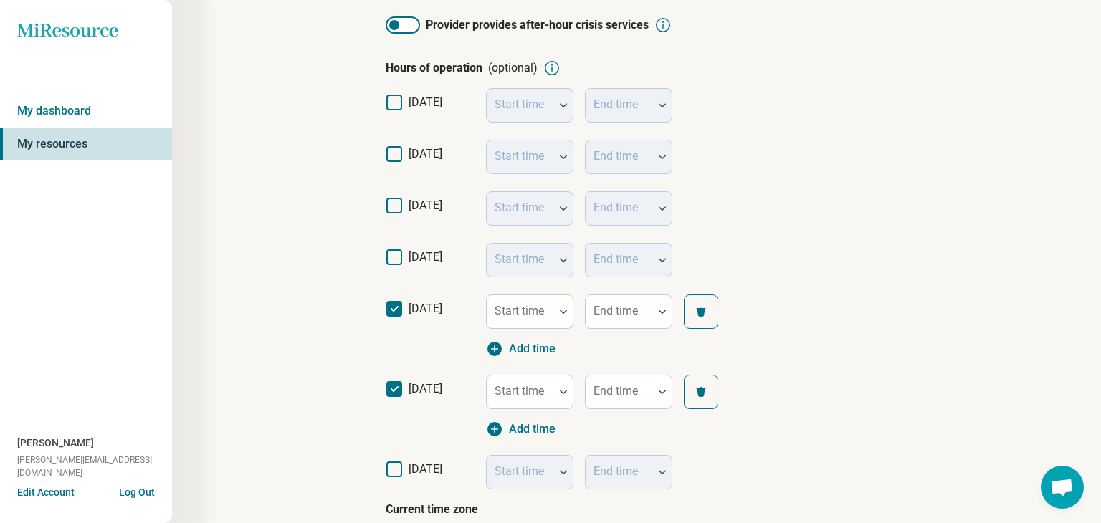
drag, startPoint x: 391, startPoint y: 304, endPoint x: 396, endPoint y: 317, distance: 13.6
click at [392, 304] on icon at bounding box center [394, 309] width 16 height 16
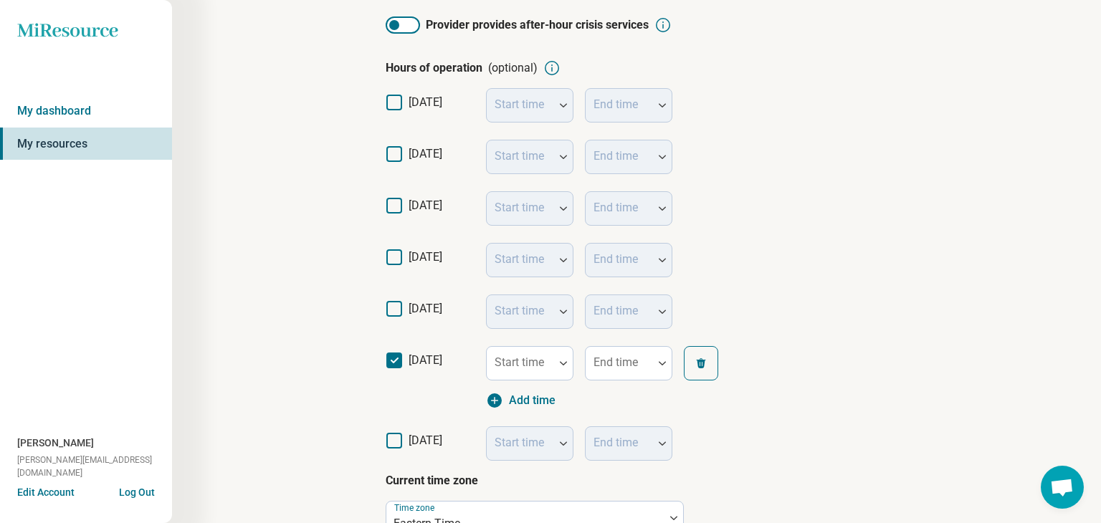
click at [393, 361] on polyline at bounding box center [394, 360] width 6 height 4
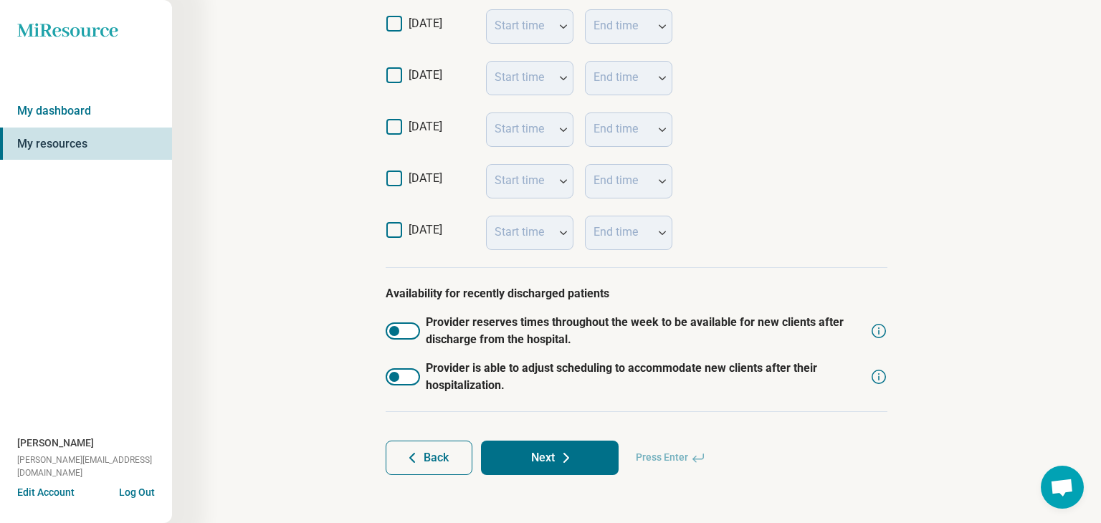
scroll to position [442, 0]
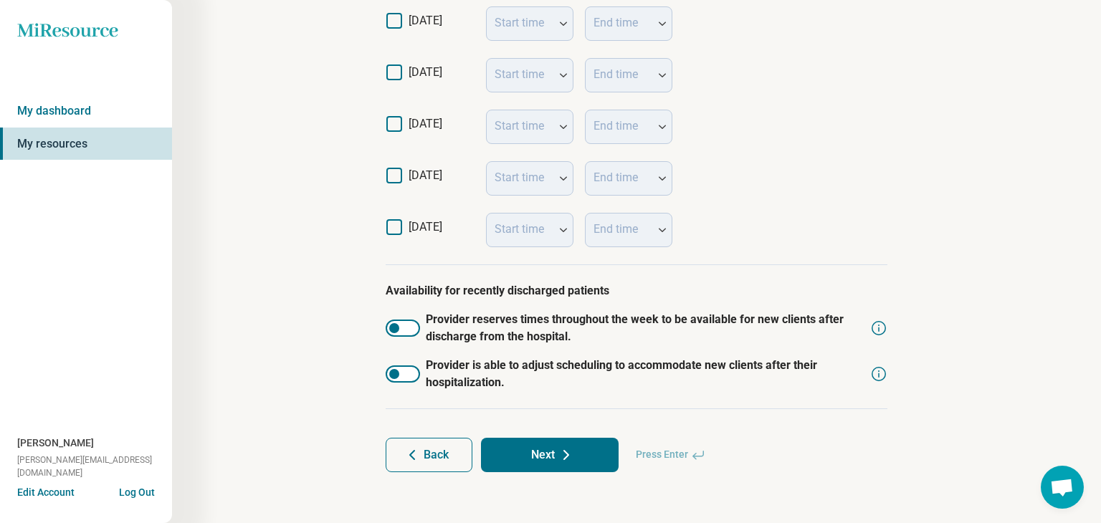
click at [552, 458] on button "Next" at bounding box center [550, 455] width 138 height 34
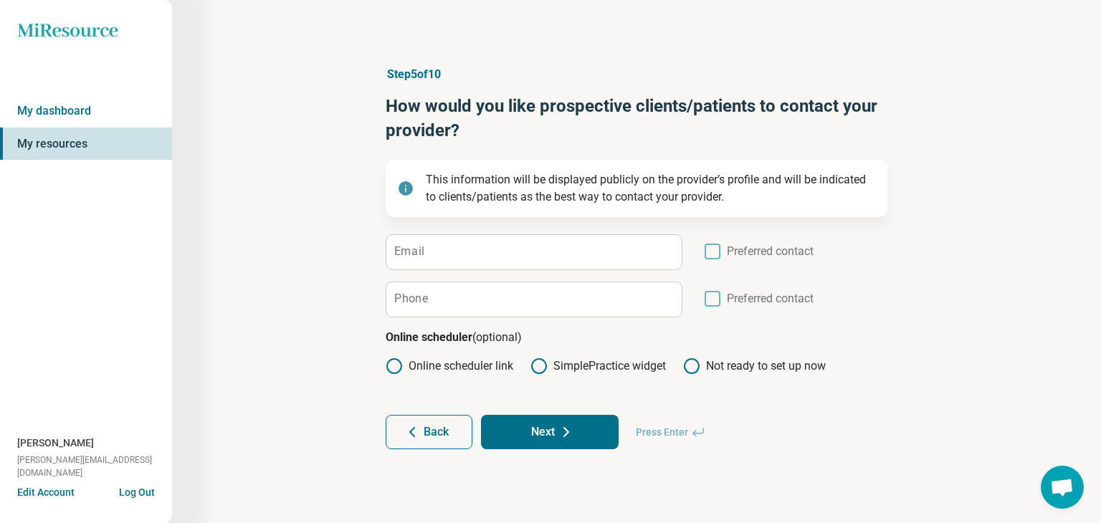
scroll to position [0, 0]
click at [462, 243] on input "Email" at bounding box center [533, 252] width 295 height 34
type input "**********"
click at [710, 254] on icon at bounding box center [713, 252] width 16 height 16
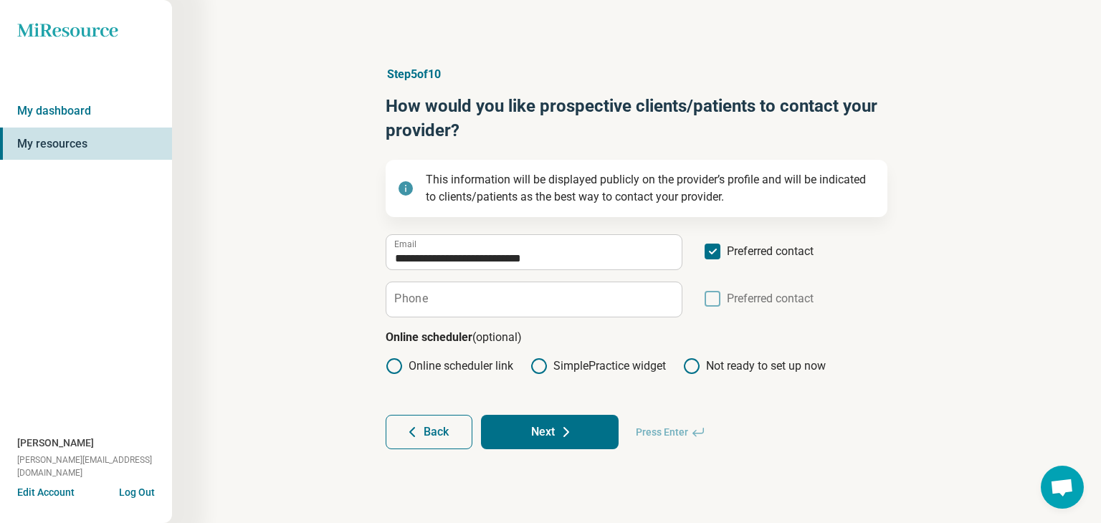
click at [411, 300] on label "Phone" at bounding box center [411, 298] width 34 height 11
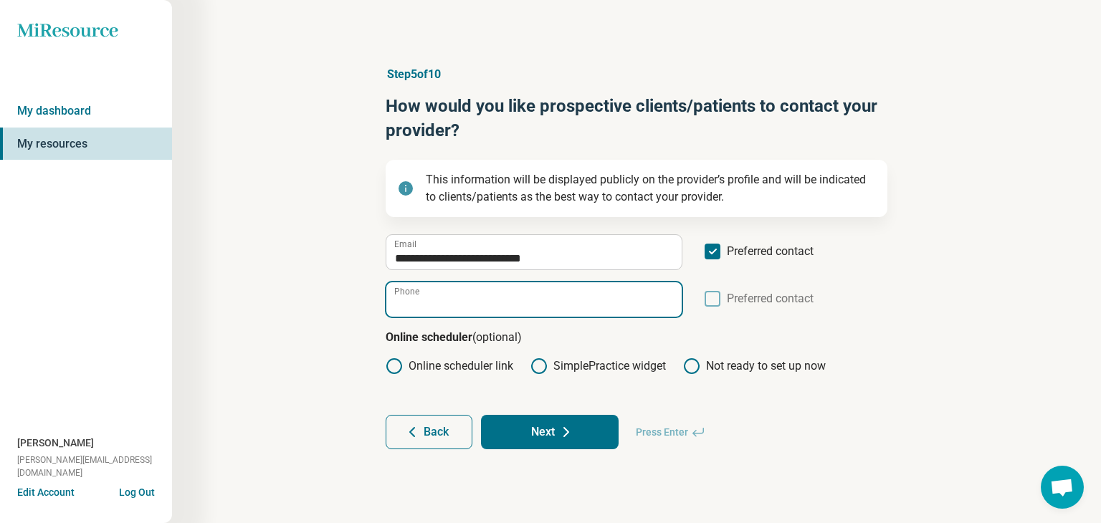
click at [411, 300] on input "Phone" at bounding box center [533, 299] width 295 height 34
type input "**********"
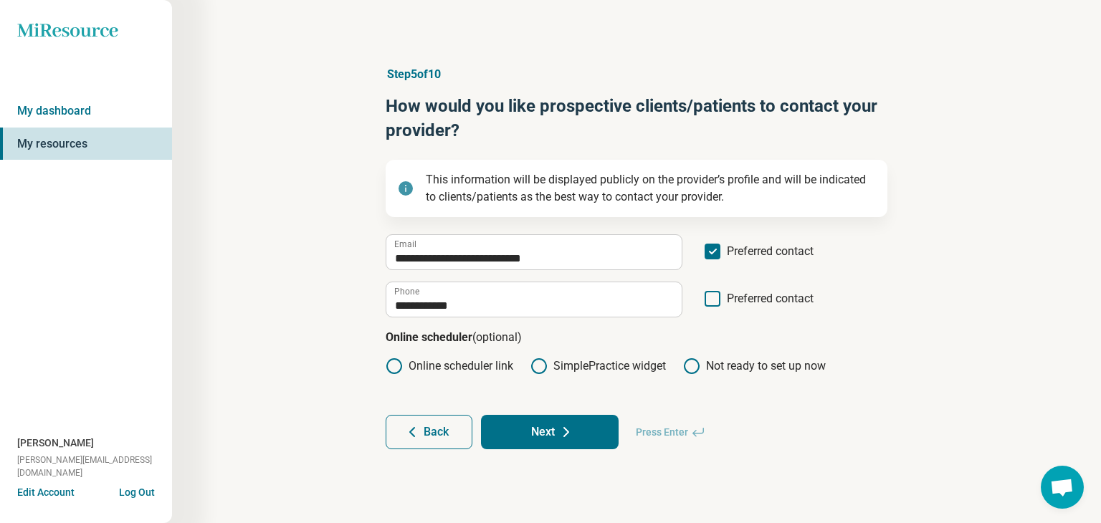
click at [558, 435] on icon at bounding box center [566, 432] width 17 height 17
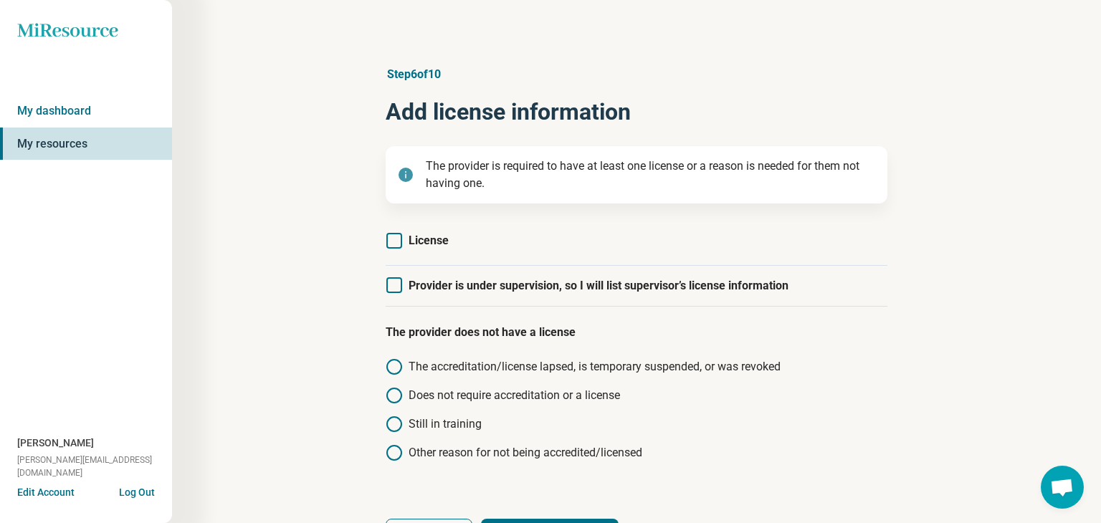
click at [396, 283] on icon at bounding box center [394, 285] width 16 height 16
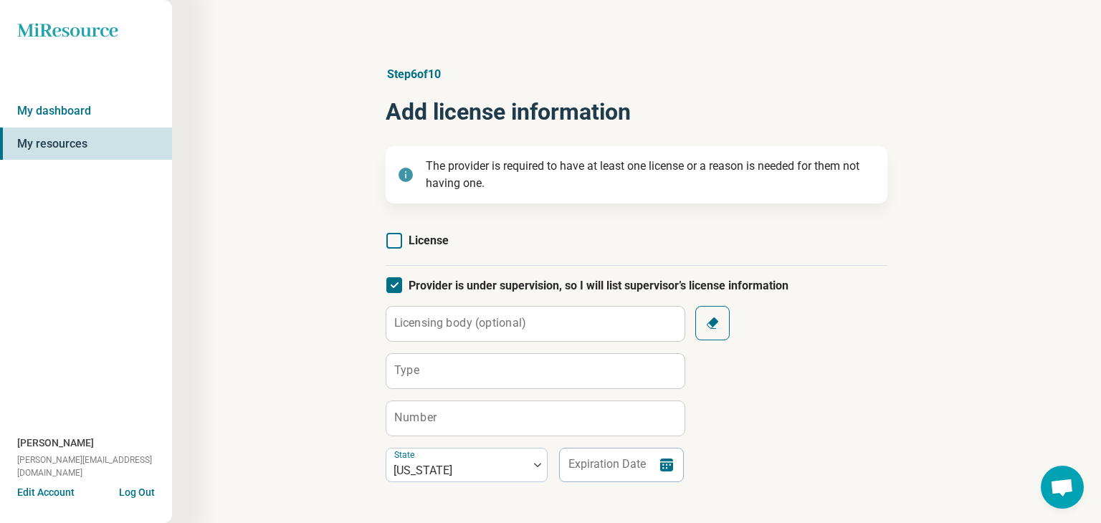
scroll to position [7, 0]
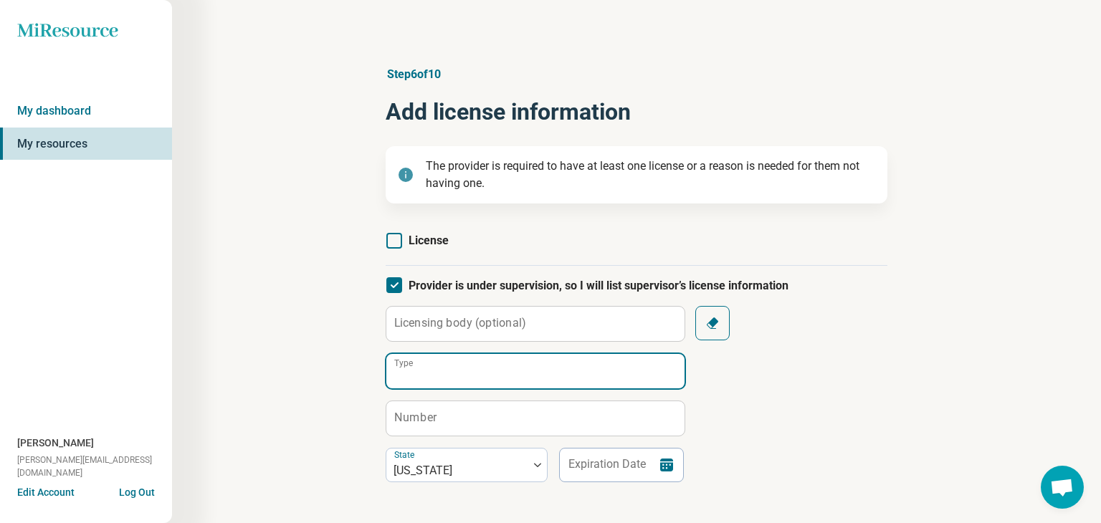
click at [449, 368] on input "Type" at bounding box center [535, 371] width 298 height 34
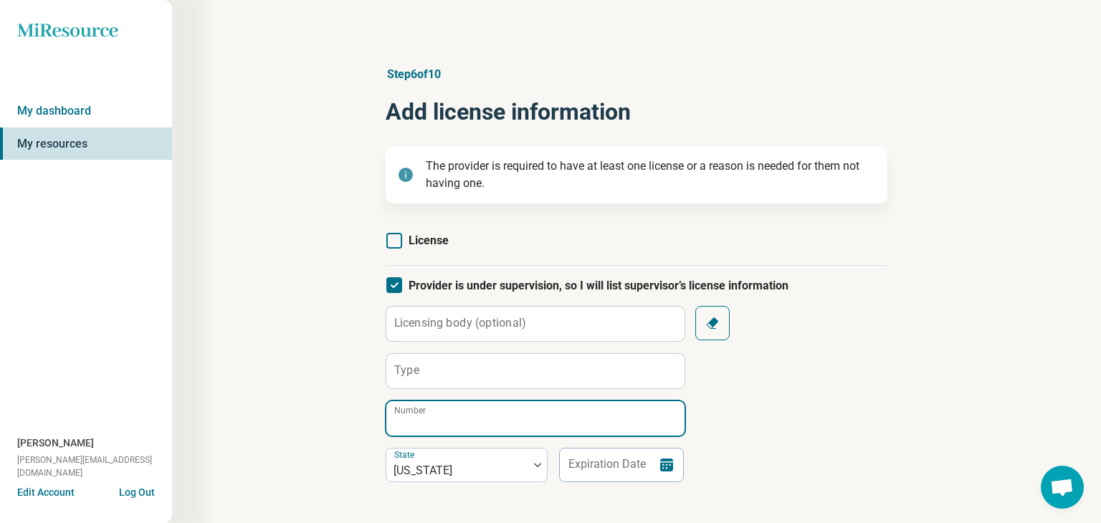
click at [441, 422] on input "Number" at bounding box center [535, 418] width 298 height 34
paste input "**********"
type input "**********"
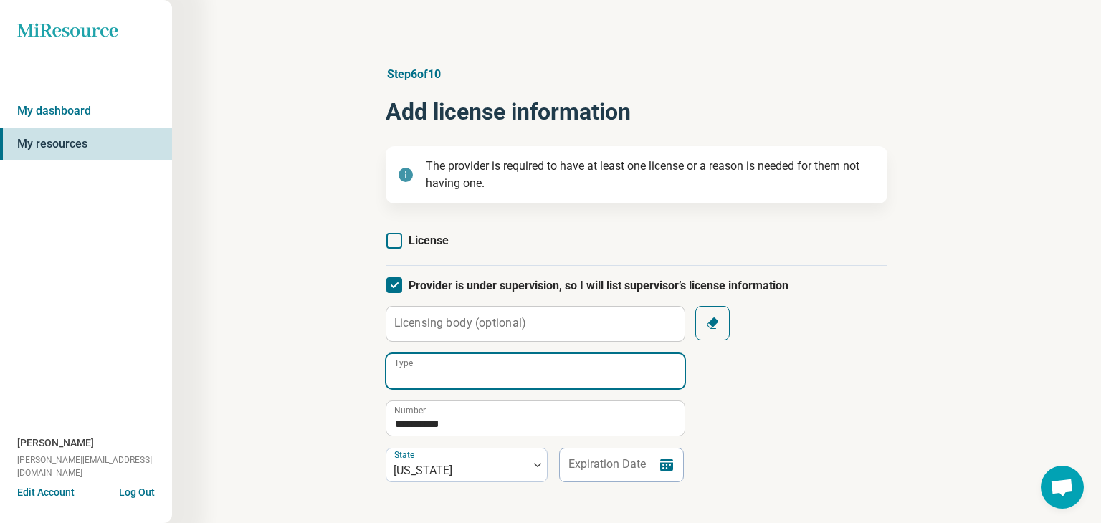
click at [463, 368] on input "Type" at bounding box center [535, 371] width 298 height 34
paste input "*****"
type input "*****"
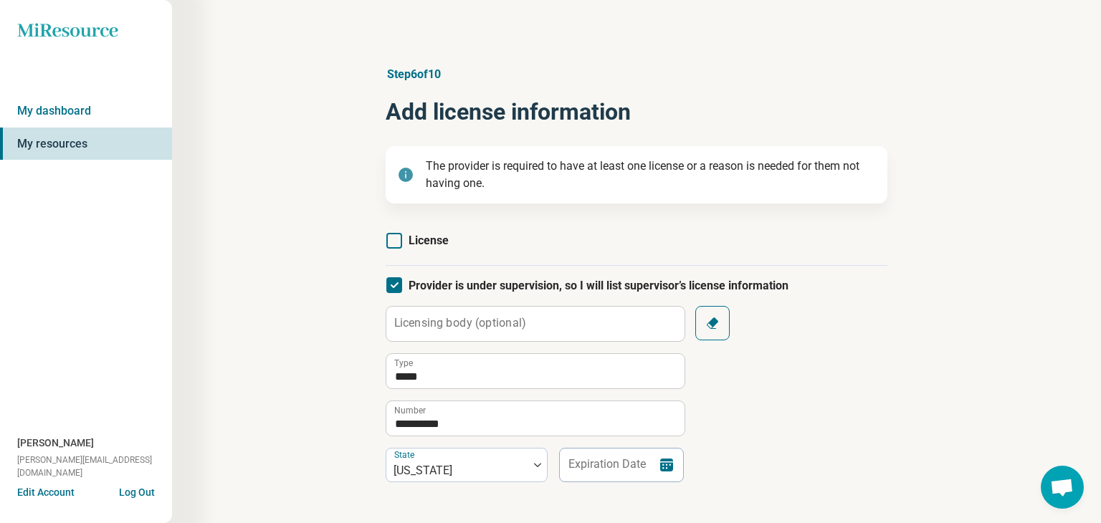
click at [664, 468] on icon at bounding box center [666, 465] width 13 height 13
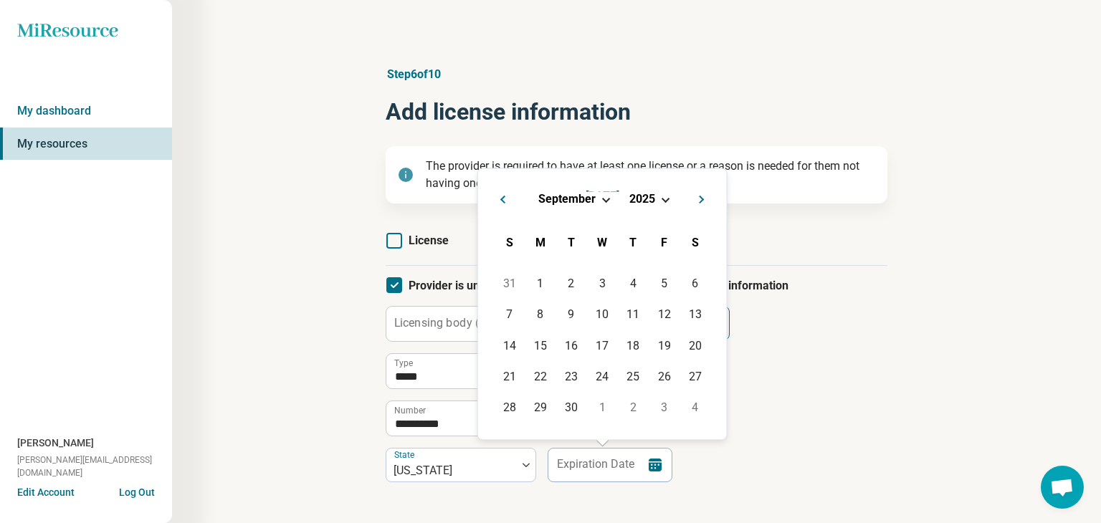
click at [604, 198] on span "Choose Date" at bounding box center [605, 198] width 8 height 8
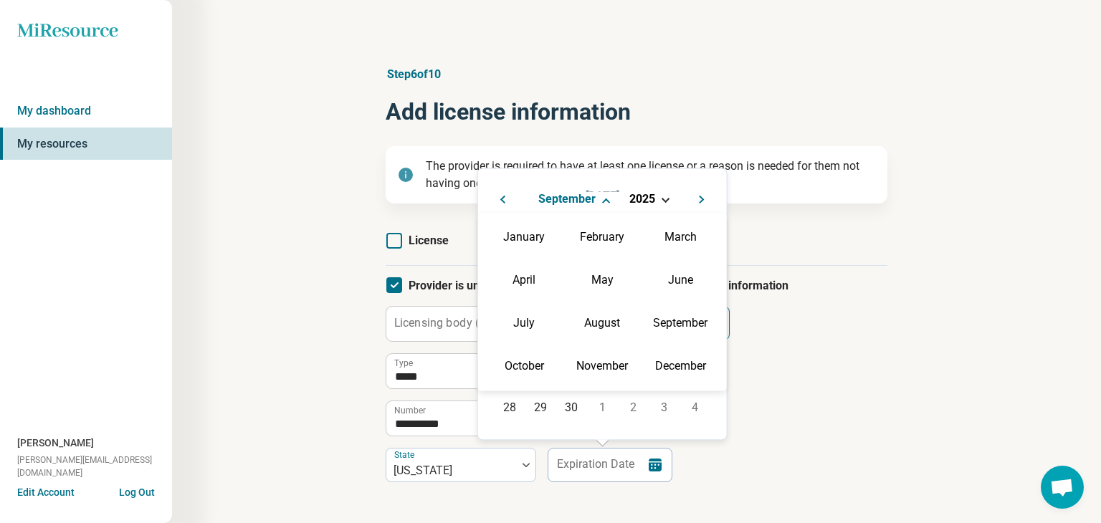
drag, startPoint x: 684, startPoint y: 233, endPoint x: 670, endPoint y: 237, distance: 14.1
click at [684, 233] on div "March" at bounding box center [681, 237] width 70 height 26
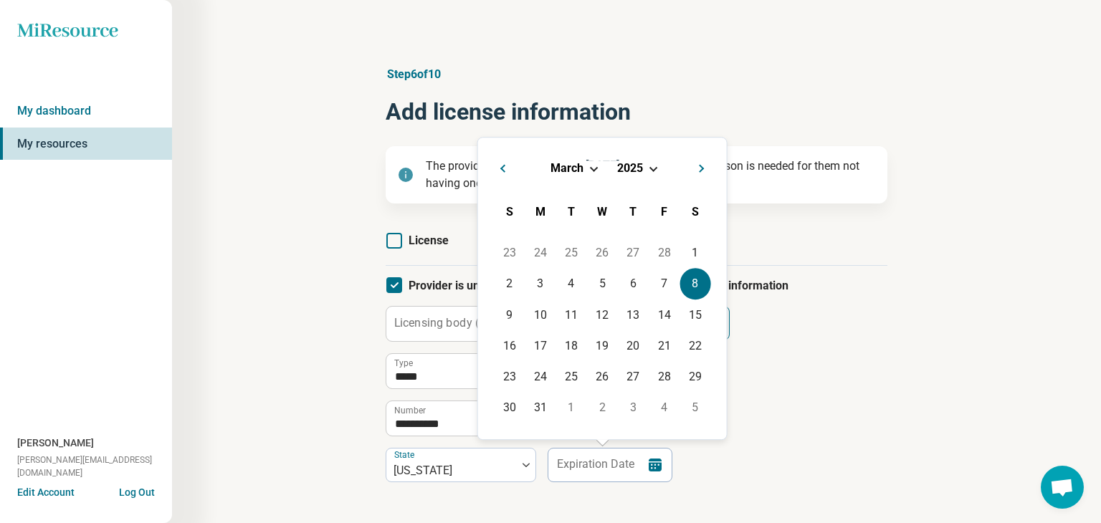
click at [697, 282] on div "8" at bounding box center [694, 284] width 31 height 31
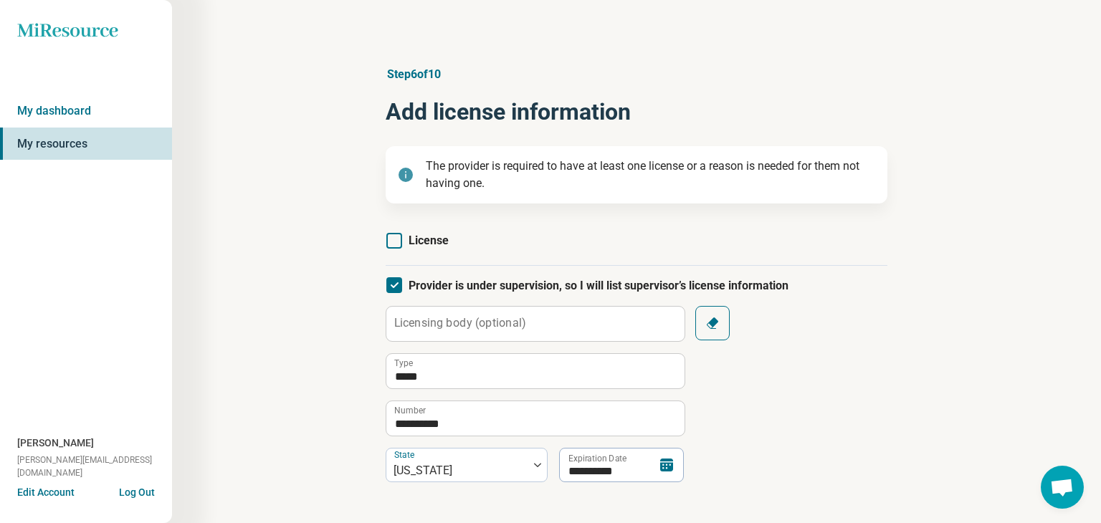
click at [669, 462] on icon at bounding box center [666, 465] width 13 height 13
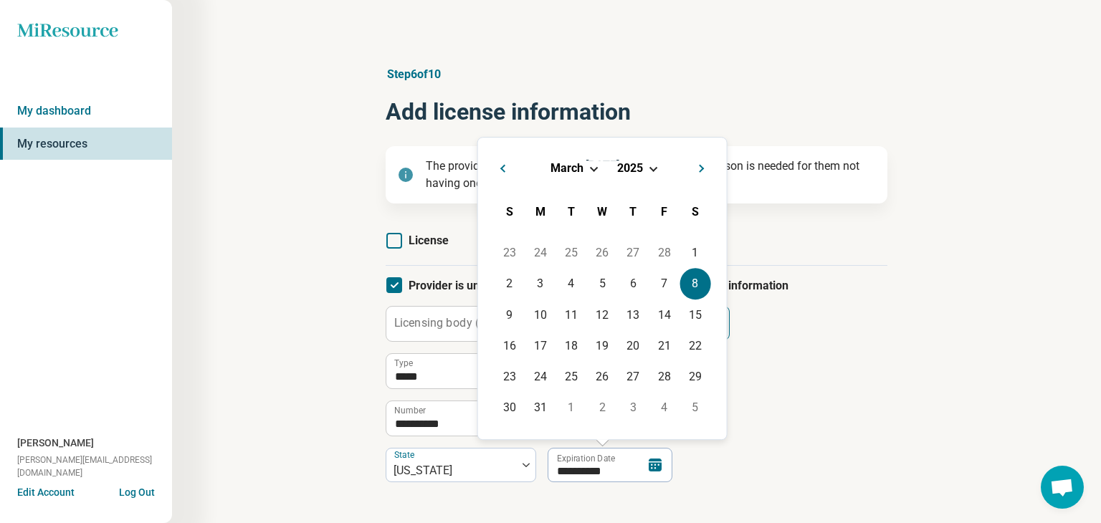
click at [653, 166] on span "Choose Date" at bounding box center [653, 167] width 8 height 8
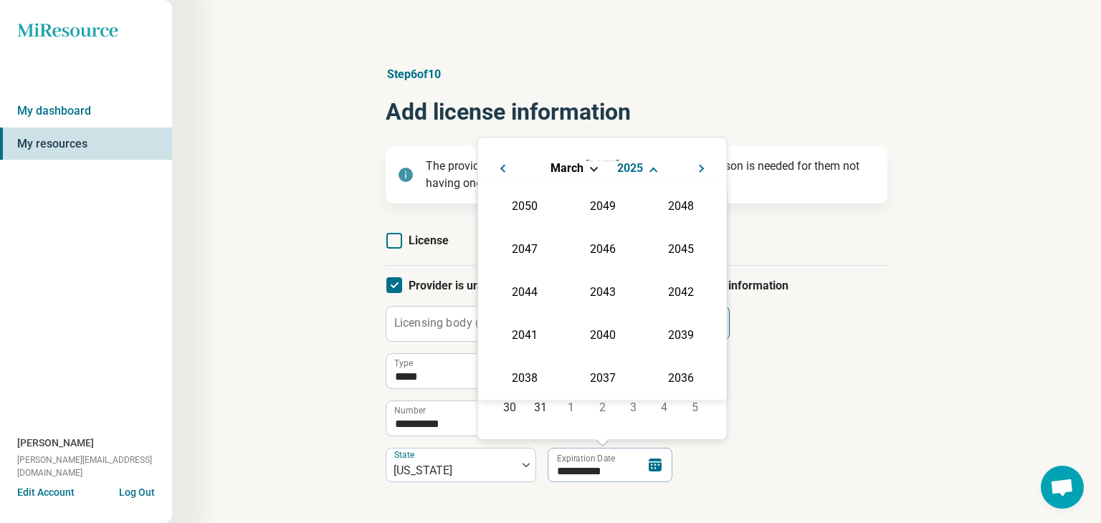
scroll to position [259, 0]
click at [684, 252] on div "2027" at bounding box center [681, 248] width 70 height 26
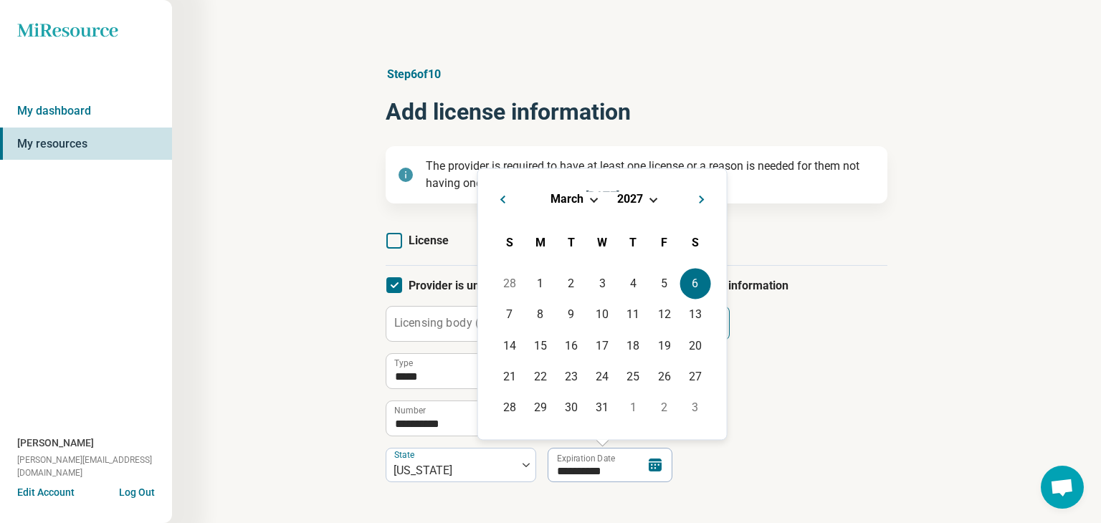
click at [692, 287] on div "6" at bounding box center [694, 284] width 31 height 31
type input "**********"
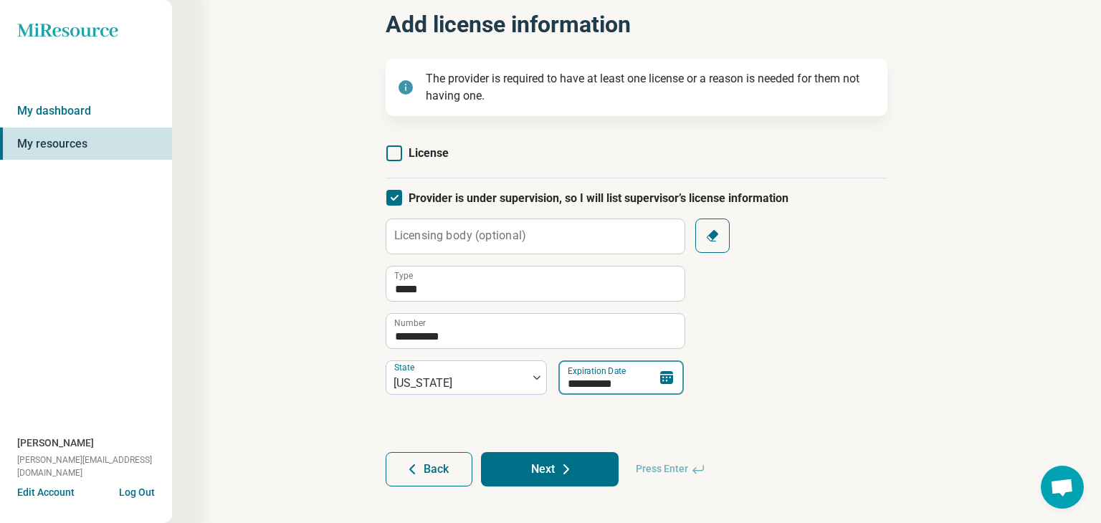
scroll to position [102, 0]
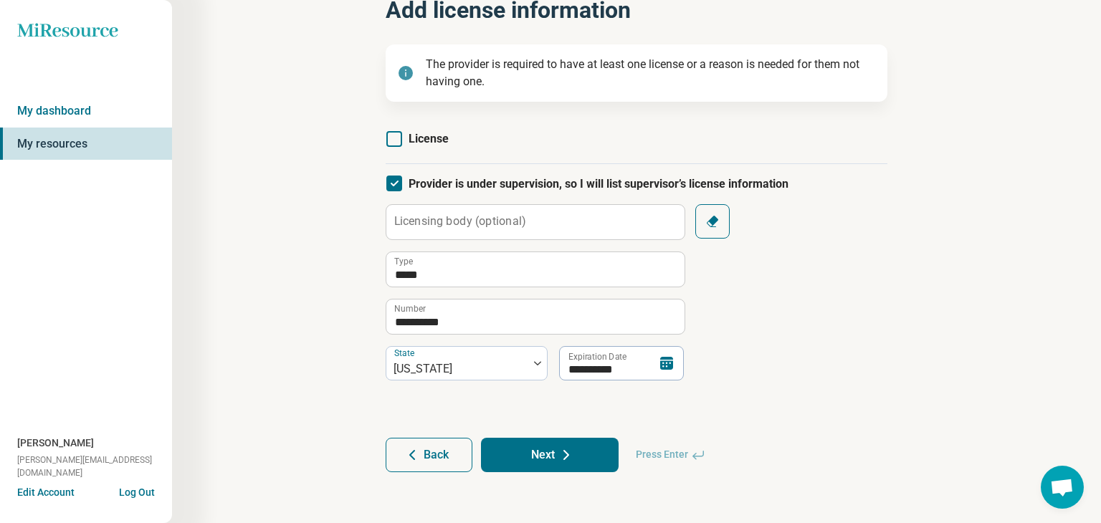
click at [568, 454] on icon at bounding box center [566, 455] width 17 height 17
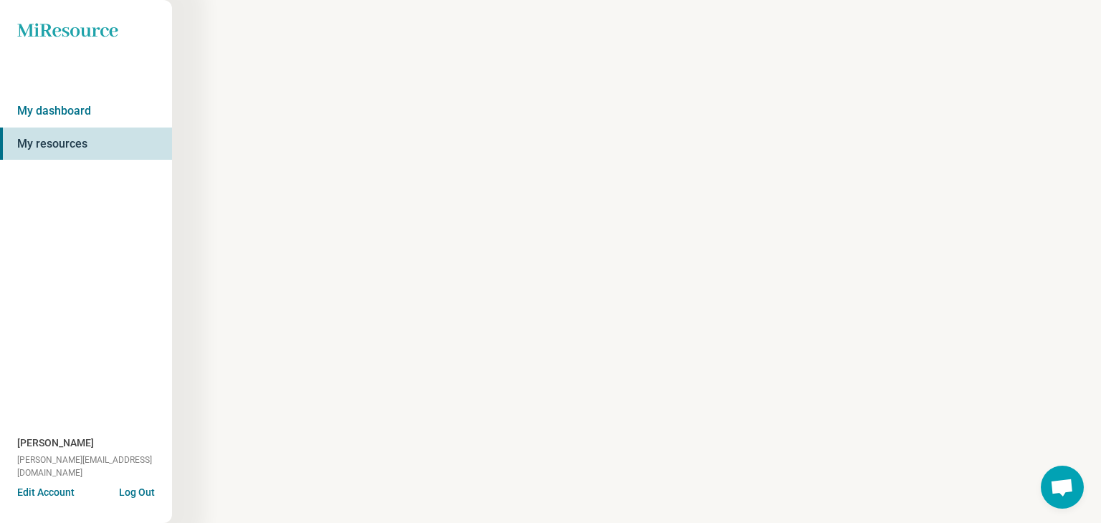
scroll to position [0, 0]
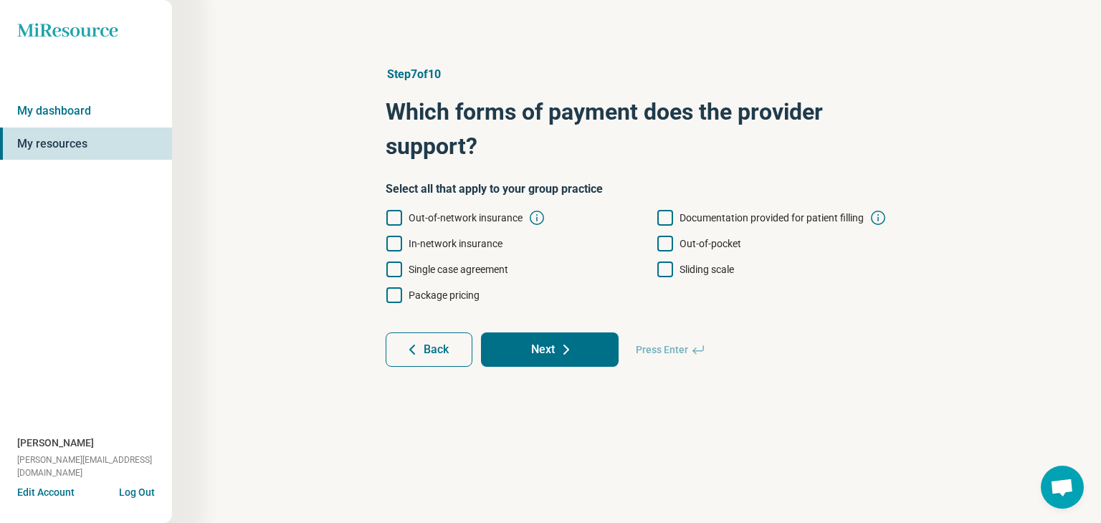
click at [395, 218] on icon at bounding box center [394, 218] width 16 height 16
drag, startPoint x: 395, startPoint y: 249, endPoint x: 397, endPoint y: 259, distance: 10.3
click at [395, 249] on icon at bounding box center [394, 244] width 16 height 16
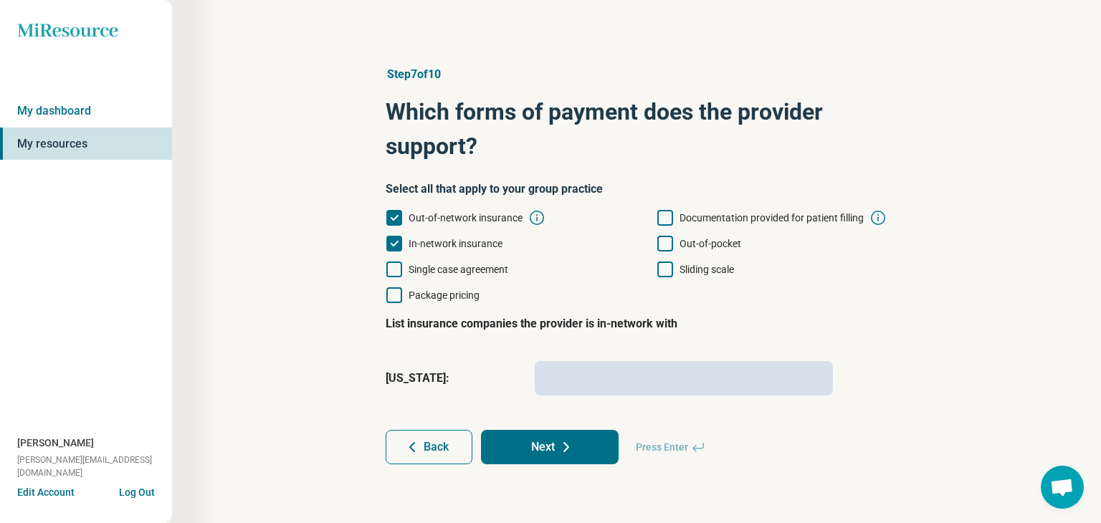
click at [396, 269] on icon at bounding box center [394, 270] width 16 height 16
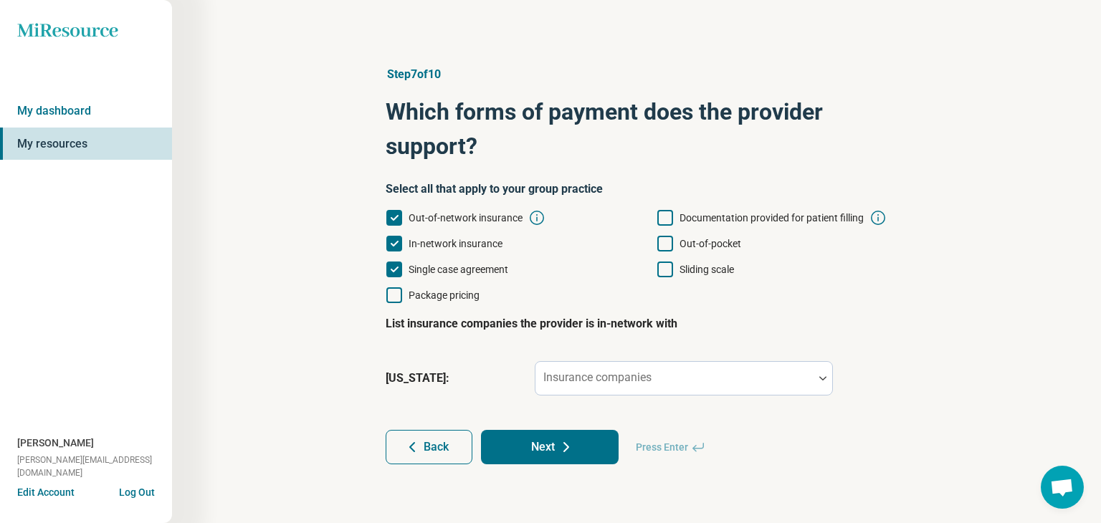
click at [667, 215] on icon at bounding box center [665, 218] width 16 height 16
click at [664, 240] on icon at bounding box center [665, 244] width 16 height 16
click at [667, 273] on icon at bounding box center [665, 270] width 16 height 16
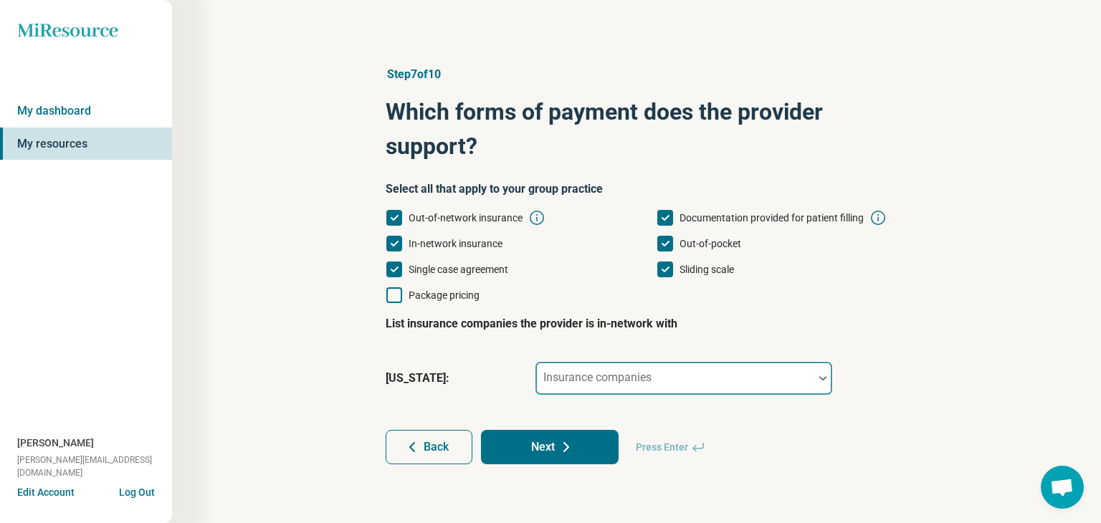
click at [821, 383] on div at bounding box center [822, 378] width 19 height 33
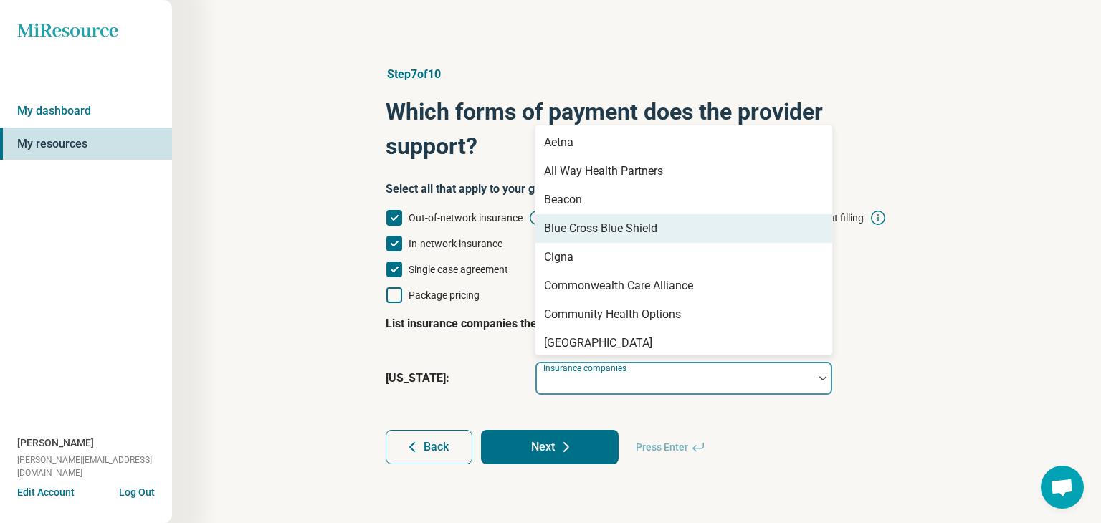
click at [728, 232] on div "Blue Cross Blue Shield" at bounding box center [683, 228] width 297 height 29
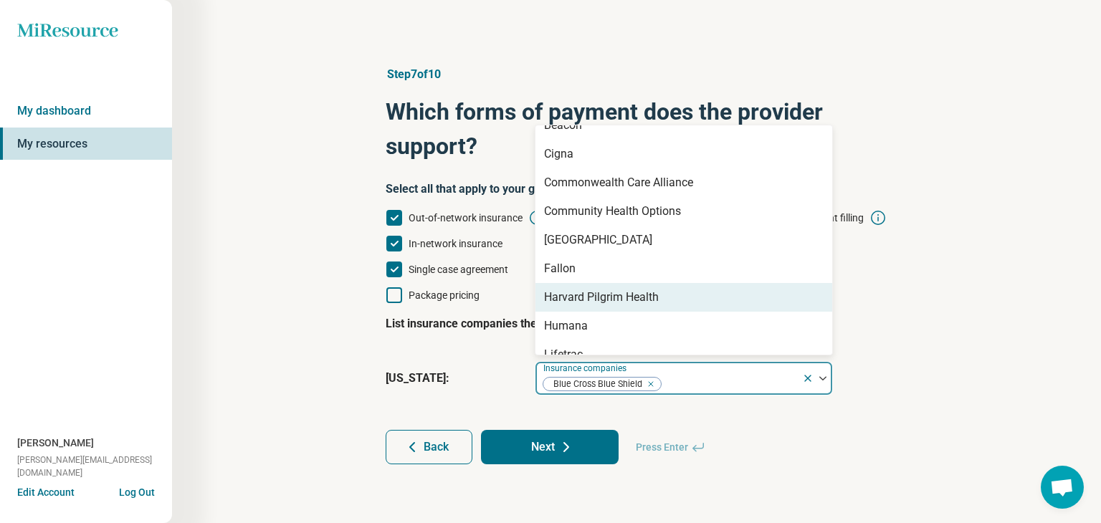
click at [681, 302] on div "Harvard Pilgrim Health" at bounding box center [683, 297] width 297 height 29
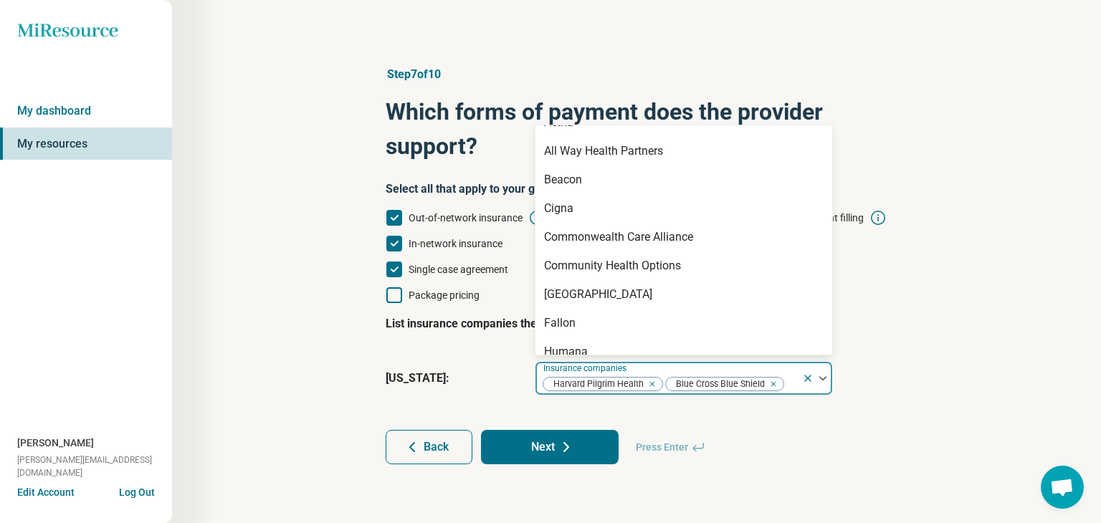
scroll to position [0, 0]
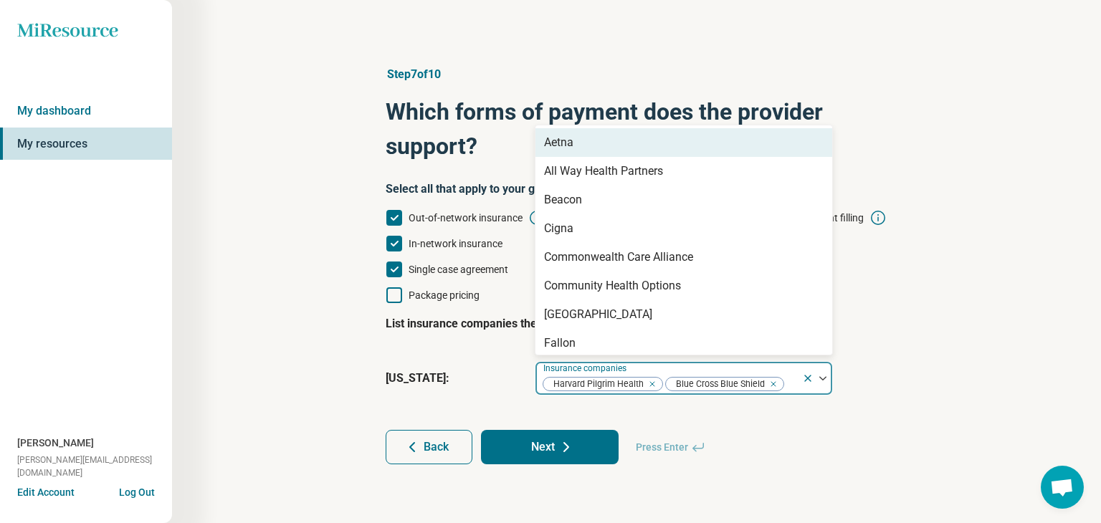
click at [556, 143] on div "Aetna" at bounding box center [558, 142] width 29 height 17
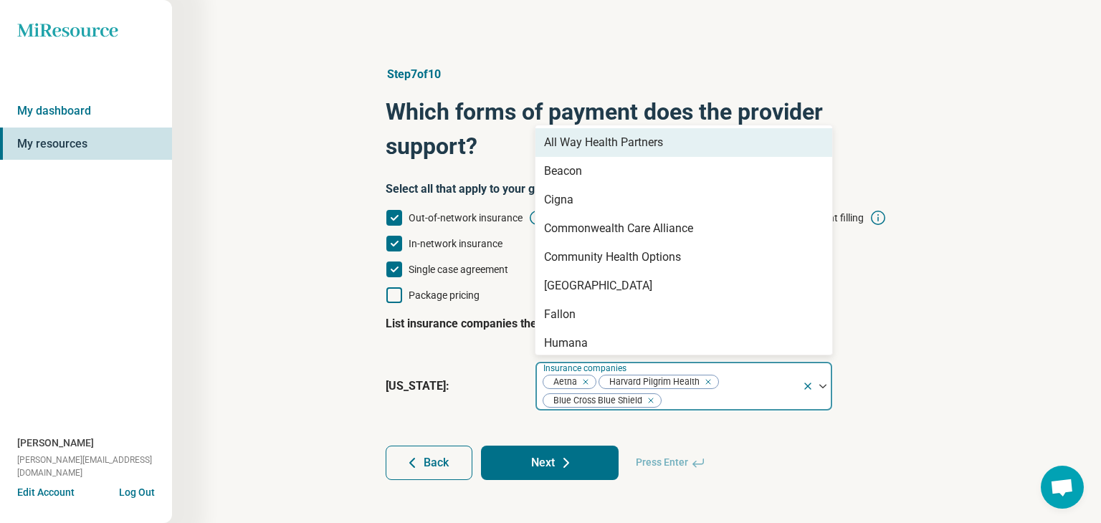
click at [525, 468] on button "Next" at bounding box center [550, 463] width 138 height 34
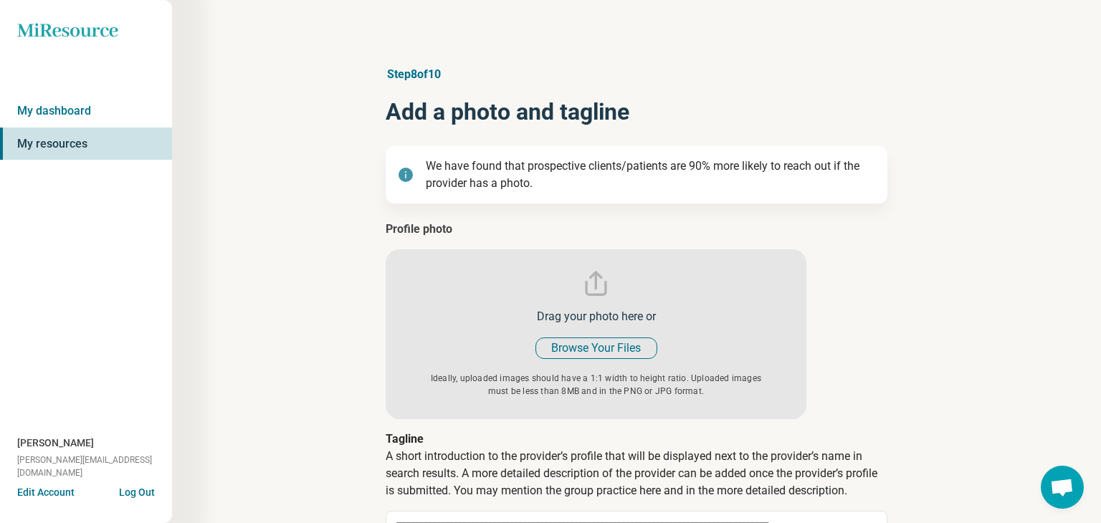
type textarea "*"
click at [613, 351] on input "file" at bounding box center [596, 320] width 421 height 199
type input "**********"
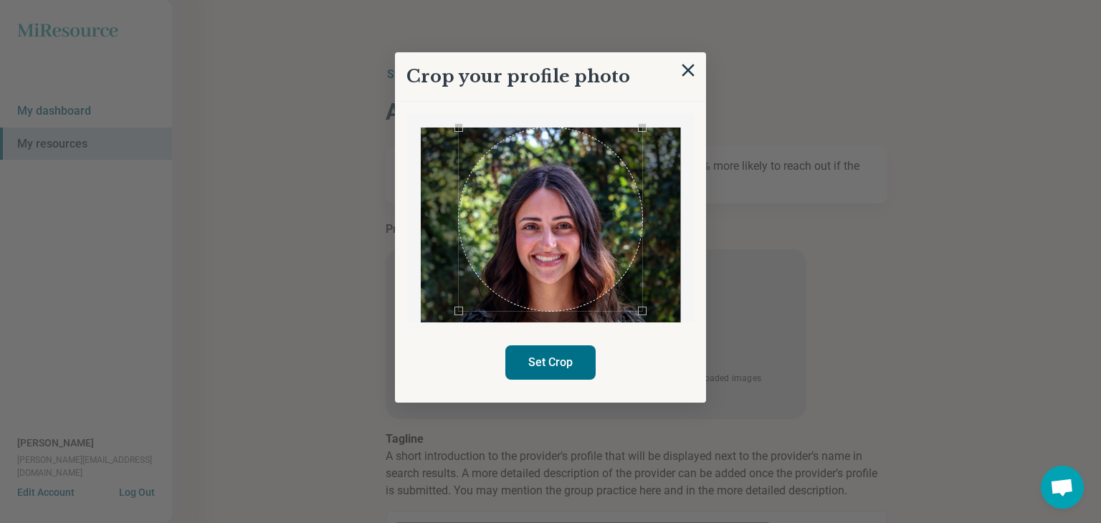
click at [654, 328] on div "Crop your profile photo Set Crop" at bounding box center [550, 227] width 311 height 350
click at [449, 325] on div "Crop your profile photo Set Crop" at bounding box center [550, 227] width 311 height 350
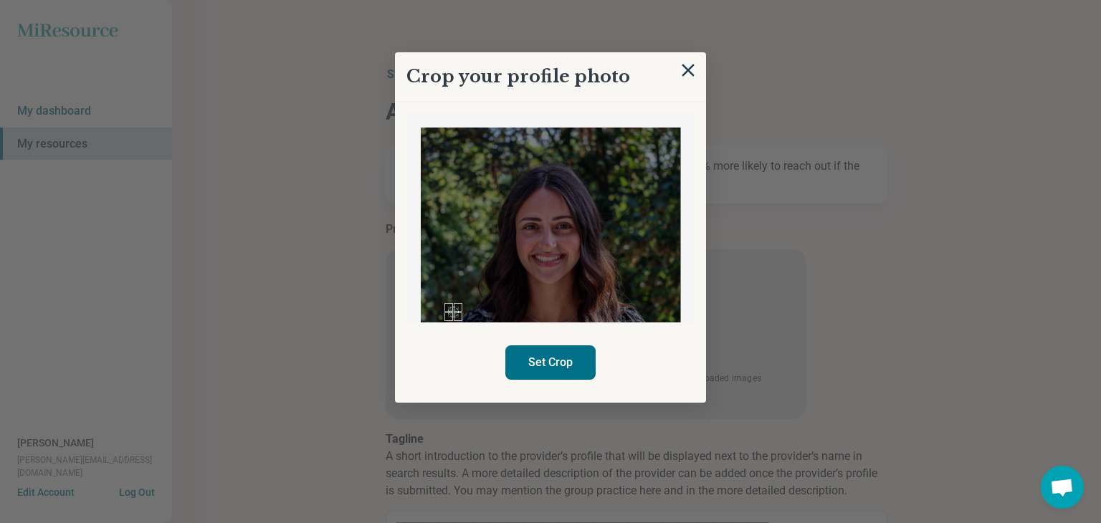
click at [558, 229] on div at bounding box center [550, 242] width 259 height 229
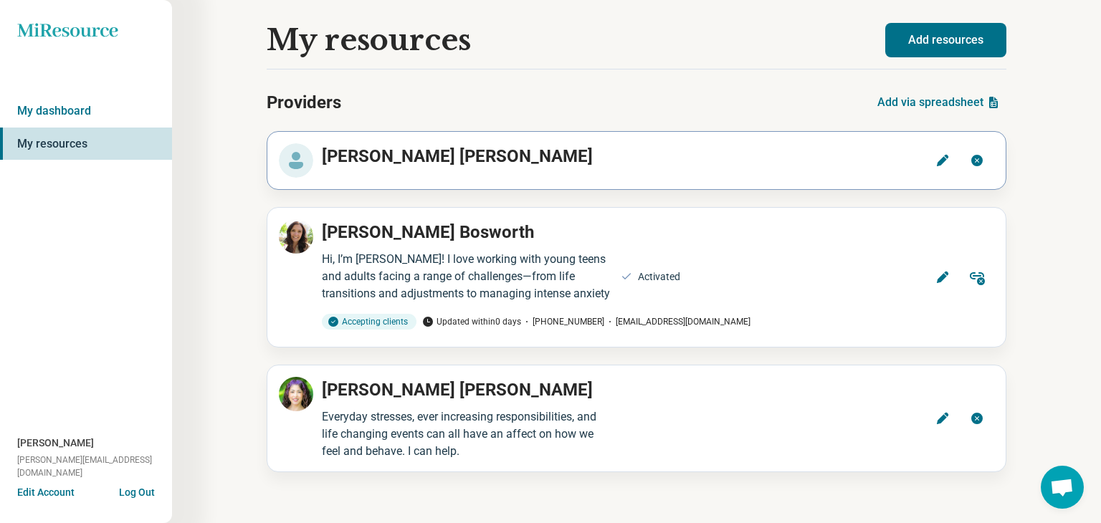
click at [946, 160] on icon at bounding box center [942, 160] width 14 height 14
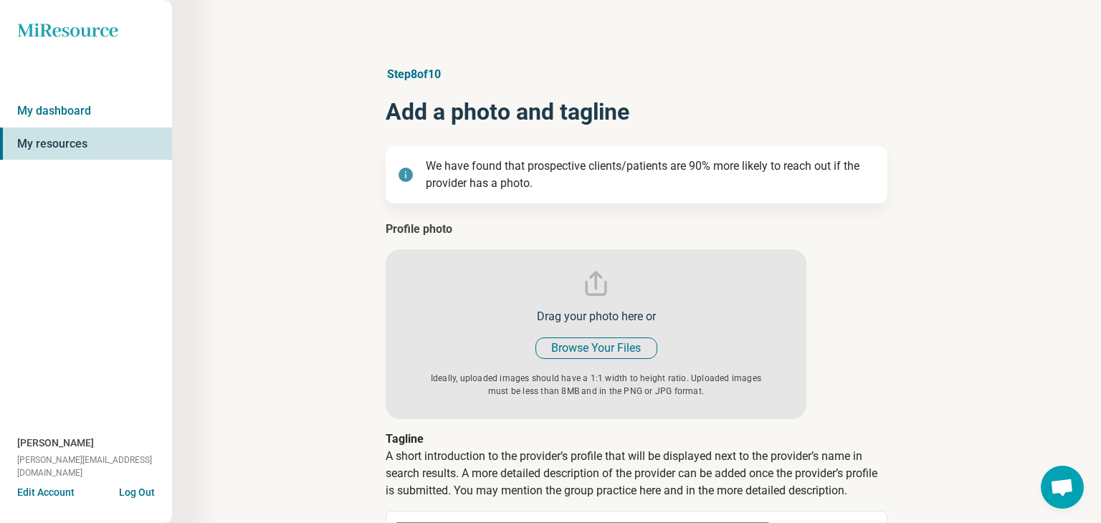
type textarea "*"
click at [596, 351] on input "file" at bounding box center [596, 320] width 421 height 199
type input "**********"
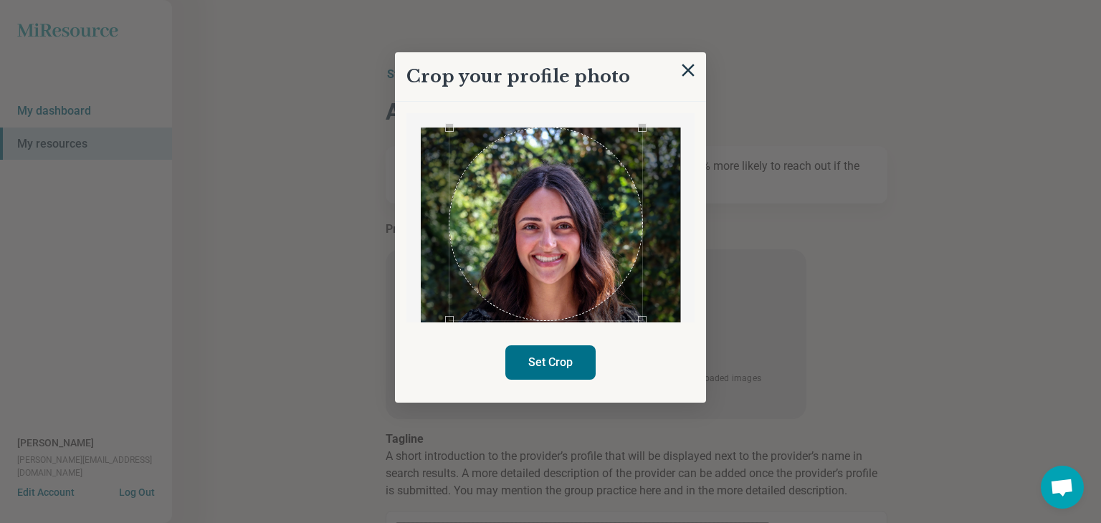
click at [448, 322] on div "Crop your profile photo Set Crop" at bounding box center [550, 227] width 311 height 350
click at [609, 281] on div "Use the arrow keys to move the crop selection area" at bounding box center [549, 224] width 193 height 193
click at [459, 146] on div at bounding box center [550, 242] width 259 height 229
click at [556, 361] on button "Set Crop" at bounding box center [550, 362] width 90 height 34
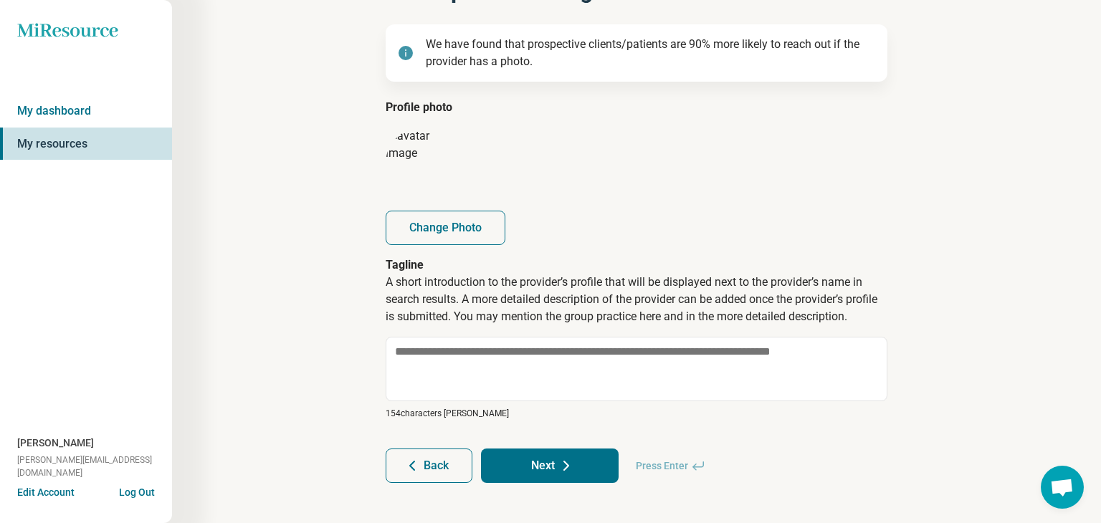
scroll to position [123, 0]
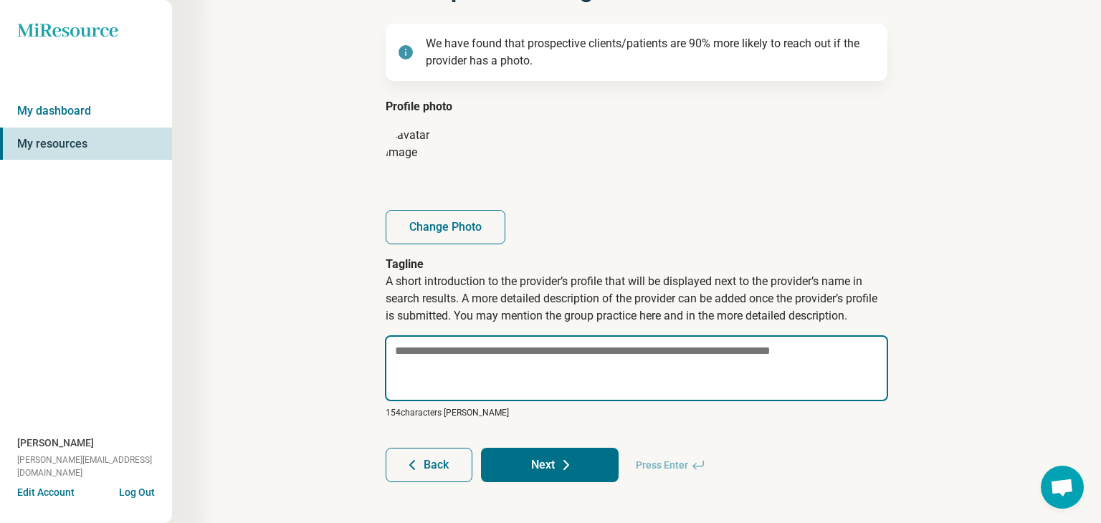
click at [437, 353] on textarea at bounding box center [636, 368] width 503 height 66
paste textarea "**********"
type textarea "*"
type textarea "**********"
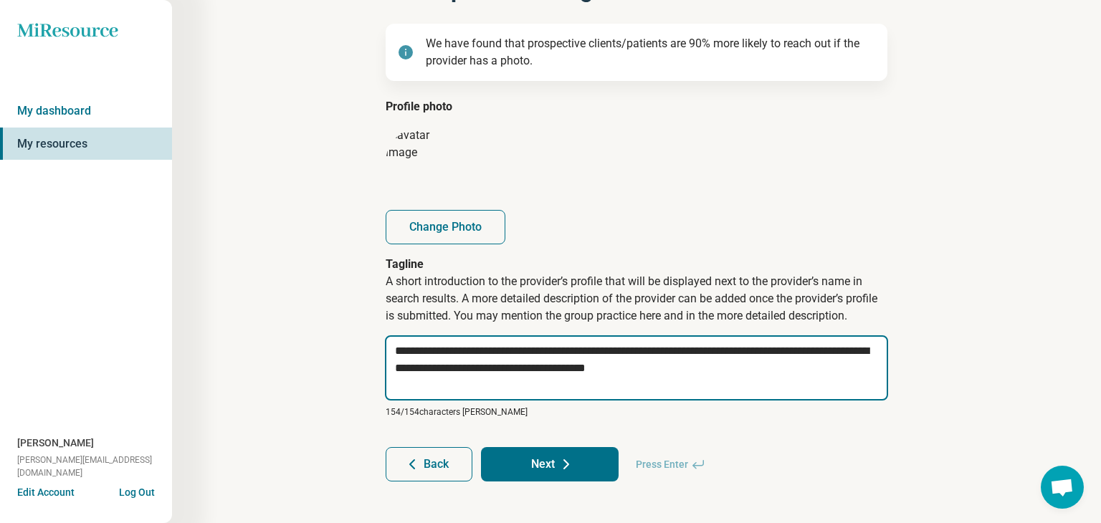
drag, startPoint x: 707, startPoint y: 368, endPoint x: 615, endPoint y: 370, distance: 91.7
click at [615, 370] on textarea "**********" at bounding box center [636, 367] width 503 height 65
type textarea "*"
type textarea "**********"
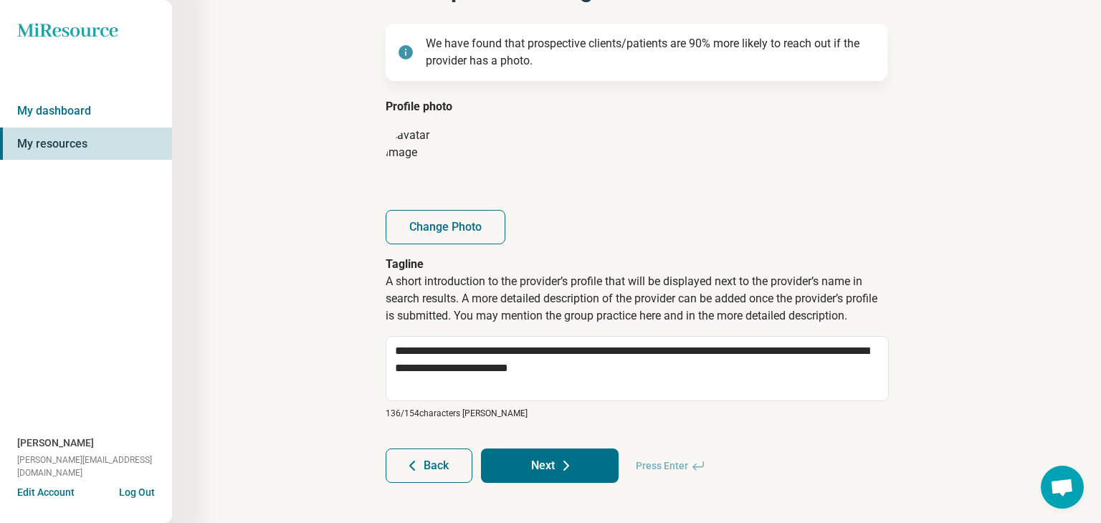
click at [555, 462] on button "Next" at bounding box center [550, 466] width 138 height 34
type textarea "*"
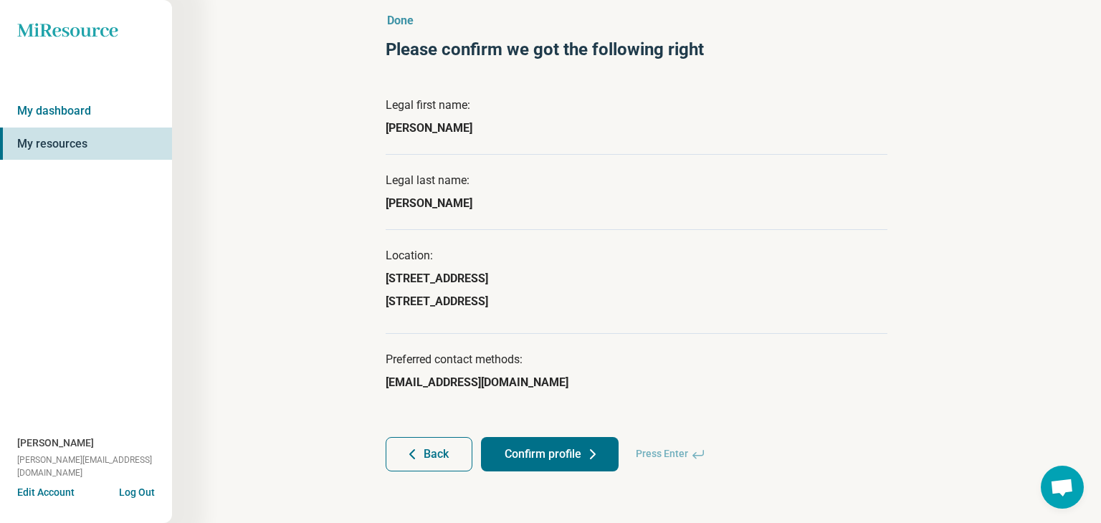
scroll to position [53, 0]
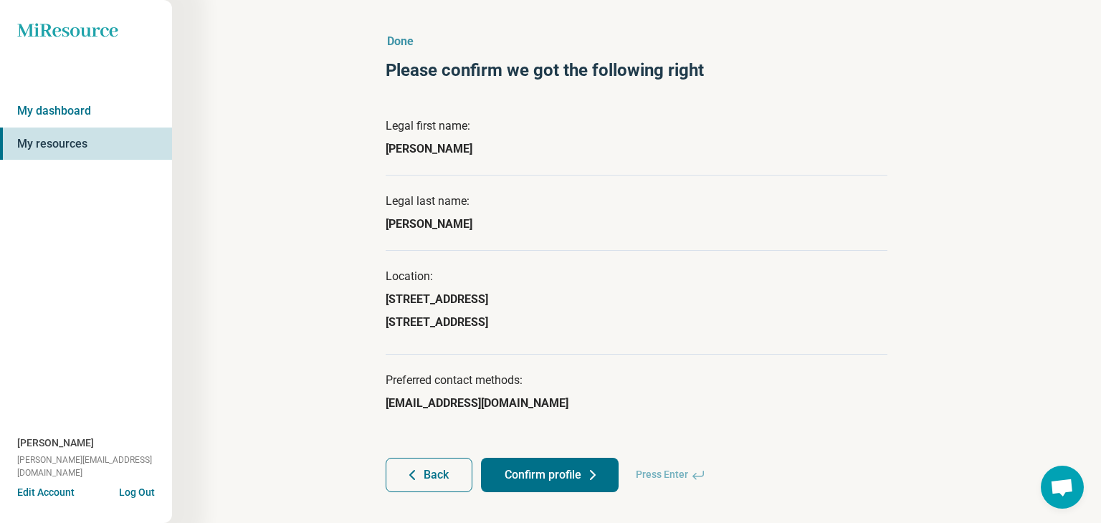
scroll to position [53, 0]
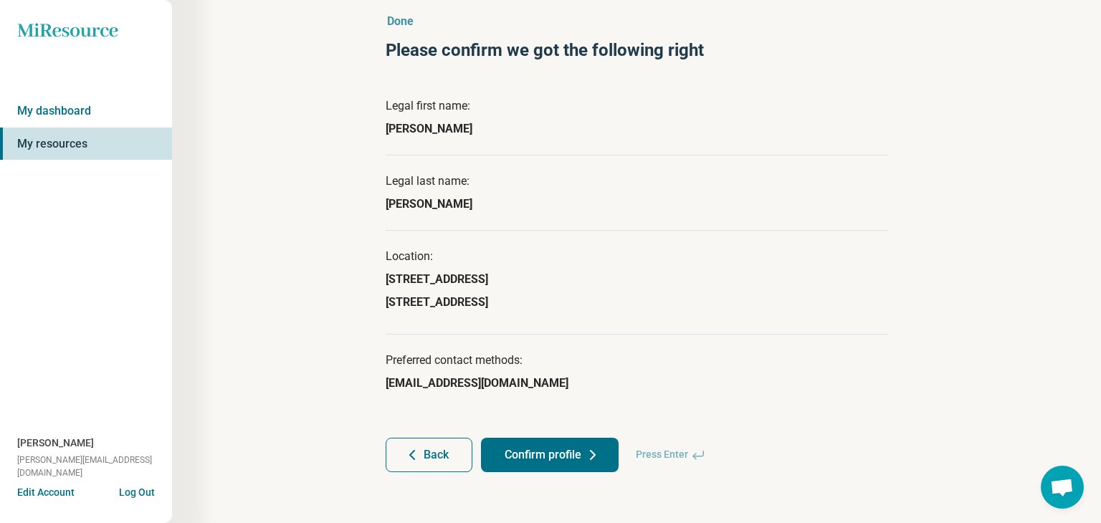
click at [550, 457] on button "Confirm profile" at bounding box center [550, 455] width 138 height 34
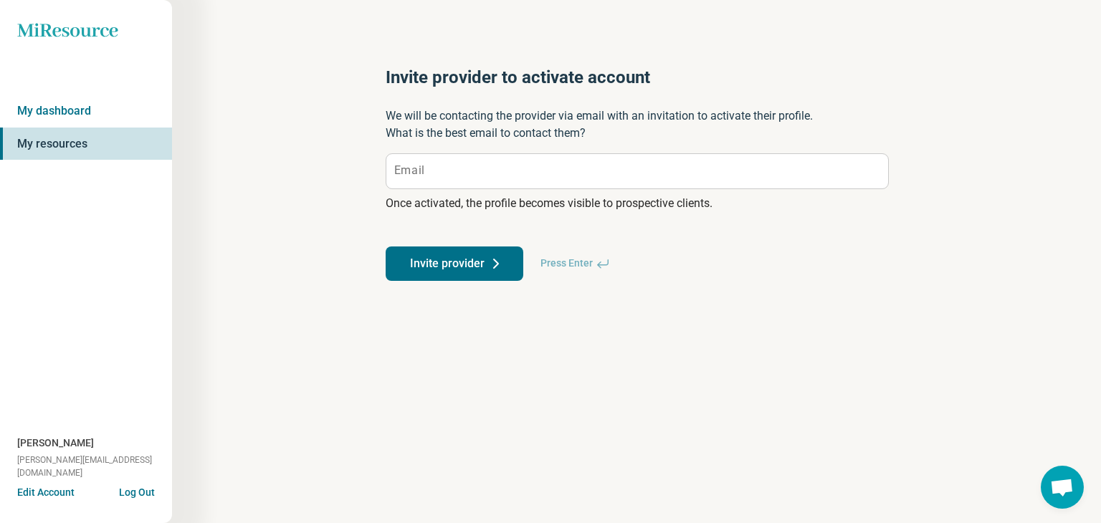
scroll to position [0, 0]
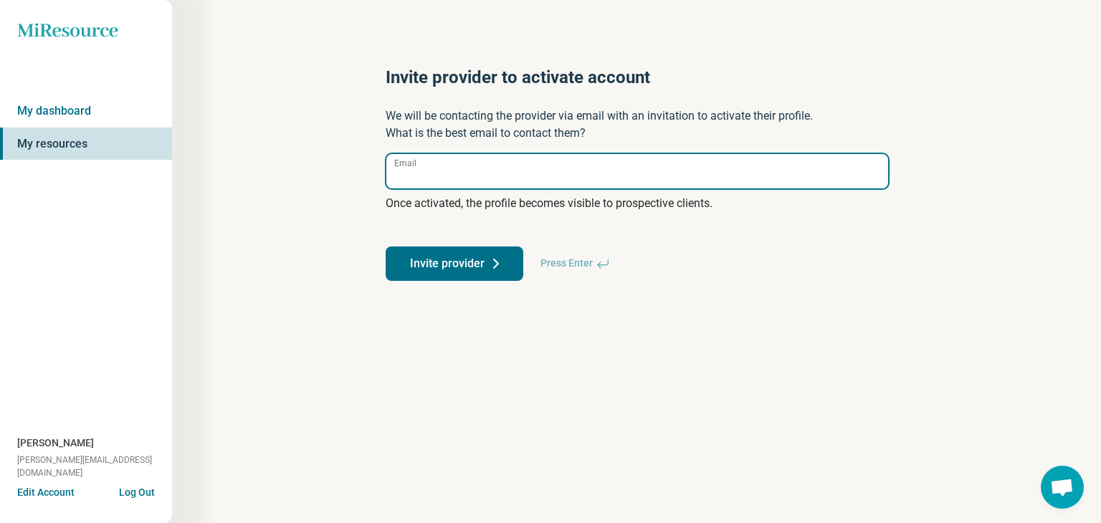
click at [427, 178] on input "Email" at bounding box center [637, 171] width 502 height 34
type input "**********"
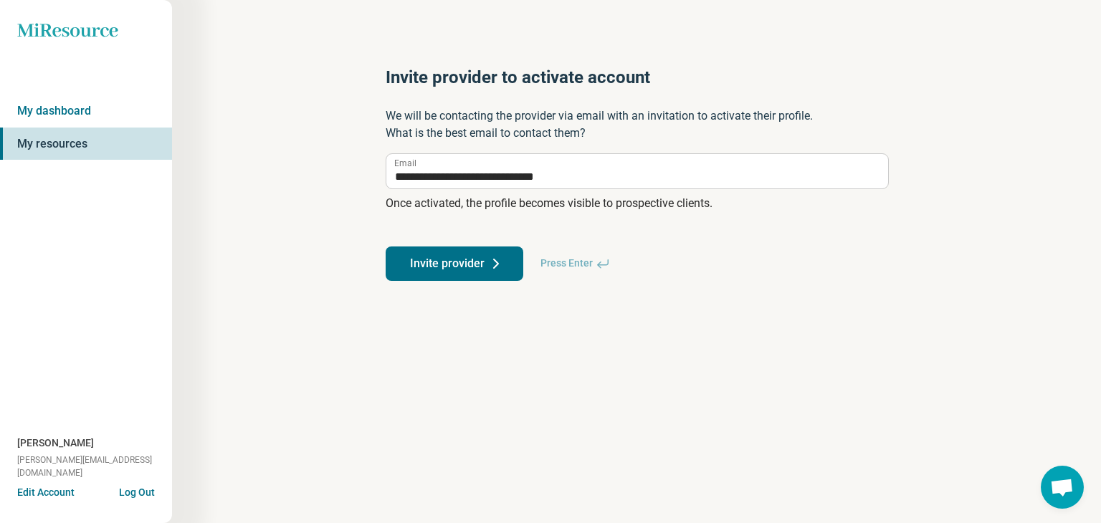
click at [452, 263] on button "Invite provider" at bounding box center [455, 264] width 138 height 34
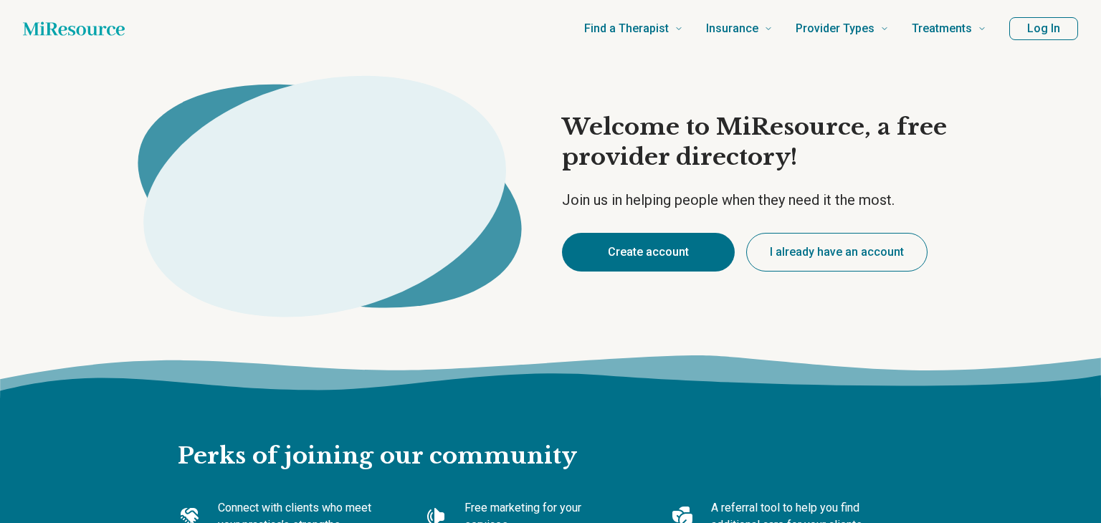
type textarea "*"
click at [1047, 29] on button "Log In" at bounding box center [1043, 28] width 69 height 23
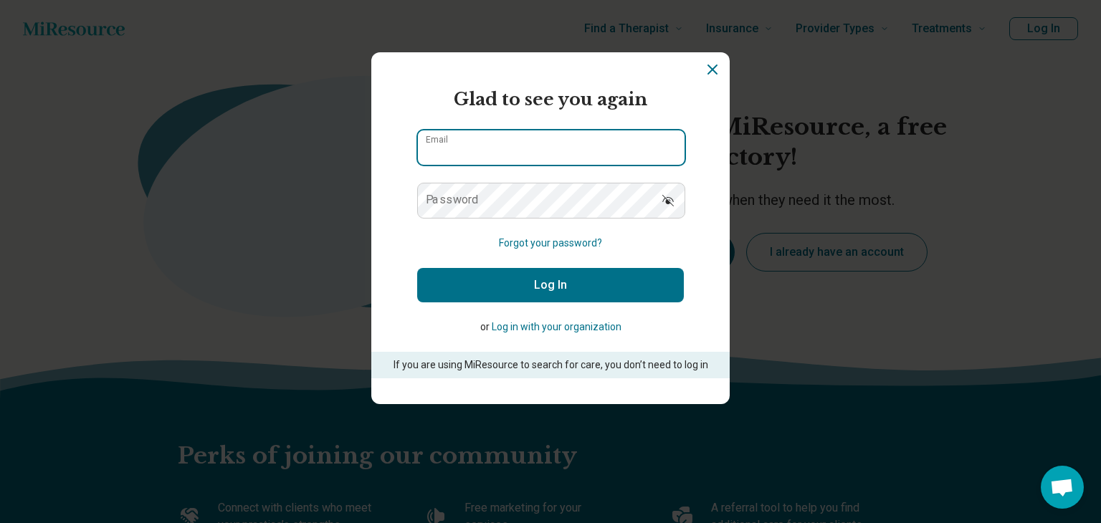
type input "**********"
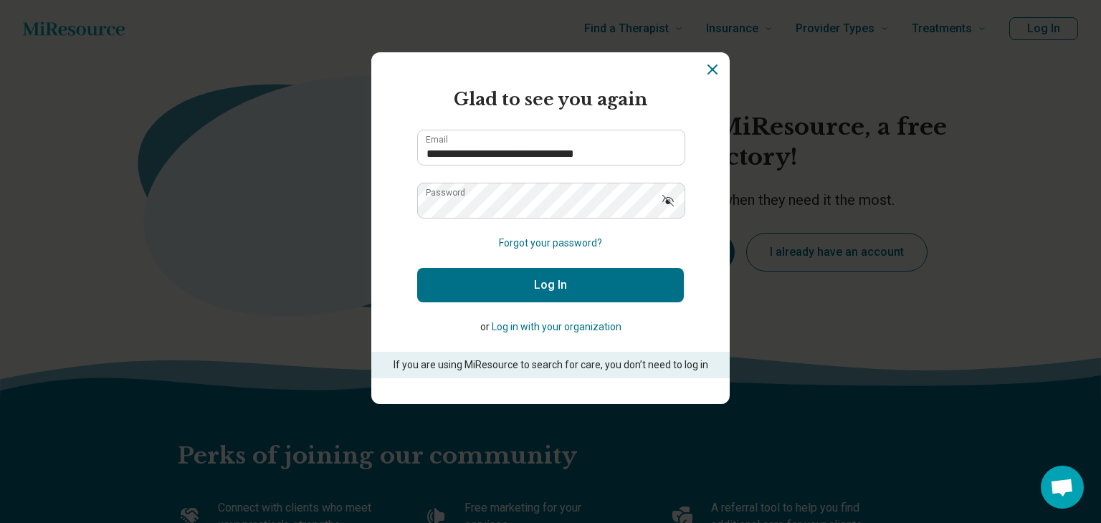
click at [562, 282] on button "Log In" at bounding box center [550, 285] width 267 height 34
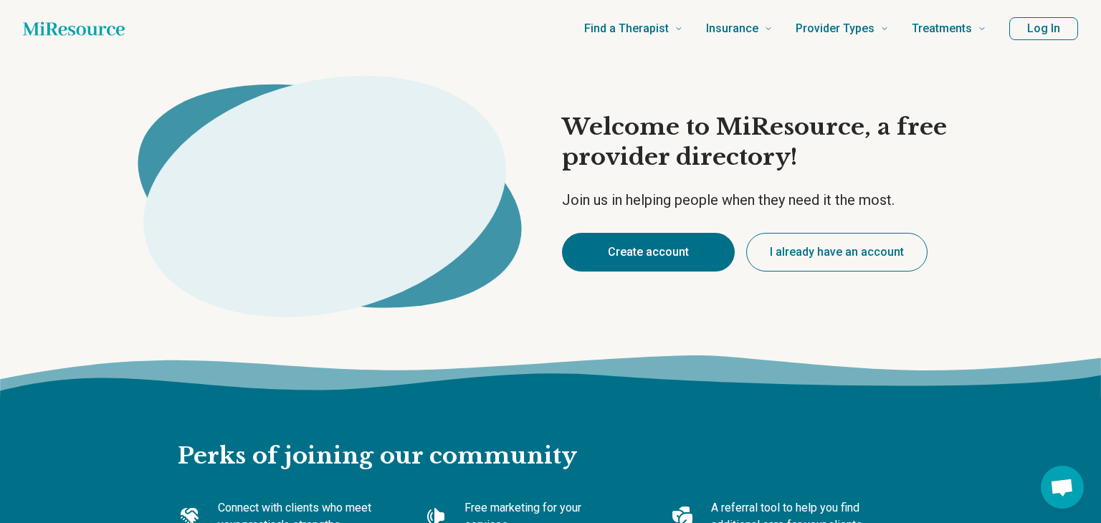
click at [650, 256] on button "Create account" at bounding box center [648, 252] width 173 height 39
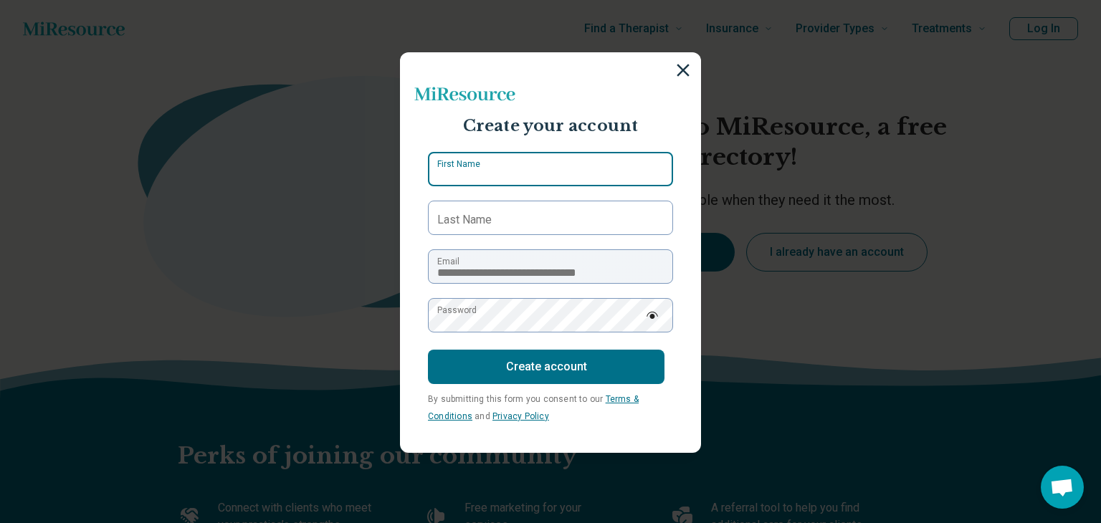
click at [507, 167] on input "First Name" at bounding box center [550, 169] width 245 height 34
type input "******"
click at [476, 212] on label "Last Name" at bounding box center [464, 219] width 54 height 17
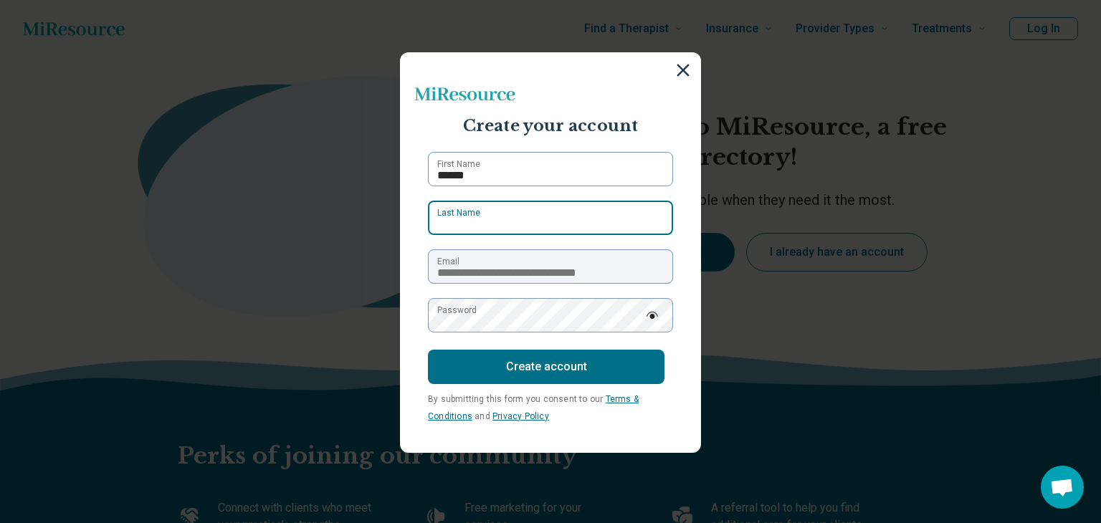
click at [476, 212] on input "Last Name" at bounding box center [550, 218] width 245 height 34
type input "********"
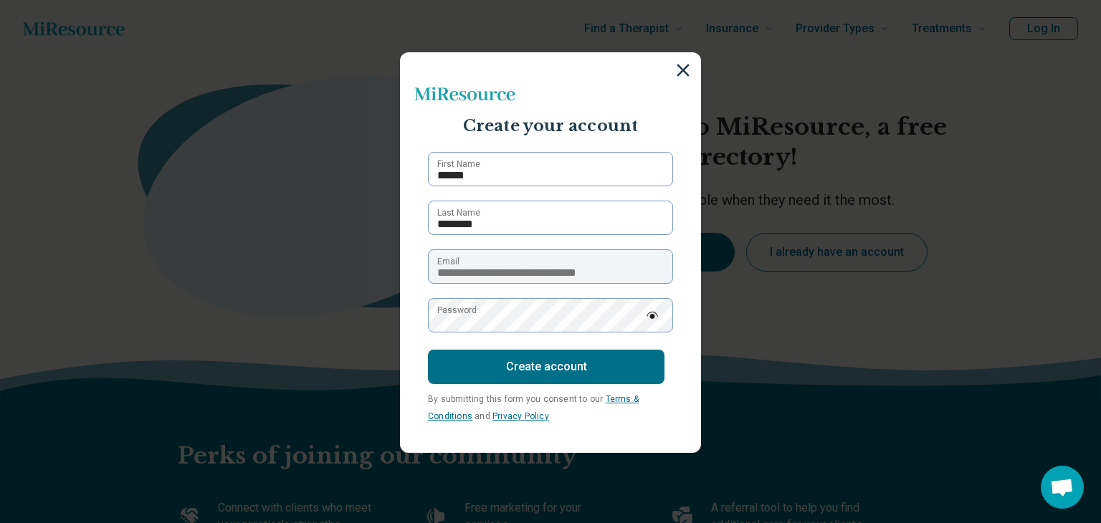
click at [472, 317] on label "Password" at bounding box center [456, 310] width 39 height 13
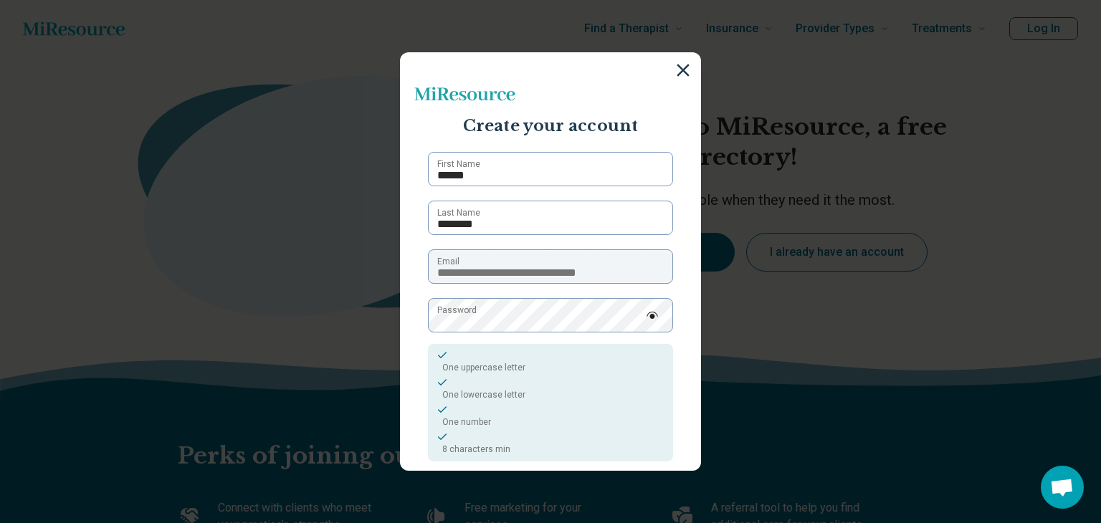
click at [678, 458] on section "**********" at bounding box center [550, 261] width 301 height 419
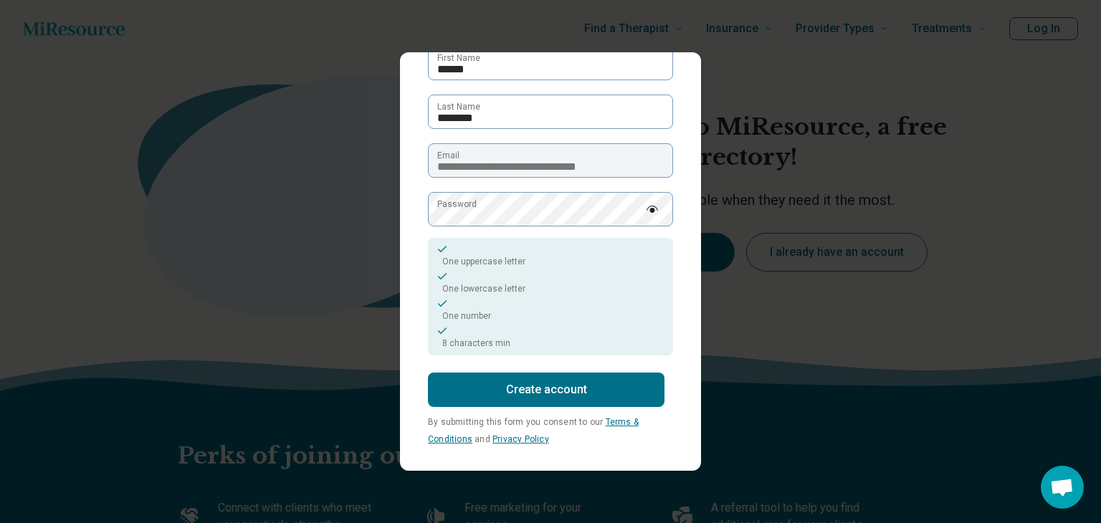
scroll to position [111, 0]
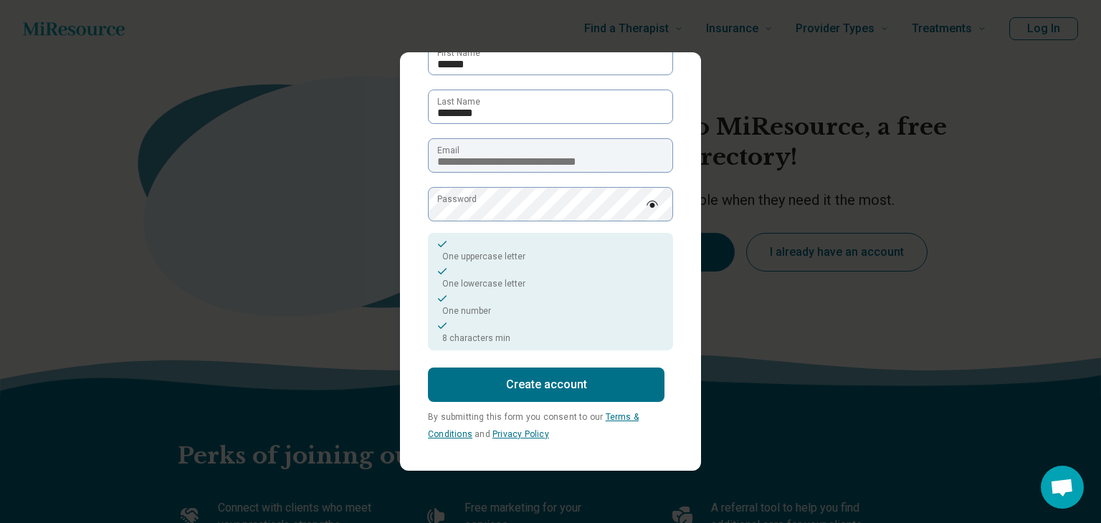
click at [573, 389] on button "Create account" at bounding box center [546, 385] width 237 height 34
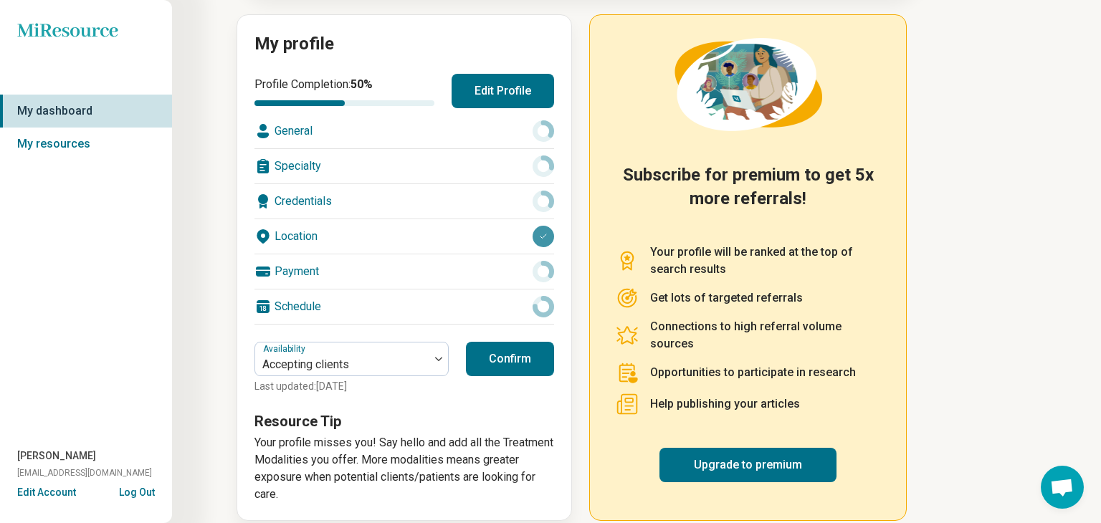
scroll to position [169, 0]
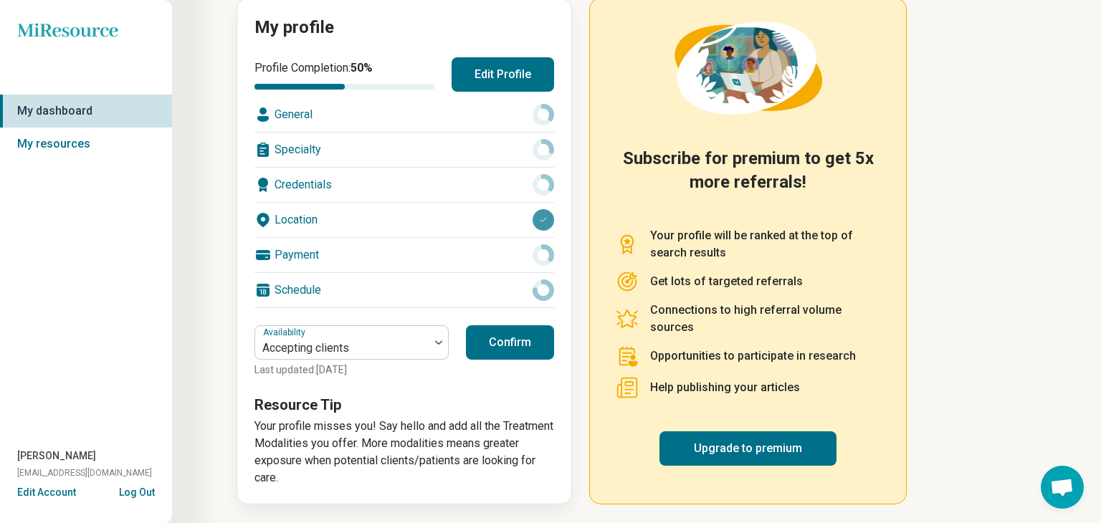
click at [521, 330] on button "Confirm" at bounding box center [510, 342] width 88 height 34
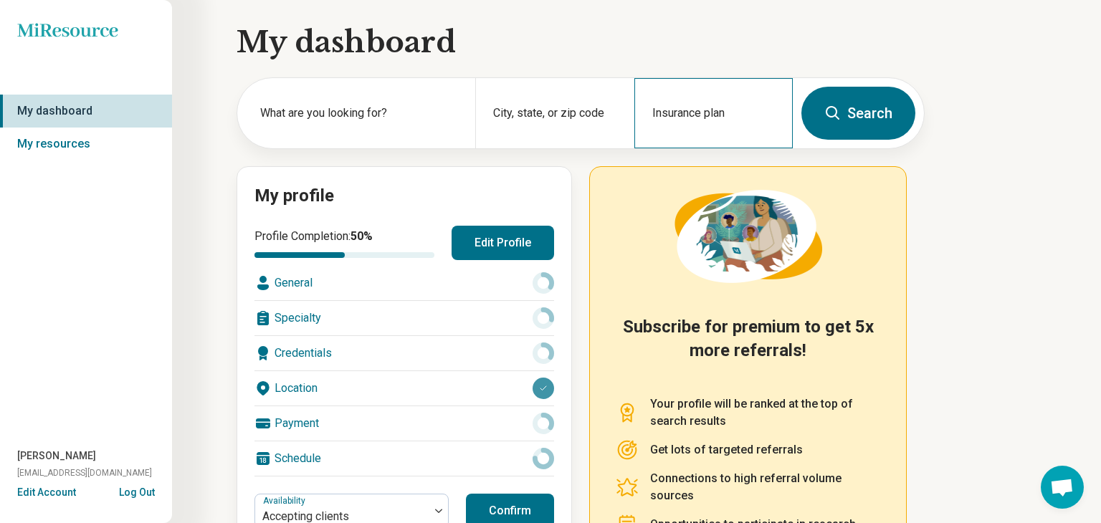
scroll to position [0, 0]
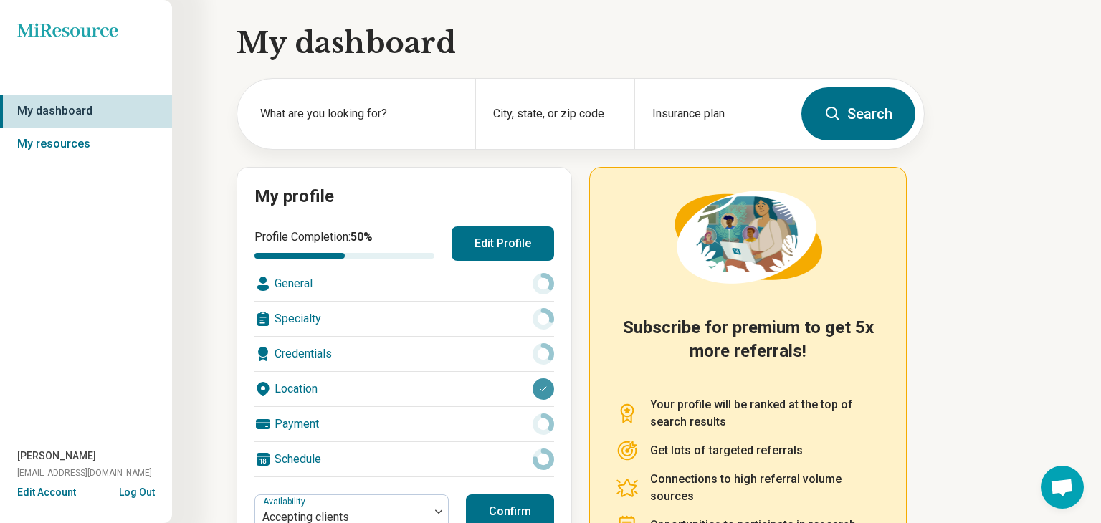
click at [140, 493] on button "Log Out" at bounding box center [137, 490] width 36 height 11
